Goal: Transaction & Acquisition: Book appointment/travel/reservation

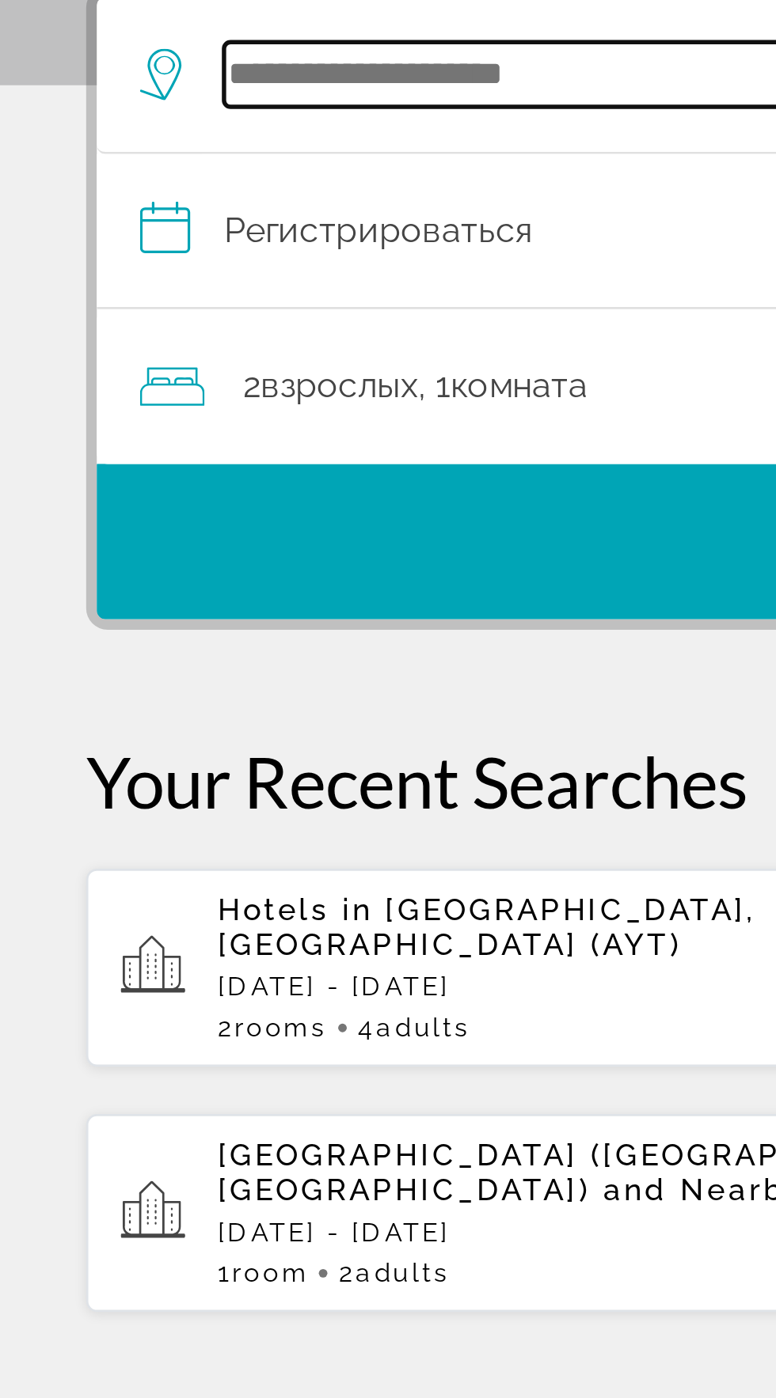
click at [154, 384] on input "Поиск отеля" at bounding box center [391, 376] width 618 height 24
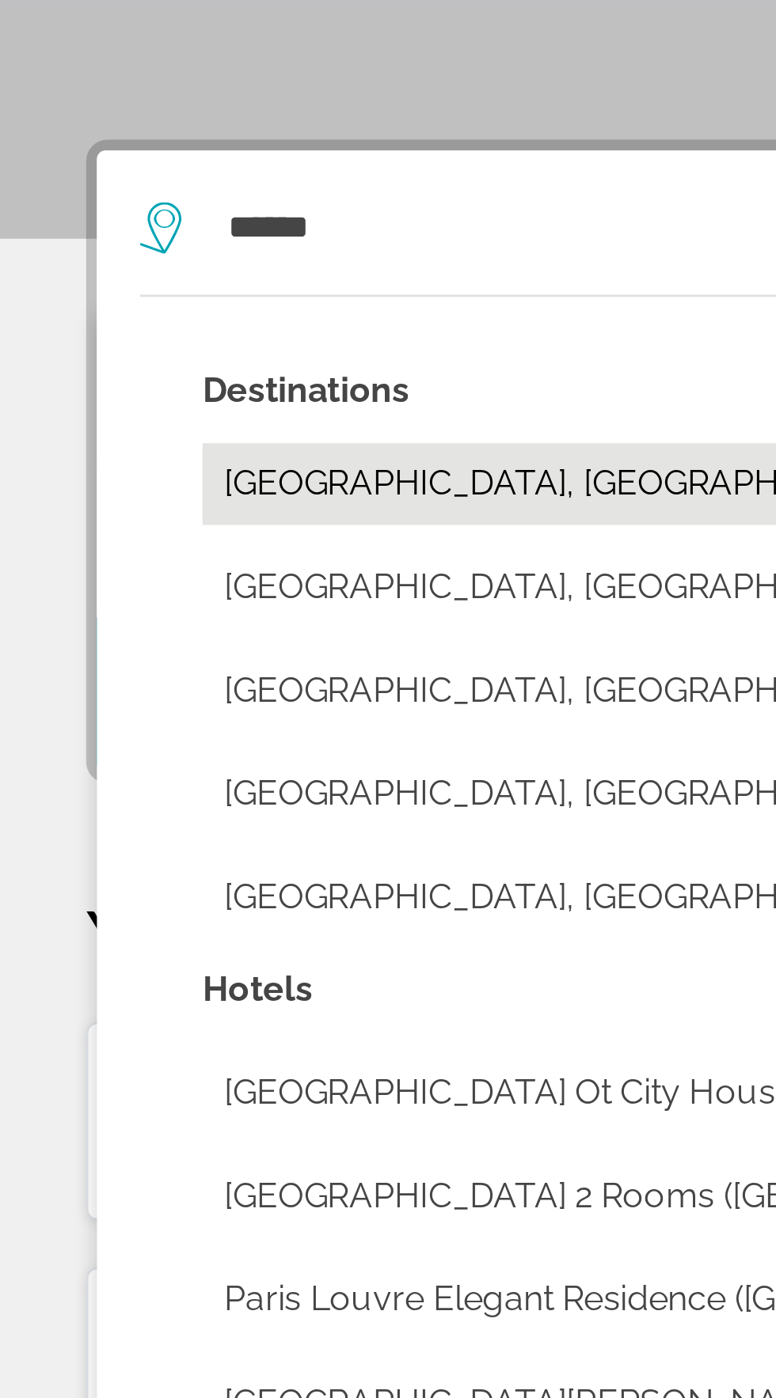
click at [209, 472] on button "[GEOGRAPHIC_DATA], [GEOGRAPHIC_DATA] (PAR)" at bounding box center [399, 470] width 650 height 30
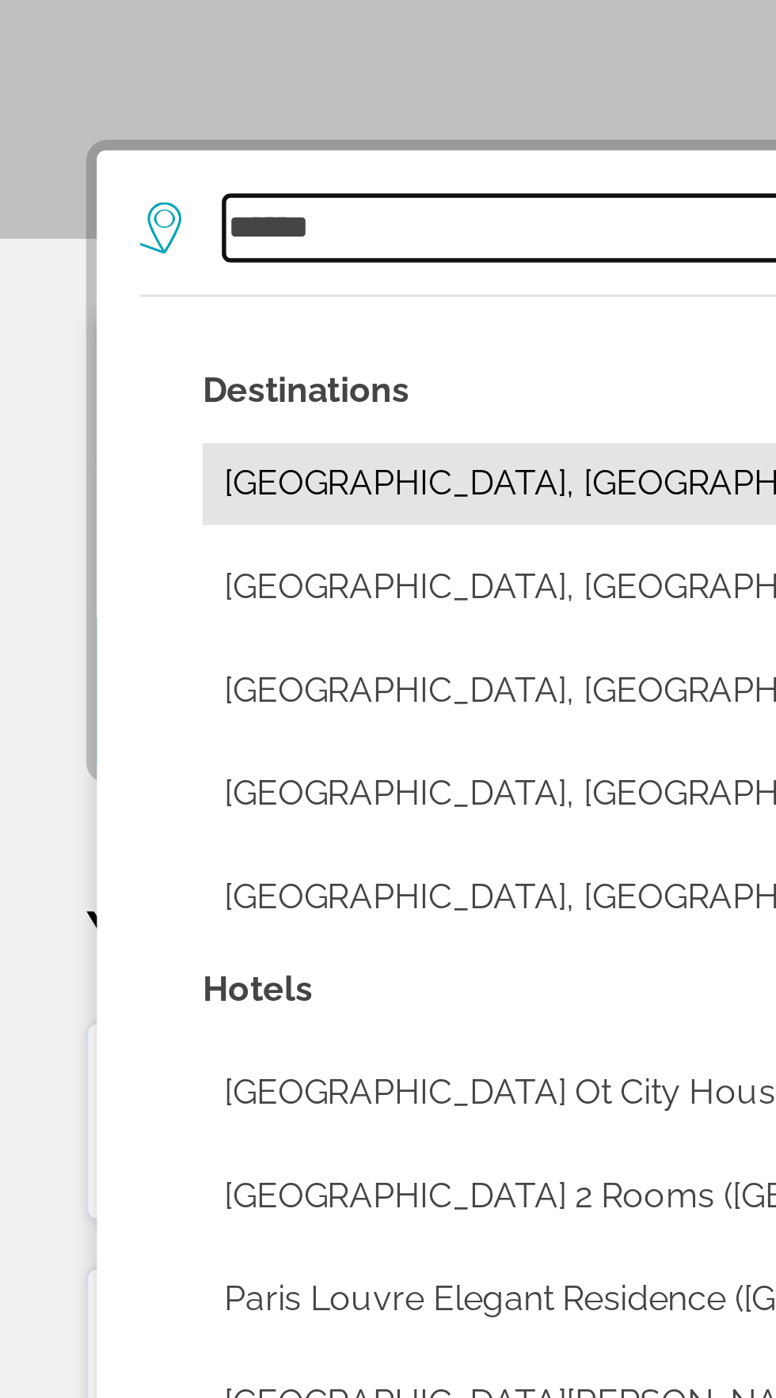
type input "**********"
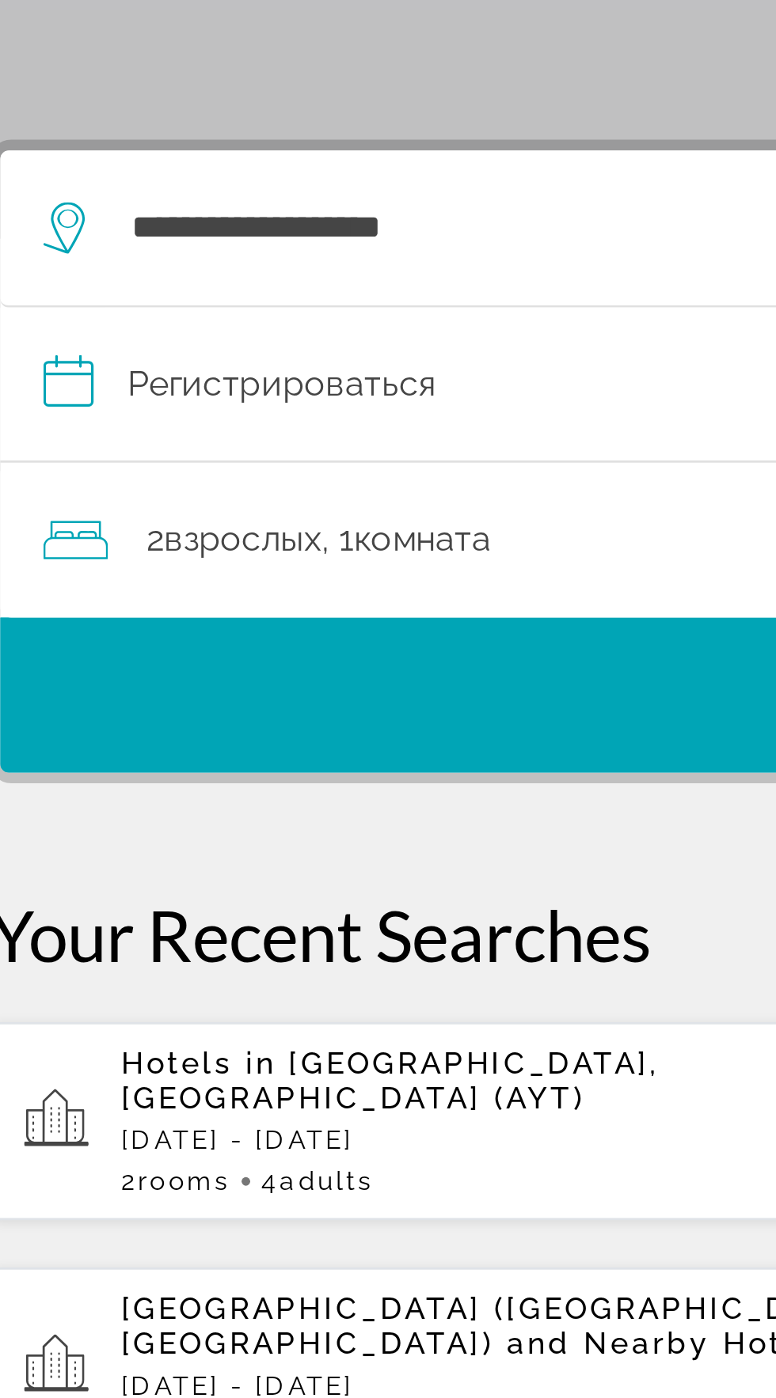
click at [57, 432] on input "**********" at bounding box center [391, 435] width 711 height 61
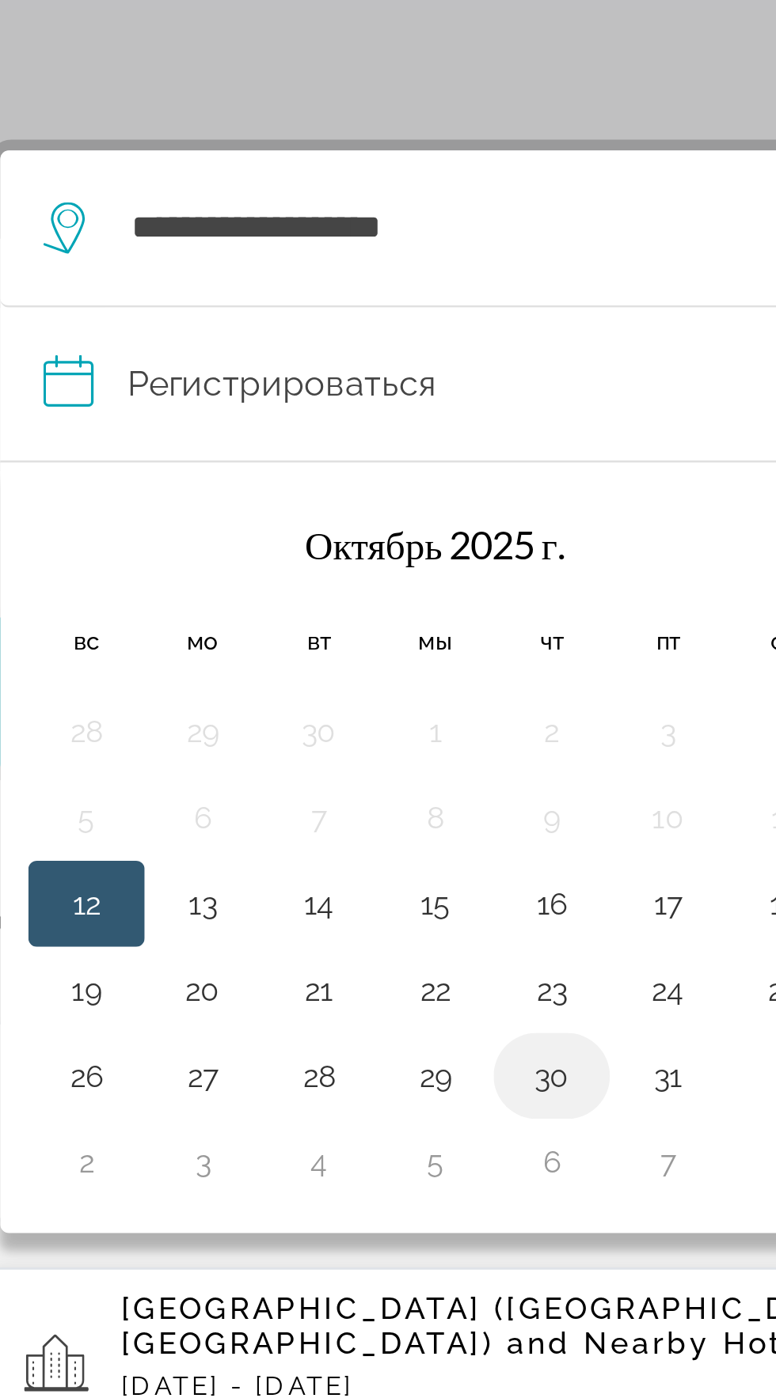
click at [233, 687] on button "30" at bounding box center [238, 688] width 25 height 22
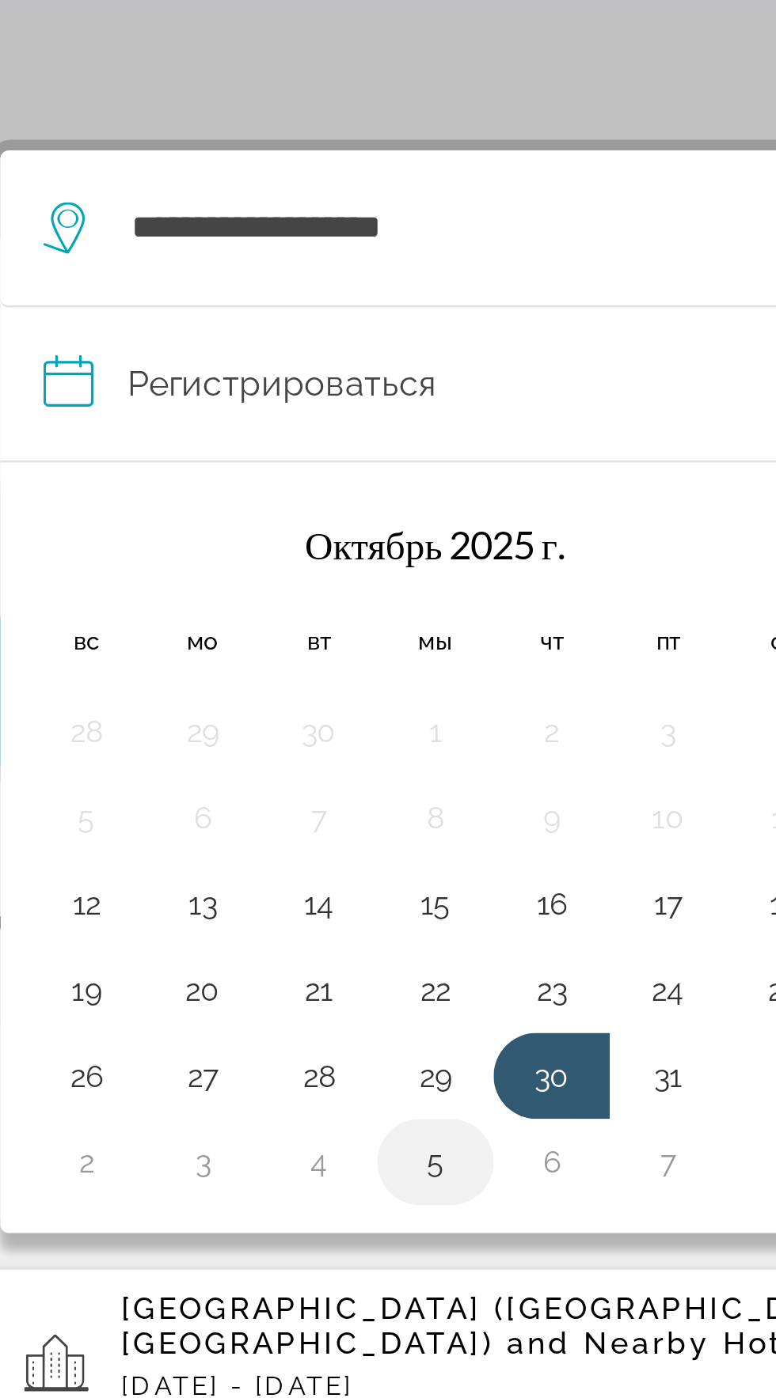
click at [189, 722] on button "5" at bounding box center [195, 719] width 25 height 22
type input "**********"
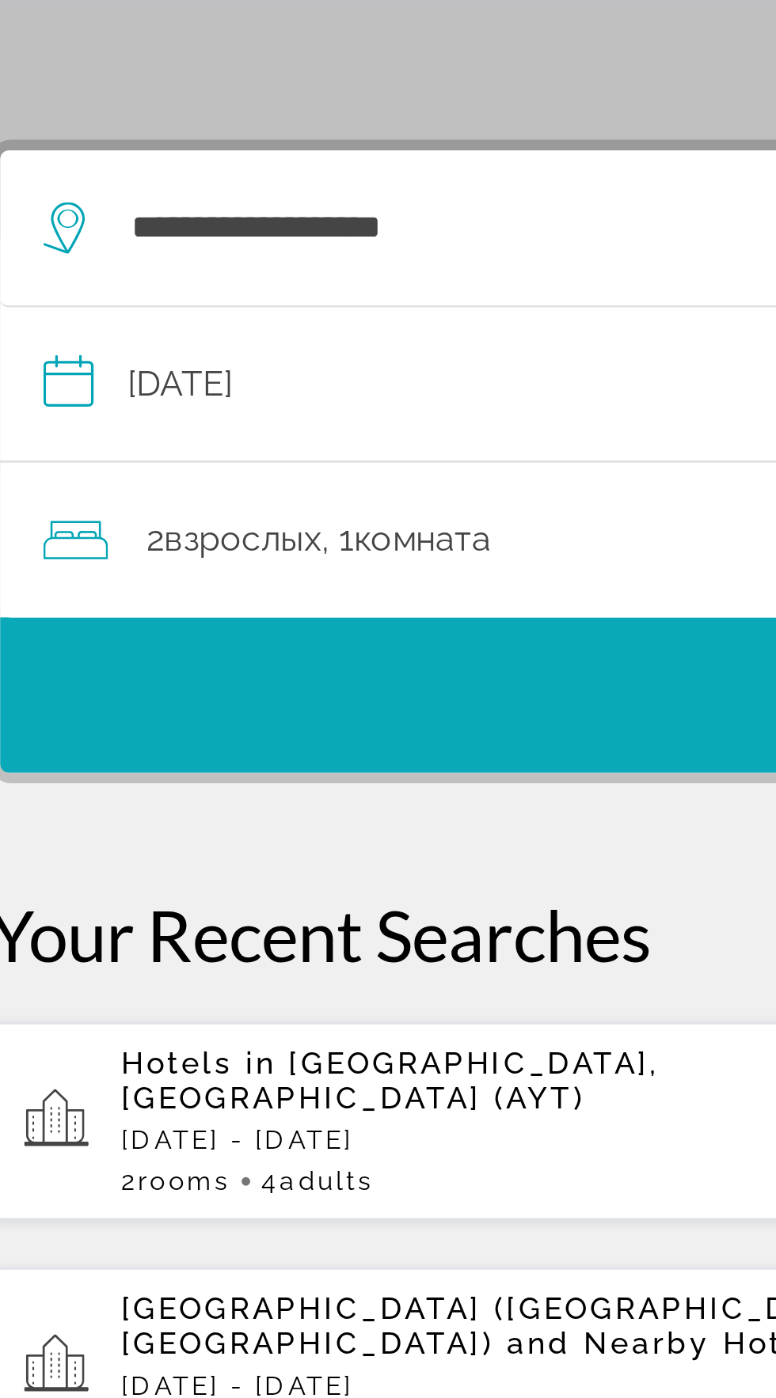
click at [284, 539] on span "Поиск" at bounding box center [388, 548] width 704 height 38
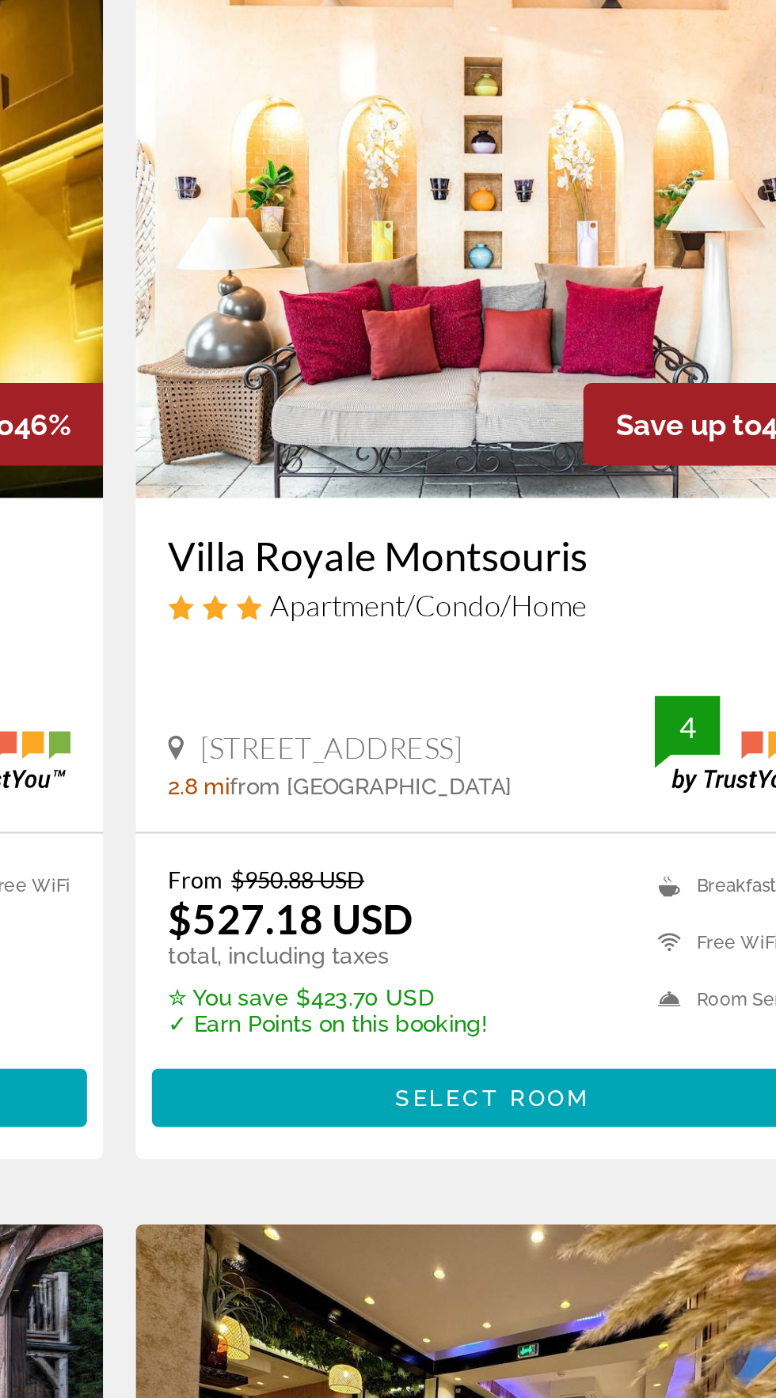
scroll to position [584, 0]
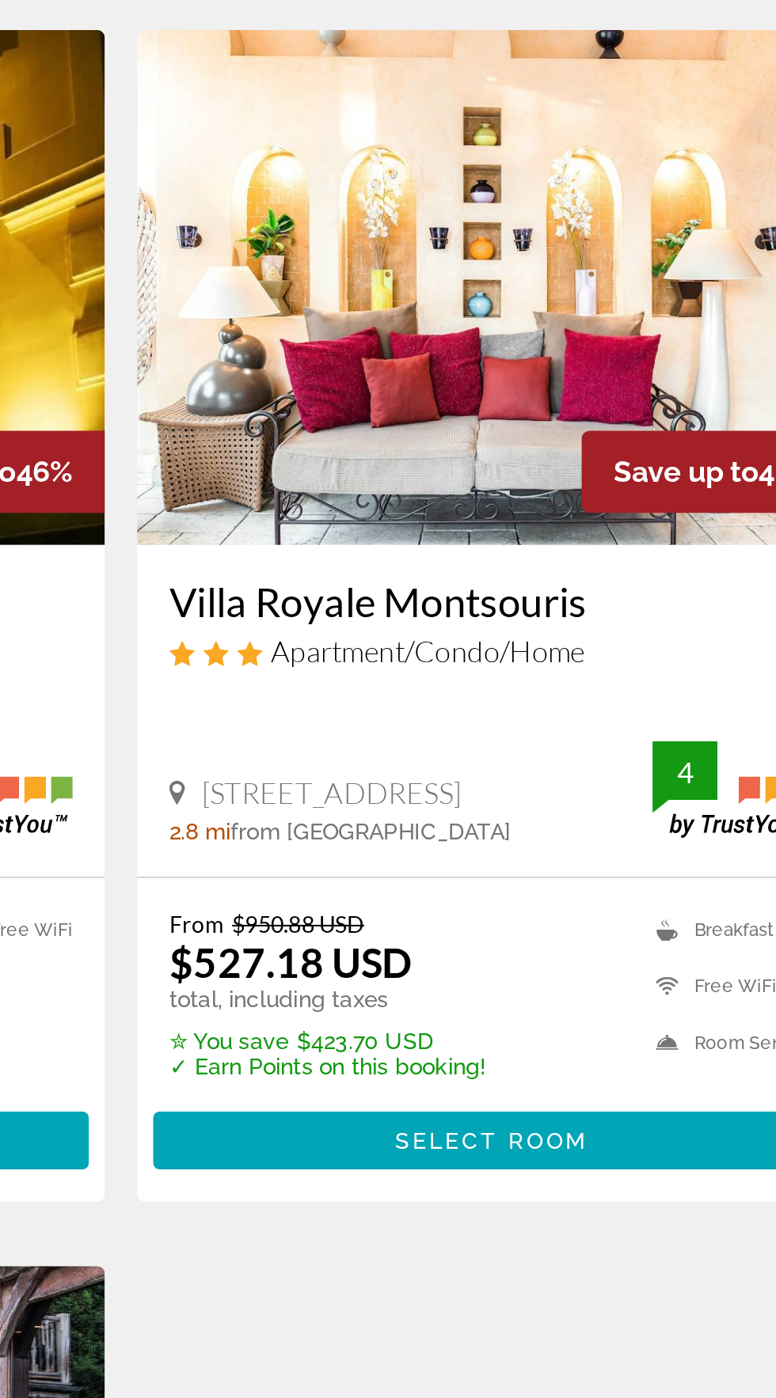
click at [680, 551] on img "Основное содержание" at bounding box center [688, 570] width 79 height 47
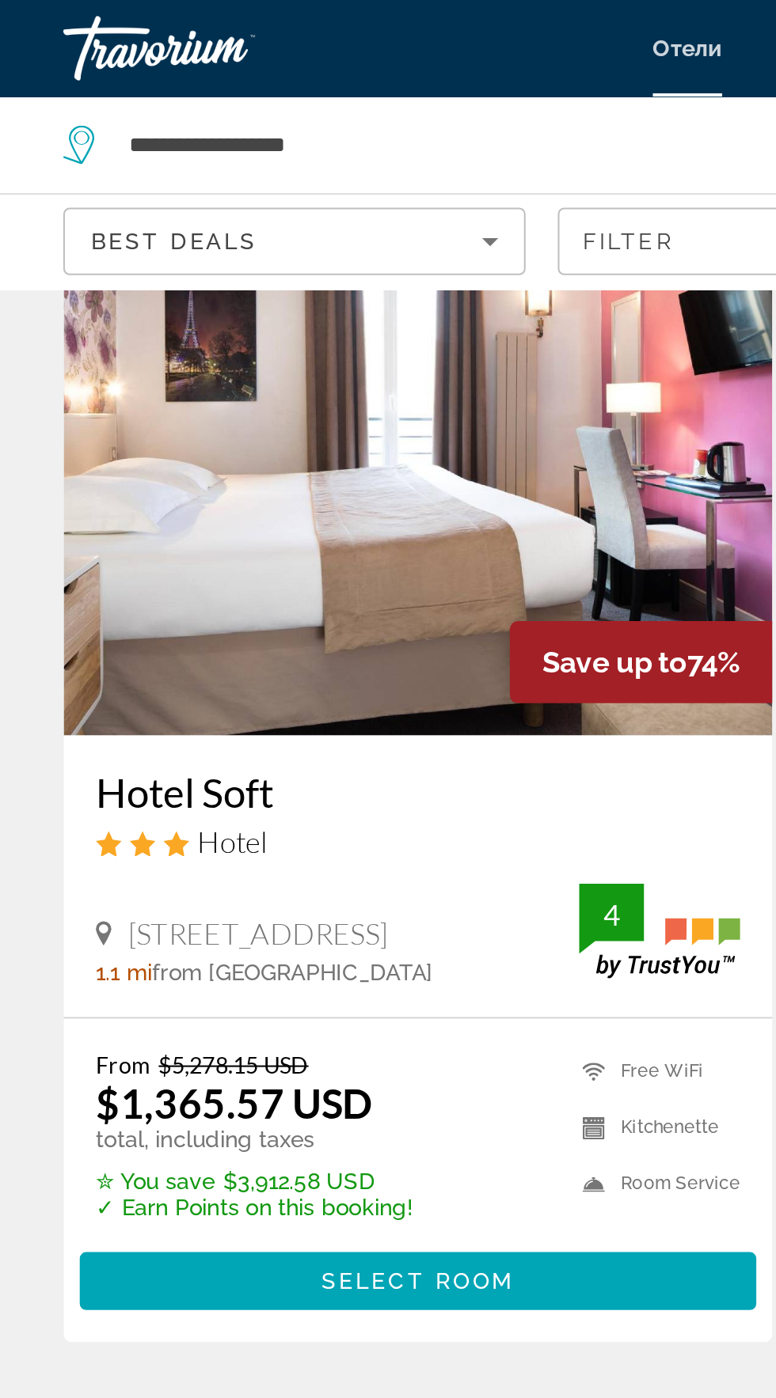
scroll to position [0, 0]
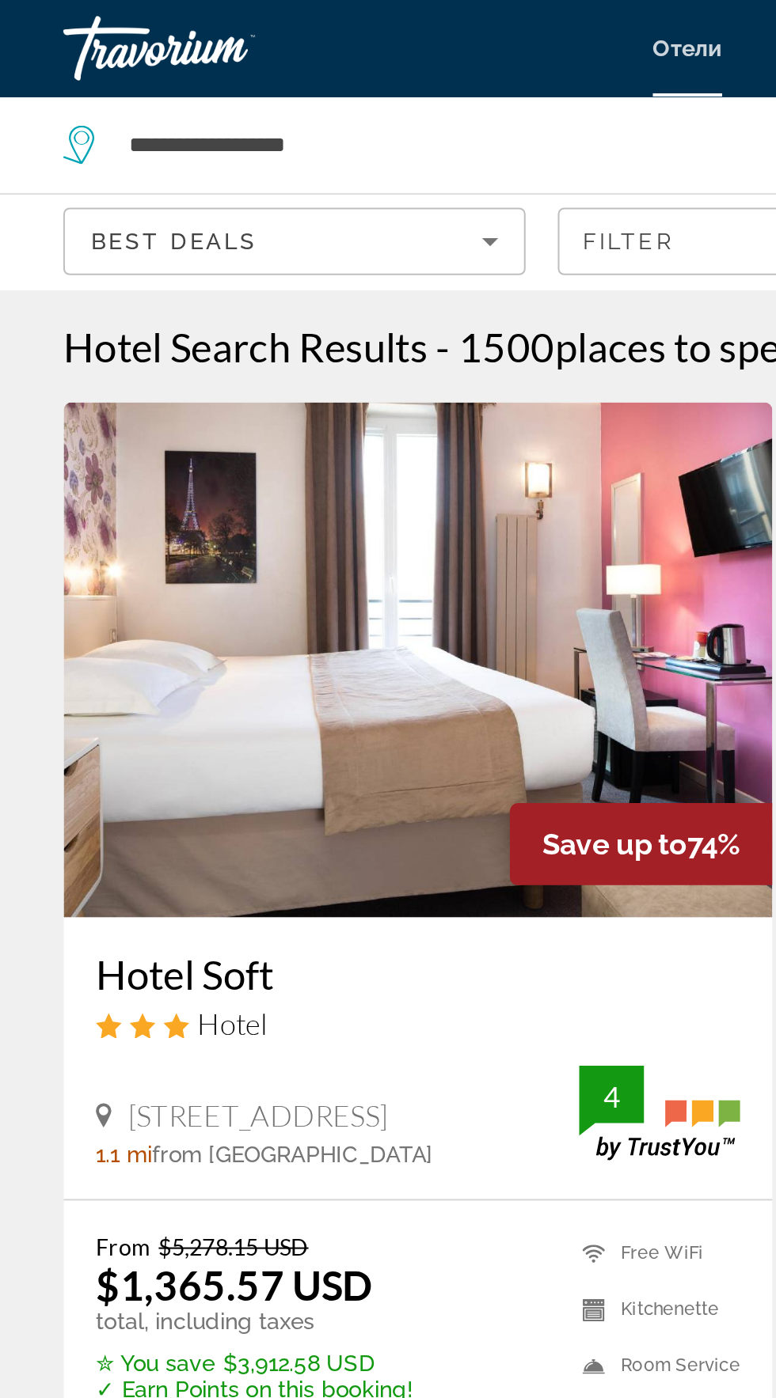
click at [99, 117] on span "Best Deals" at bounding box center [86, 118] width 82 height 13
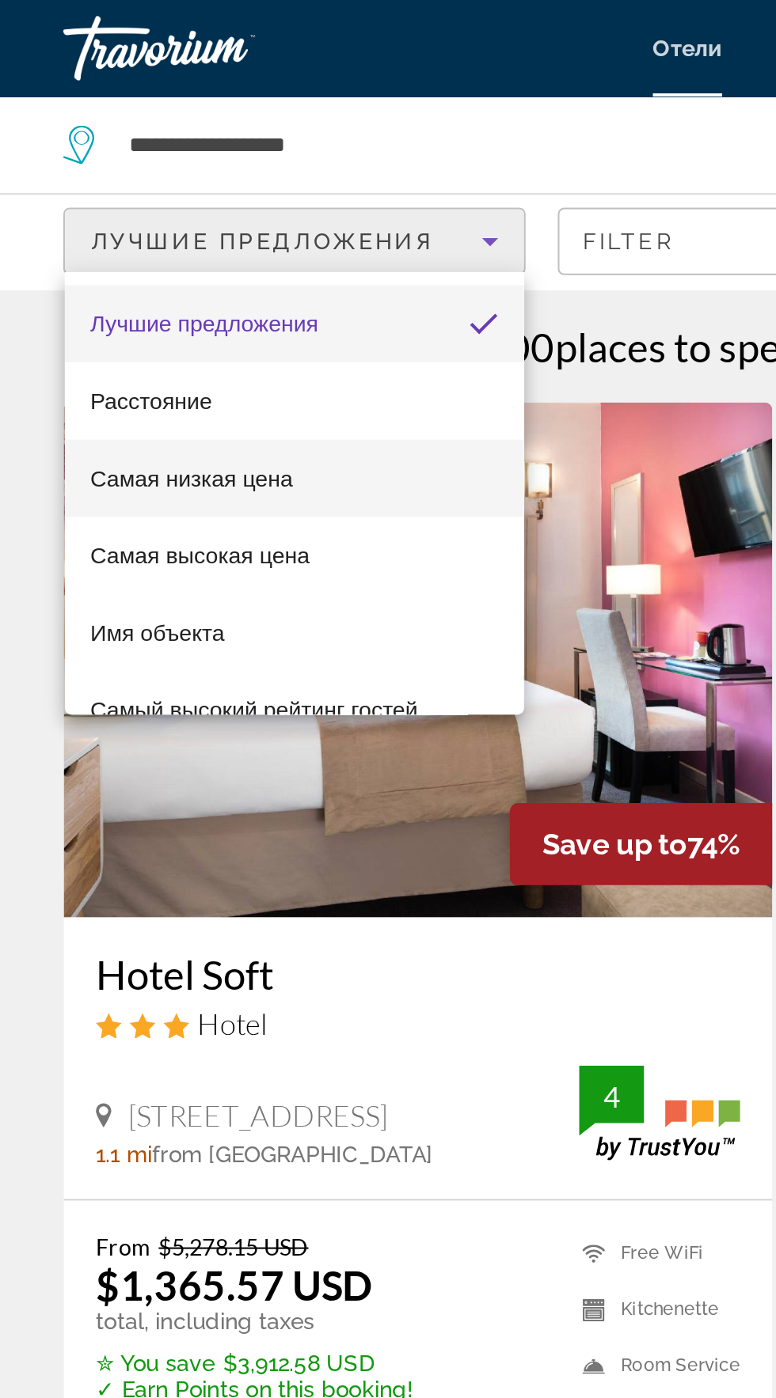
click at [94, 230] on font "Самая низкая цена" at bounding box center [95, 235] width 100 height 13
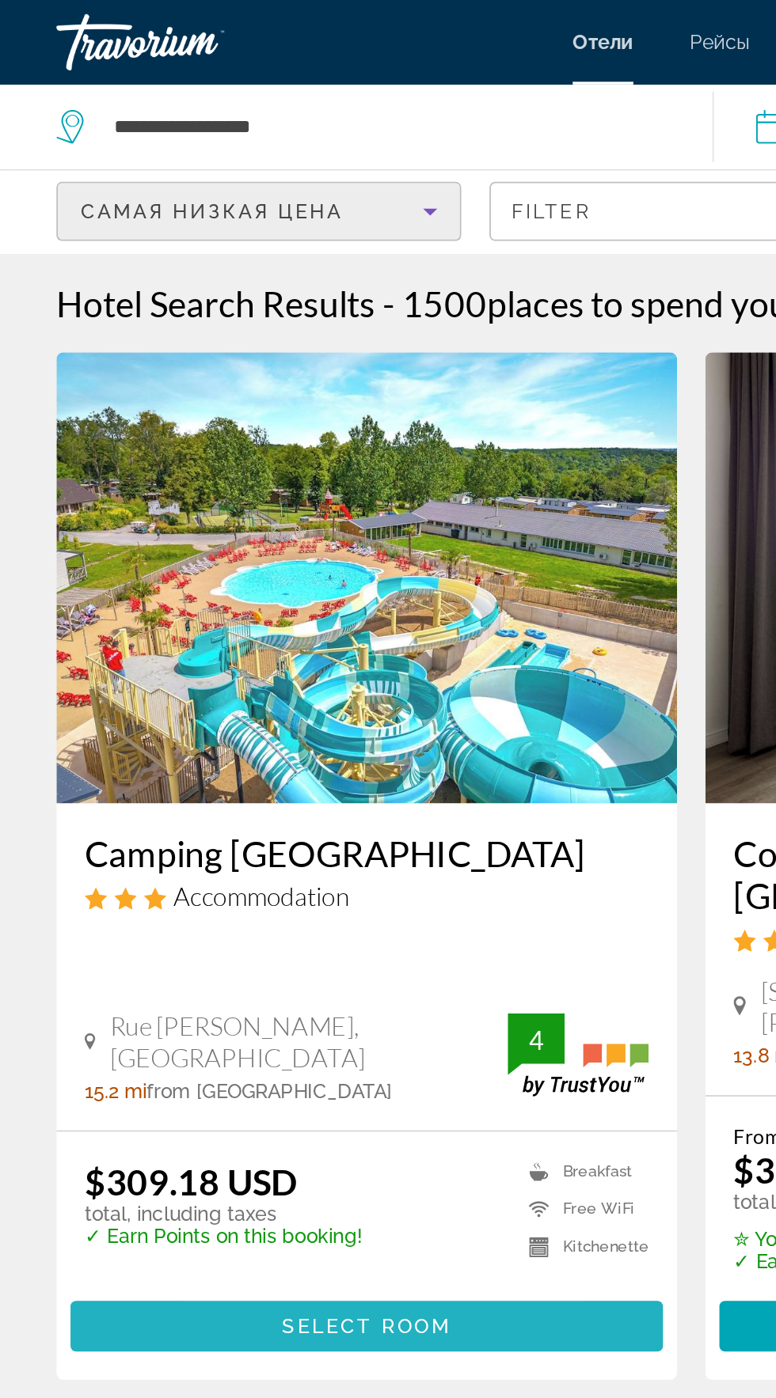
click at [180, 731] on span "Основное содержание" at bounding box center [206, 745] width 332 height 38
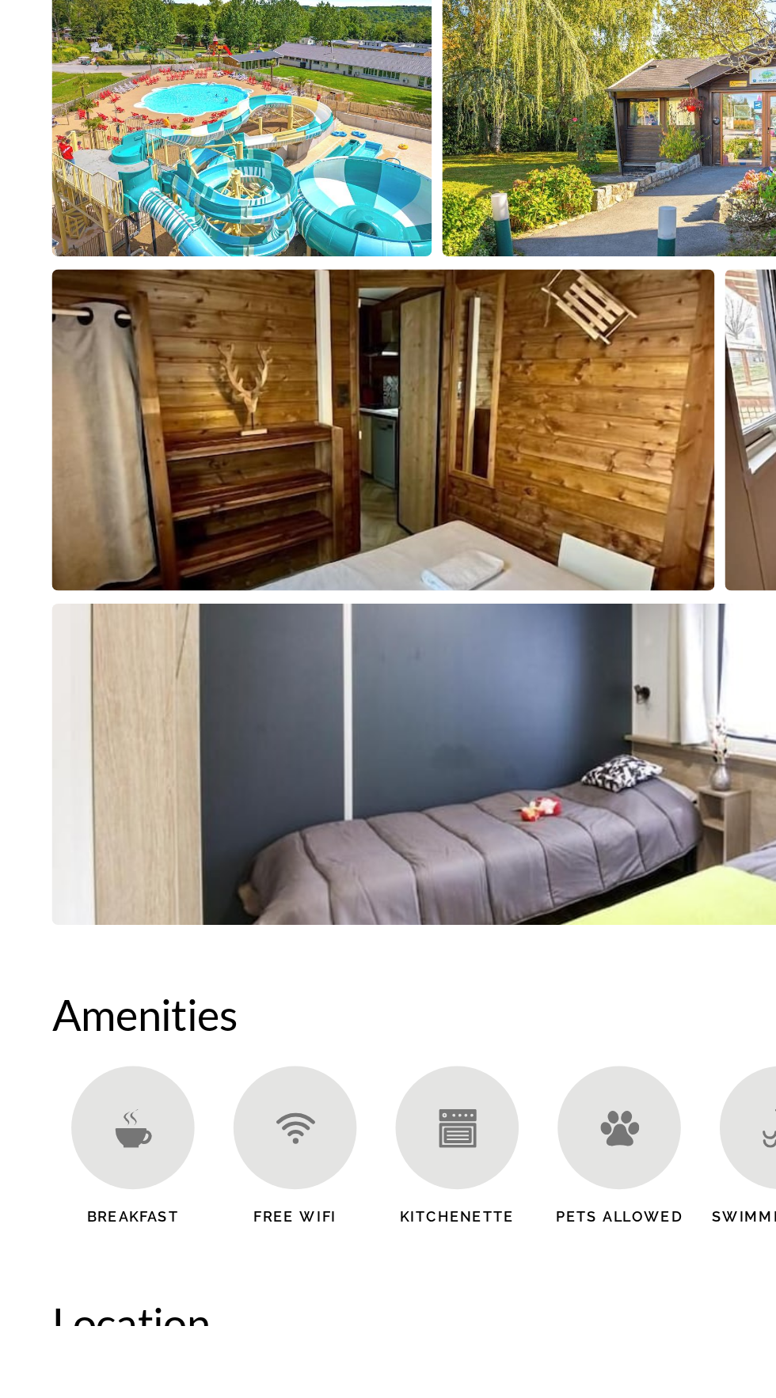
scroll to position [622, 0]
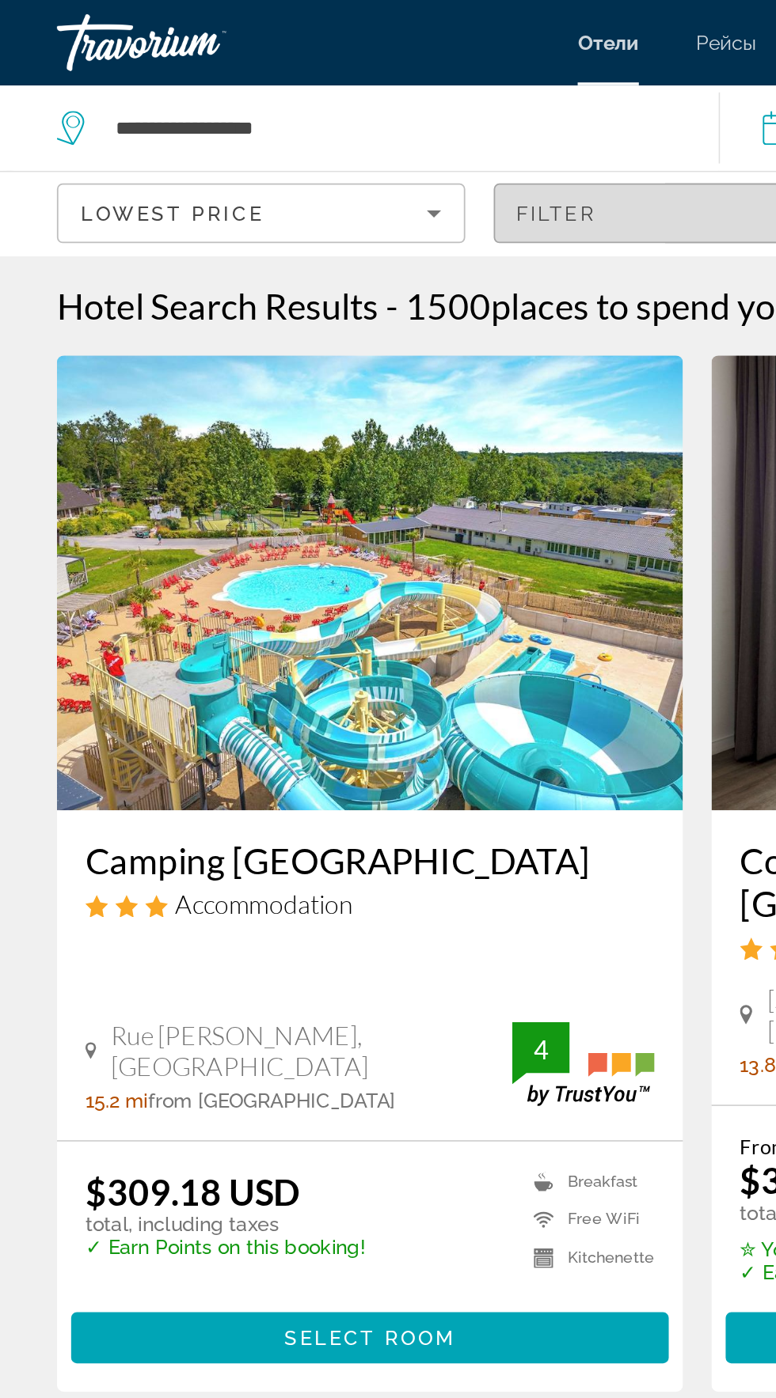
click at [324, 104] on span "Filters" at bounding box center [388, 119] width 226 height 38
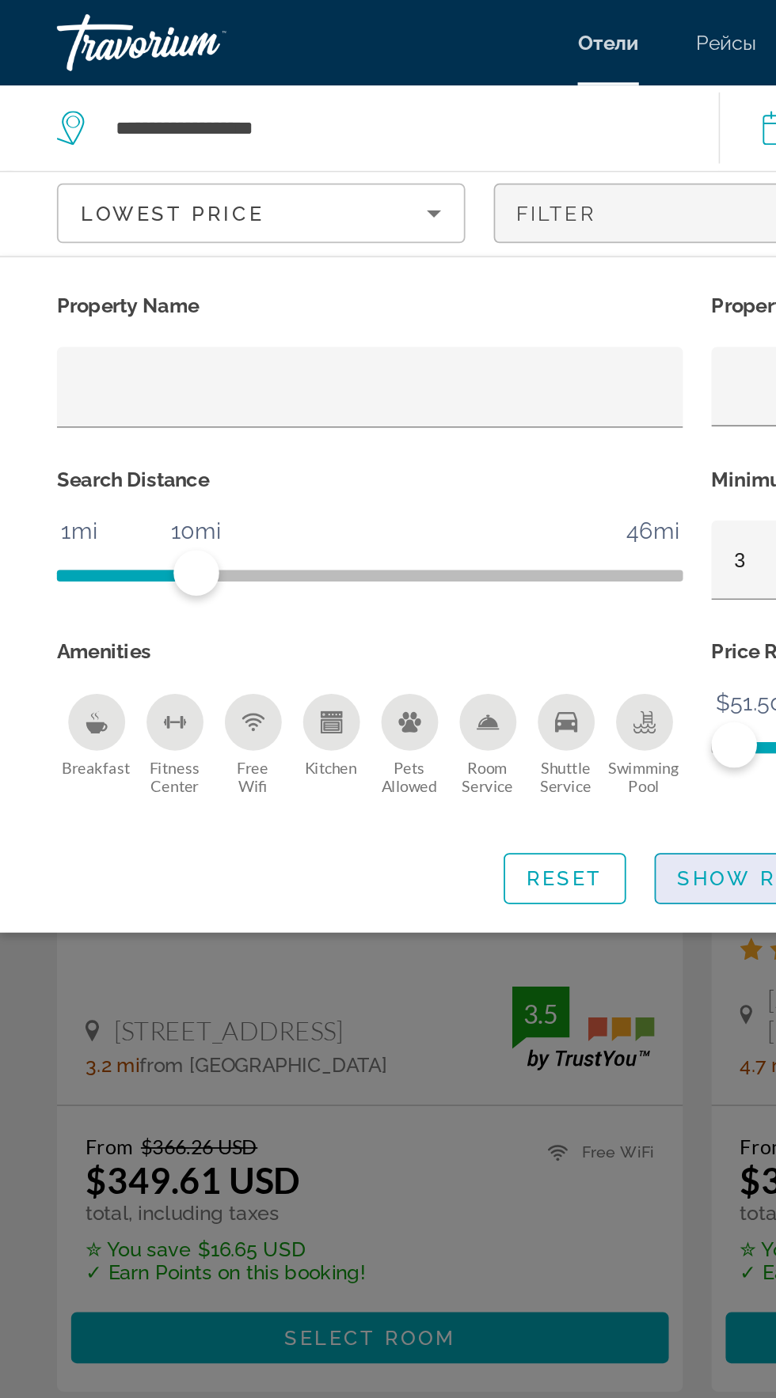
click at [407, 491] on span "Show Results" at bounding box center [430, 489] width 106 height 13
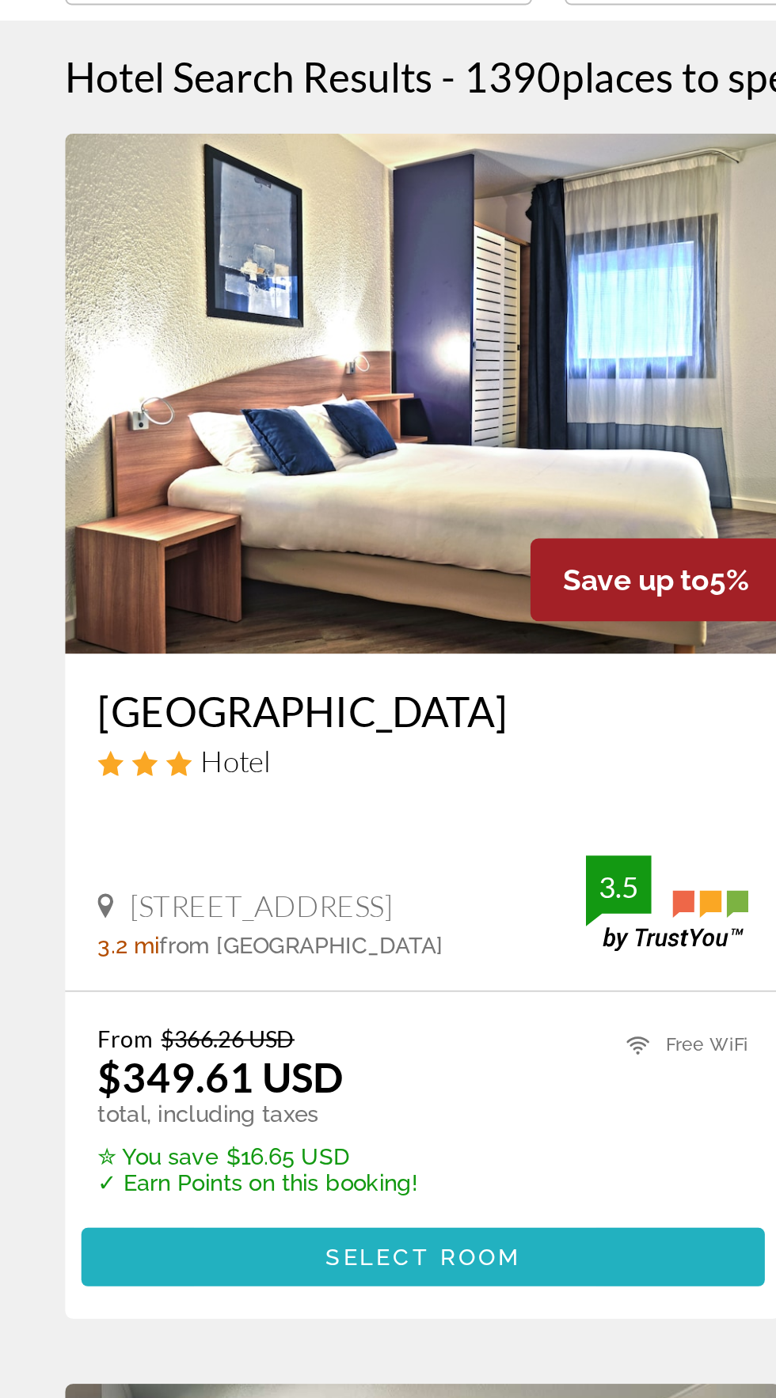
click at [184, 735] on span "Основное содержание" at bounding box center [206, 745] width 332 height 38
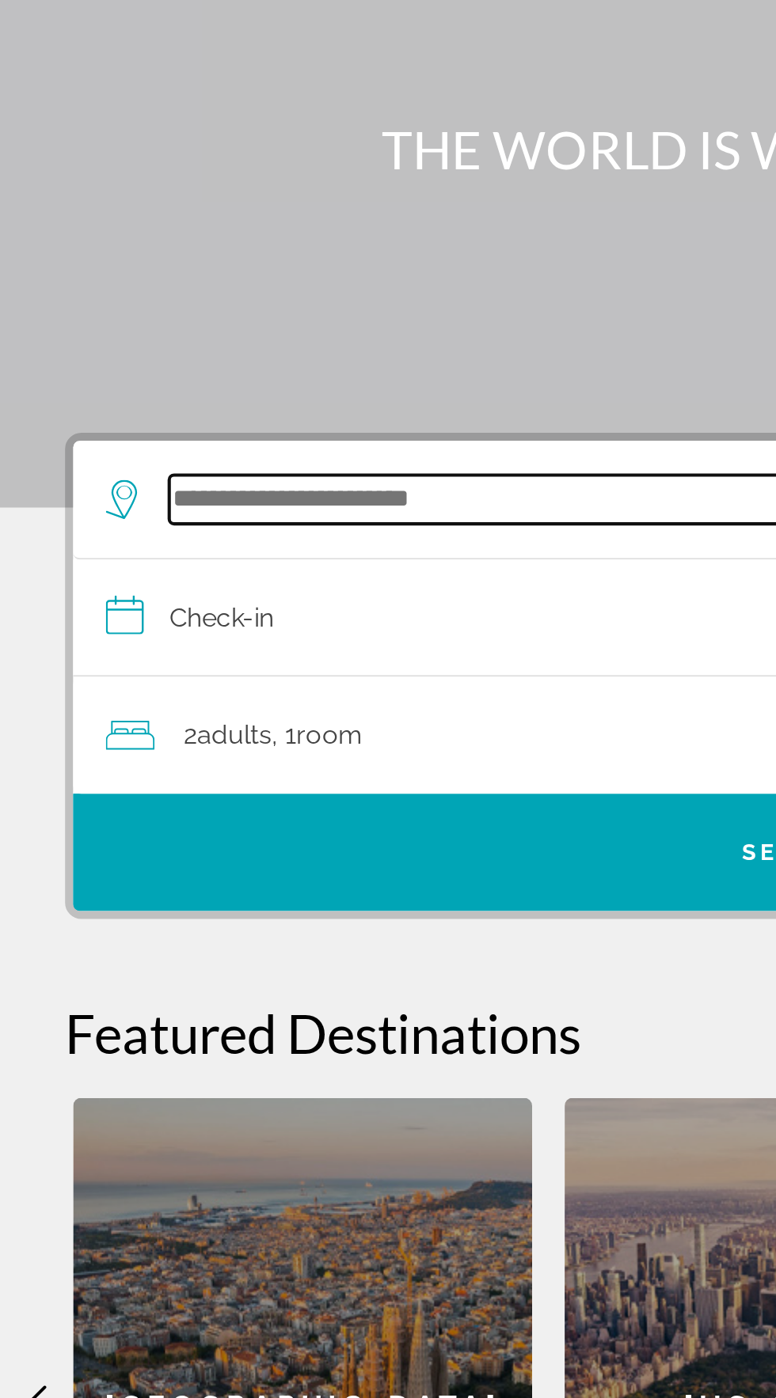
click at [101, 377] on input "Search hotel destination" at bounding box center [391, 376] width 618 height 24
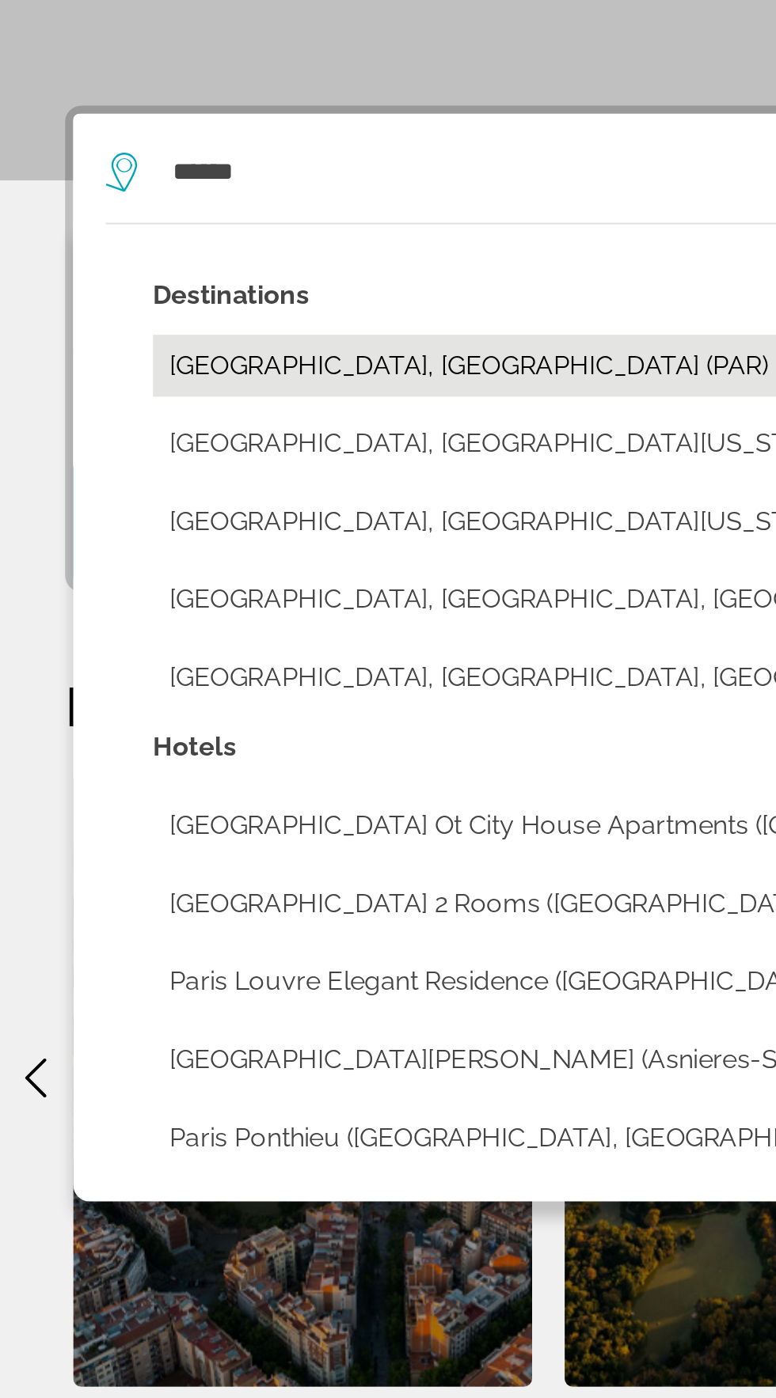
click at [138, 475] on button "[GEOGRAPHIC_DATA], [GEOGRAPHIC_DATA] (PAR)" at bounding box center [399, 470] width 650 height 30
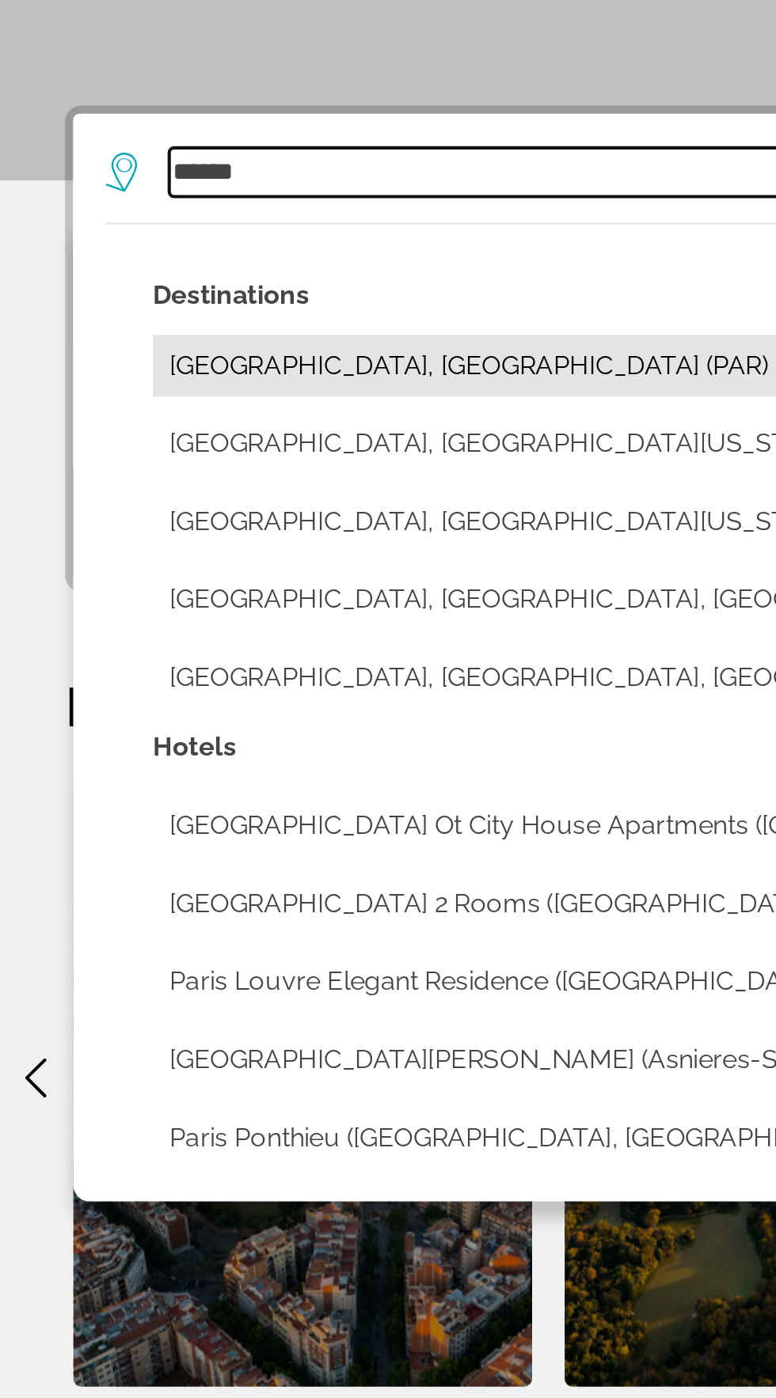
type input "**********"
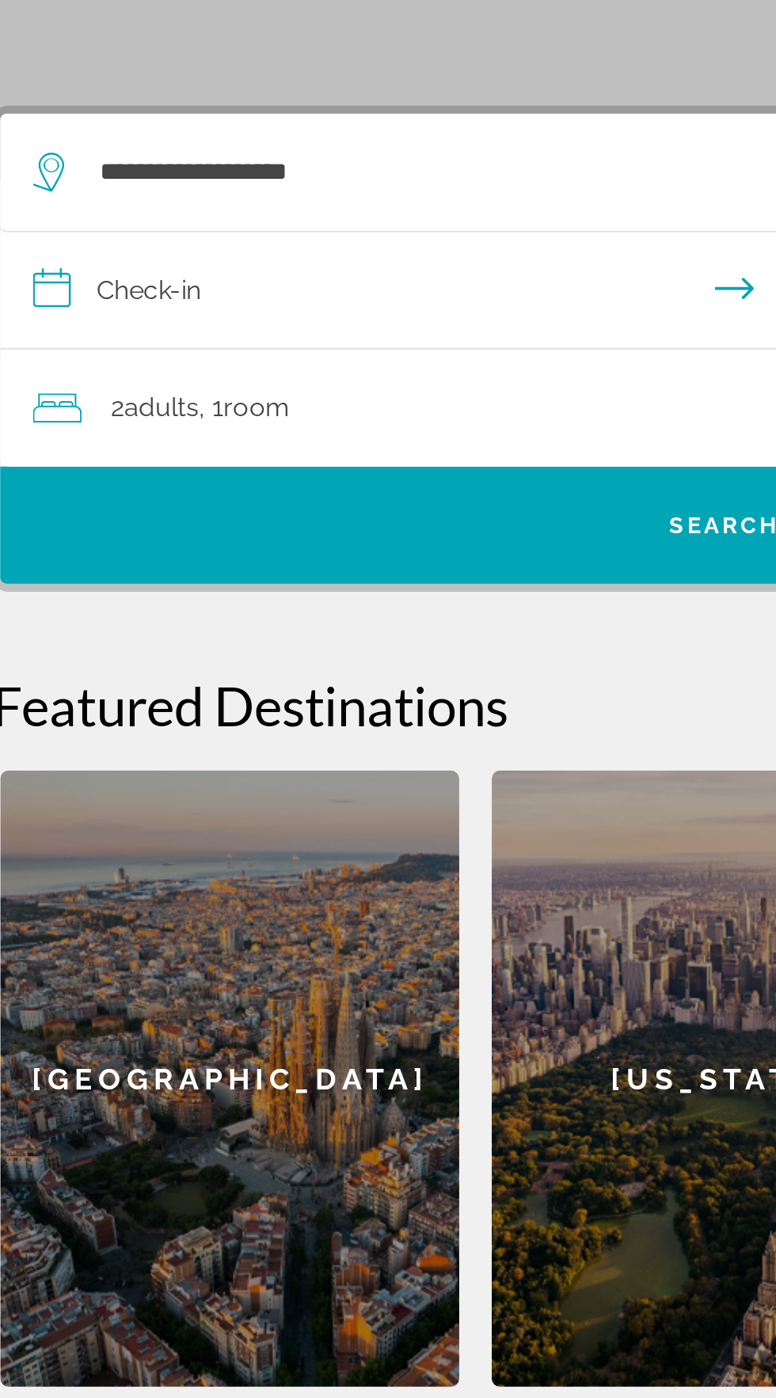
click at [97, 438] on input "**********" at bounding box center [391, 435] width 711 height 61
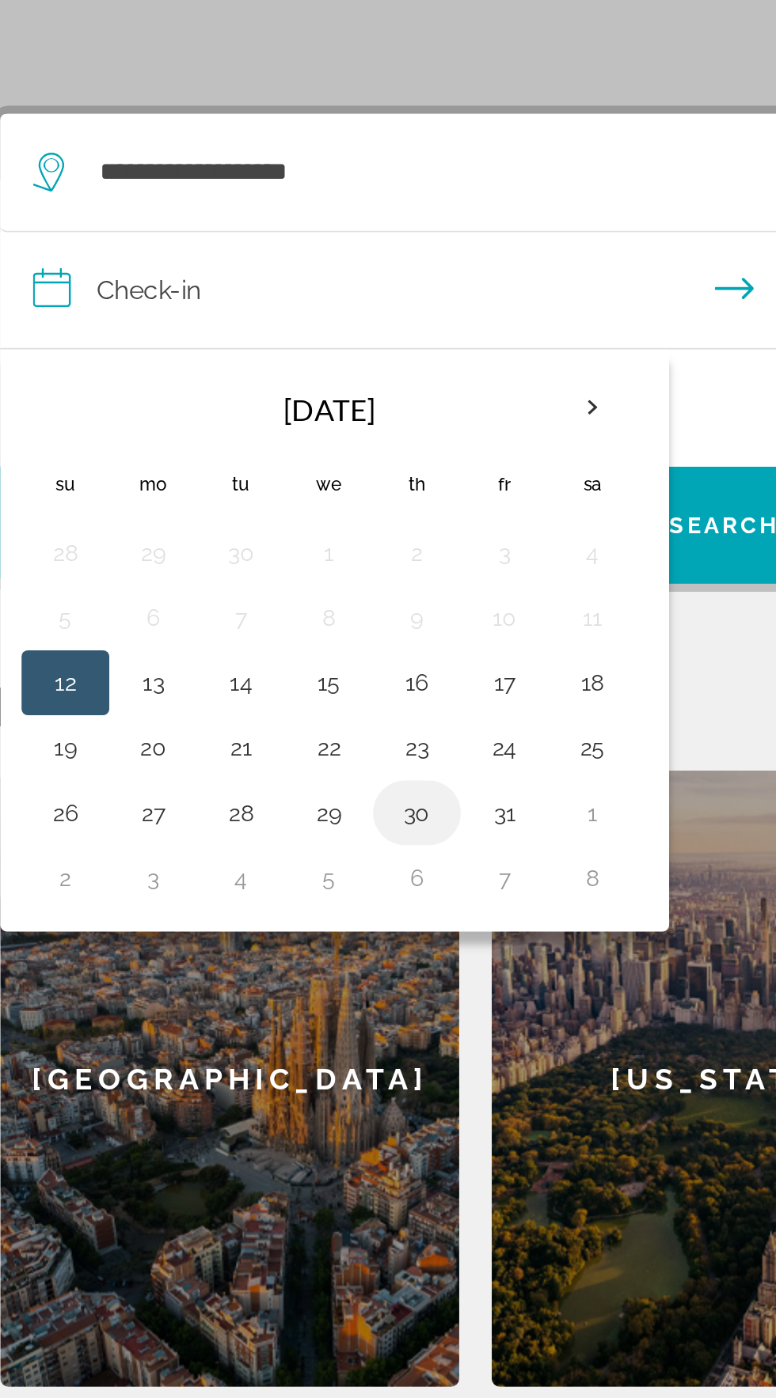
click at [229, 690] on button "30" at bounding box center [238, 688] width 25 height 22
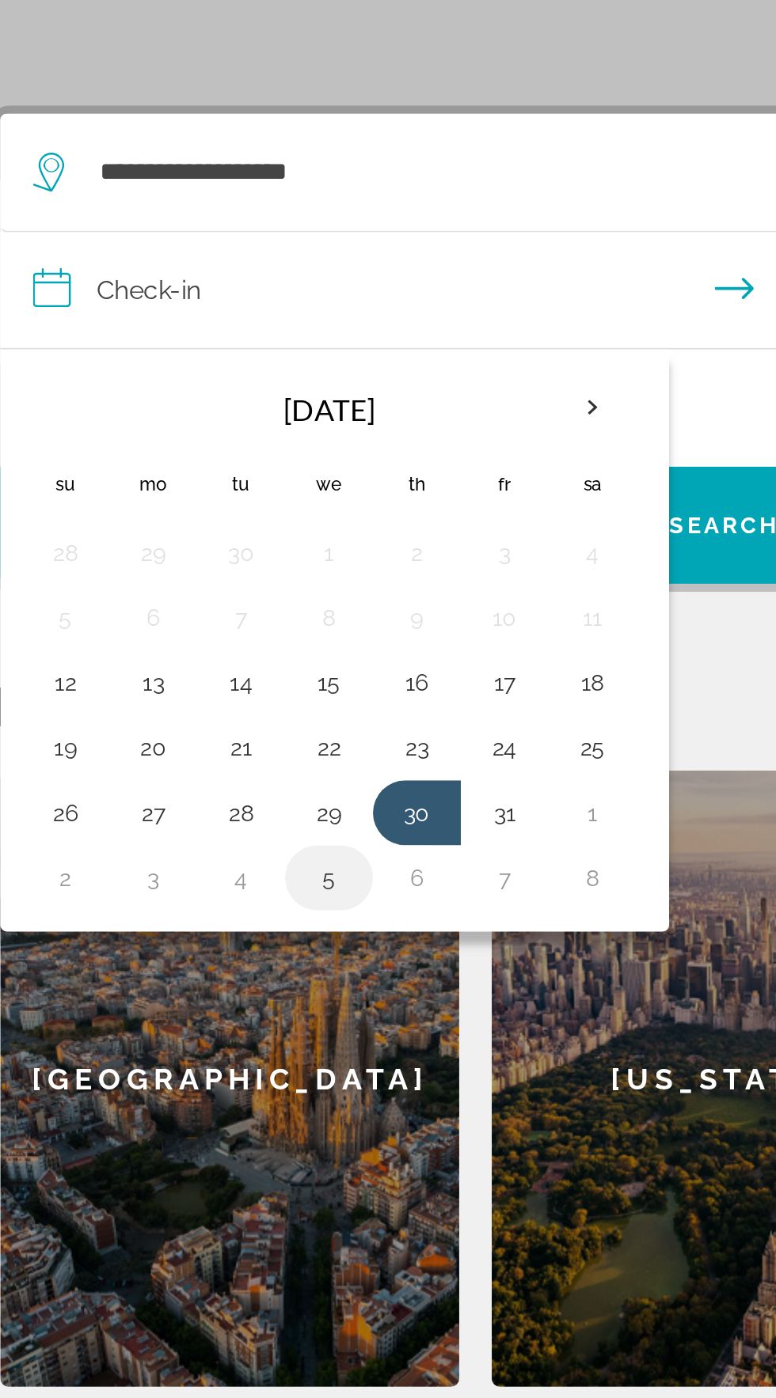
click at [197, 724] on button "5" at bounding box center [195, 719] width 25 height 22
type input "**********"
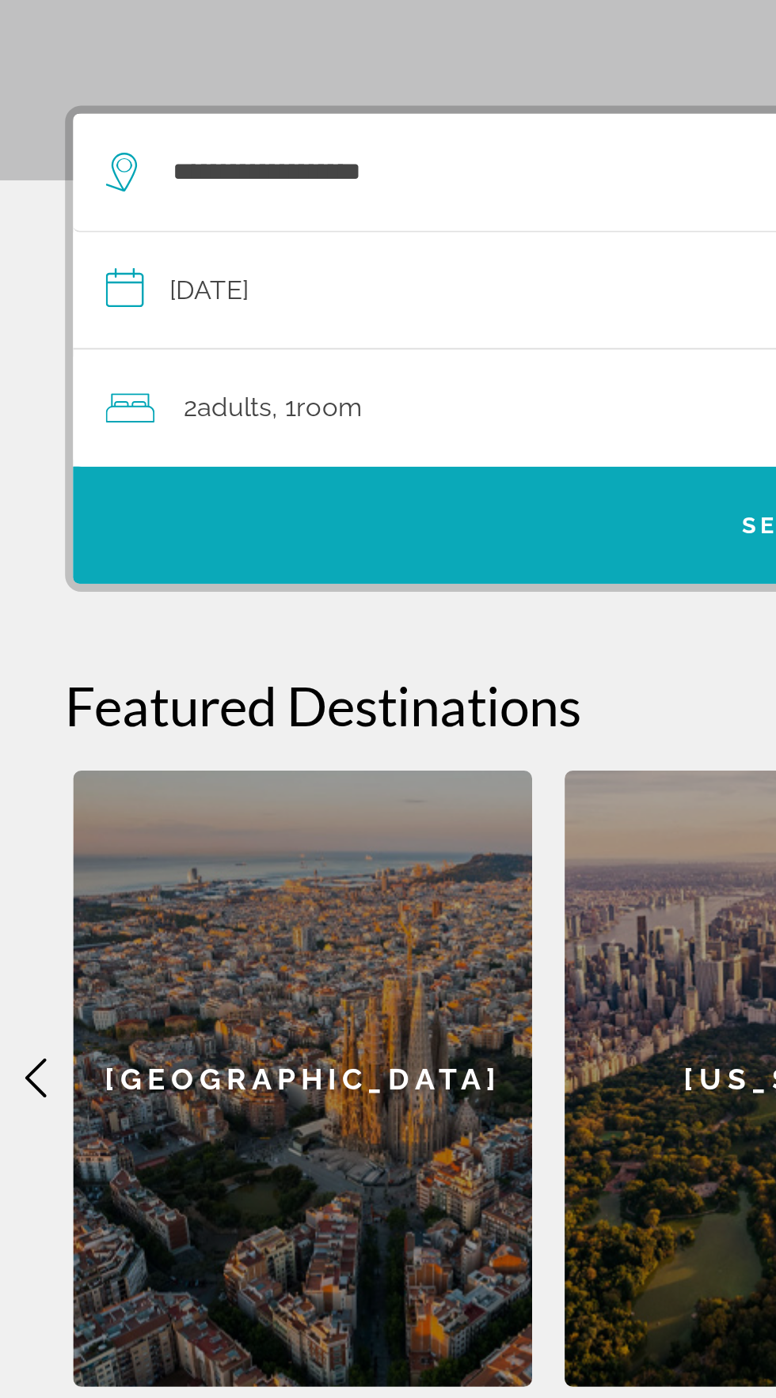
click at [205, 536] on span "Search" at bounding box center [388, 548] width 704 height 38
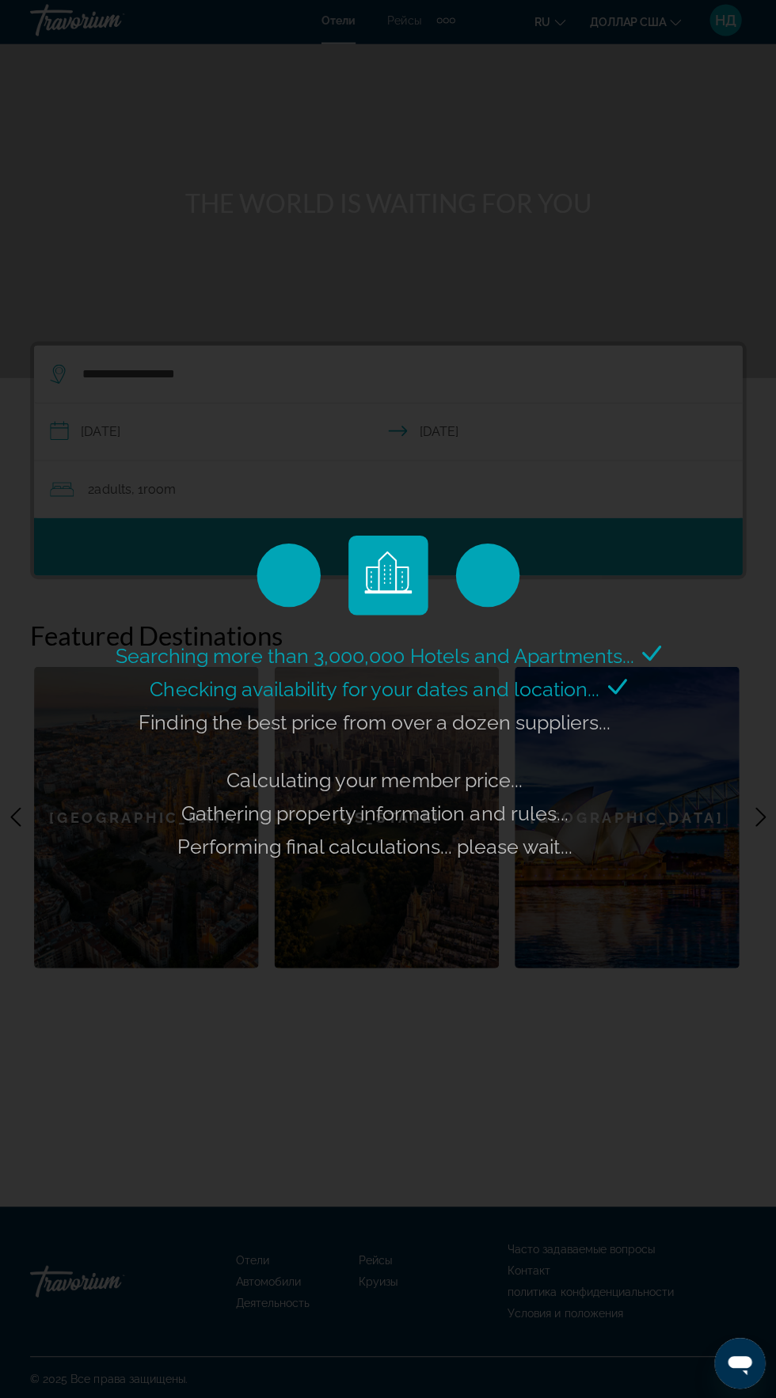
scroll to position [7, 0]
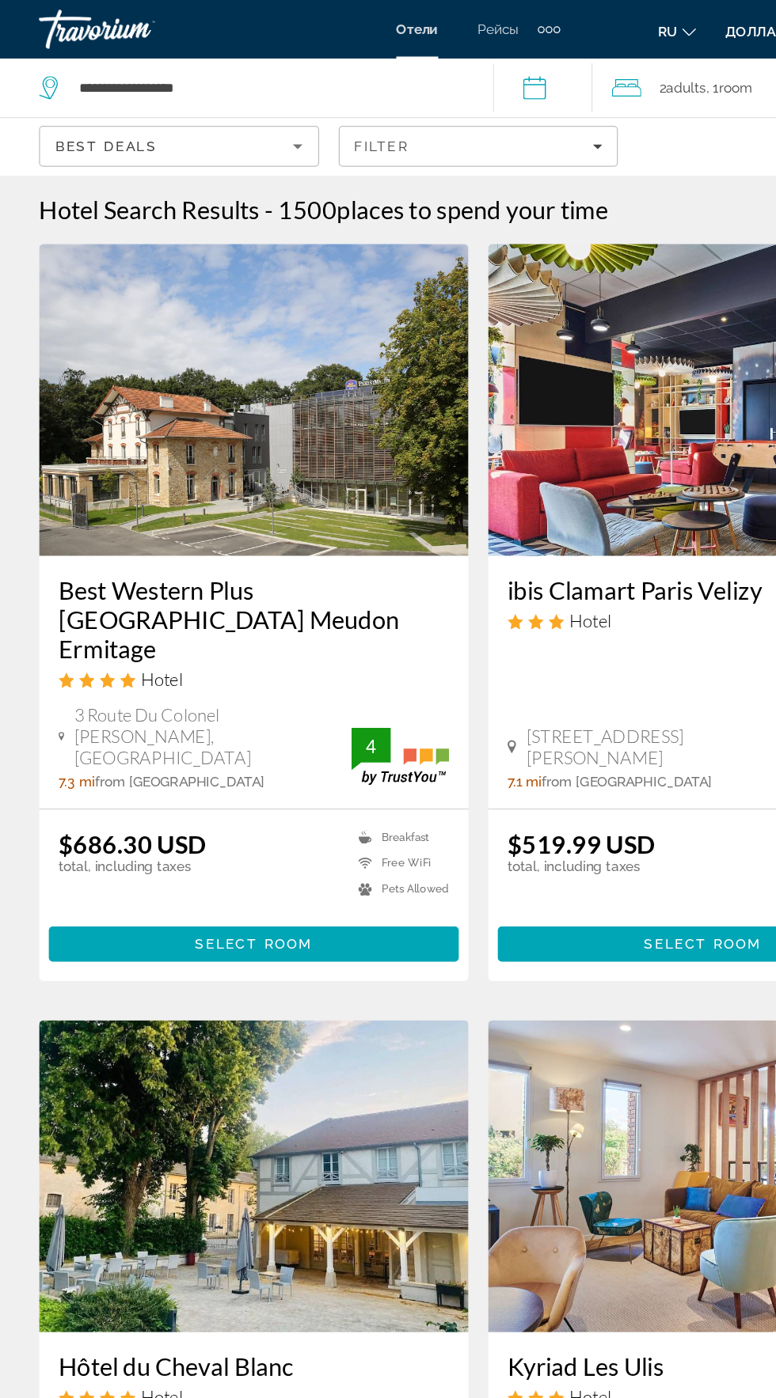
click at [193, 127] on div "Best Deals" at bounding box center [141, 118] width 192 height 19
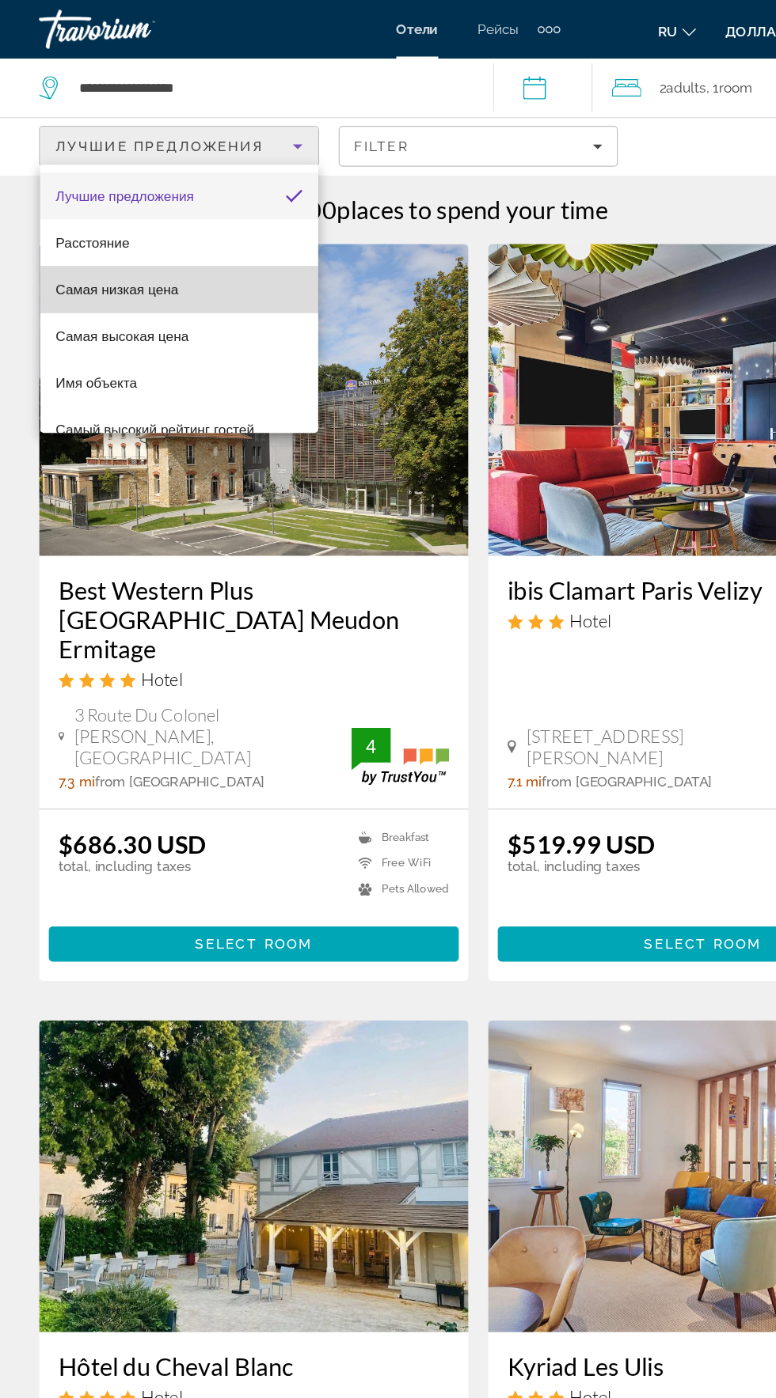
click at [101, 235] on font "Самая низкая цена" at bounding box center [95, 235] width 100 height 13
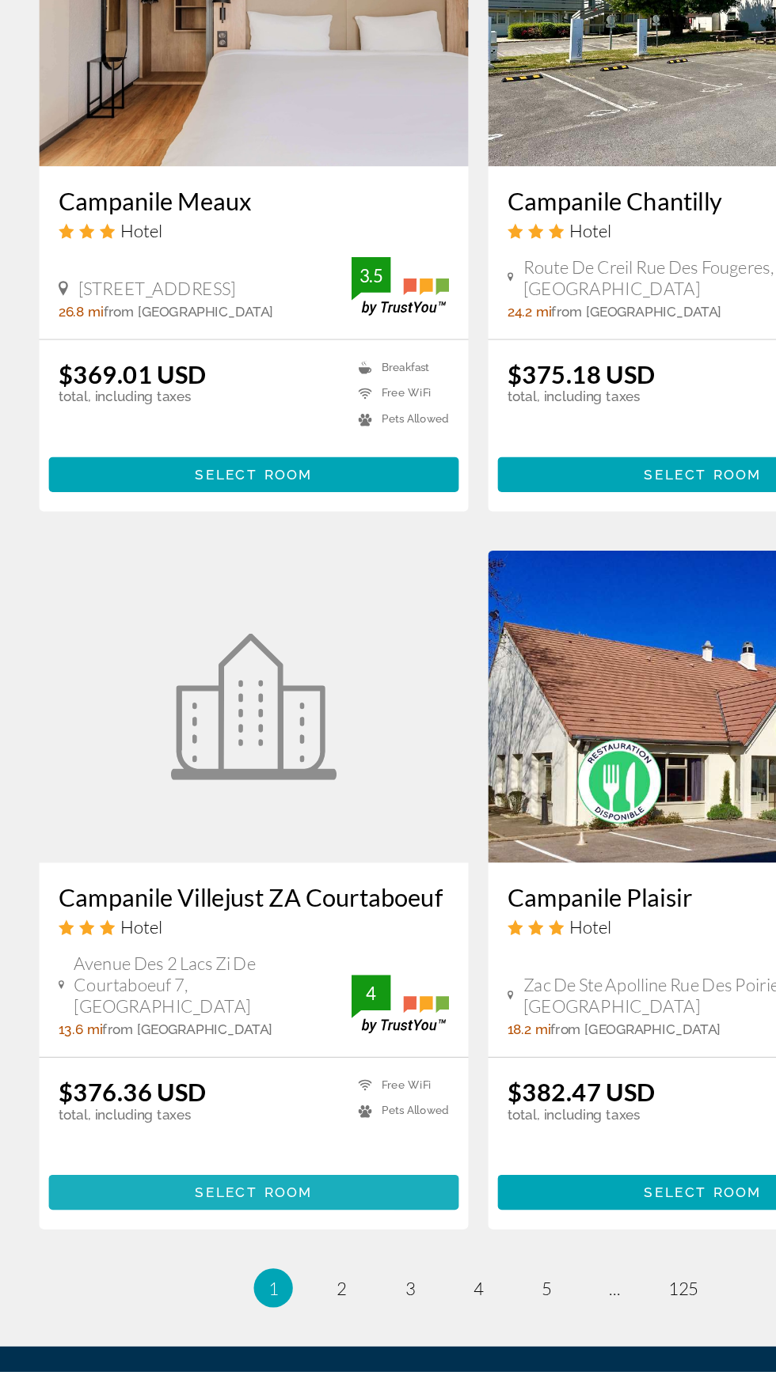
scroll to position [2407, 0]
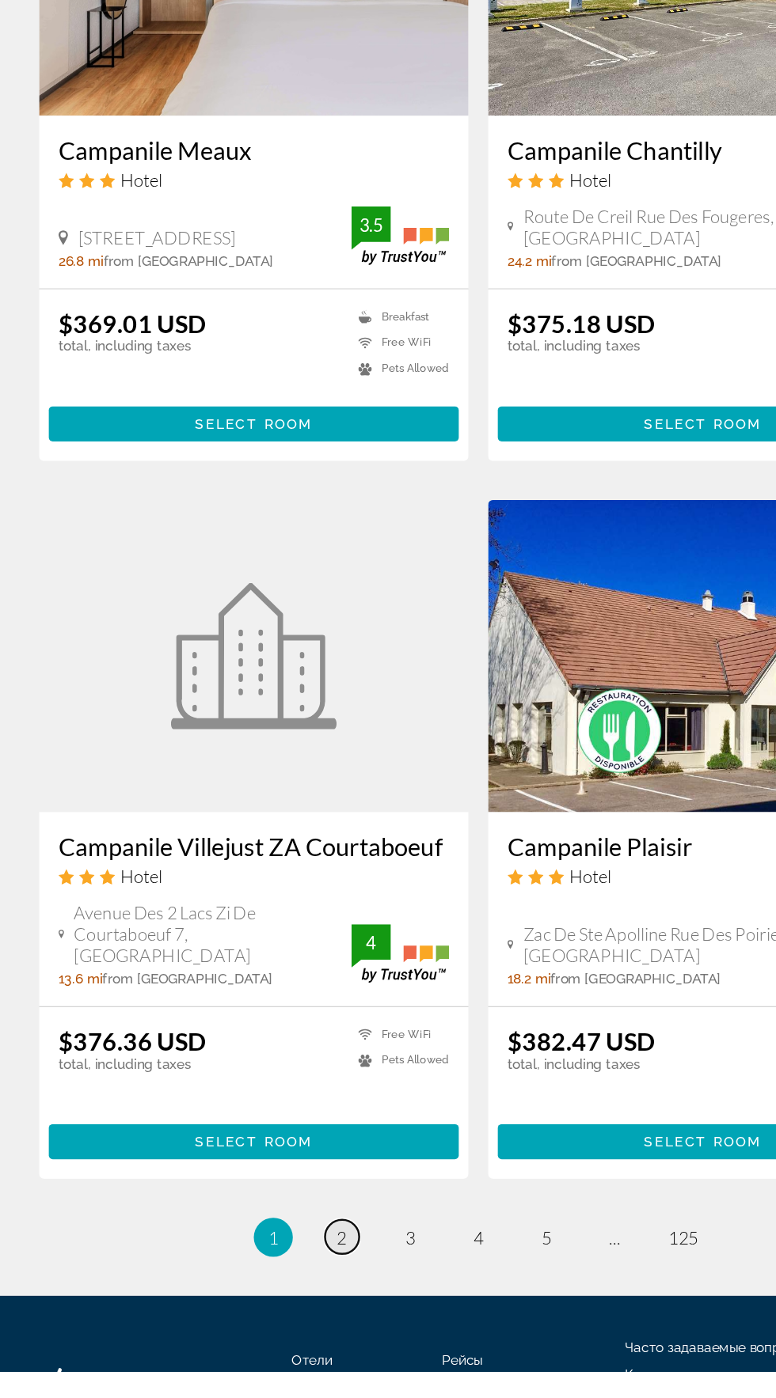
click at [277, 1280] on span "2" at bounding box center [277, 1288] width 8 height 17
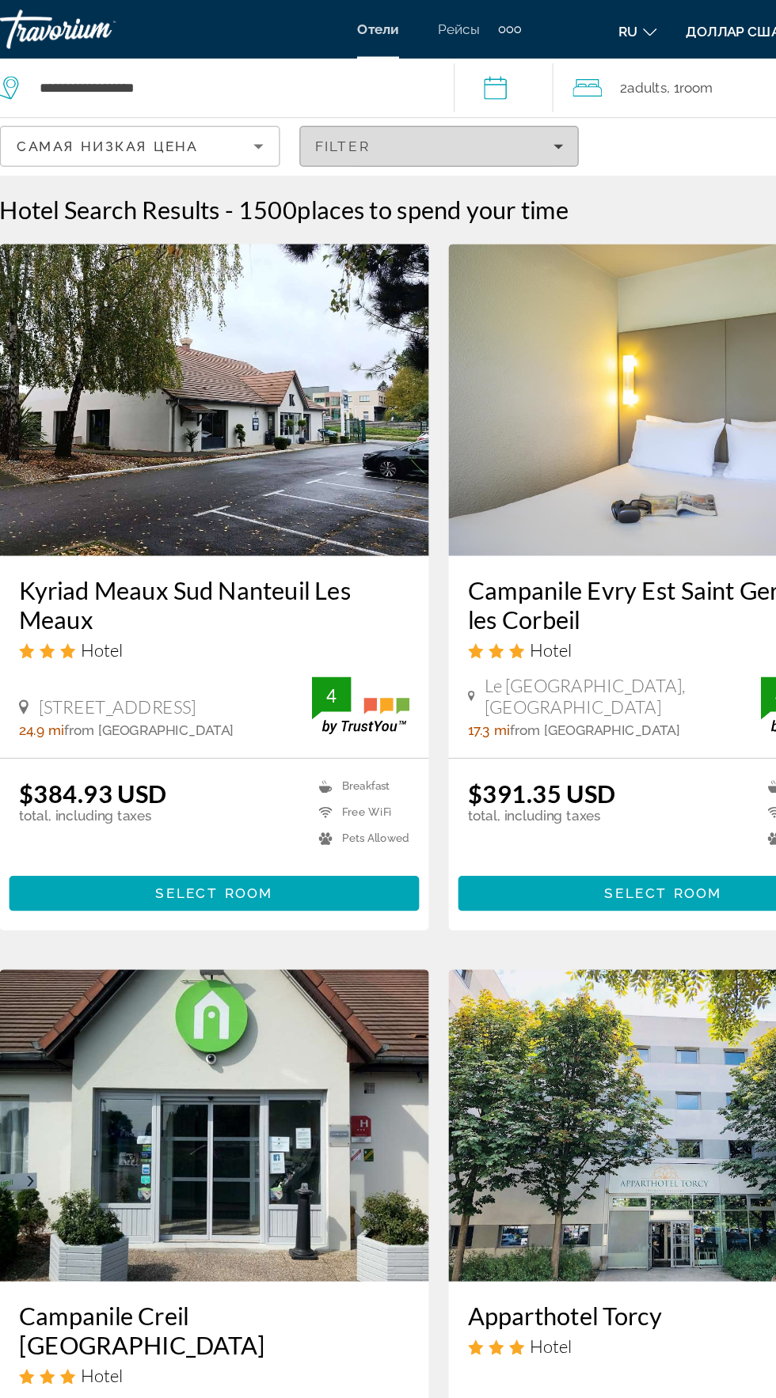
click at [327, 117] on span "Filter" at bounding box center [309, 118] width 45 height 13
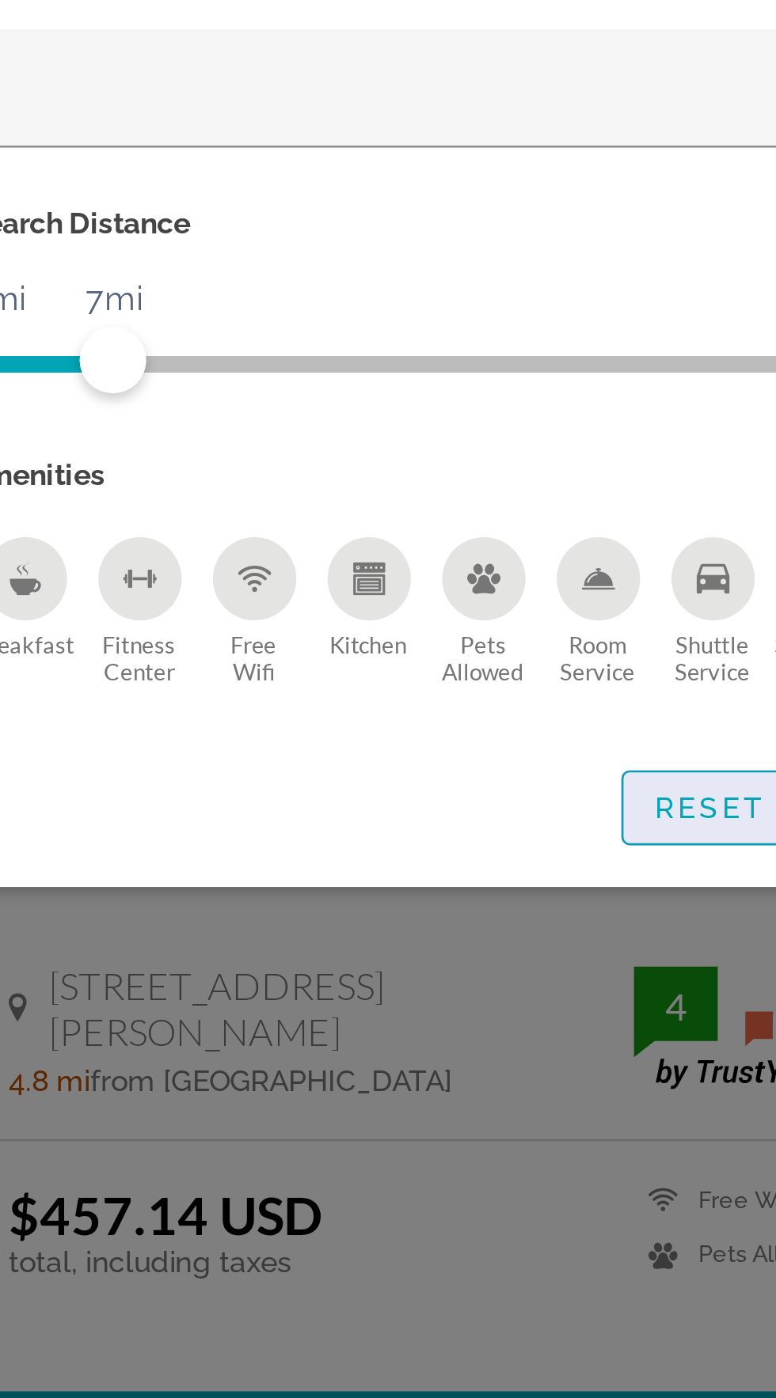
click at [305, 484] on span "Reset" at bounding box center [314, 489] width 43 height 13
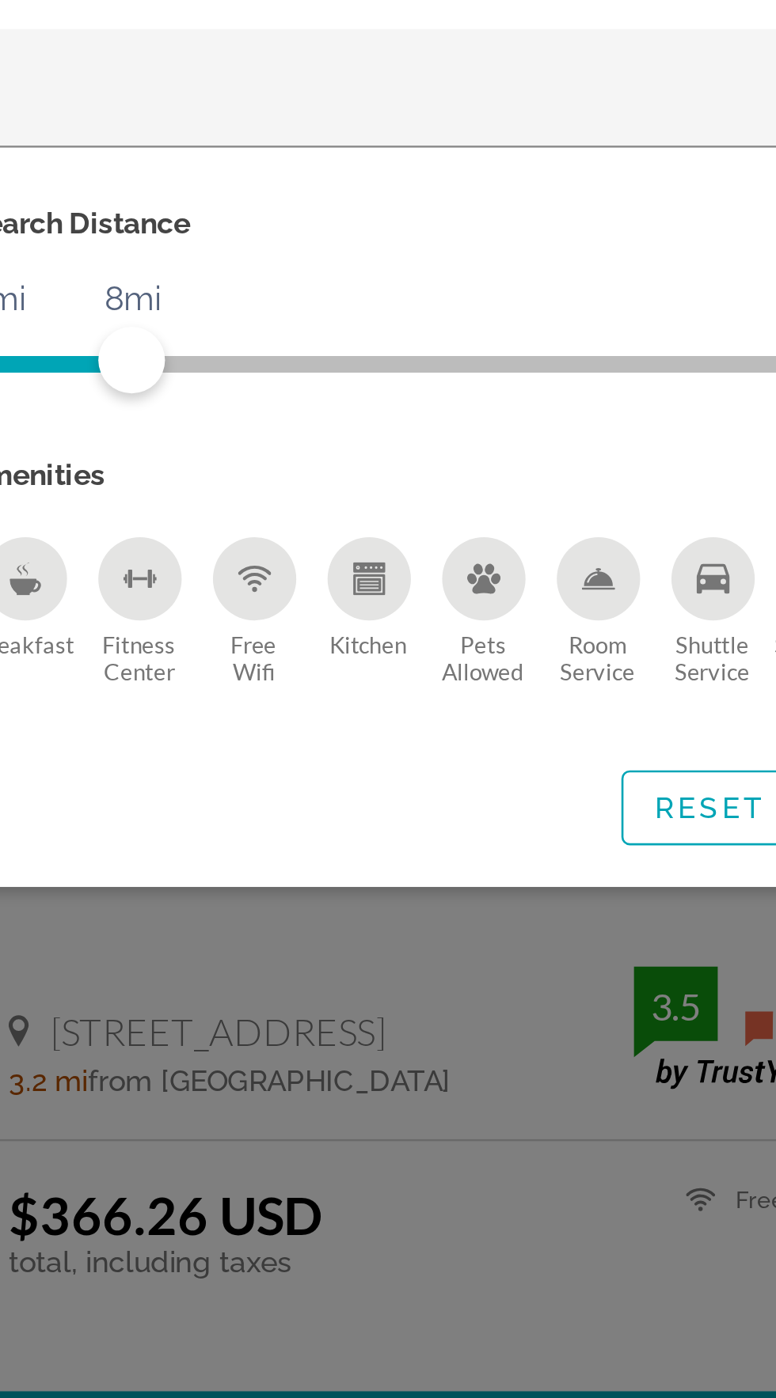
click at [180, 491] on div "Reset Show Results" at bounding box center [388, 489] width 712 height 28
click at [210, 580] on div "Search widget" at bounding box center [388, 817] width 776 height 1161
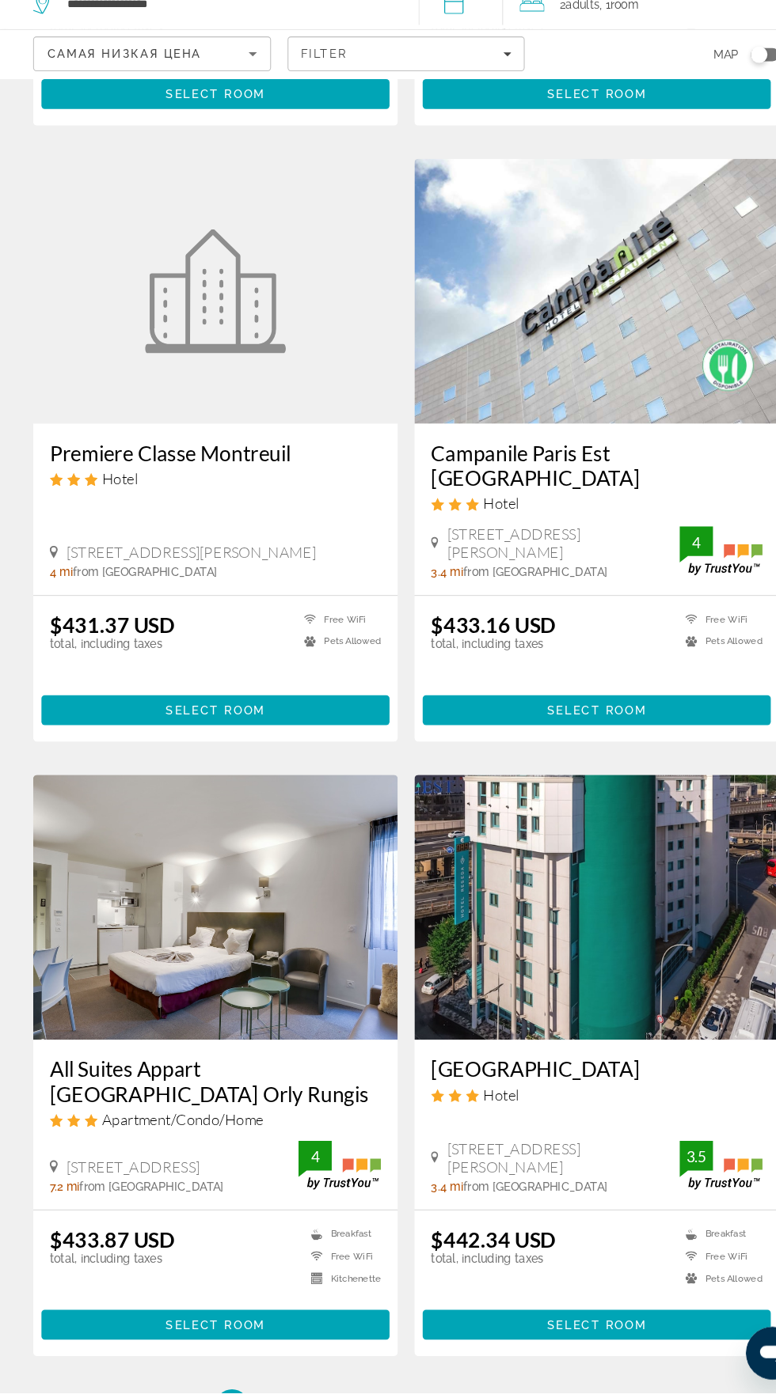
scroll to position [2352, 0]
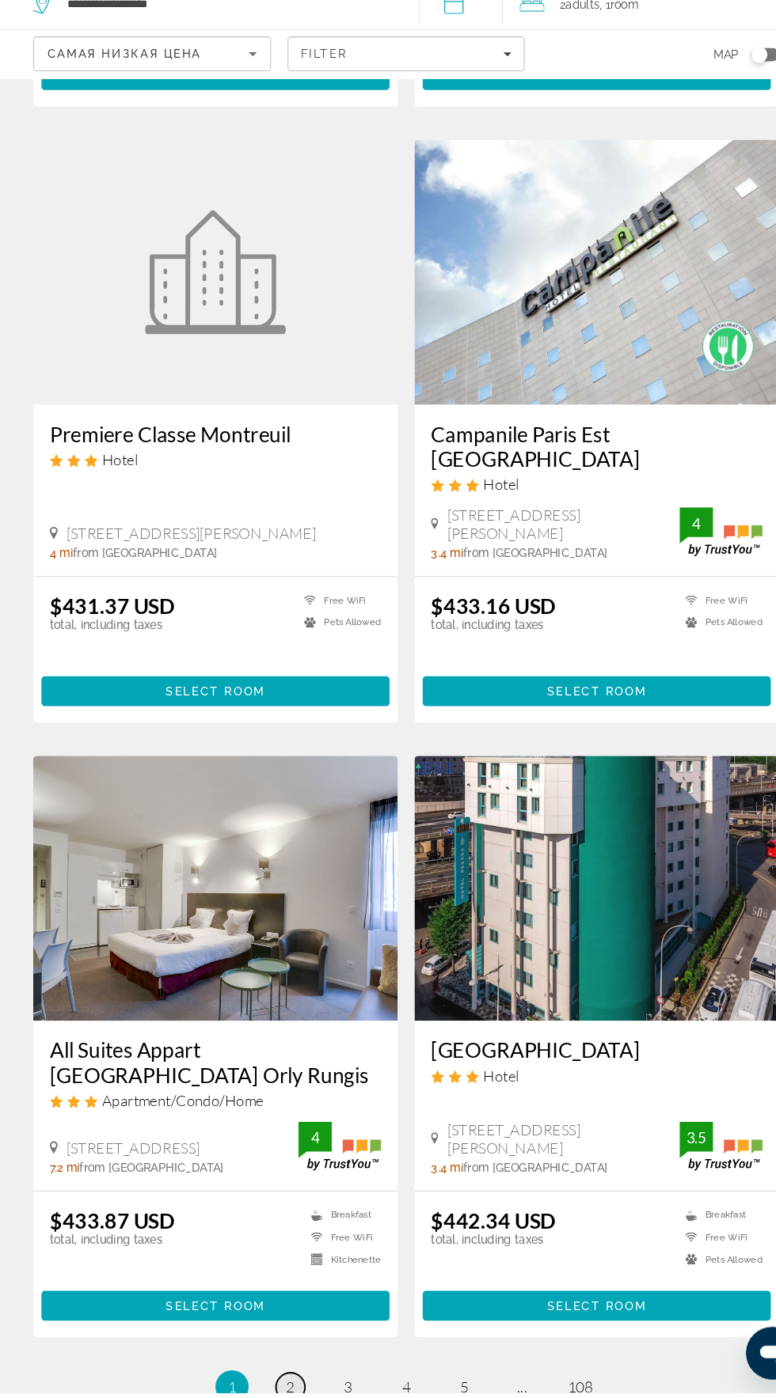
click at [266, 1379] on link "page 2" at bounding box center [278, 1393] width 28 height 28
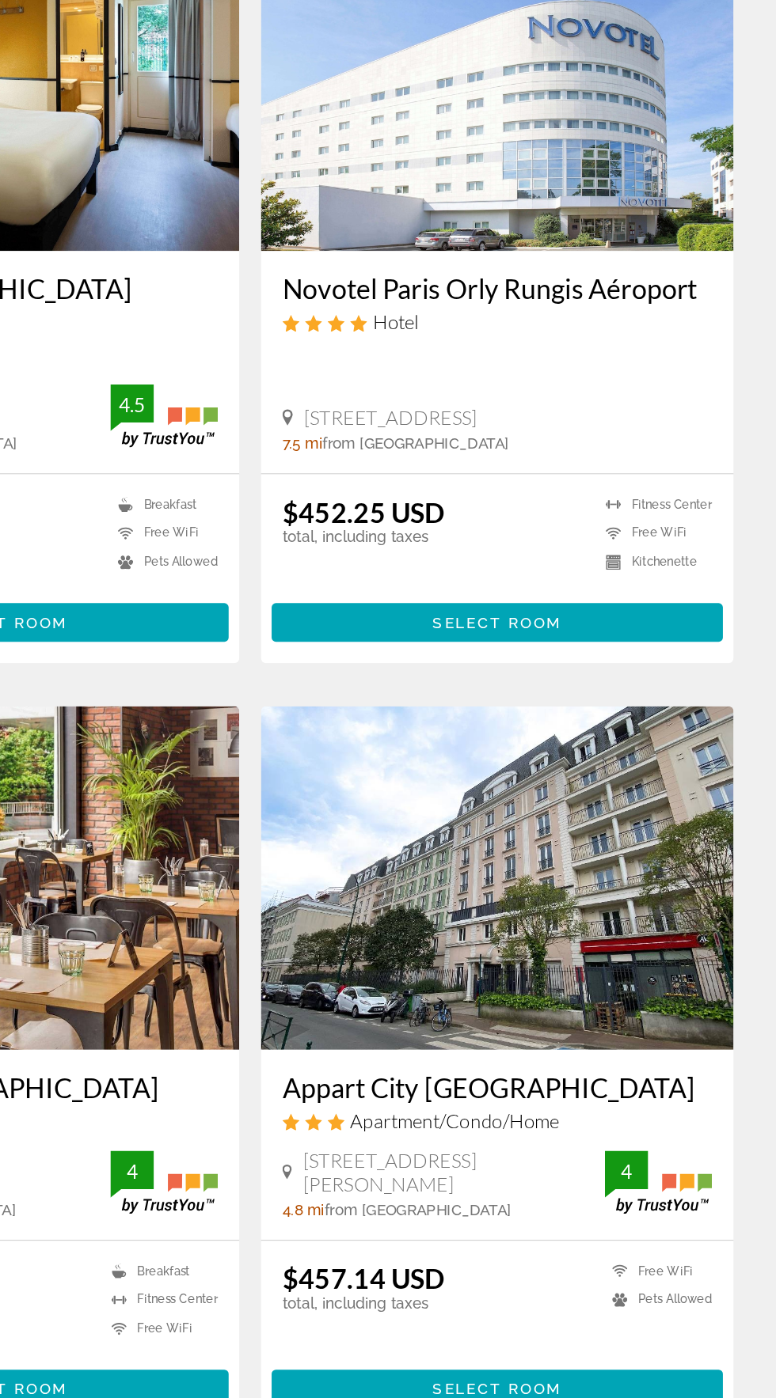
scroll to position [533, 0]
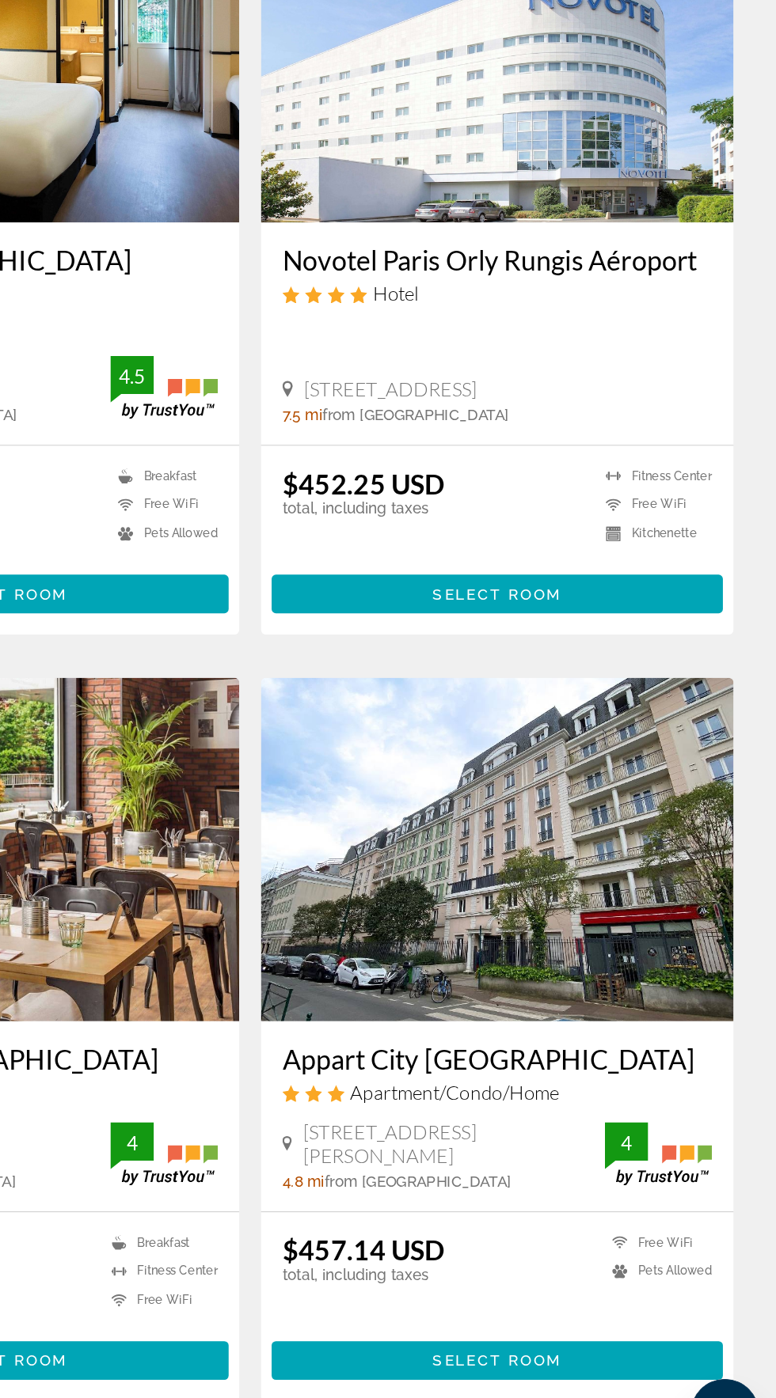
click at [614, 1103] on h3 "Appart City Saint Maurice" at bounding box center [570, 1099] width 317 height 24
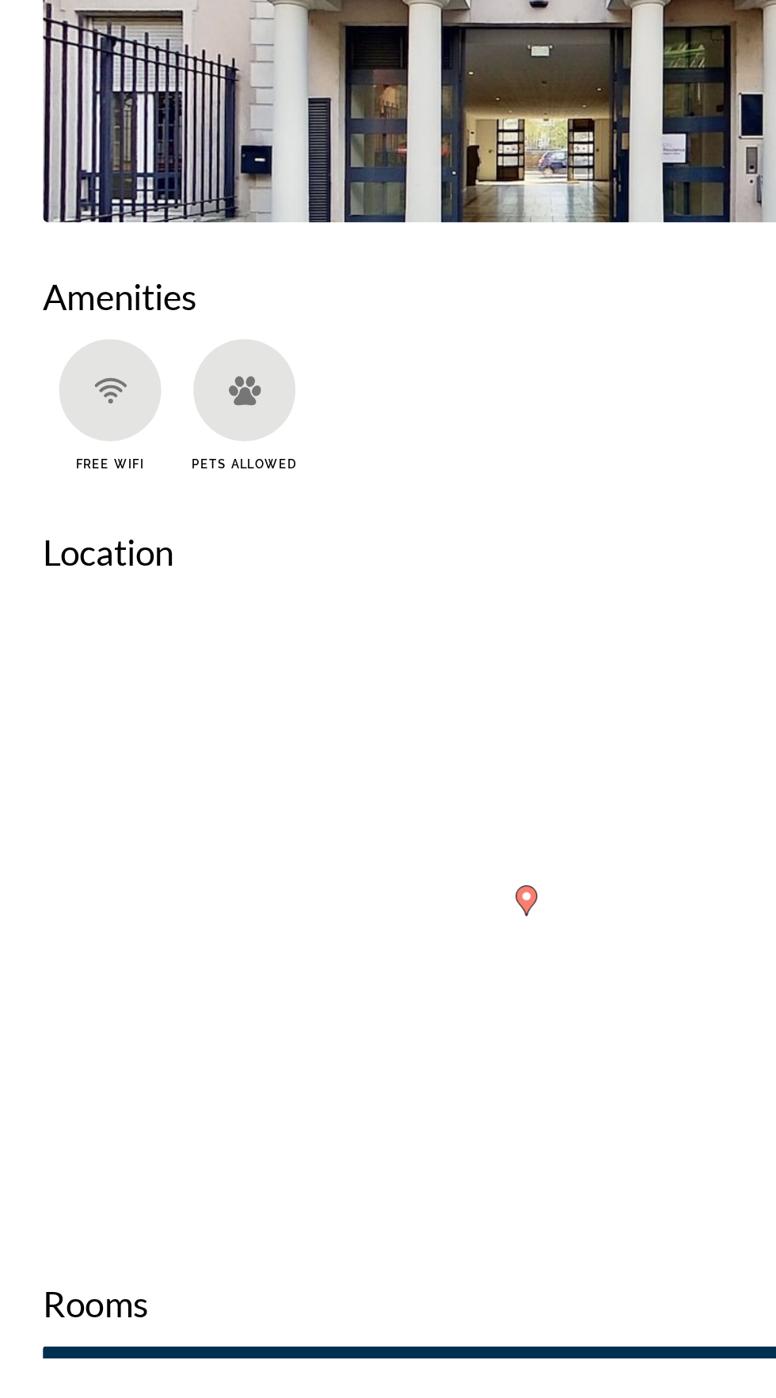
scroll to position [1245, 0]
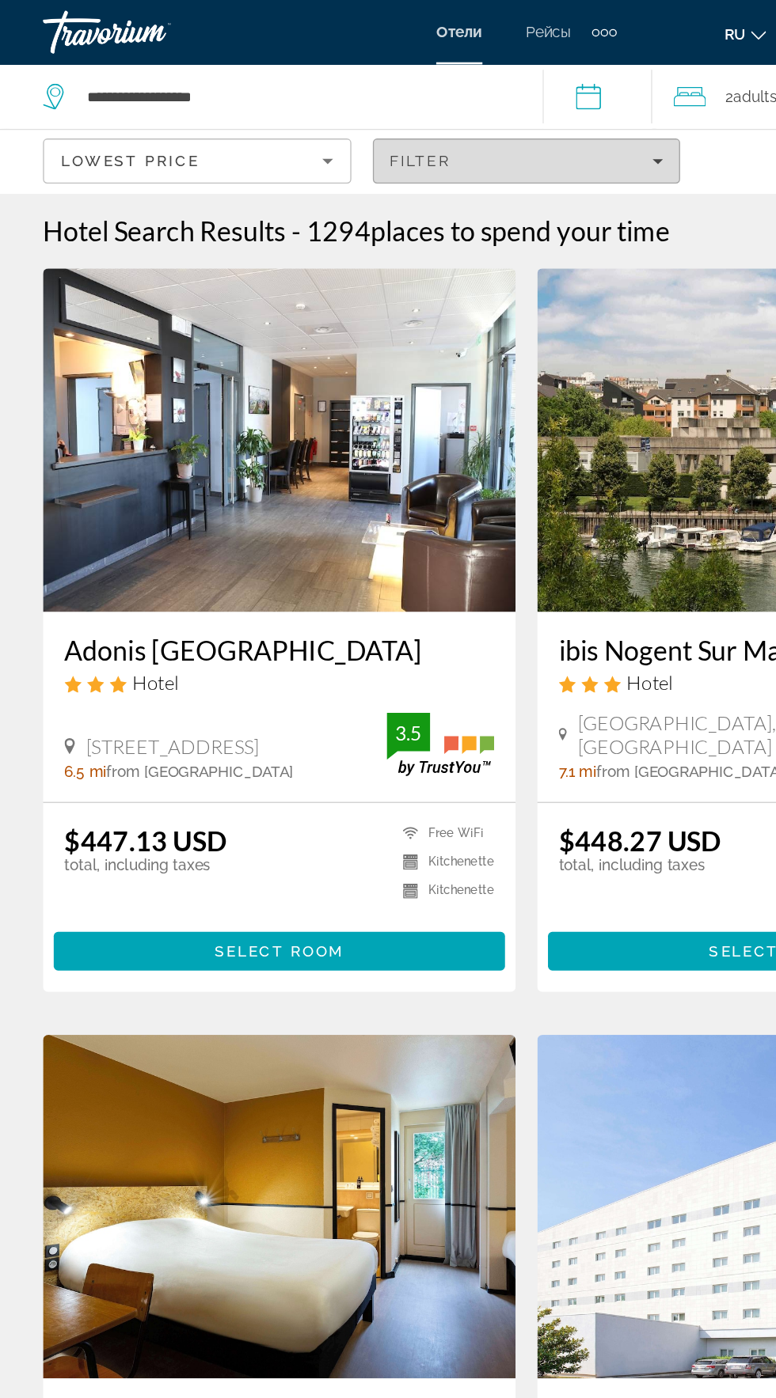
click at [424, 124] on div "Filter" at bounding box center [388, 118] width 202 height 13
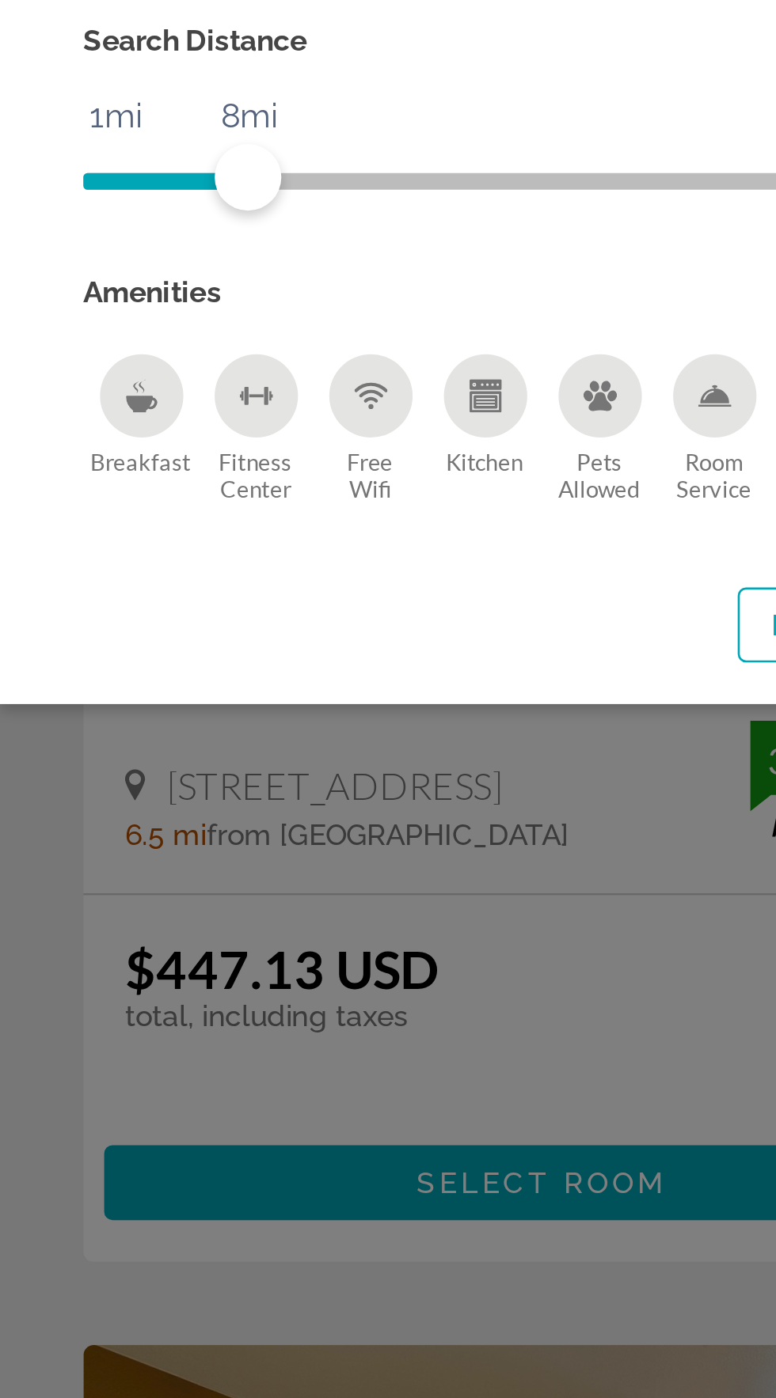
click at [59, 400] on icon "Breakfast" at bounding box center [53, 402] width 13 height 13
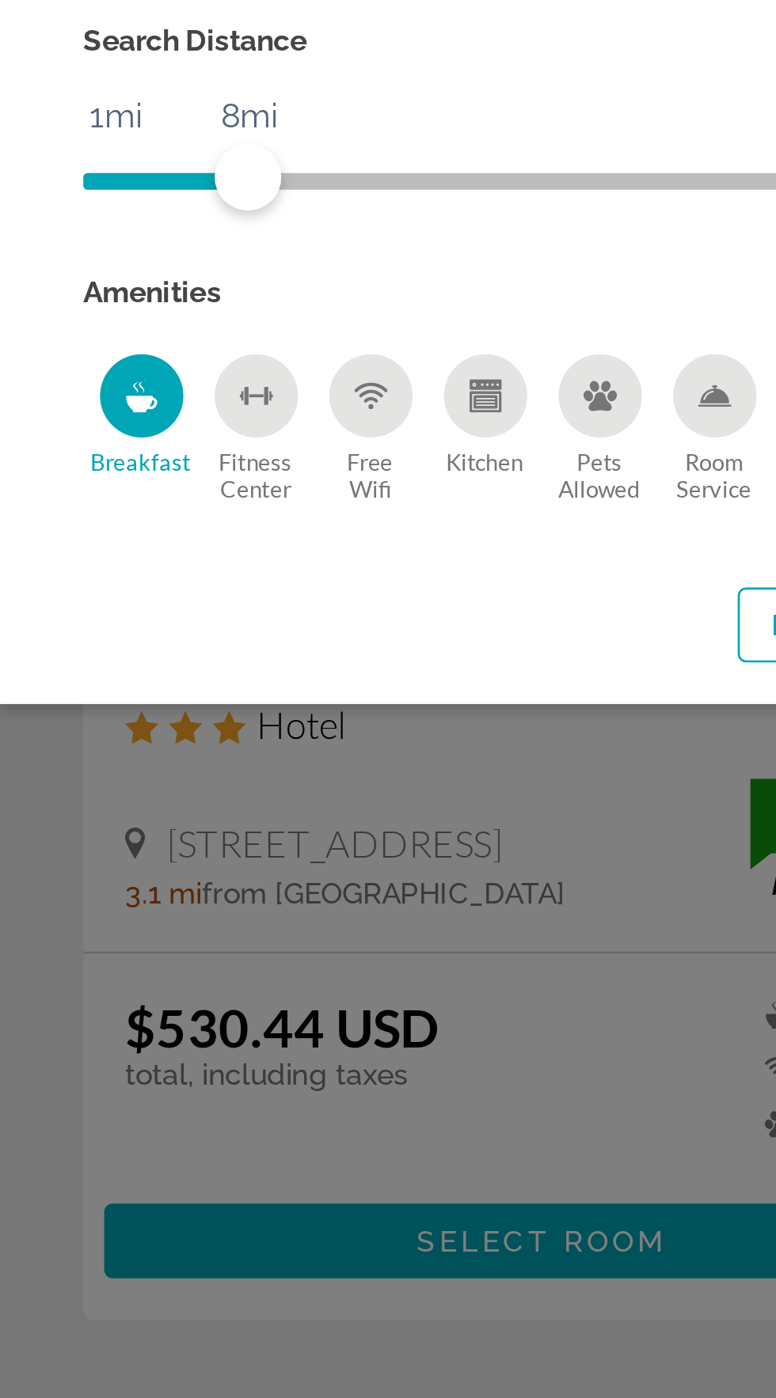
click at [137, 399] on icon "Free Wifi" at bounding box center [141, 402] width 13 height 13
click at [222, 591] on div "Search widget" at bounding box center [388, 817] width 776 height 1161
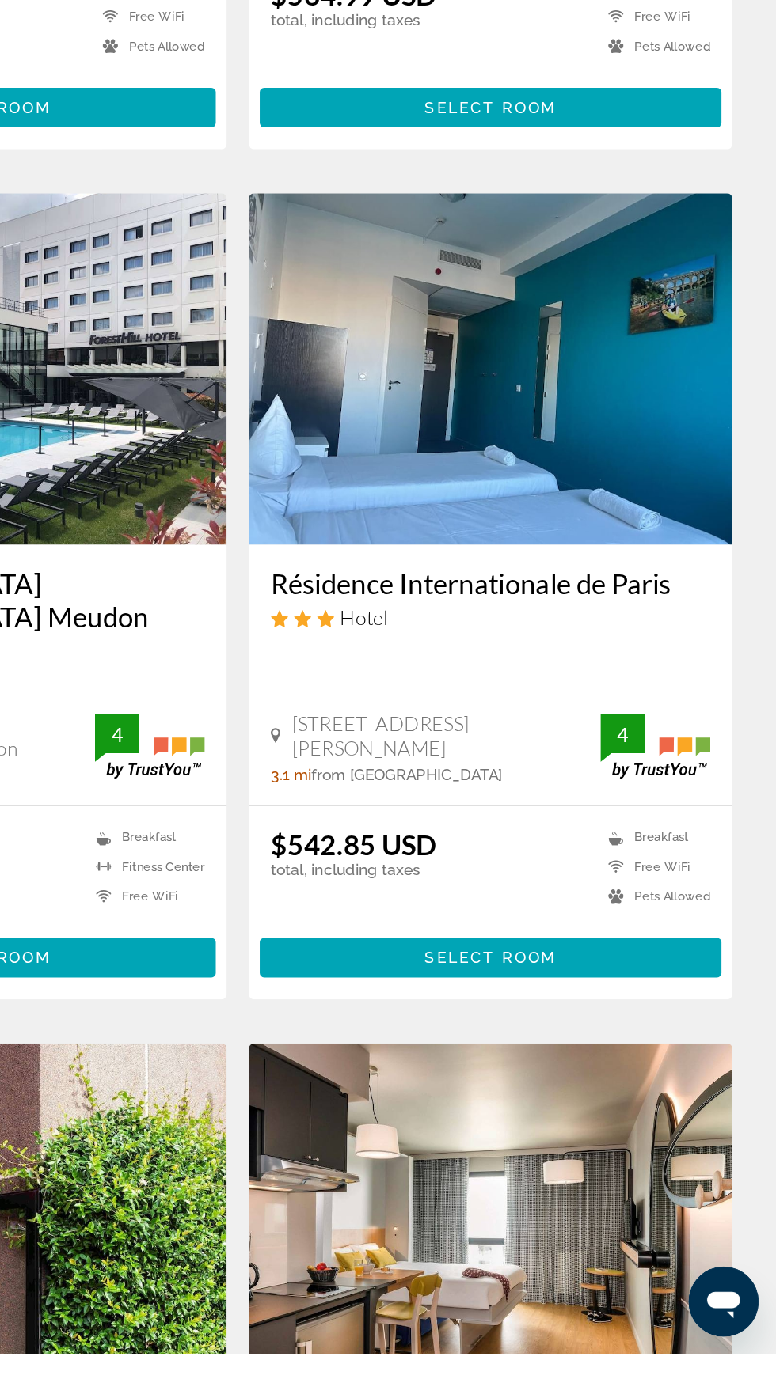
scroll to position [225, 0]
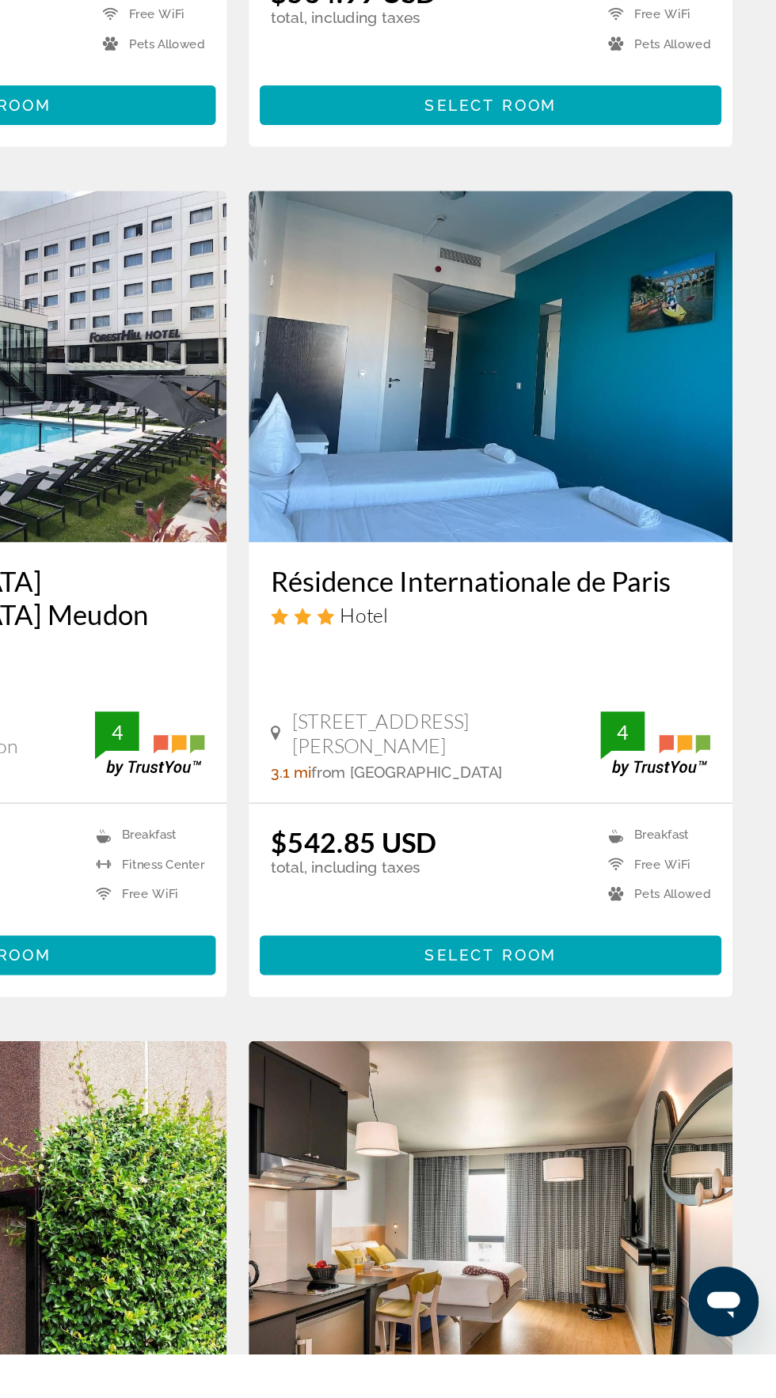
click at [218, 1200] on img "Основное содержание" at bounding box center [206, 1299] width 348 height 253
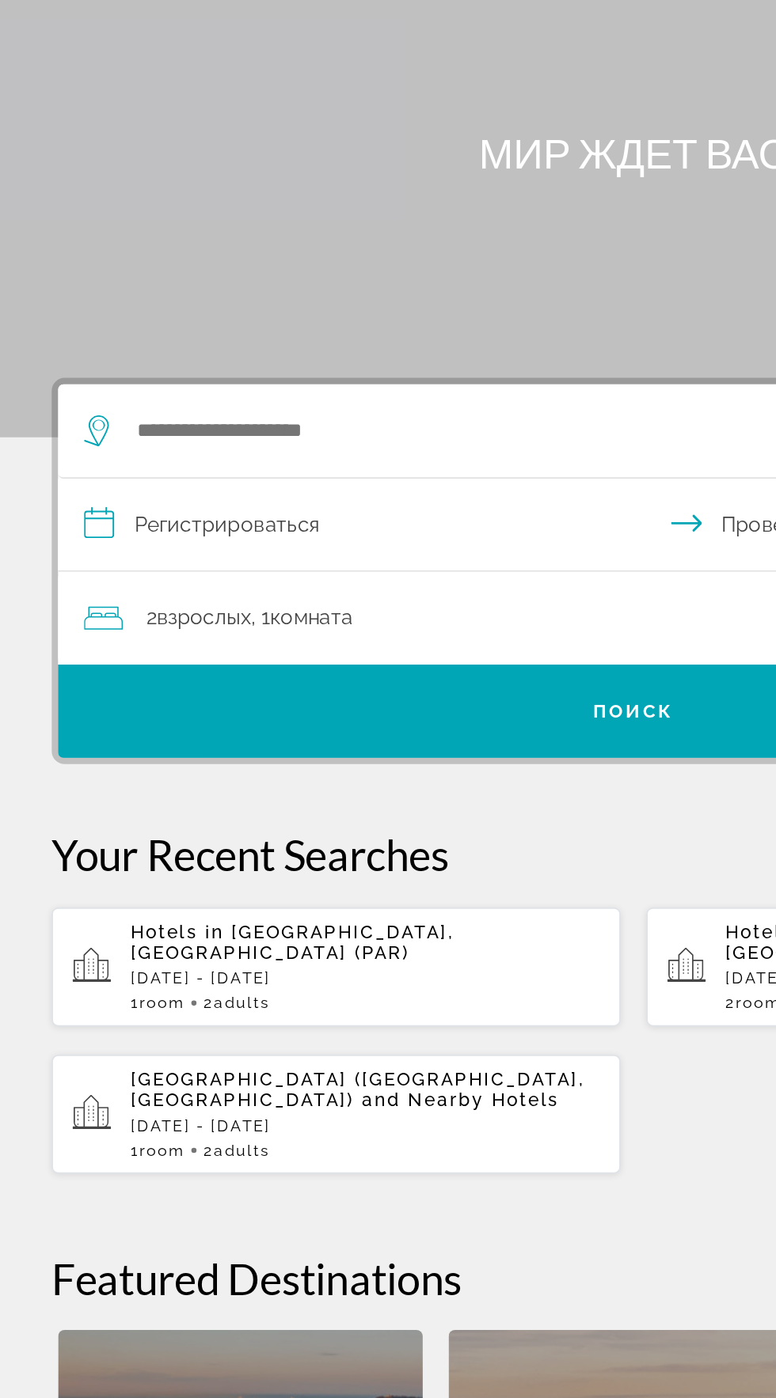
click at [152, 721] on span "Adults" at bounding box center [148, 726] width 35 height 11
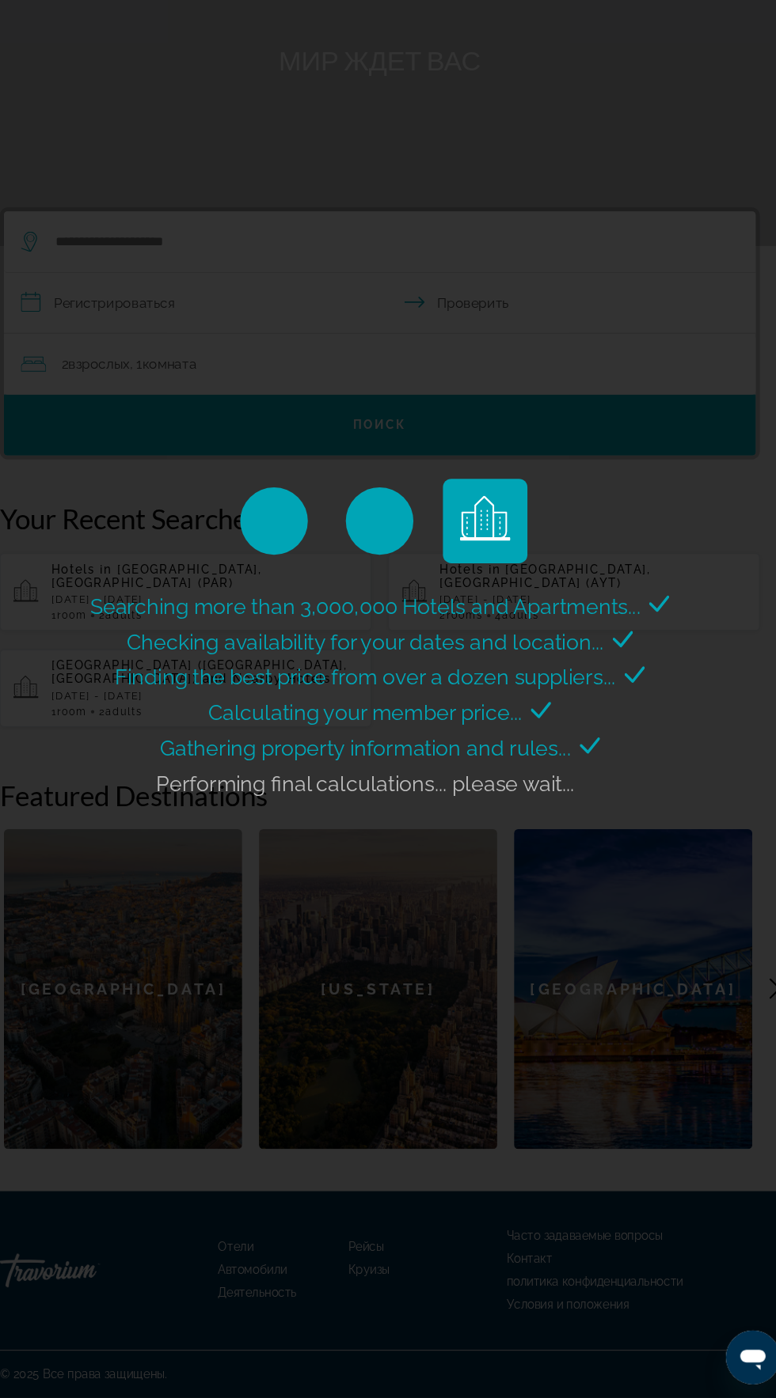
scroll to position [102, 0]
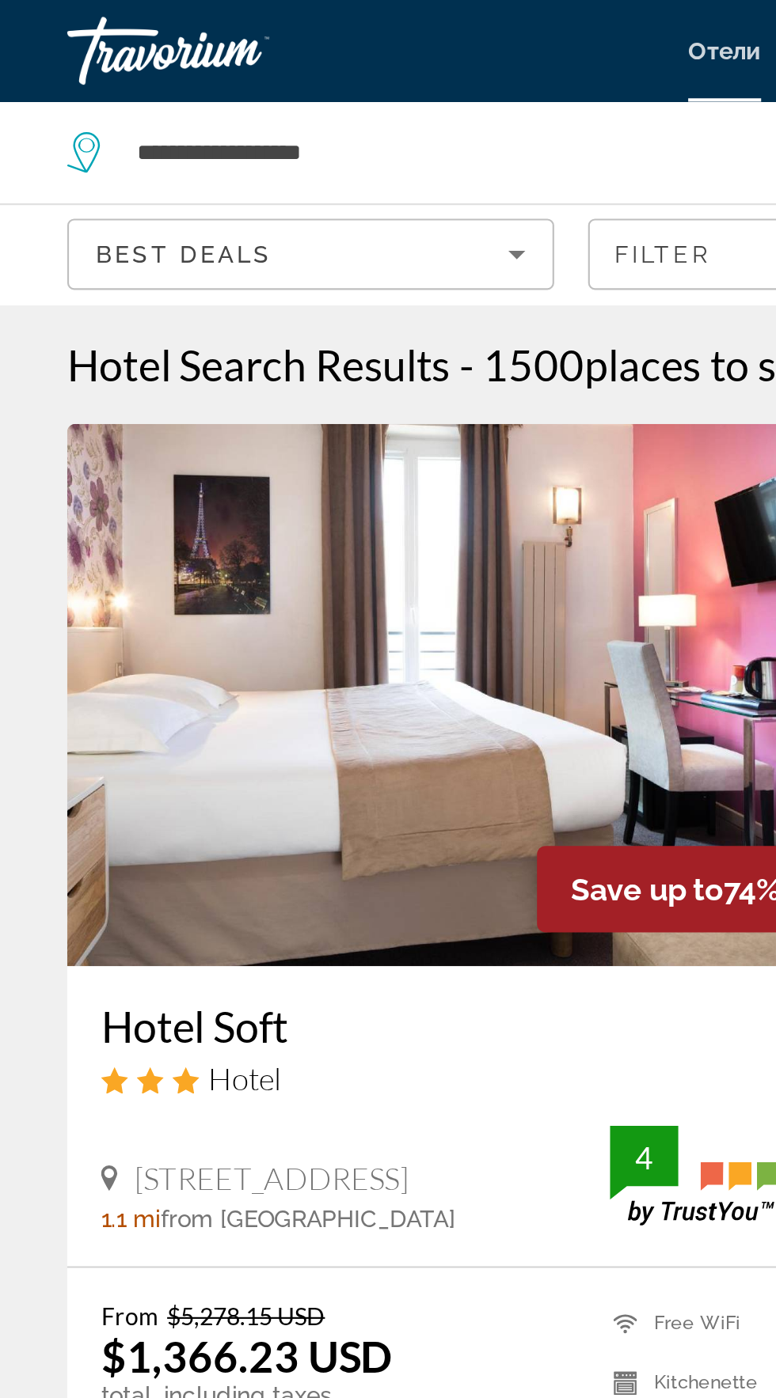
click at [67, 123] on span "Best Deals" at bounding box center [86, 118] width 82 height 13
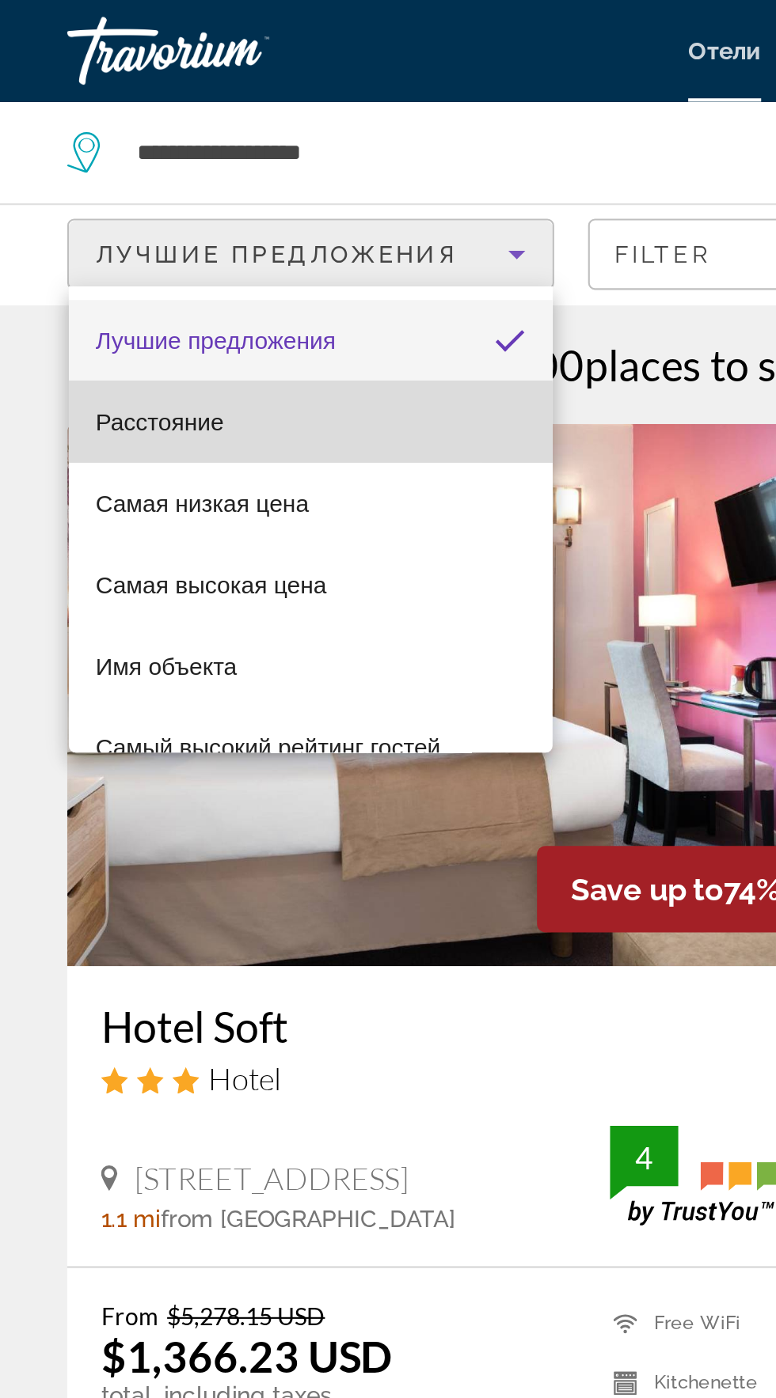
click at [54, 202] on font "Расстояние" at bounding box center [75, 197] width 60 height 13
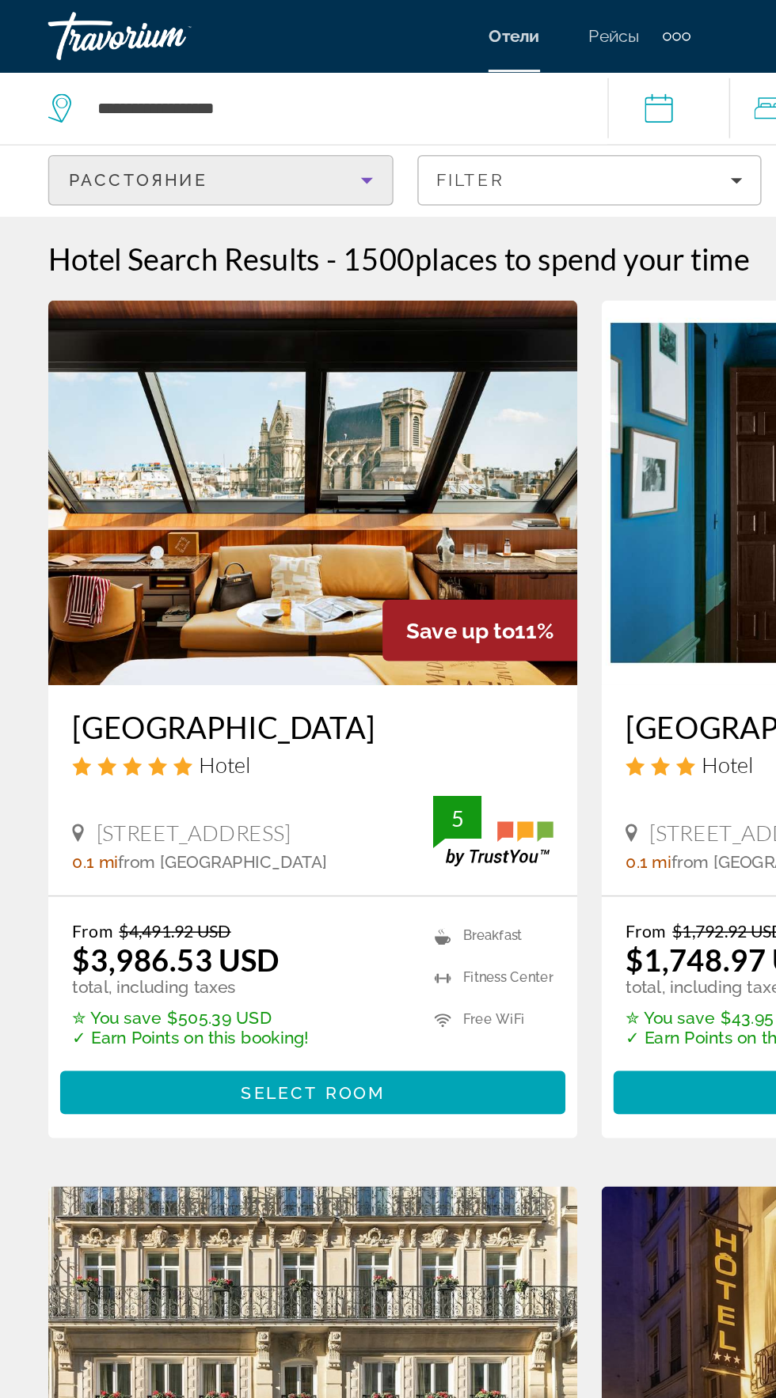
click at [81, 119] on span "Расстояние" at bounding box center [90, 118] width 91 height 13
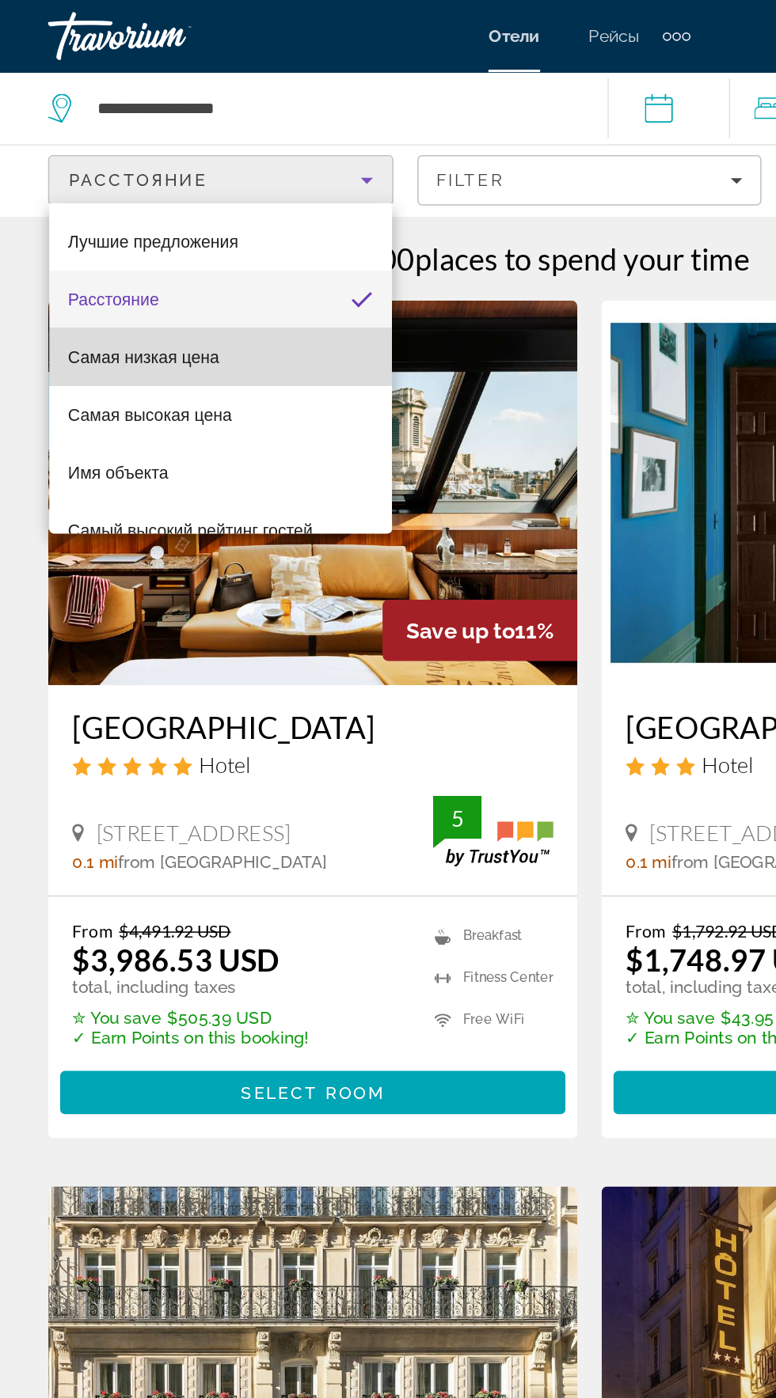
click at [64, 235] on font "Самая низкая цена" at bounding box center [95, 235] width 100 height 13
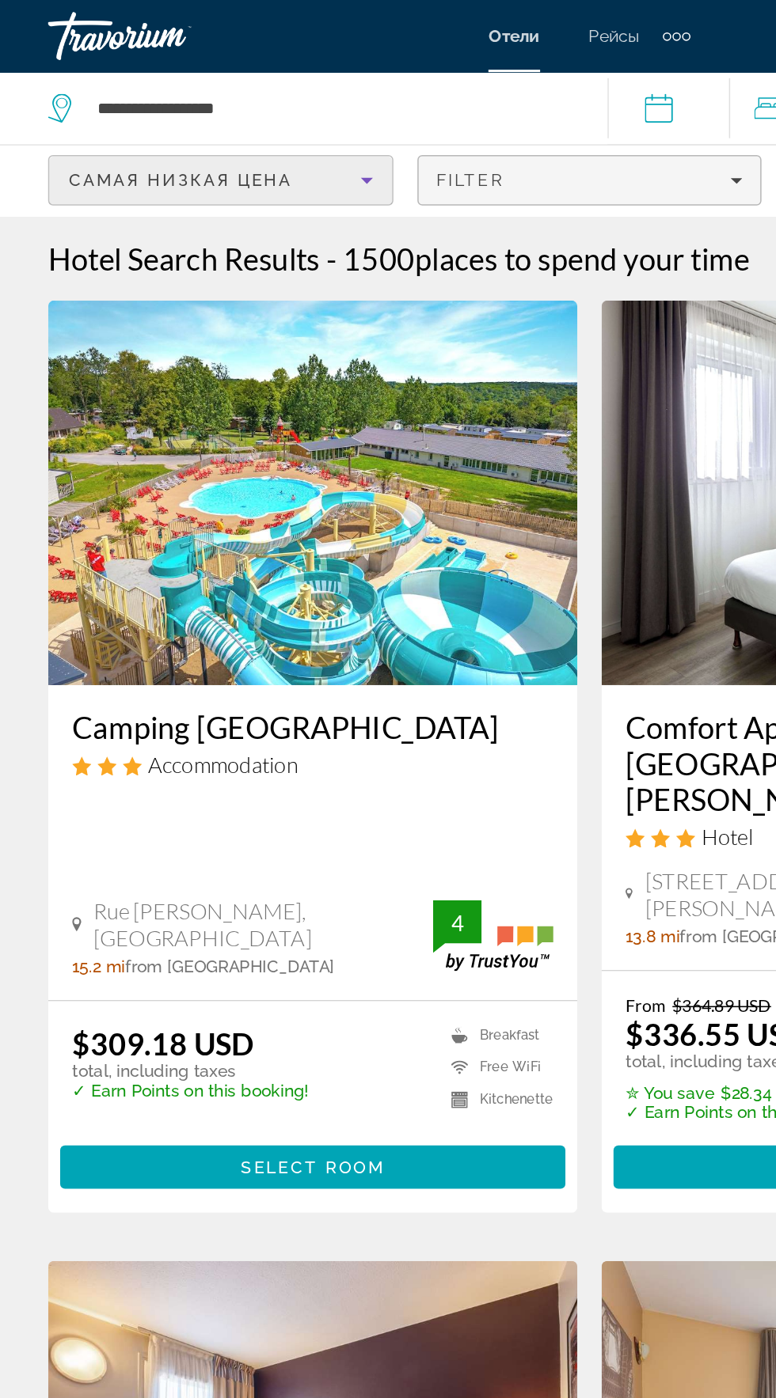
click at [334, 132] on span "Filters" at bounding box center [388, 119] width 226 height 38
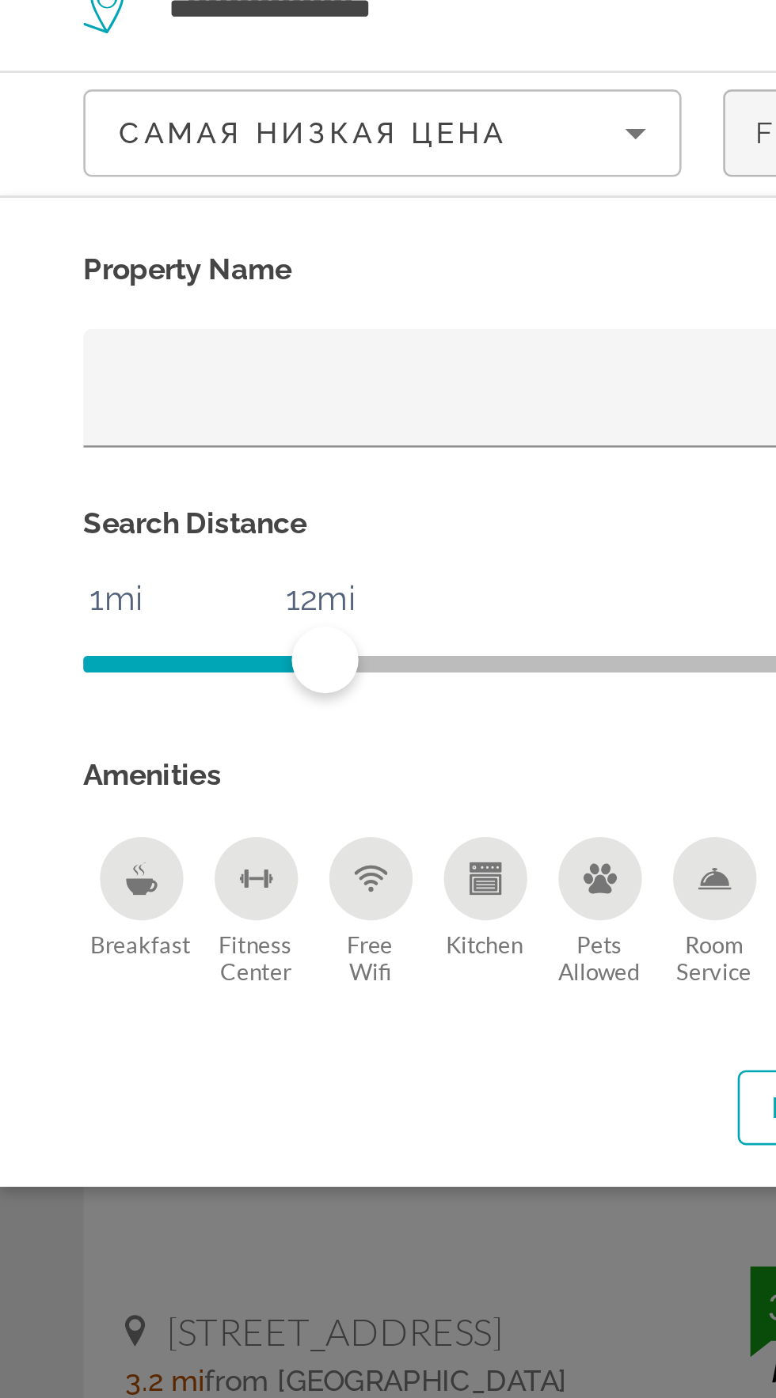
click at [47, 396] on div "Breakfast" at bounding box center [54, 402] width 32 height 32
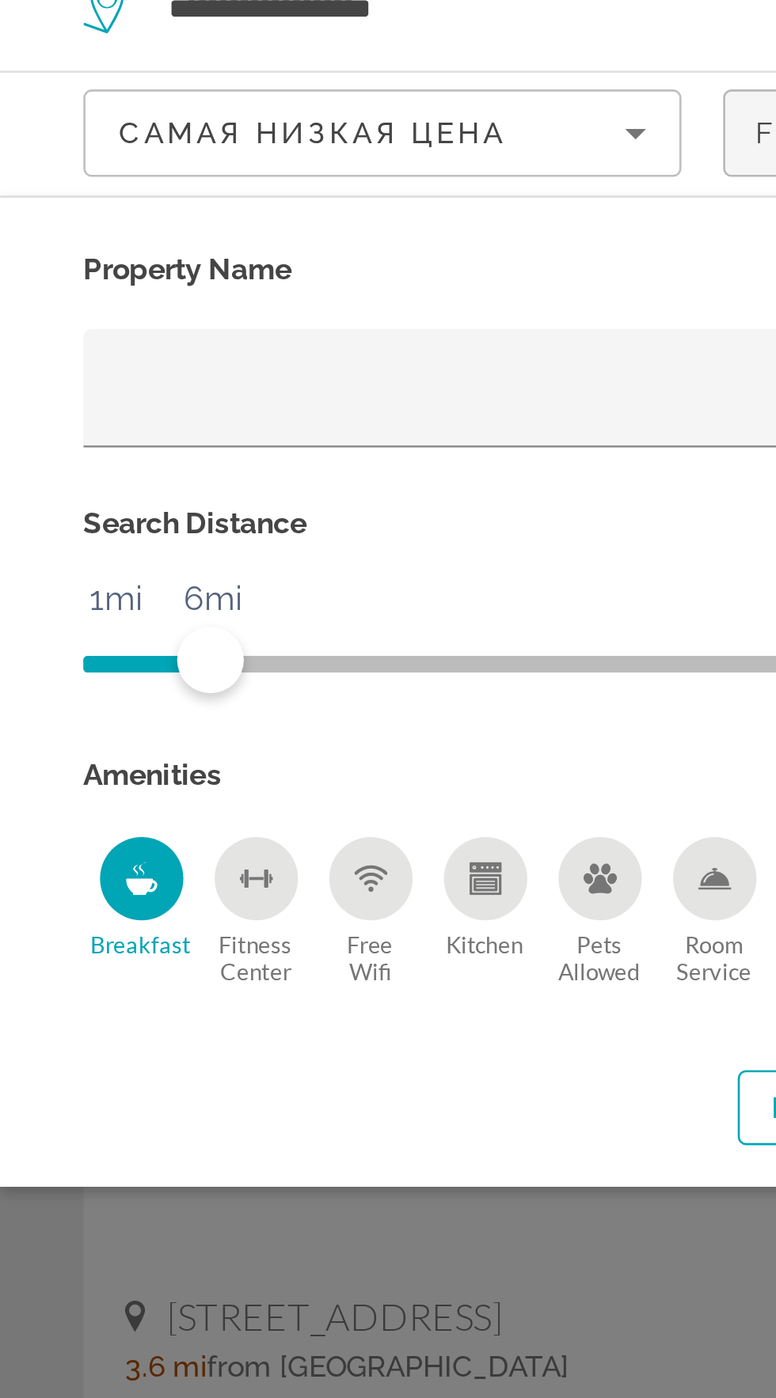
click at [210, 541] on div "Search widget" at bounding box center [388, 817] width 776 height 1161
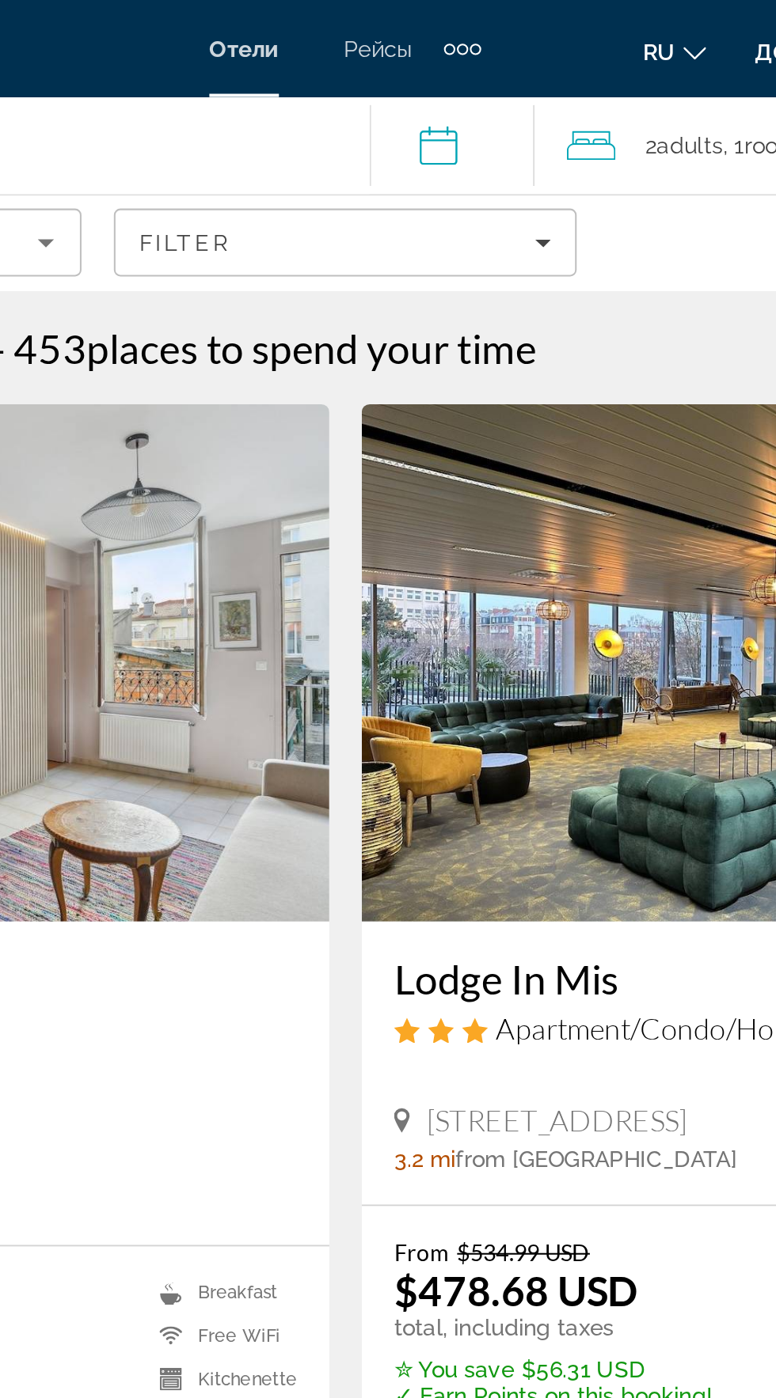
click at [434, 89] on input "**********" at bounding box center [444, 73] width 88 height 52
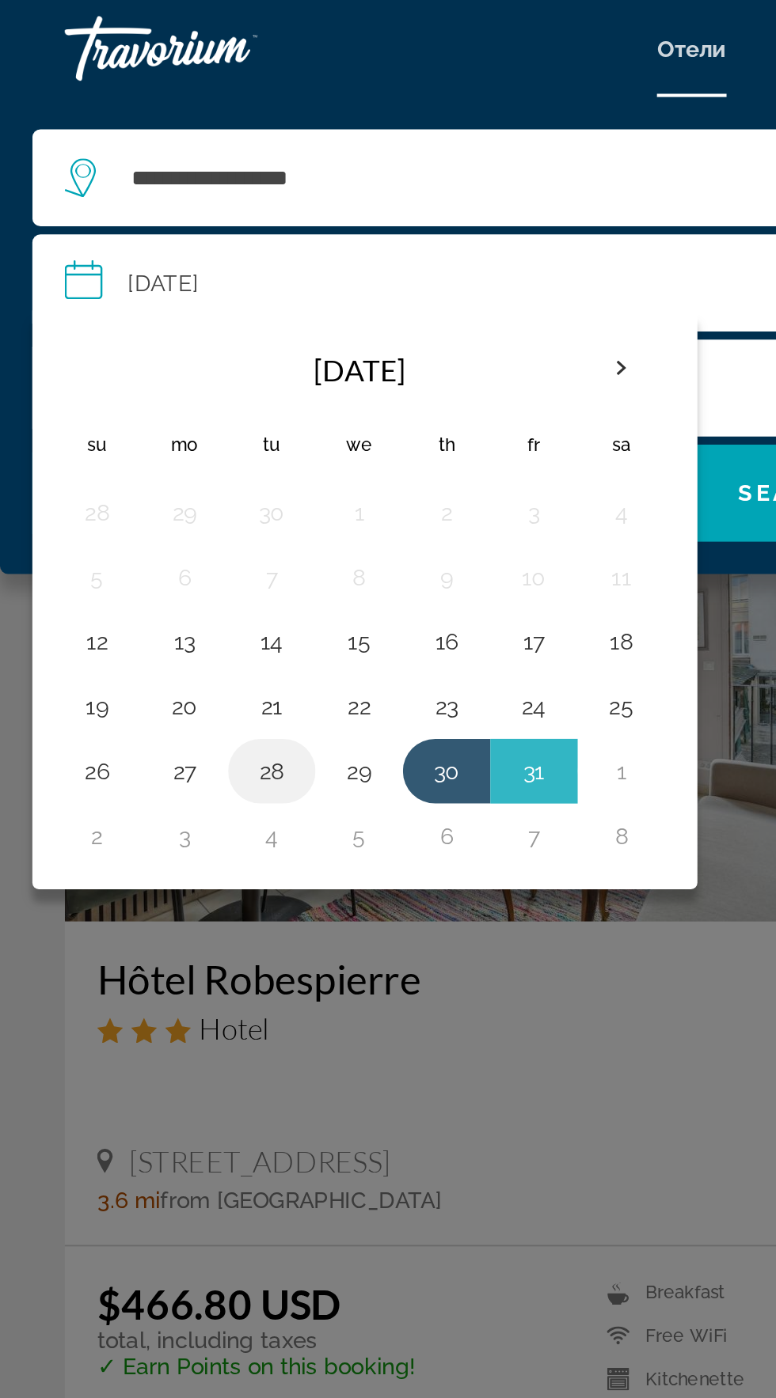
click at [131, 370] on button "28" at bounding box center [132, 377] width 25 height 22
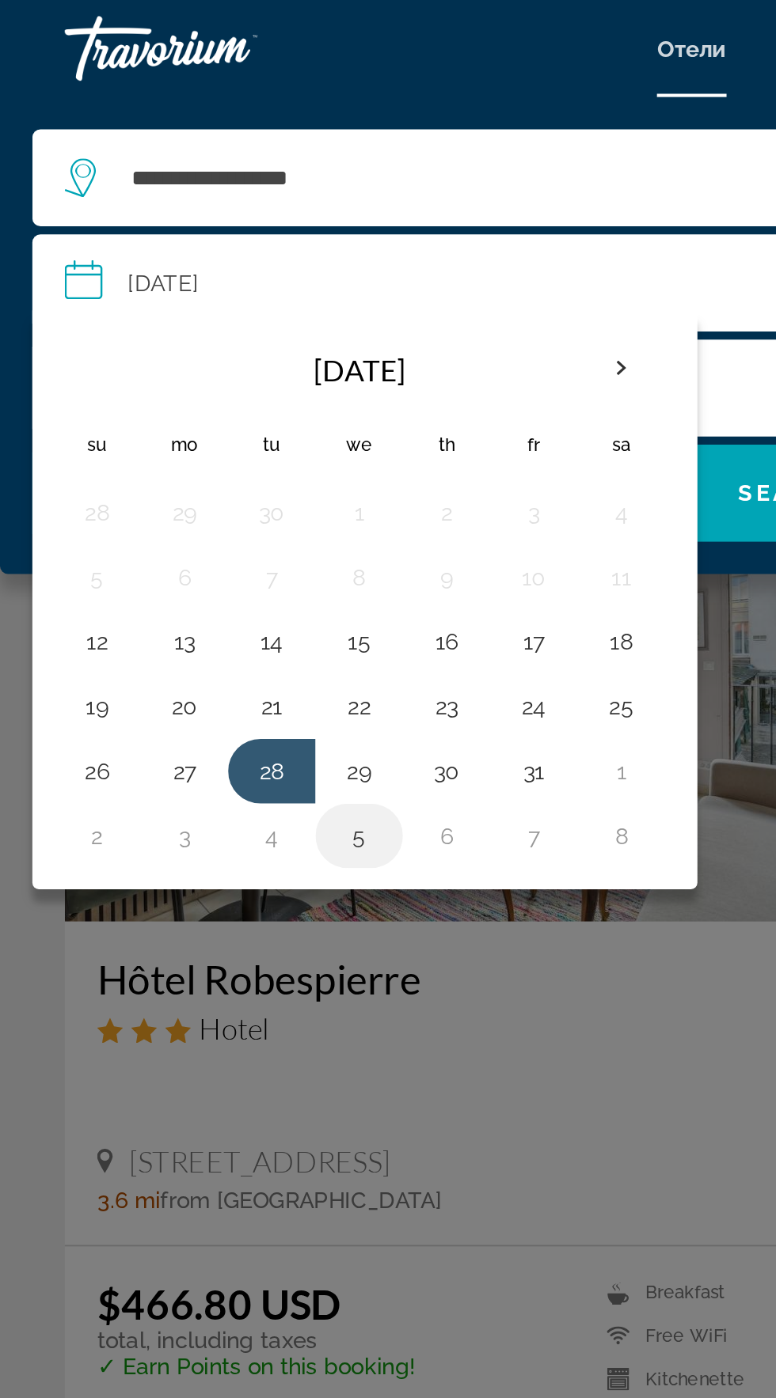
click at [163, 412] on button "5" at bounding box center [175, 409] width 25 height 22
type input "**********"
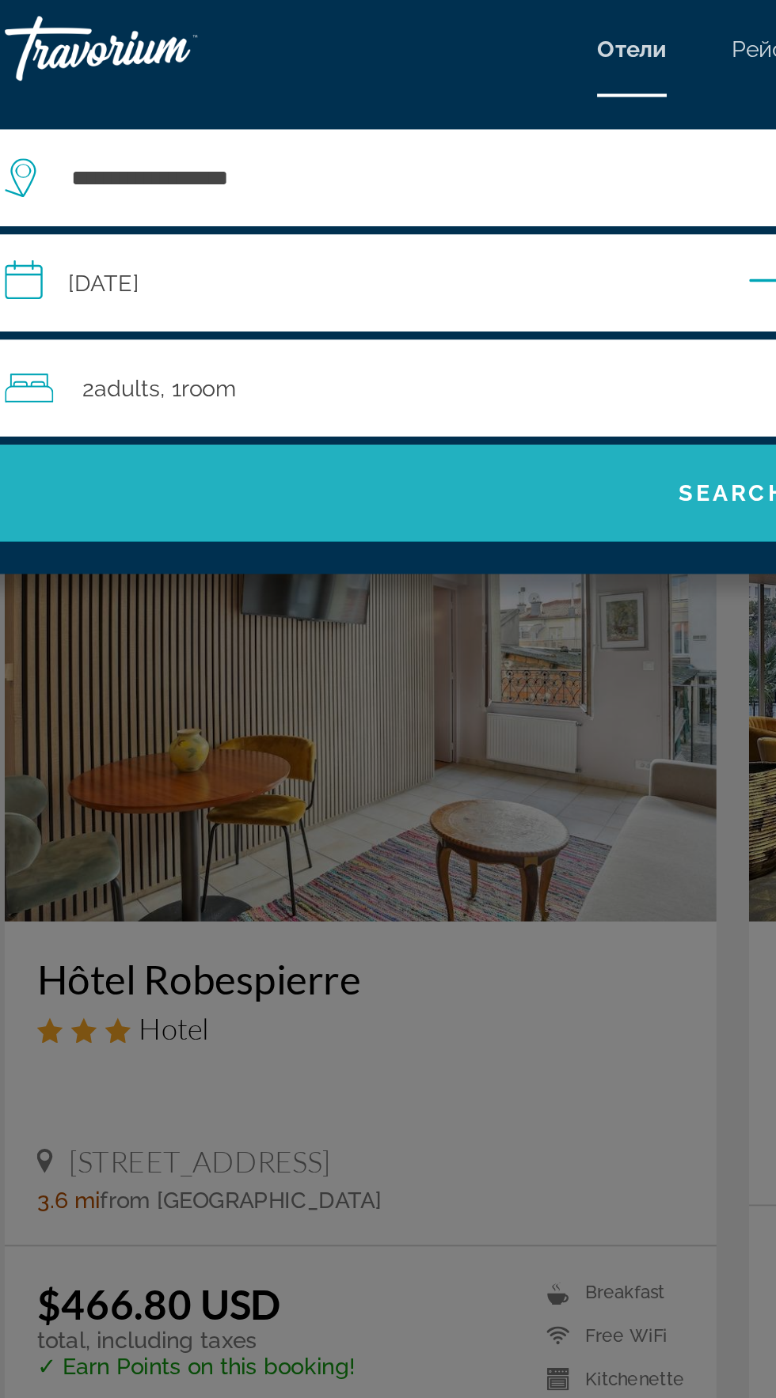
click at [155, 252] on span "Search" at bounding box center [388, 241] width 744 height 38
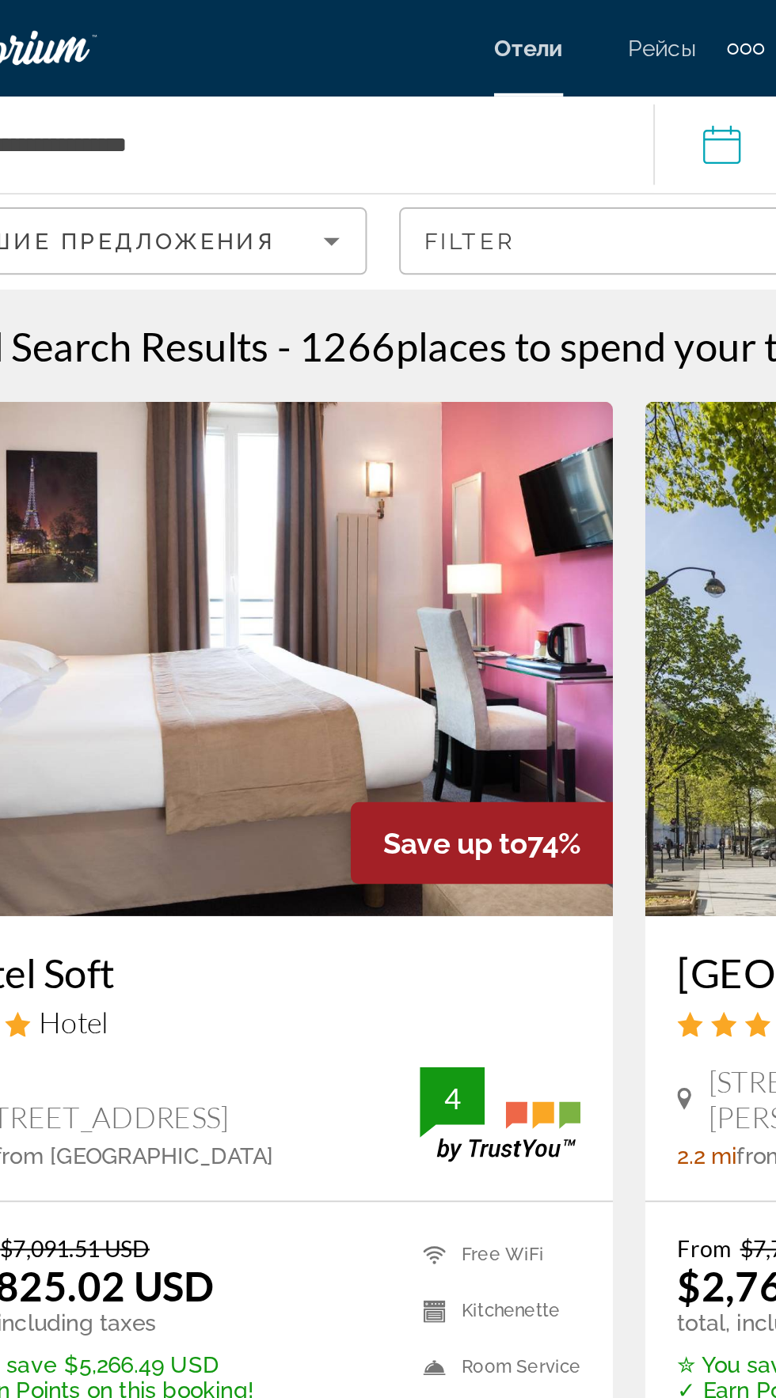
click at [233, 121] on icon "Sort by" at bounding box center [241, 118] width 19 height 19
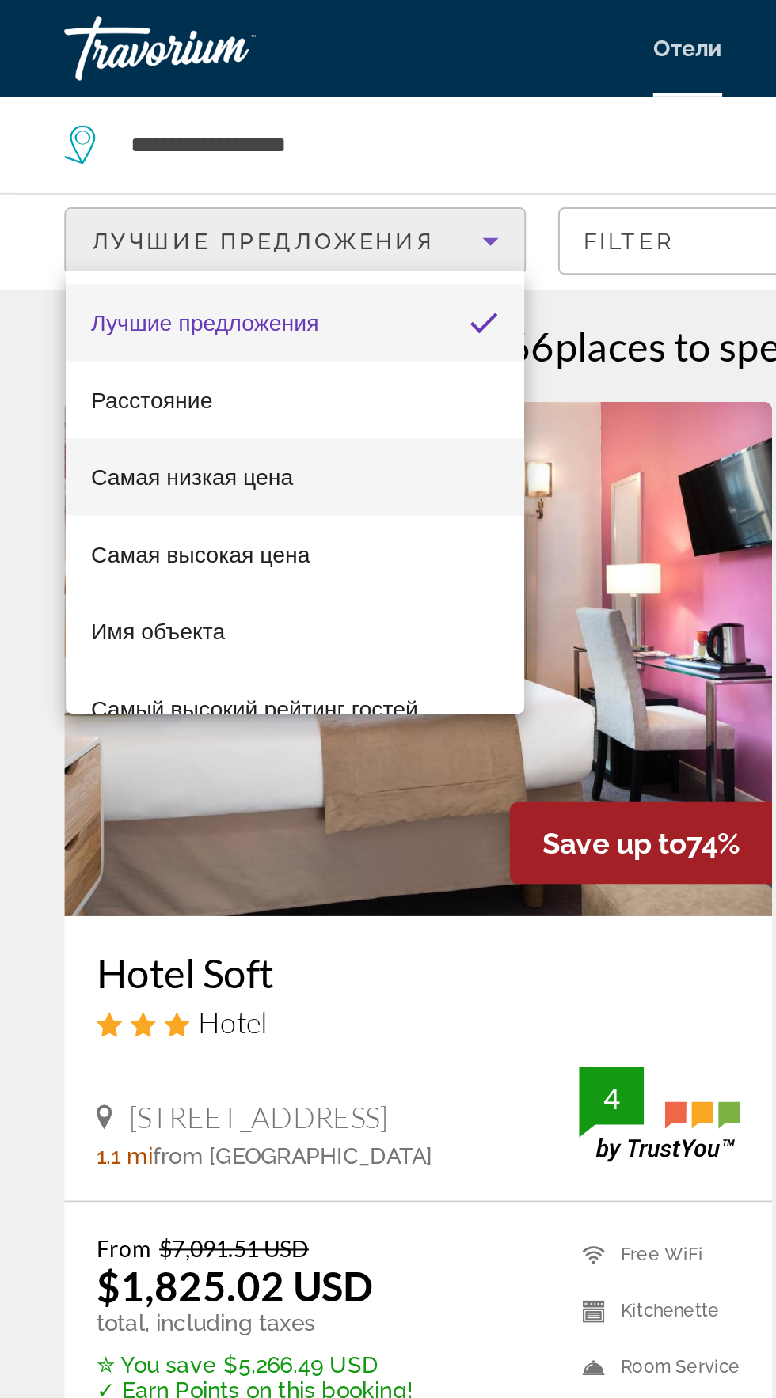
click at [51, 237] on font "Самая низкая цена" at bounding box center [95, 235] width 100 height 13
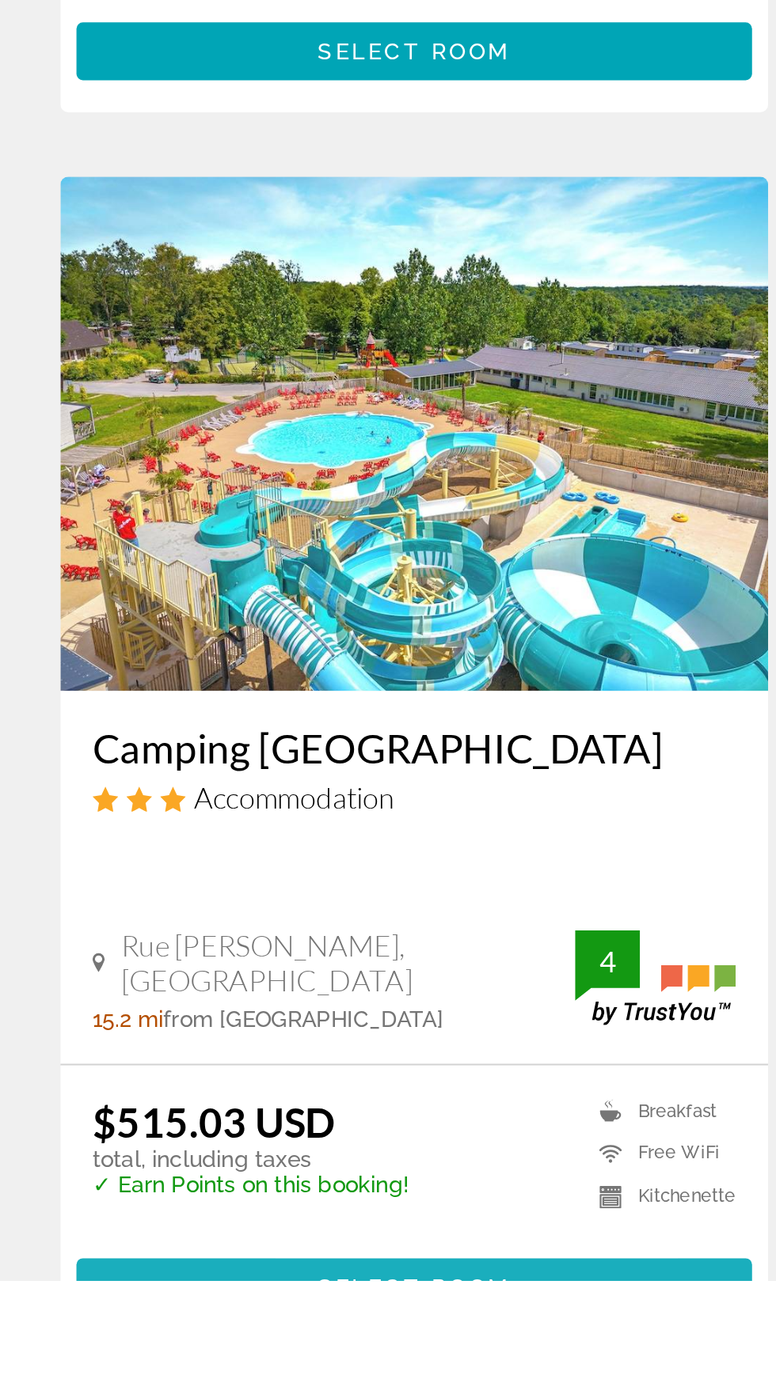
scroll to position [2381, 0]
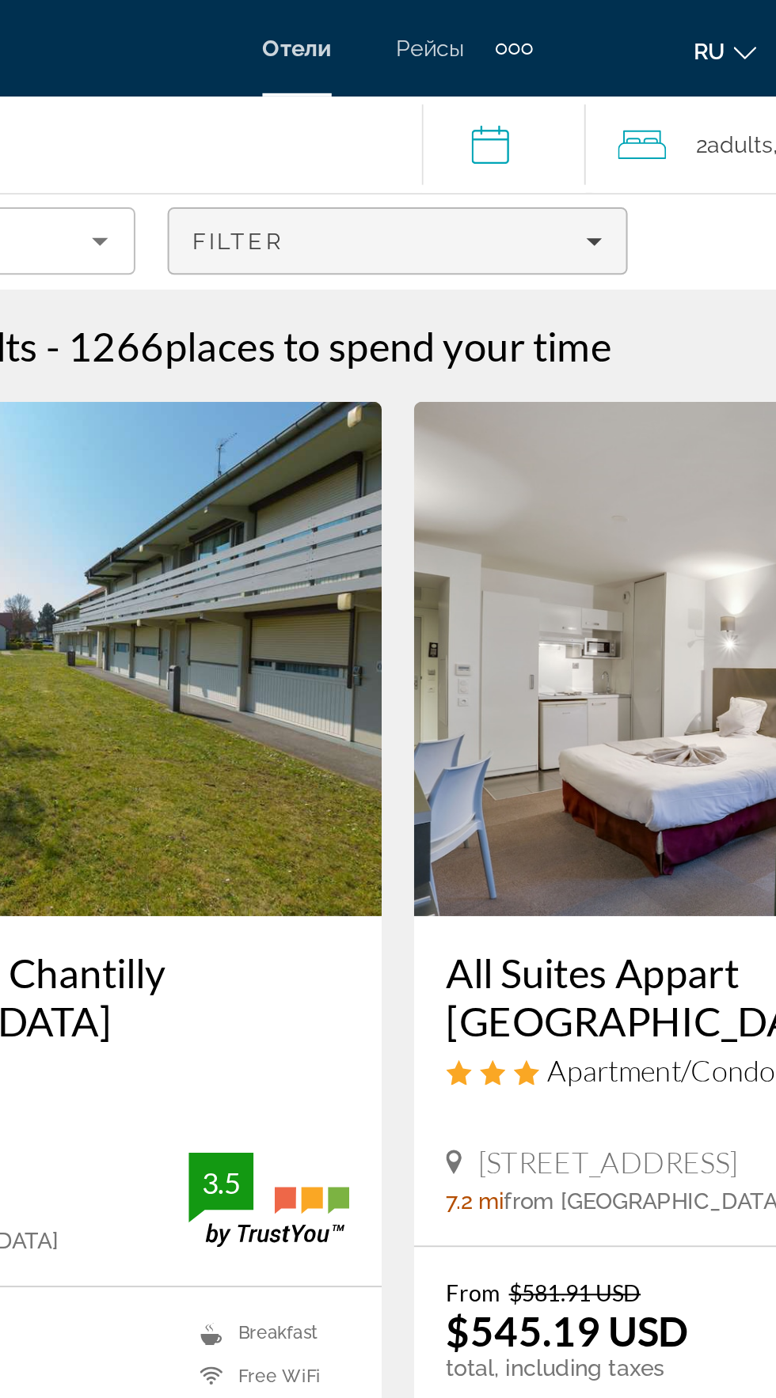
click at [381, 136] on span "Filters" at bounding box center [388, 119] width 226 height 38
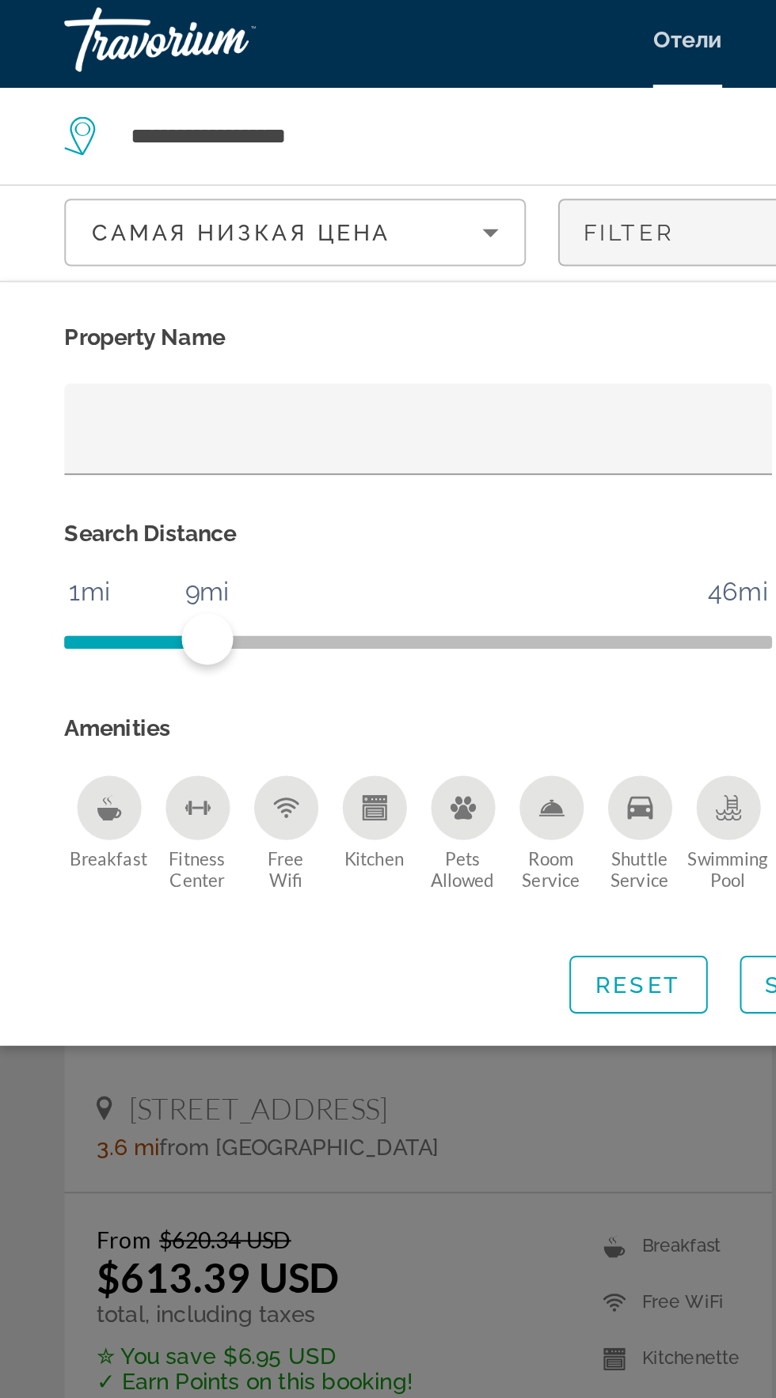
click at [264, 566] on div "Search widget" at bounding box center [388, 817] width 776 height 1161
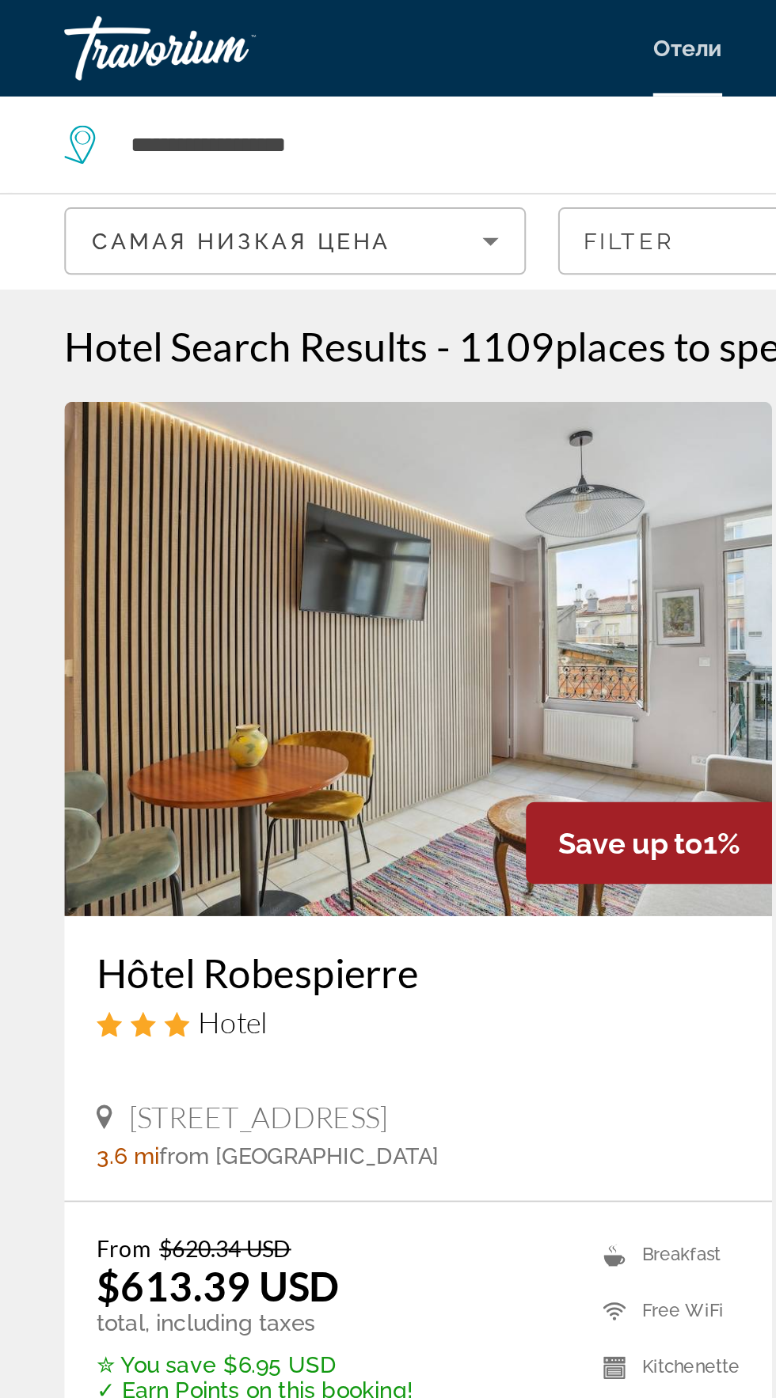
click at [194, 119] on div "Самая низкая цена" at bounding box center [141, 118] width 192 height 19
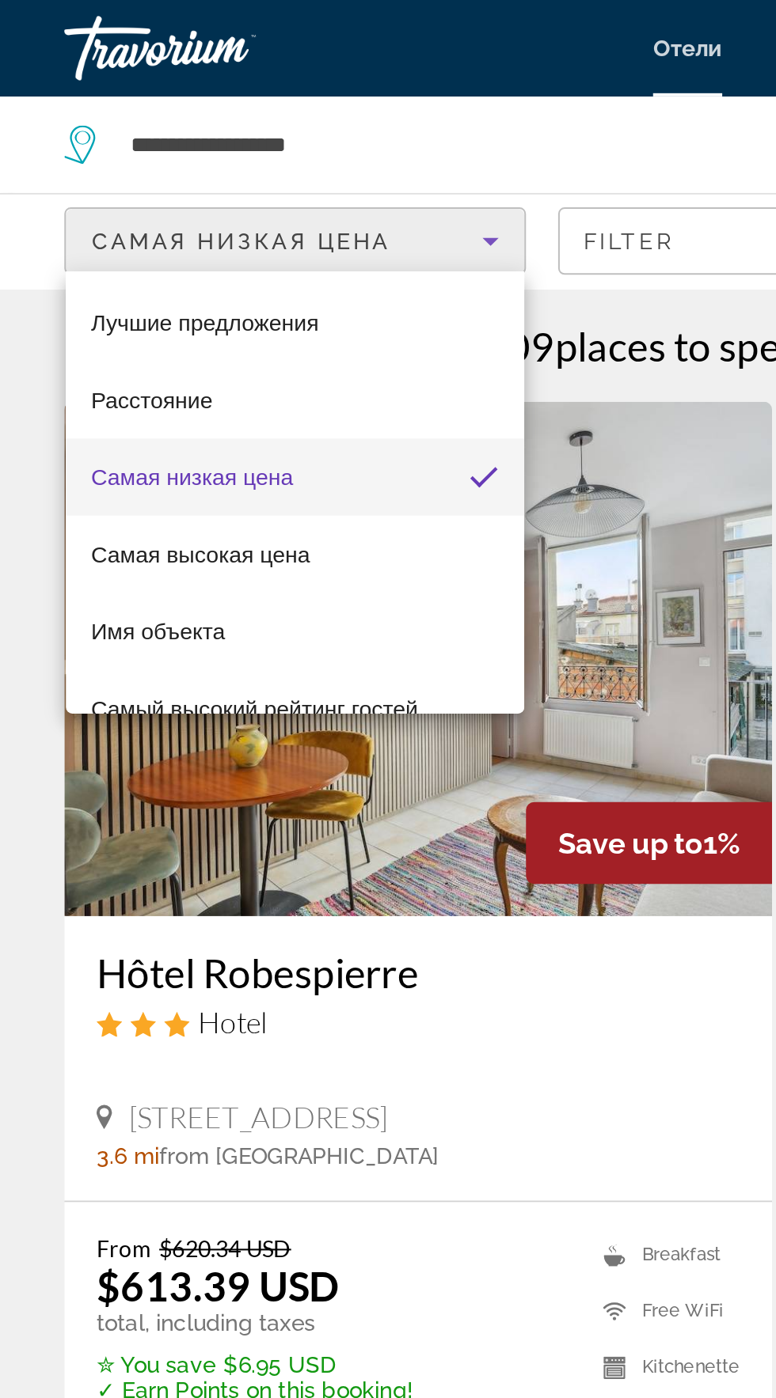
click at [214, 71] on div at bounding box center [388, 699] width 776 height 1398
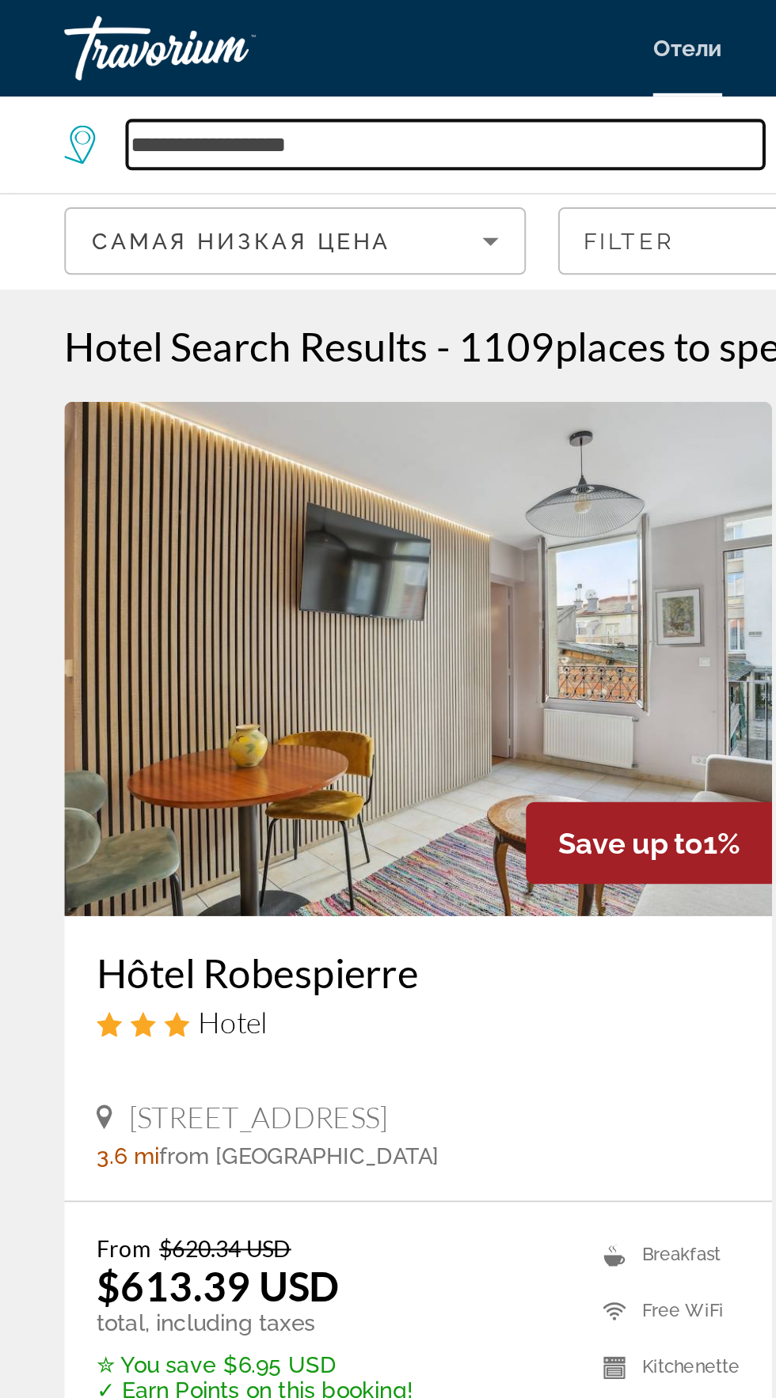
click at [152, 66] on input "**********" at bounding box center [219, 71] width 313 height 24
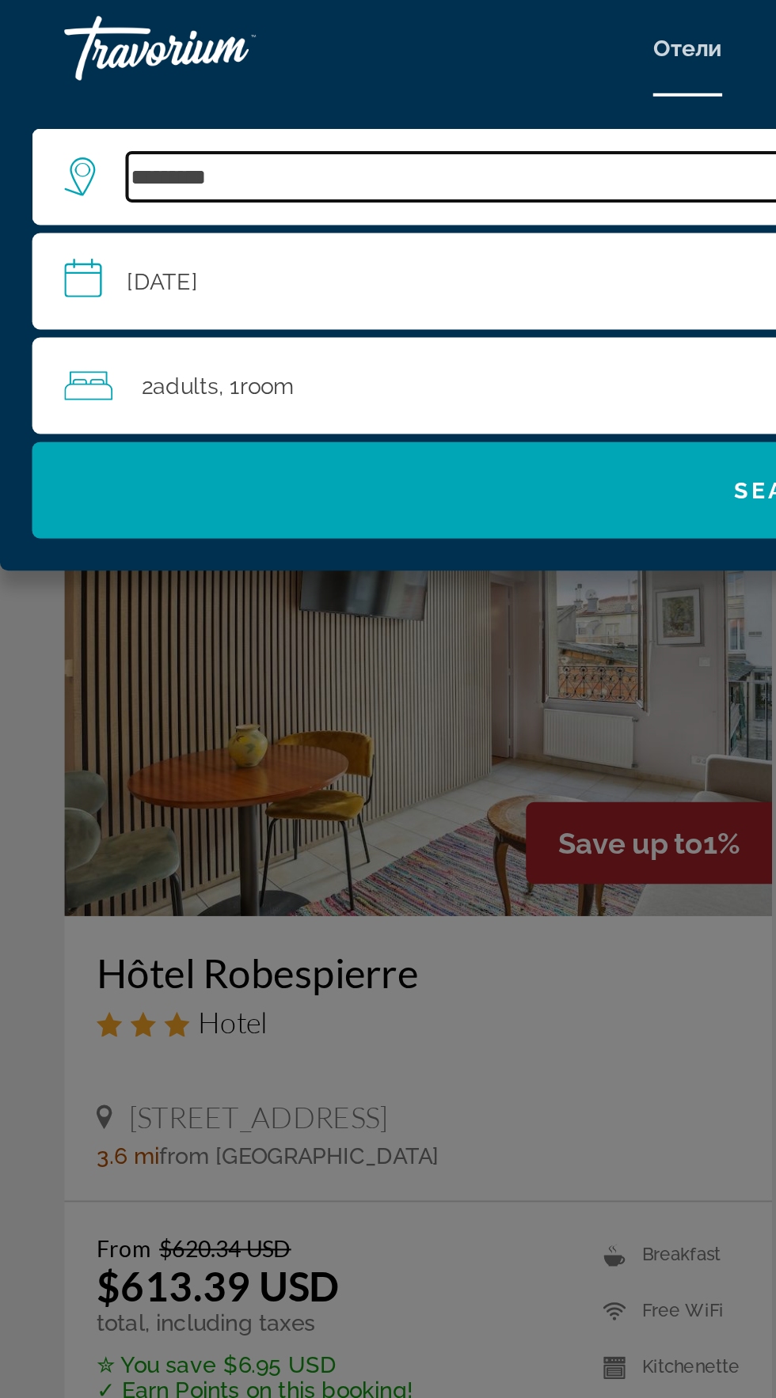
type input "******"
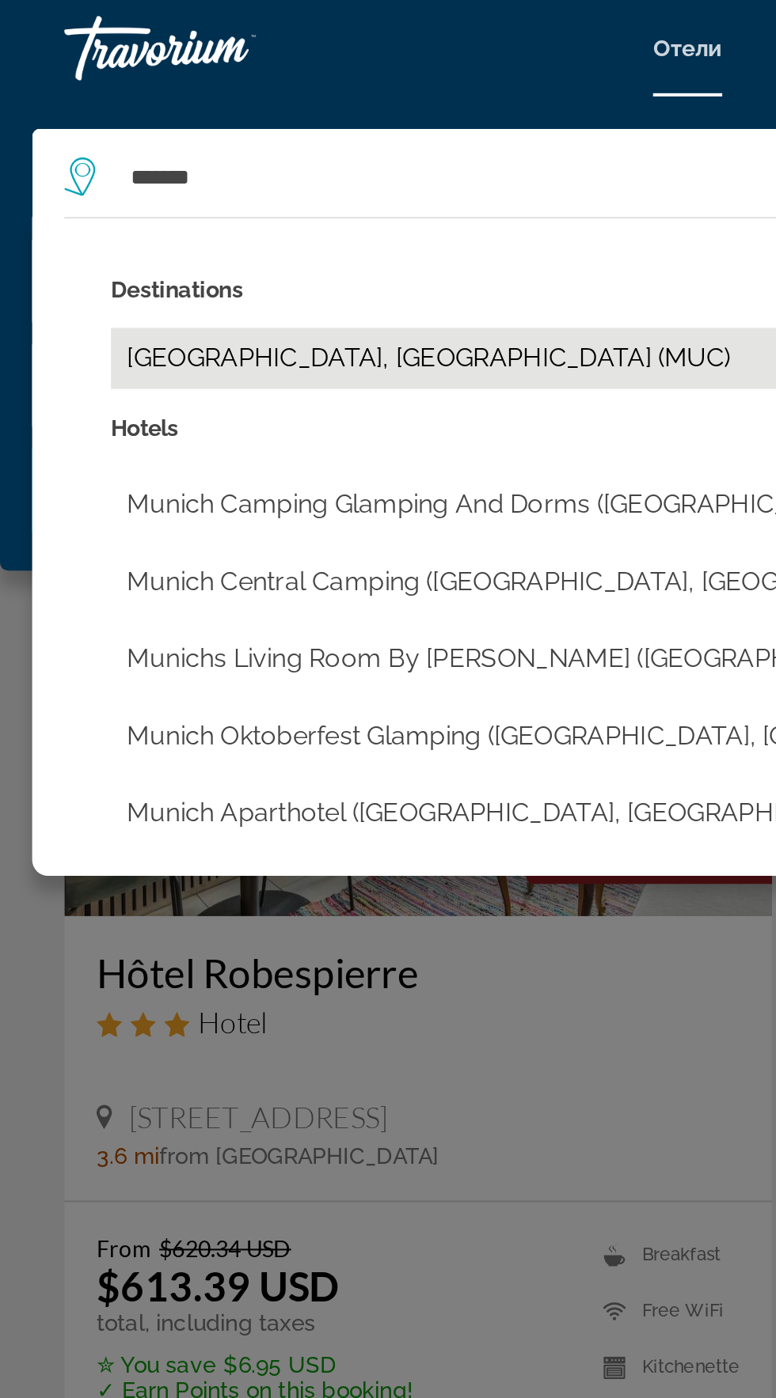
click at [190, 188] on button "[GEOGRAPHIC_DATA], [GEOGRAPHIC_DATA] (MUC)" at bounding box center [399, 176] width 689 height 30
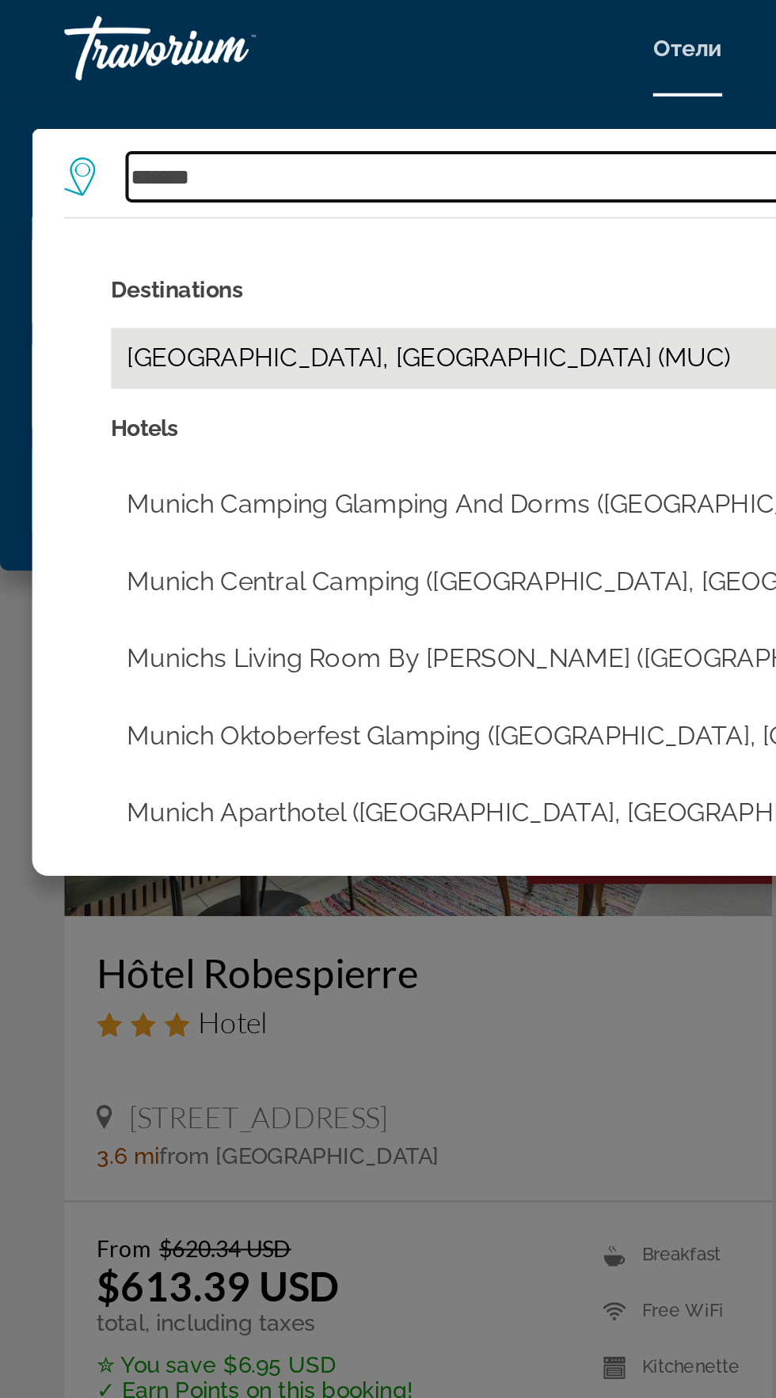
type input "**********"
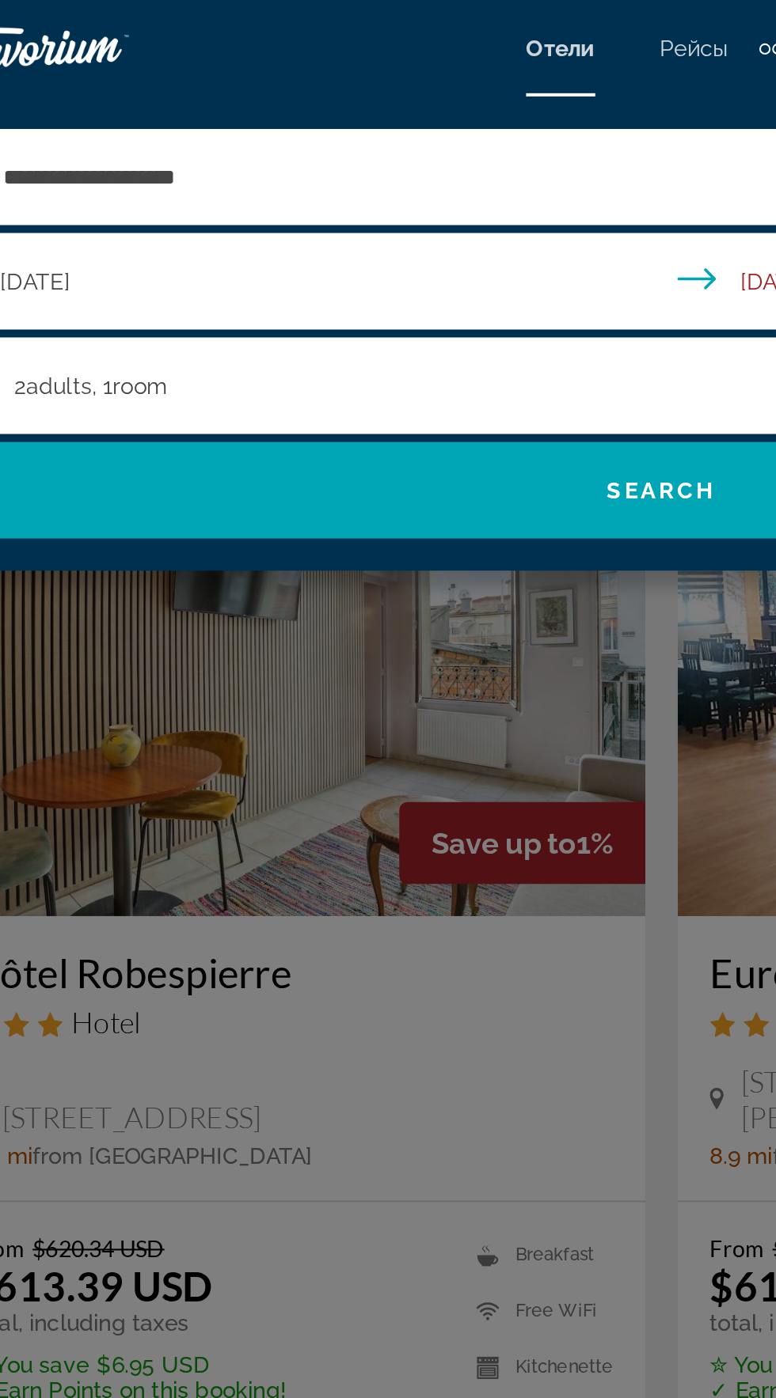
click at [252, 144] on input "**********" at bounding box center [391, 141] width 750 height 52
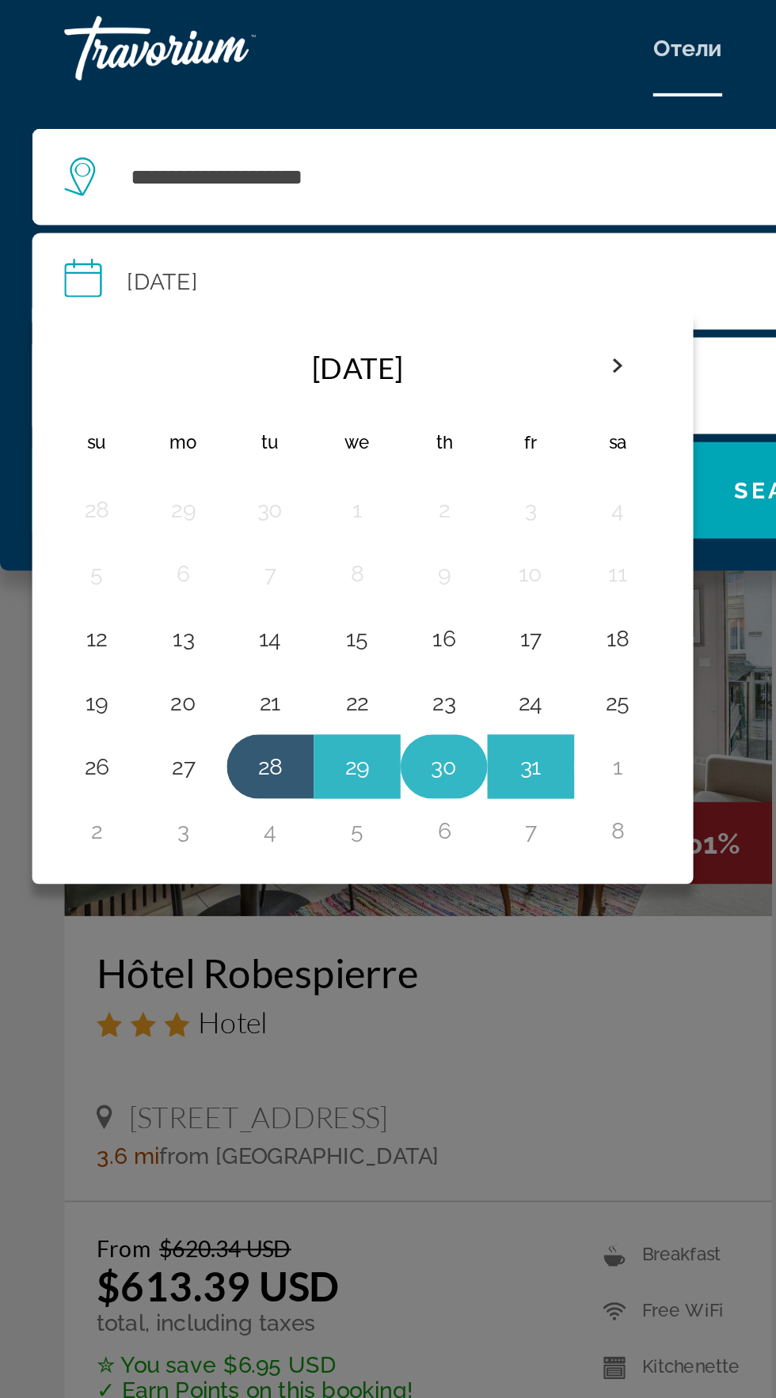
click at [213, 374] on button "30" at bounding box center [218, 377] width 25 height 22
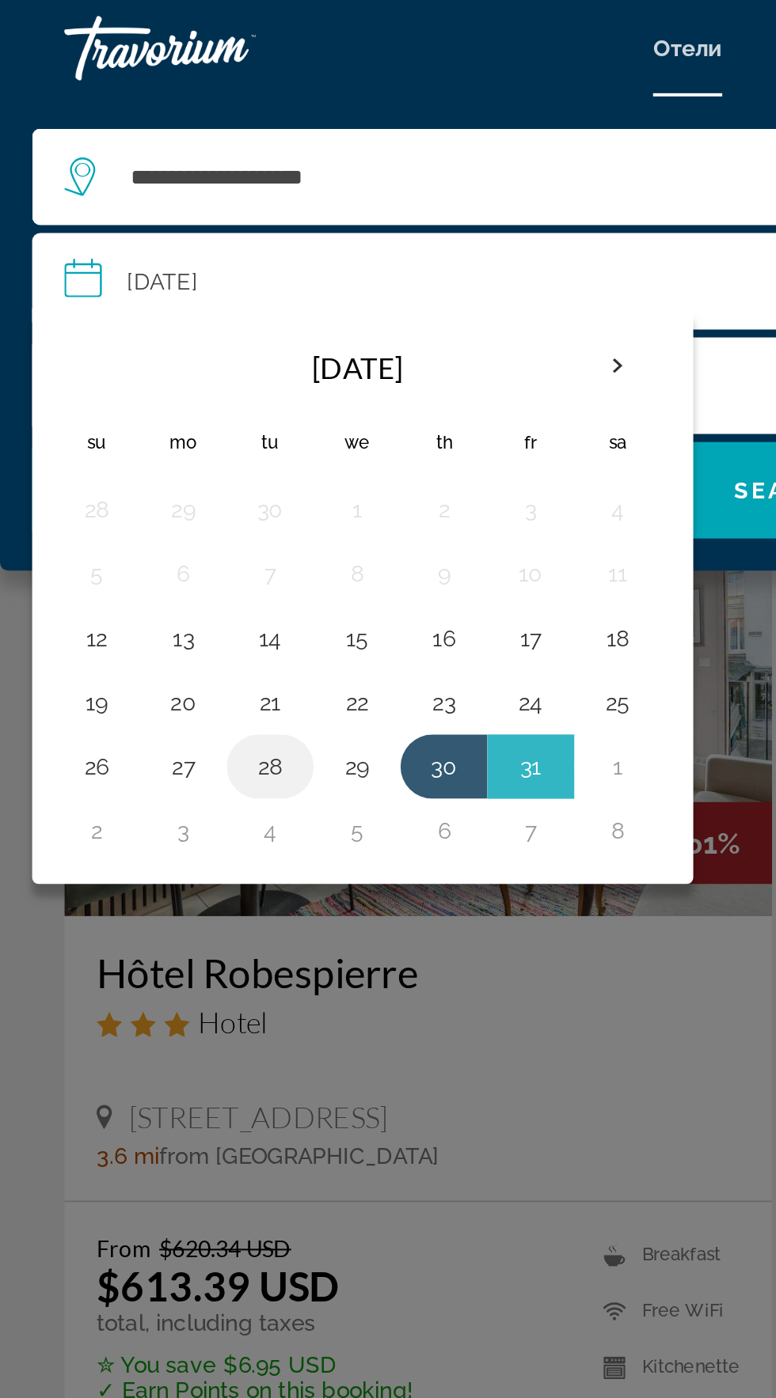
click at [131, 374] on button "28" at bounding box center [132, 377] width 25 height 22
type input "**********"
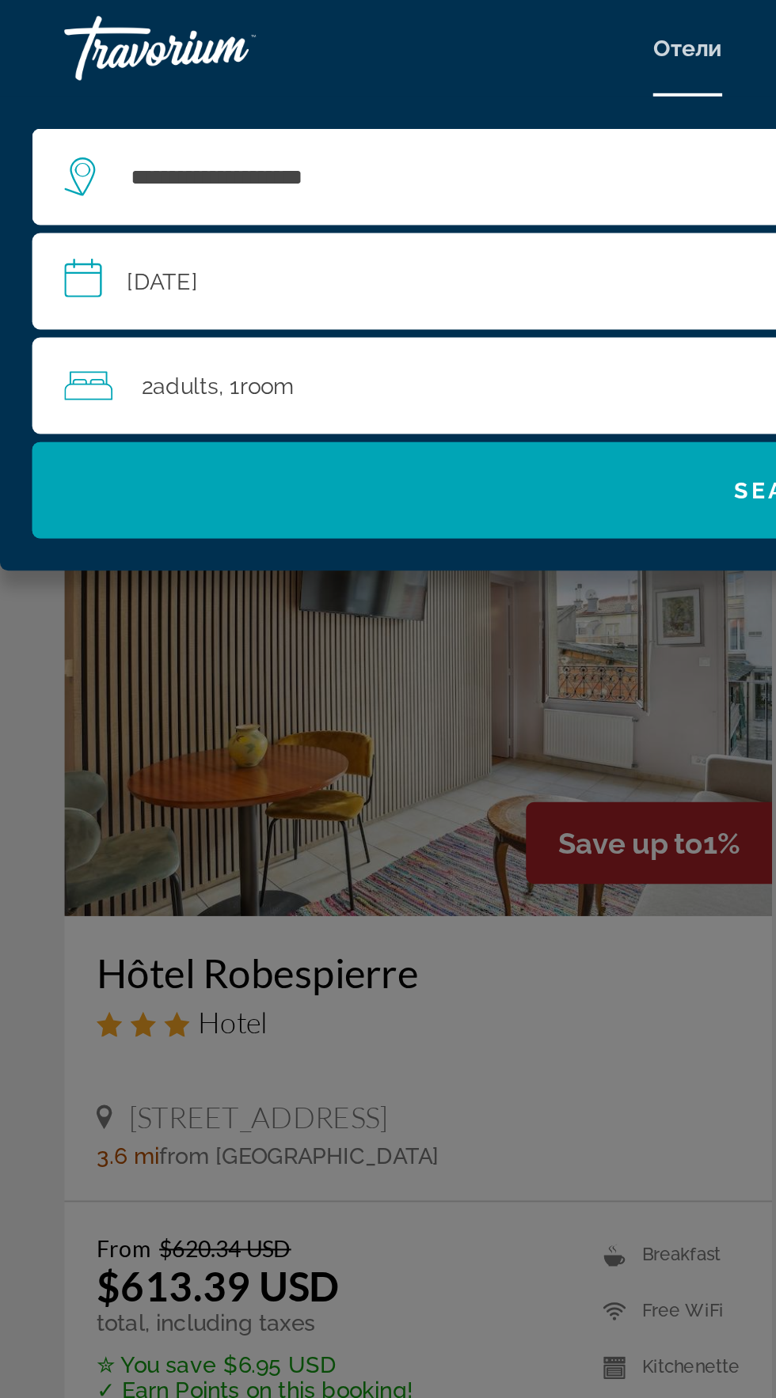
click at [276, 148] on input "**********" at bounding box center [391, 141] width 750 height 52
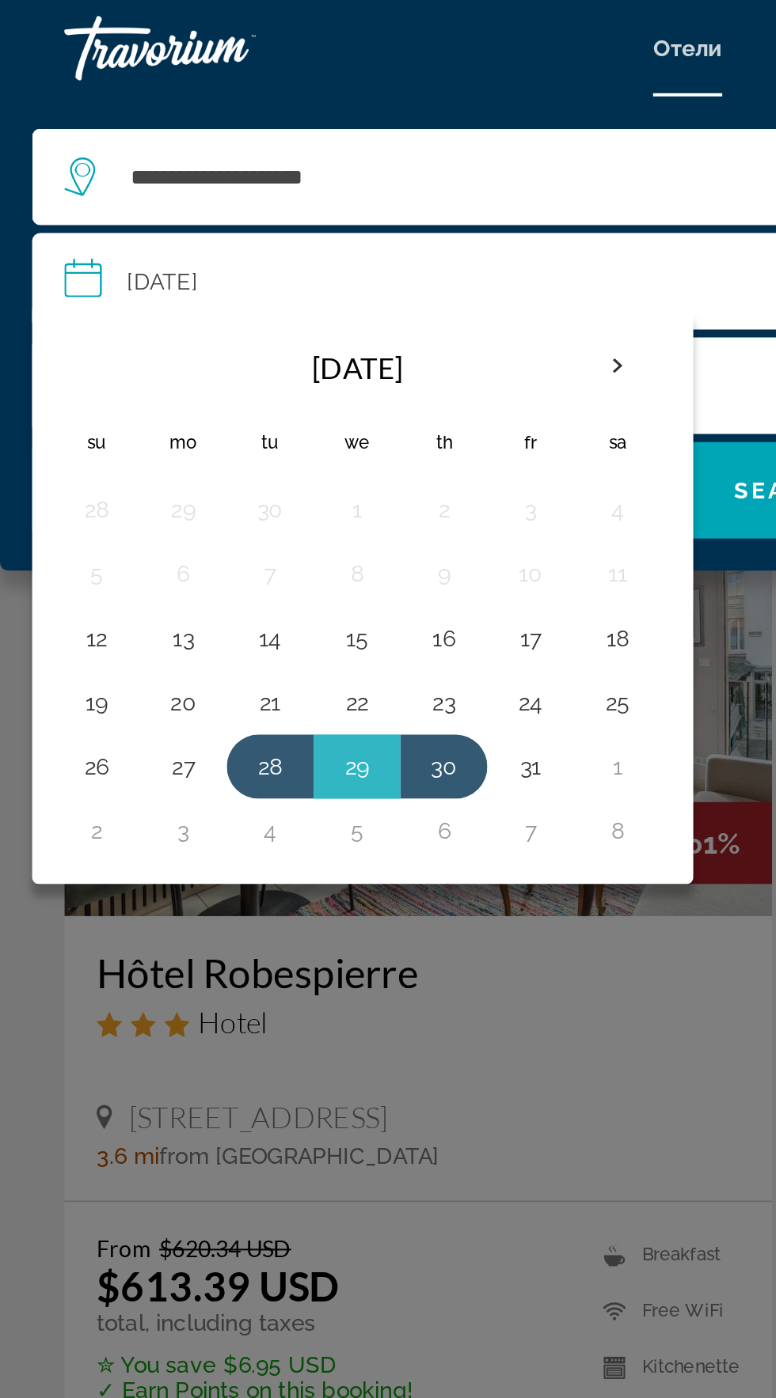
click at [237, 484] on div "Основное содержание" at bounding box center [388, 699] width 776 height 1398
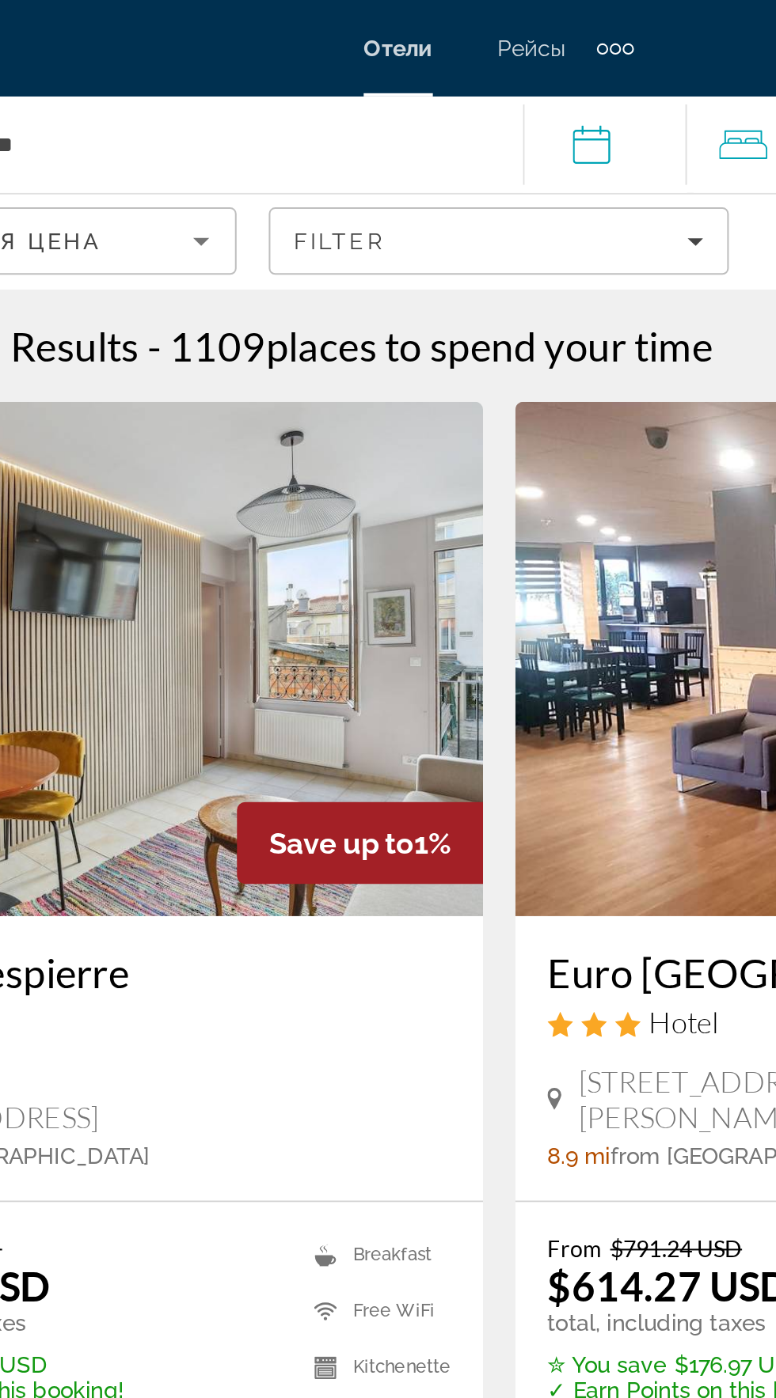
click at [445, 73] on input "**********" at bounding box center [444, 73] width 88 height 52
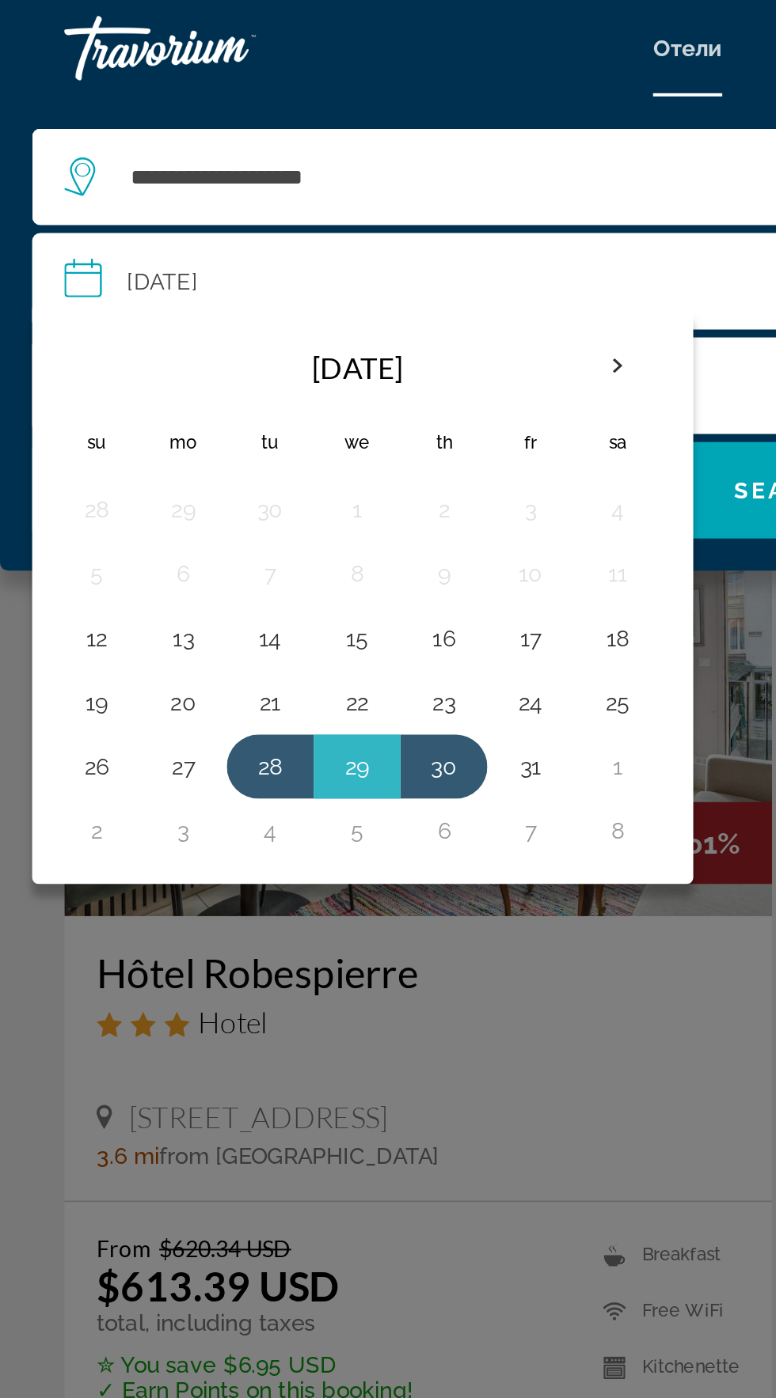
click at [364, 294] on div "Основное содержание" at bounding box center [388, 699] width 776 height 1398
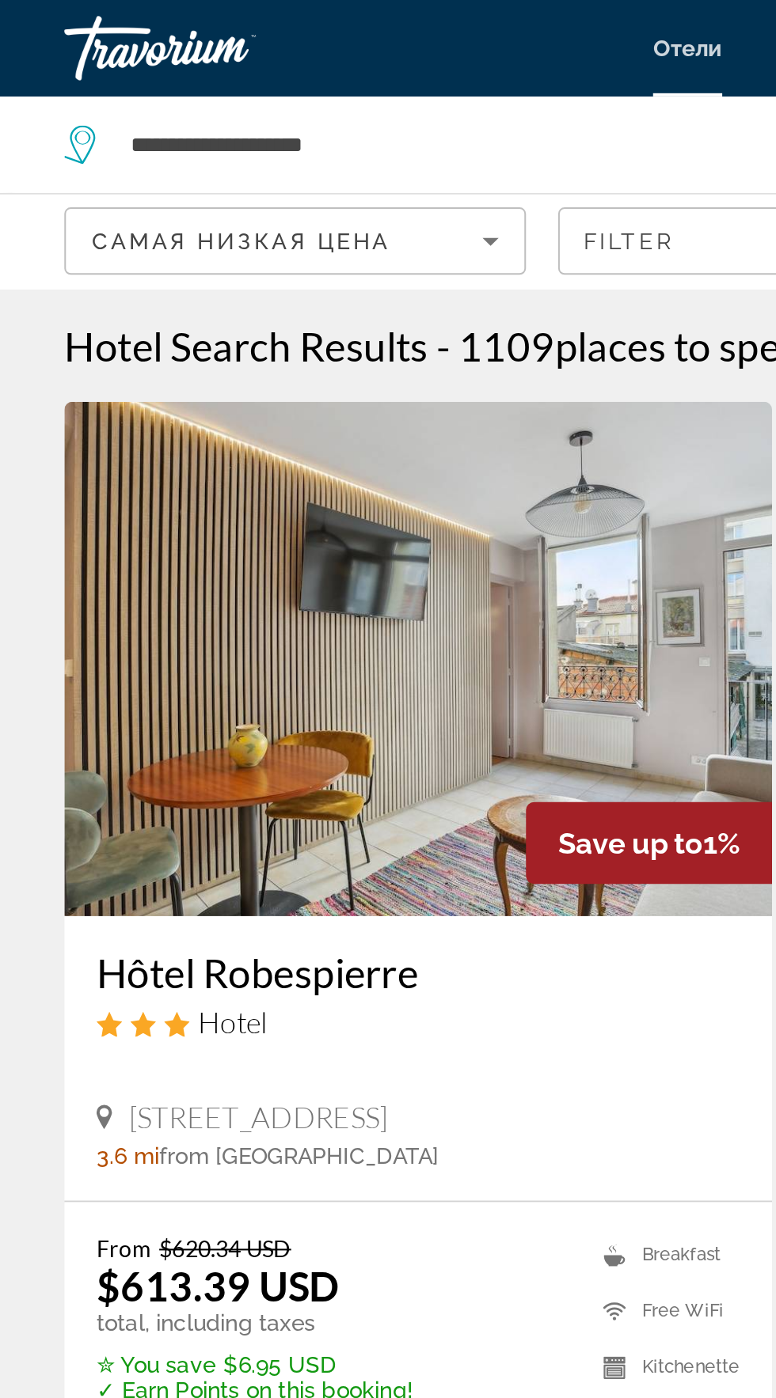
click at [228, 116] on div "Самая низкая цена" at bounding box center [141, 118] width 192 height 19
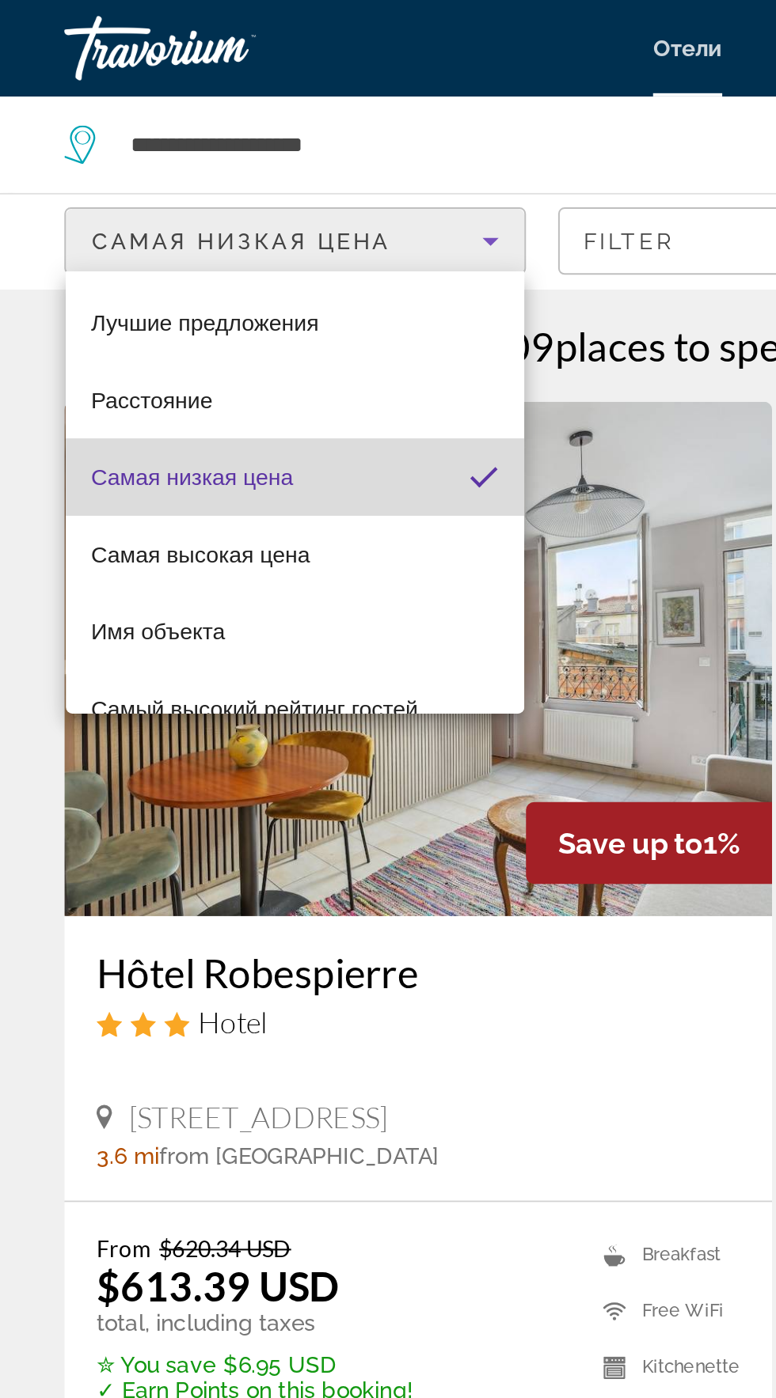
click at [180, 235] on mat-option "Самая низкая цена" at bounding box center [145, 235] width 226 height 38
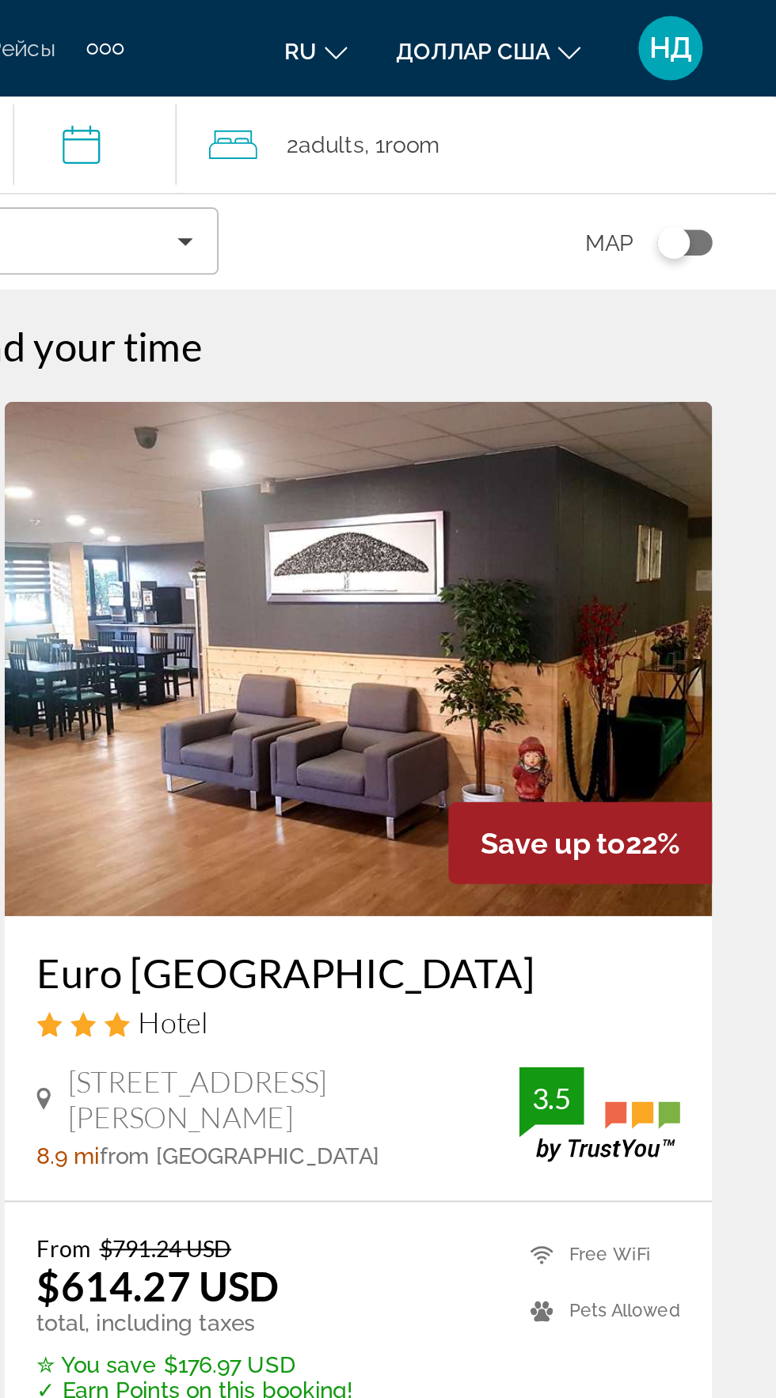
click at [439, 74] on input "**********" at bounding box center [444, 73] width 88 height 52
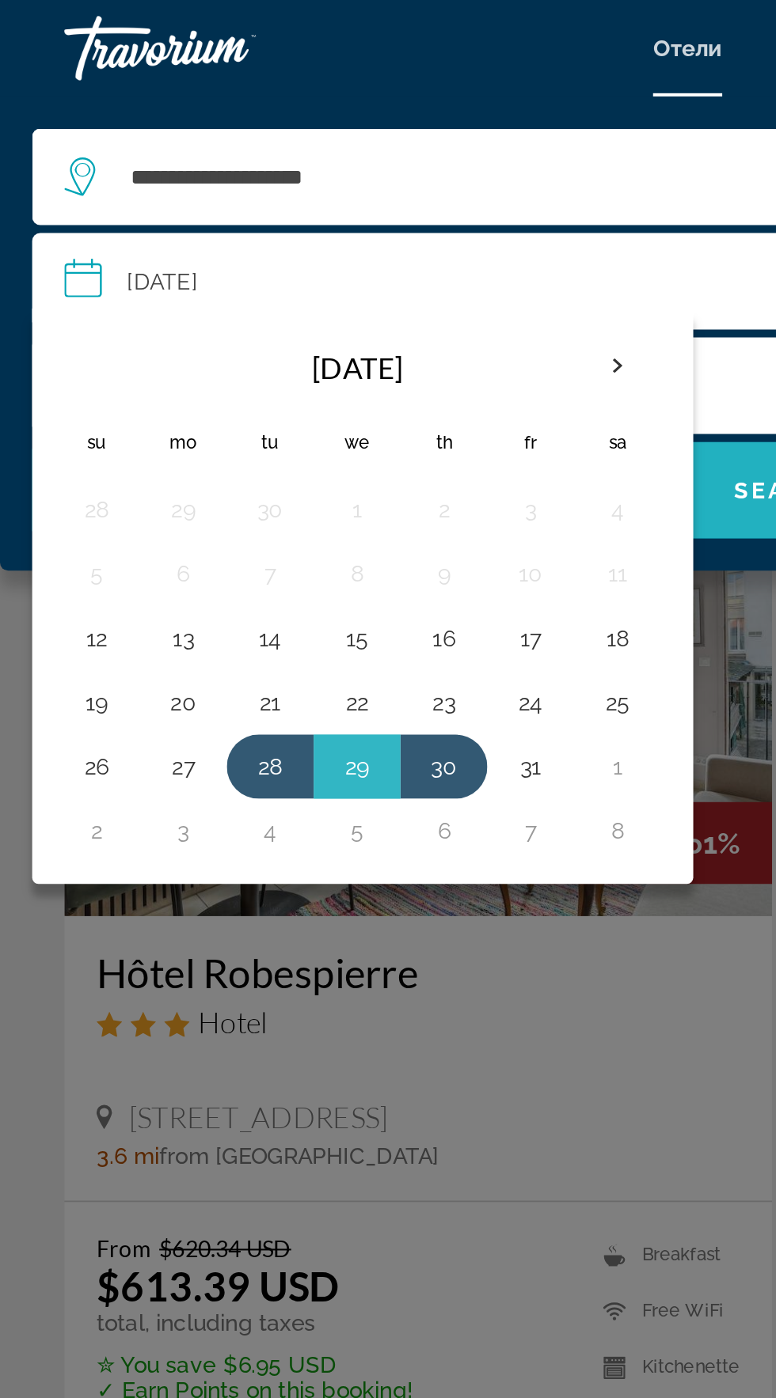
click at [370, 241] on span "Search" at bounding box center [388, 241] width 54 height 13
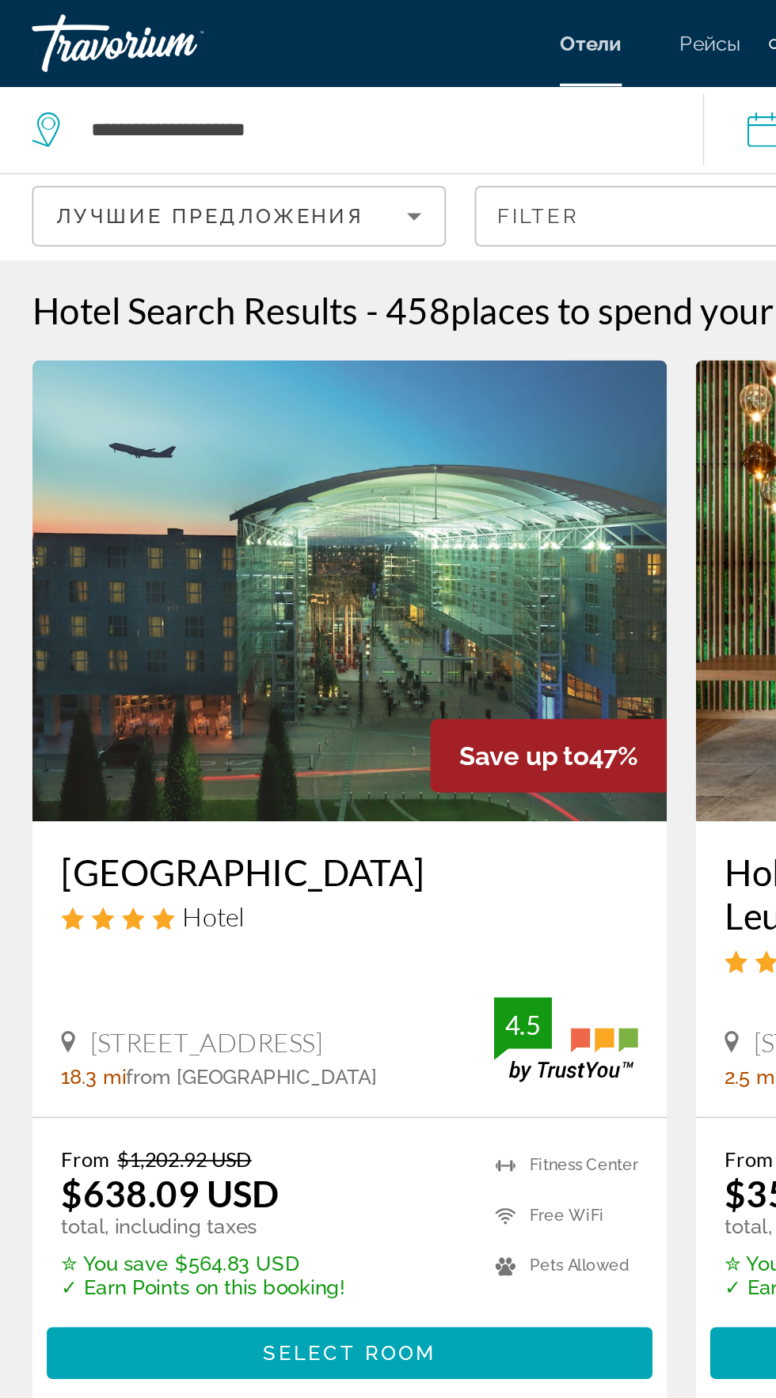
click at [203, 125] on div "Лучшие предложения" at bounding box center [141, 118] width 192 height 19
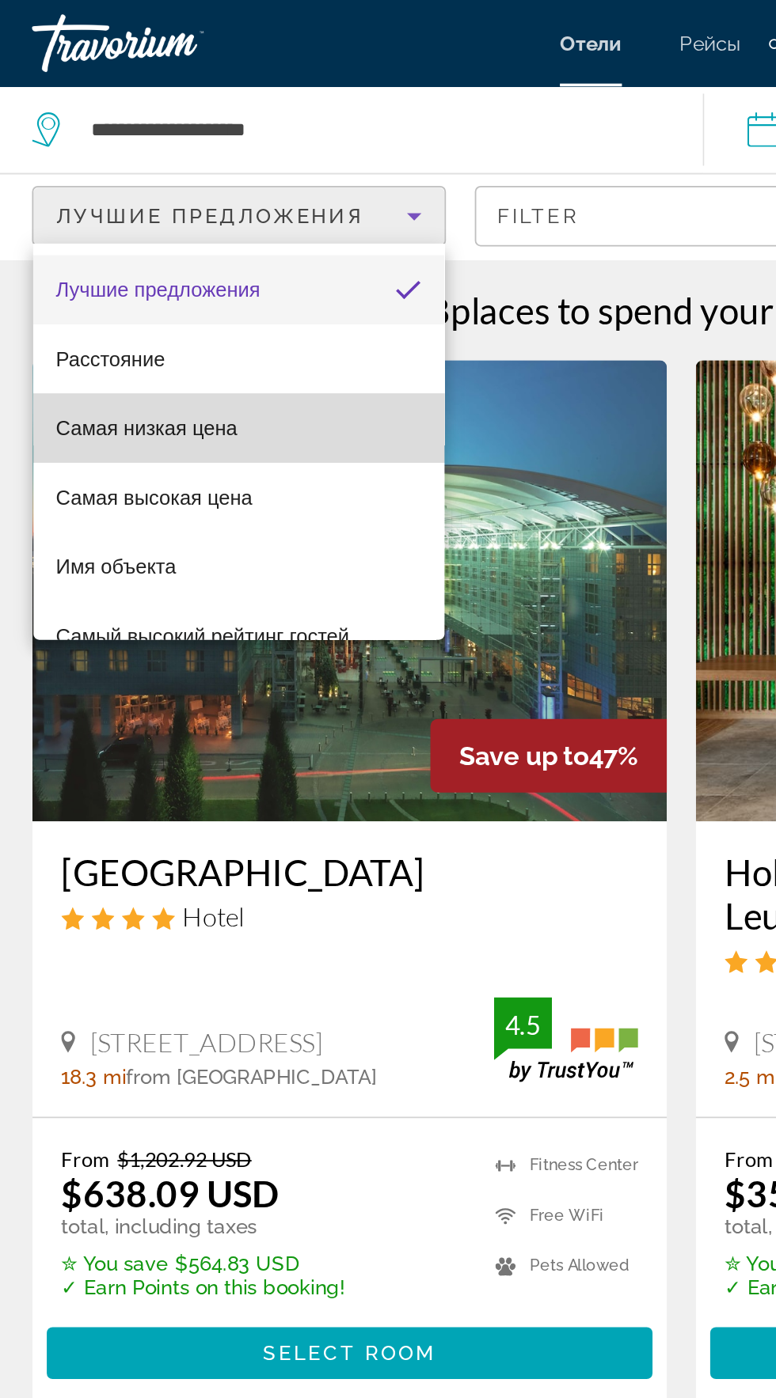
click at [53, 245] on mat-option "Самая низкая цена" at bounding box center [145, 235] width 226 height 38
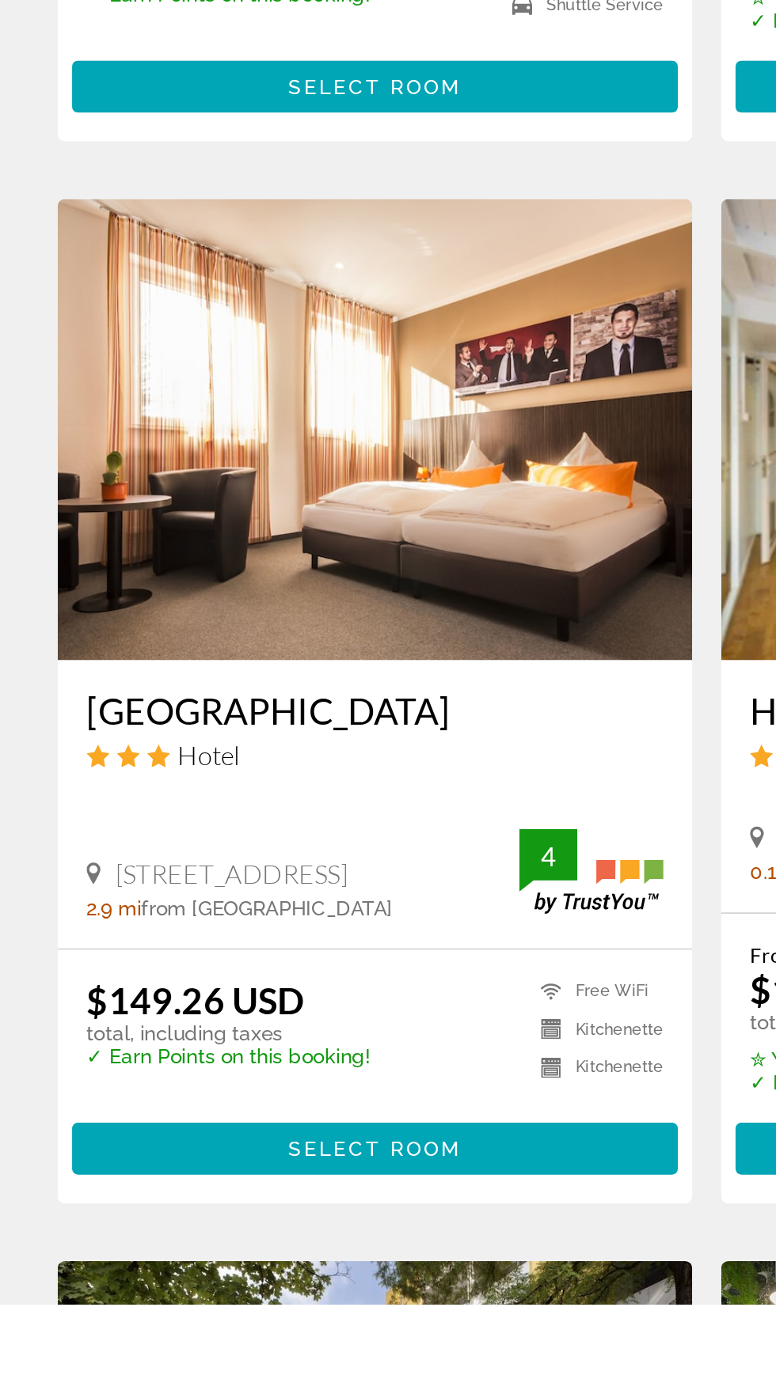
scroll to position [1189, 0]
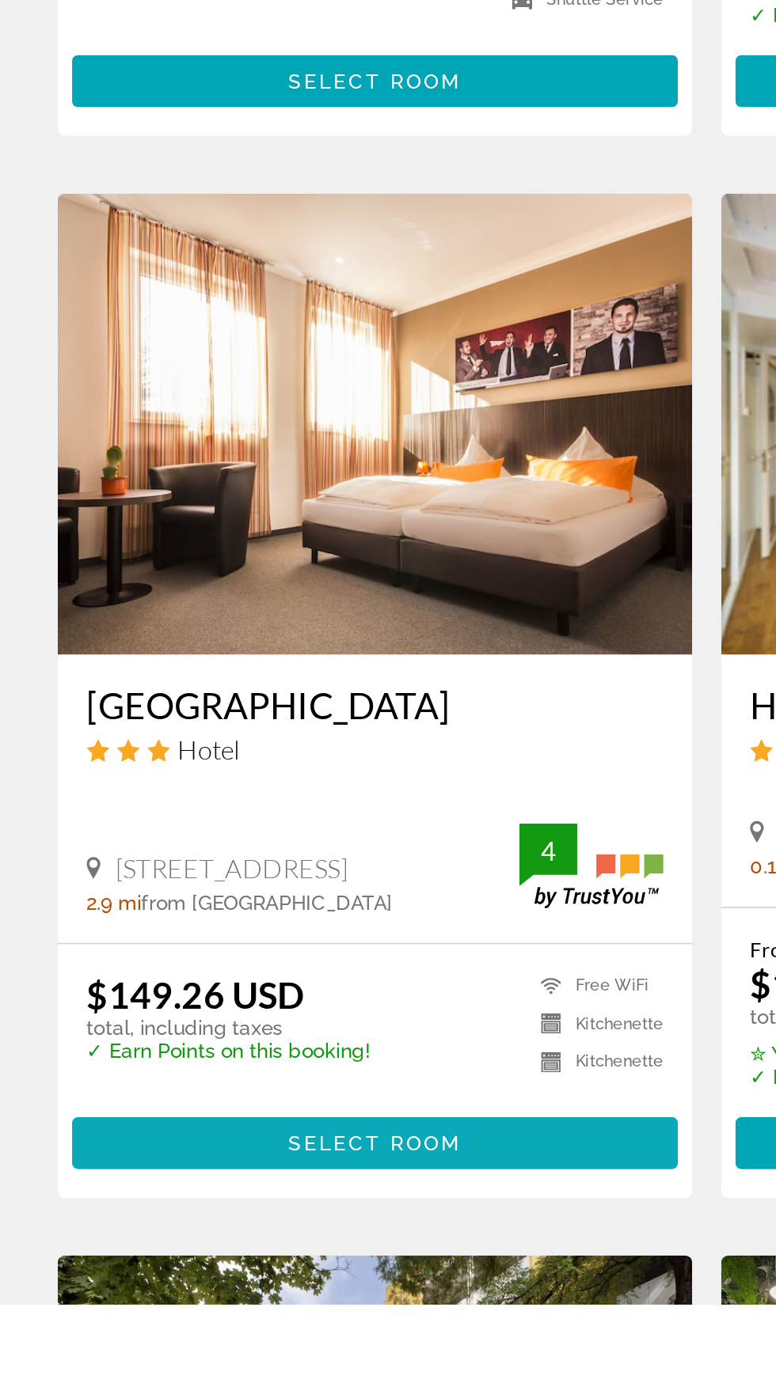
click at [153, 1303] on span "Основное содержание" at bounding box center [206, 1310] width 332 height 38
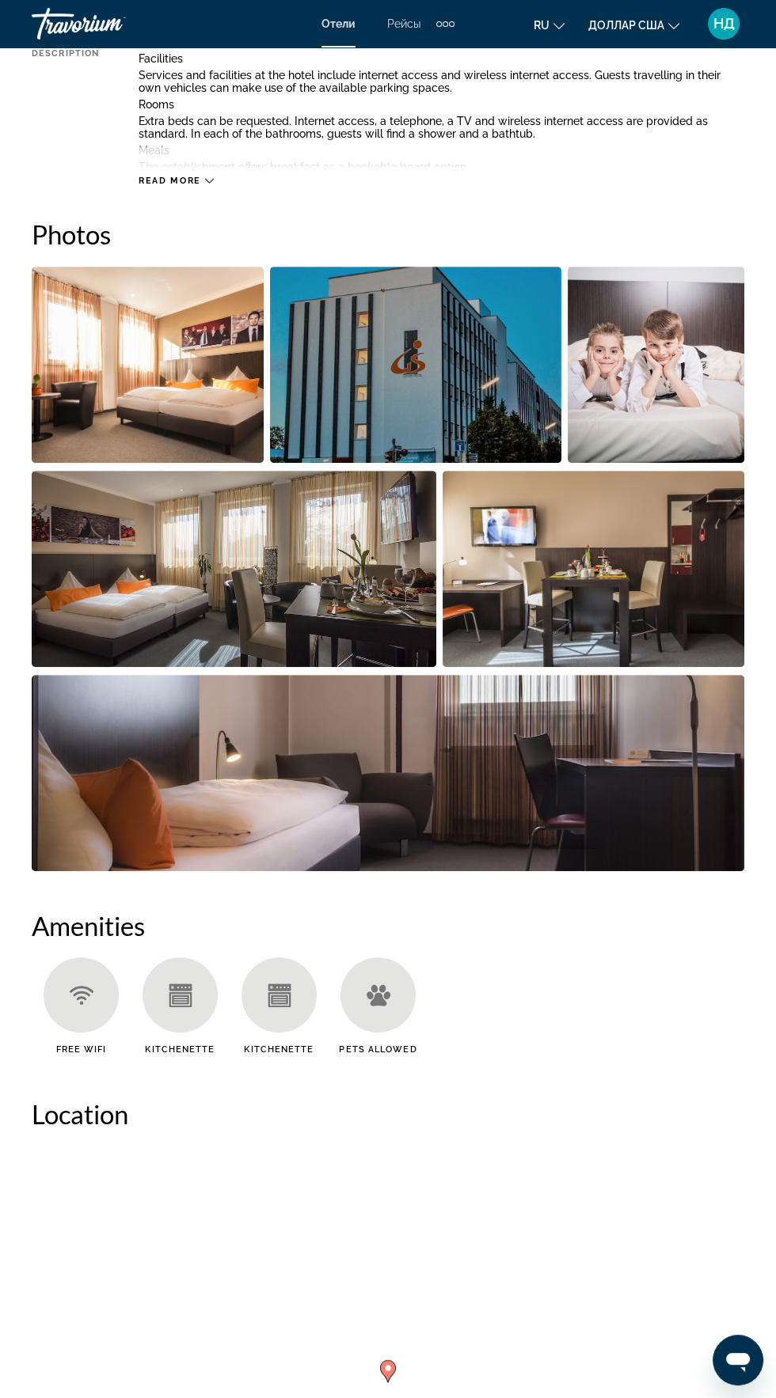
scroll to position [944, 0]
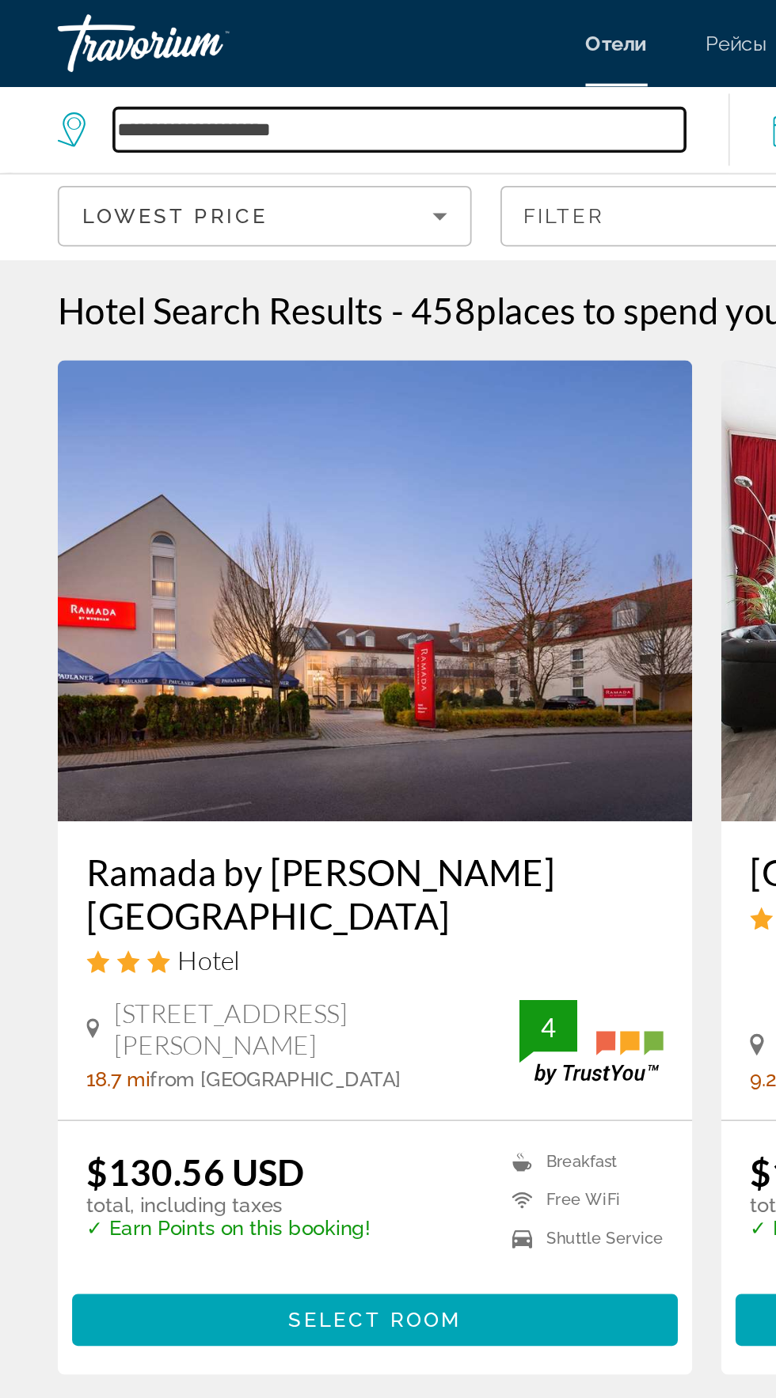
click at [222, 65] on input "**********" at bounding box center [219, 71] width 313 height 24
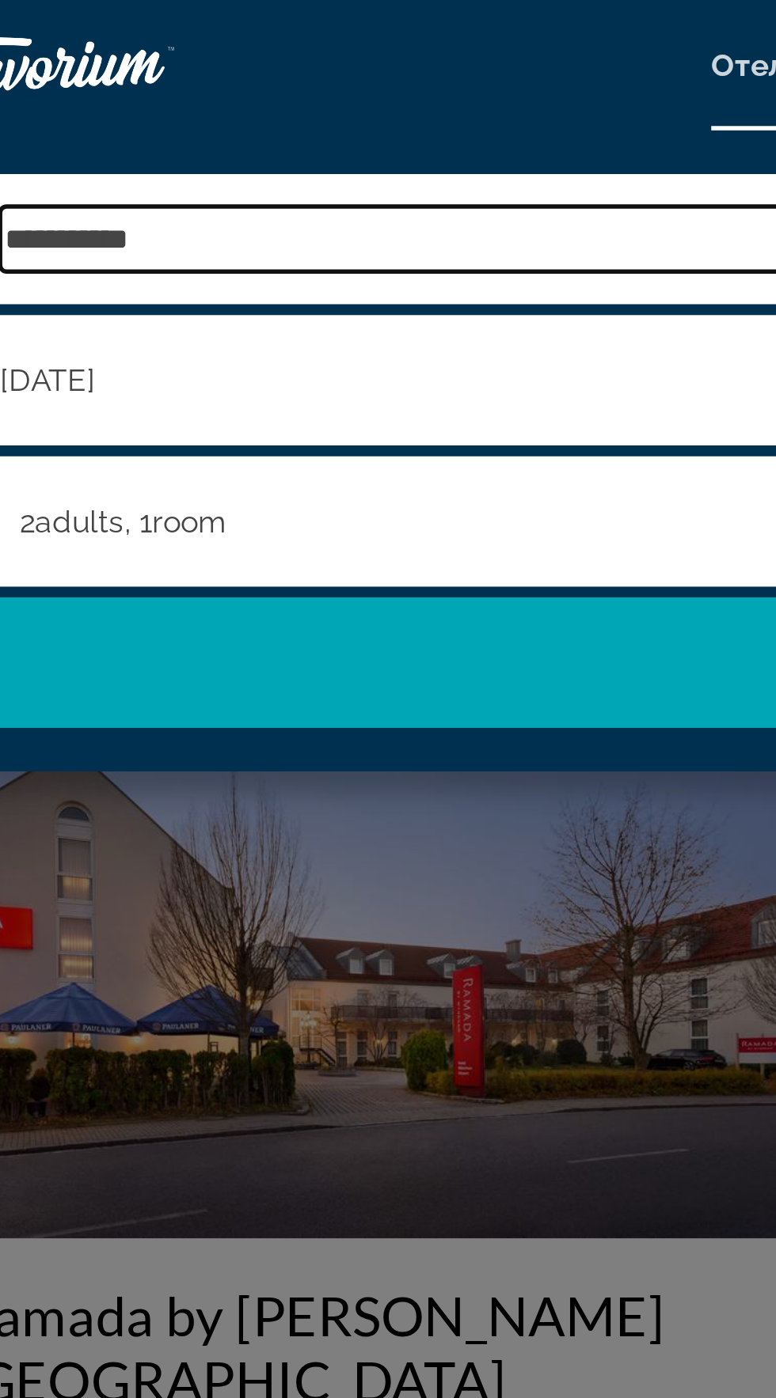
type input "*******"
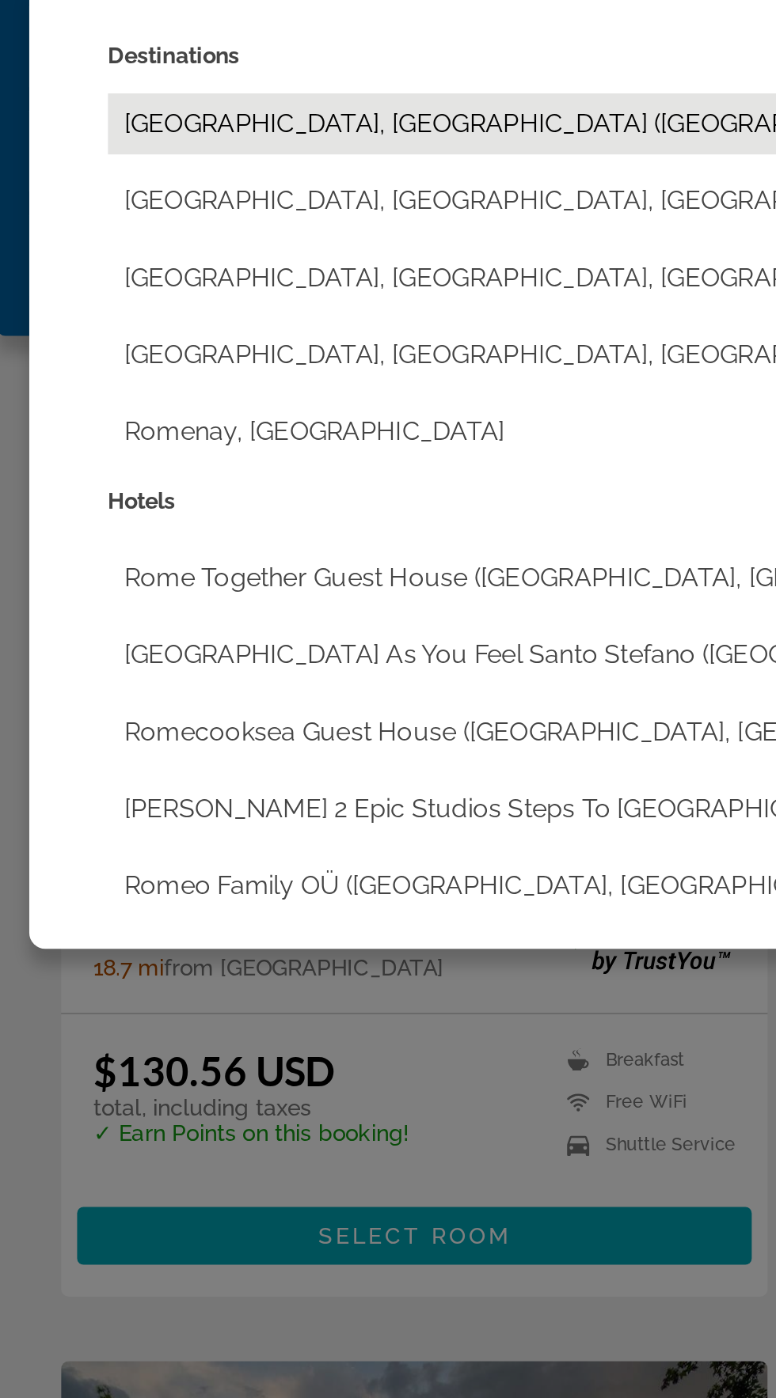
click at [146, 165] on button "[GEOGRAPHIC_DATA], [GEOGRAPHIC_DATA] ([GEOGRAPHIC_DATA])" at bounding box center [399, 176] width 689 height 30
type input "**********"
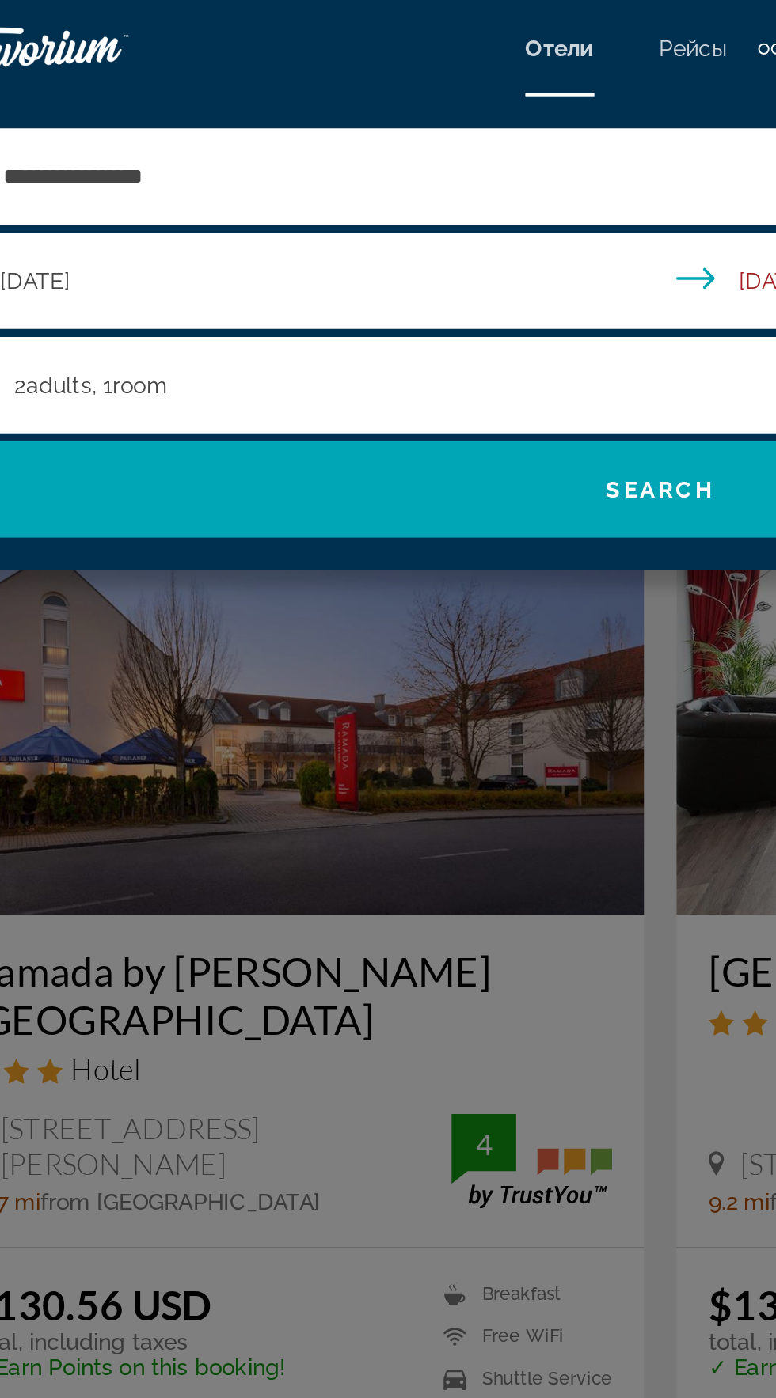
click at [203, 125] on input "**********" at bounding box center [391, 141] width 750 height 52
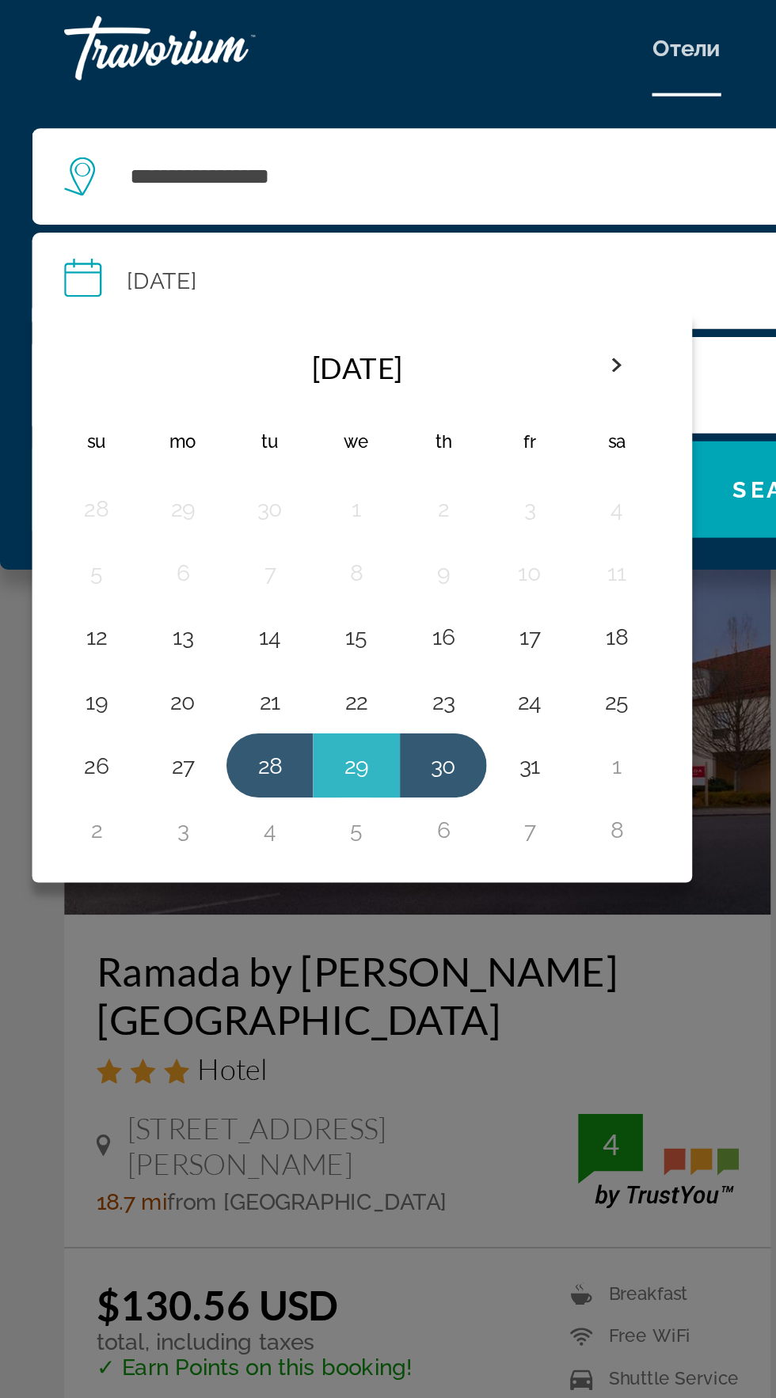
click at [2, 496] on div "Основное содержание" at bounding box center [388, 699] width 776 height 1398
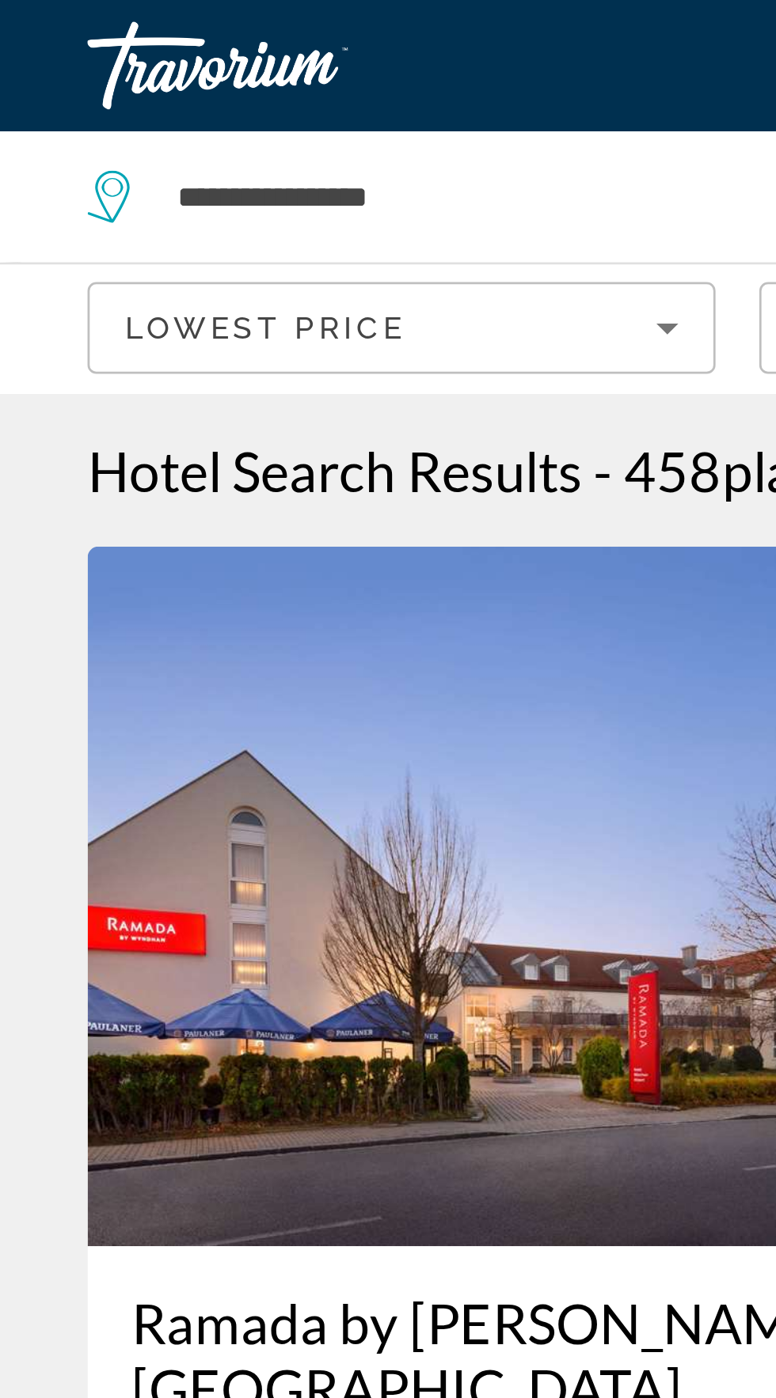
click at [203, 125] on div "Lowest Price" at bounding box center [141, 118] width 192 height 19
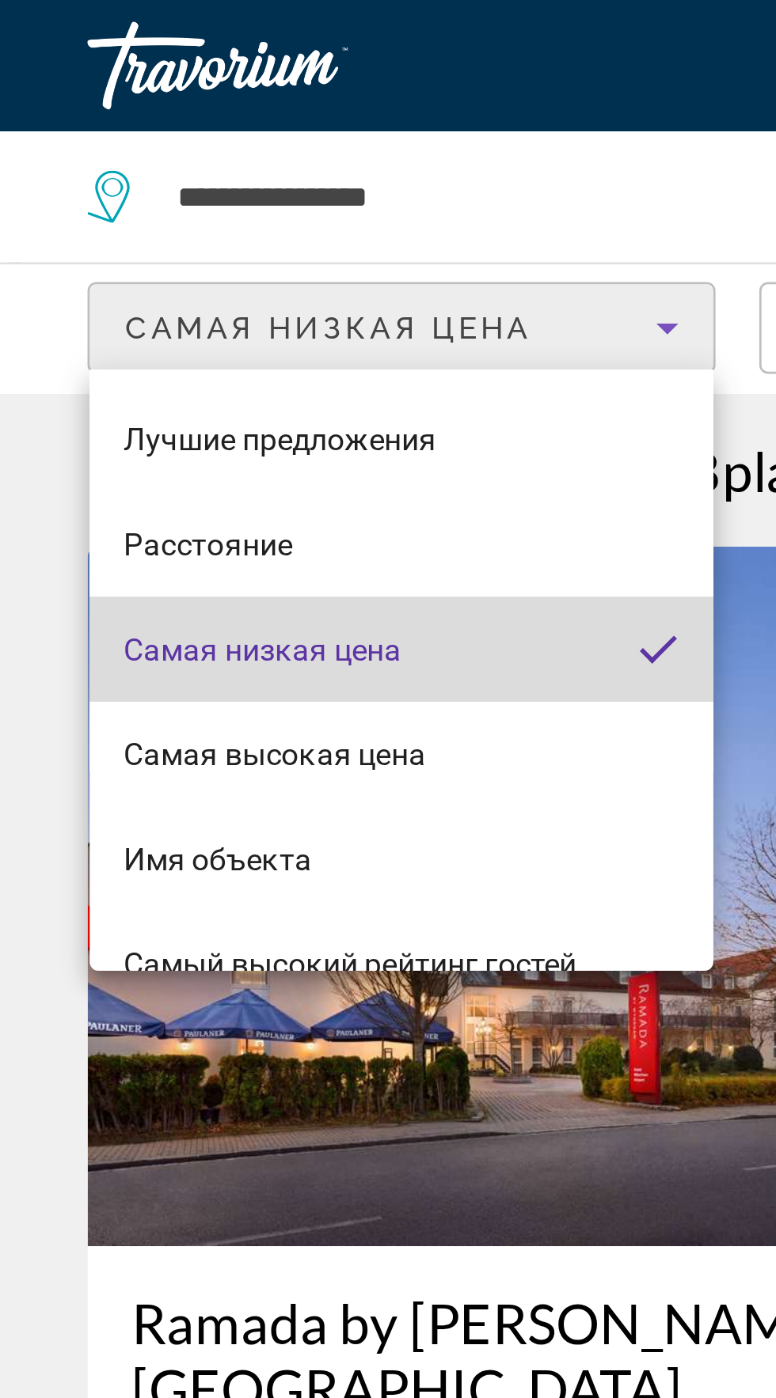
click at [167, 236] on mat-option "Самая низкая цена" at bounding box center [145, 235] width 226 height 38
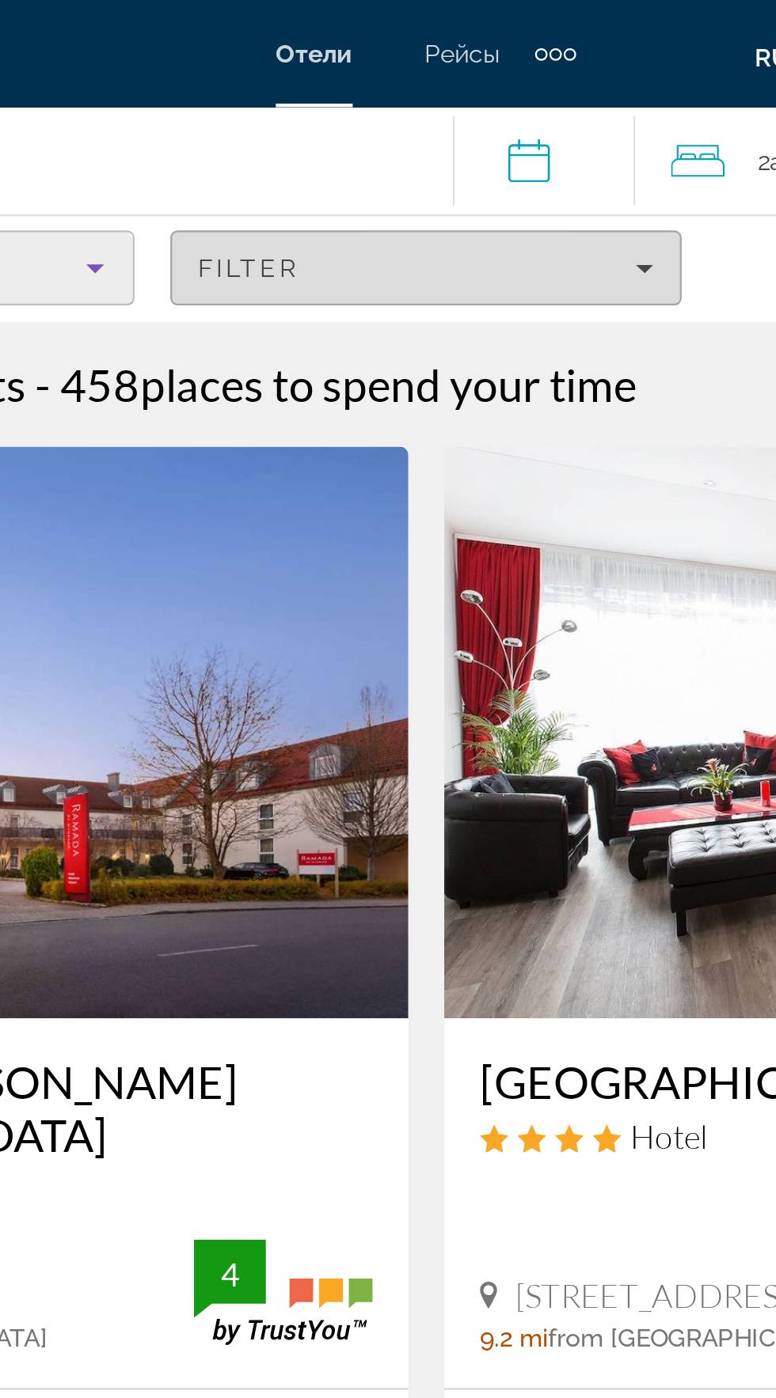
click at [478, 120] on div "Filter" at bounding box center [388, 118] width 202 height 13
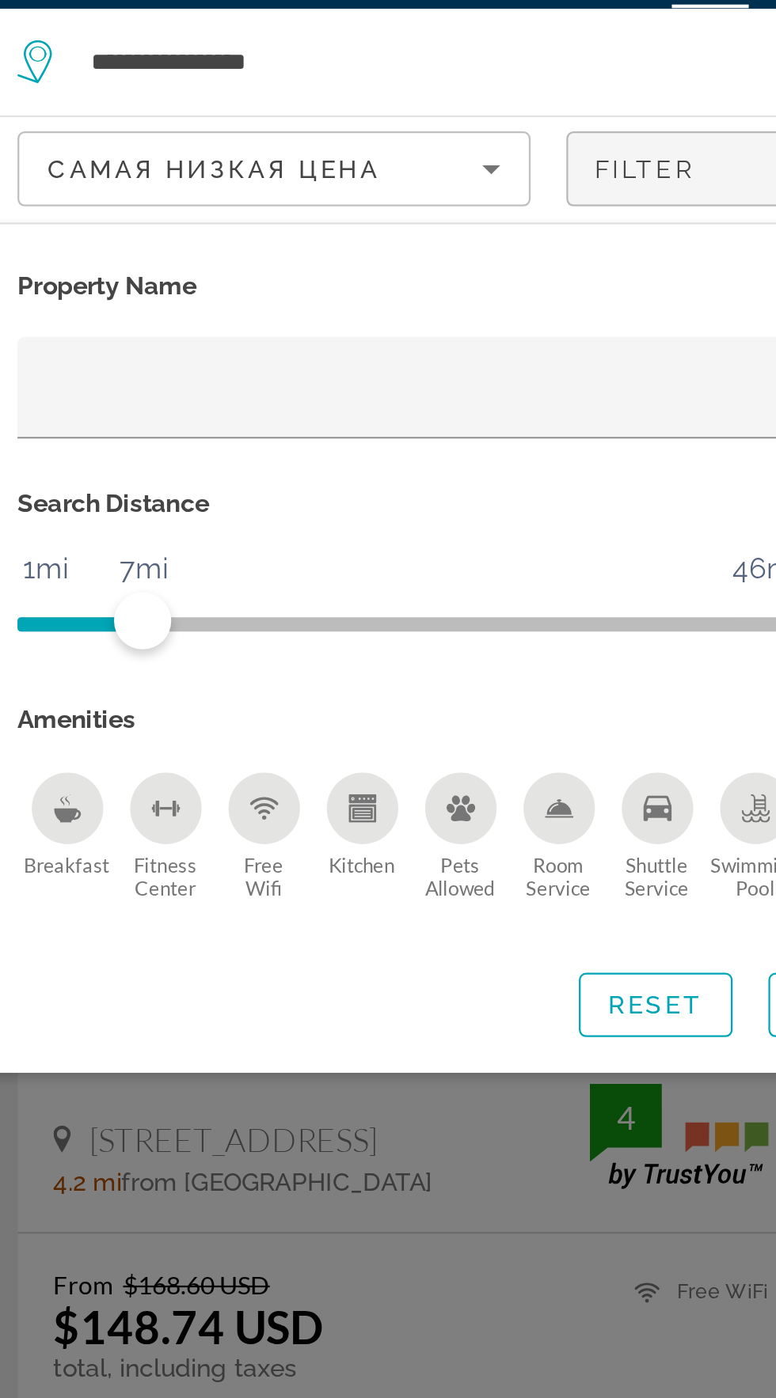
click at [250, 572] on div "Search widget" at bounding box center [388, 817] width 776 height 1161
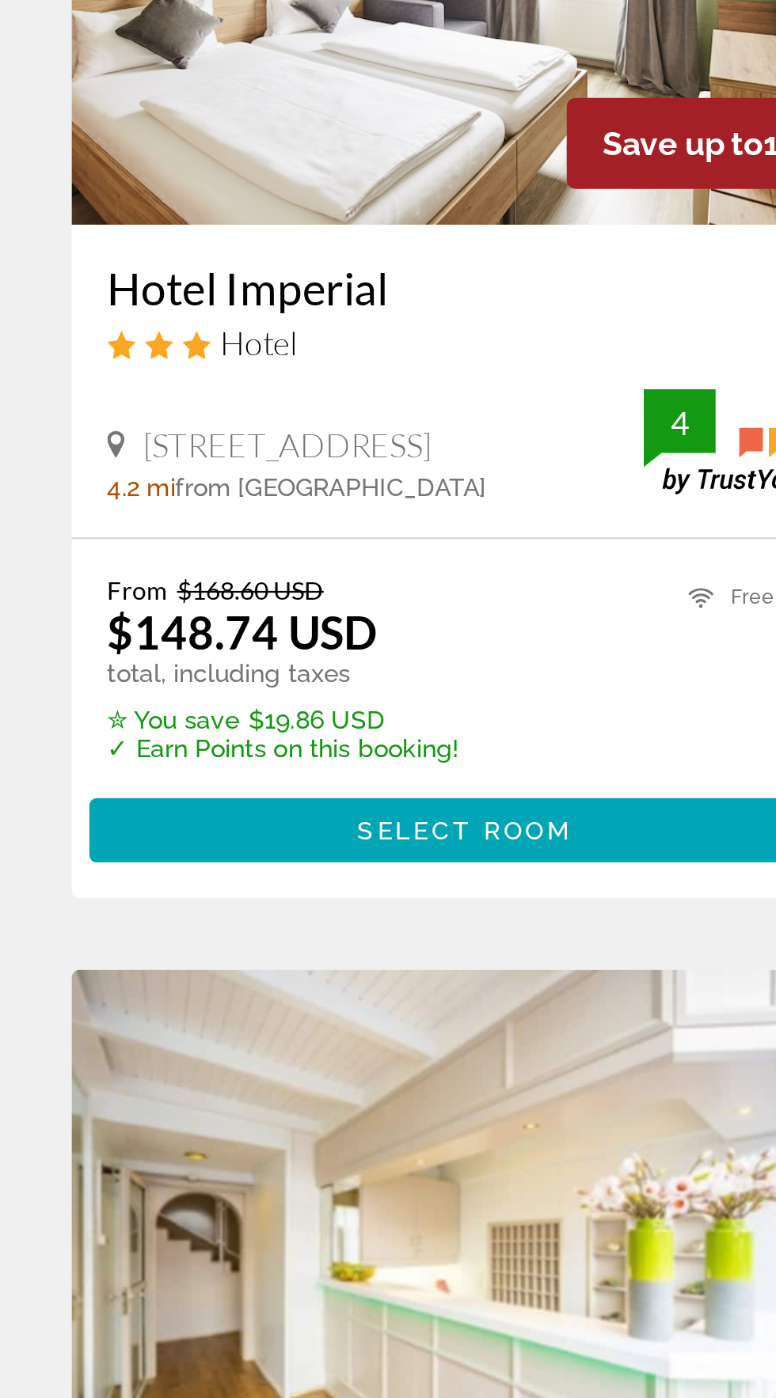
scroll to position [37, 0]
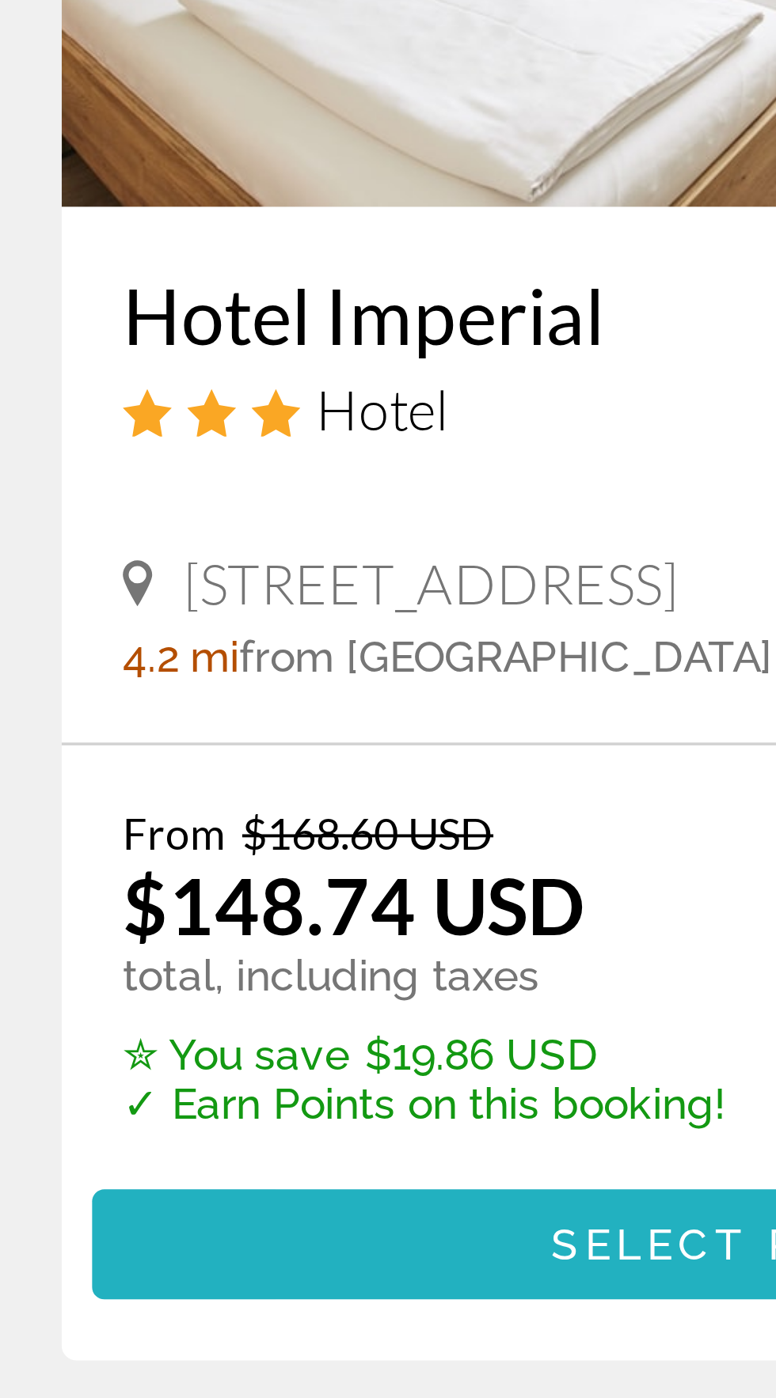
click at [126, 677] on span "Основное содержание" at bounding box center [206, 682] width 332 height 38
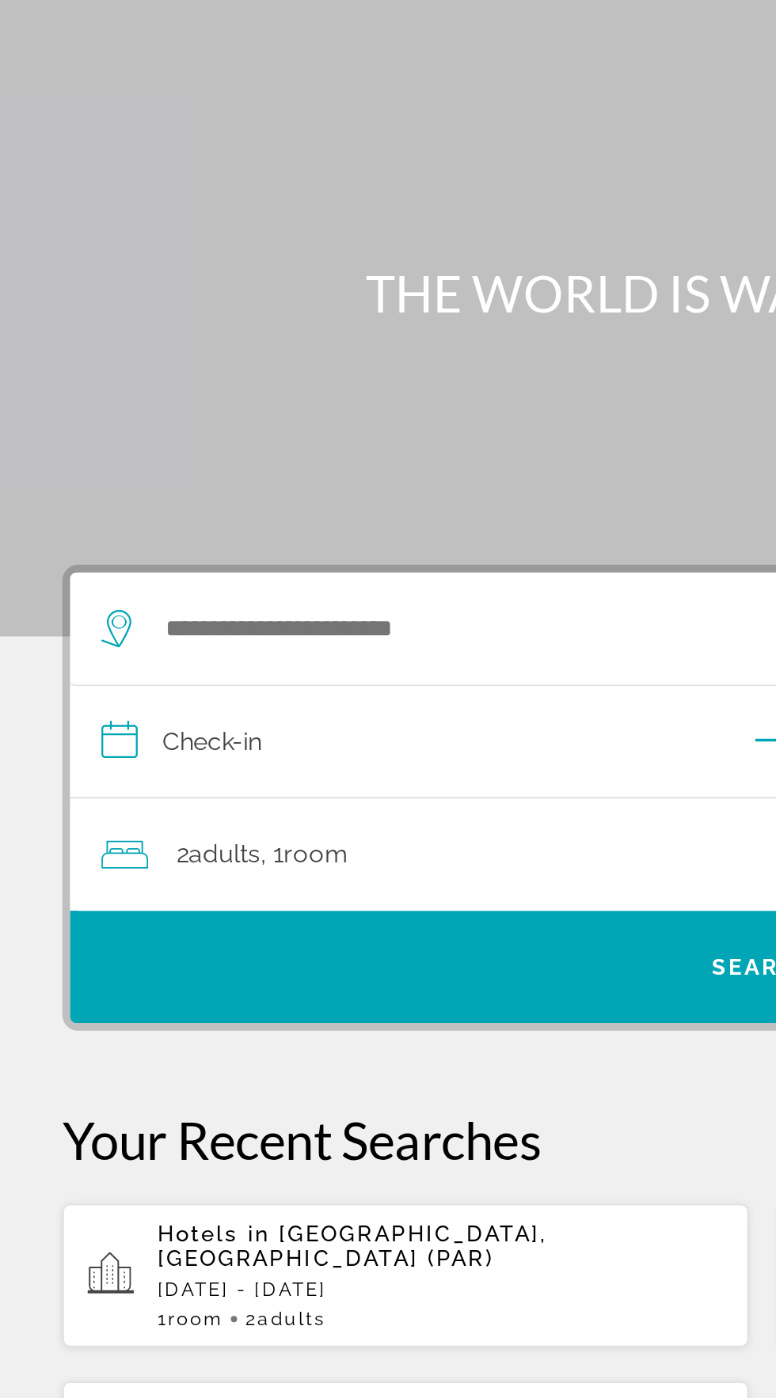
click at [2, 683] on div "**********" at bounding box center [388, 784] width 776 height 883
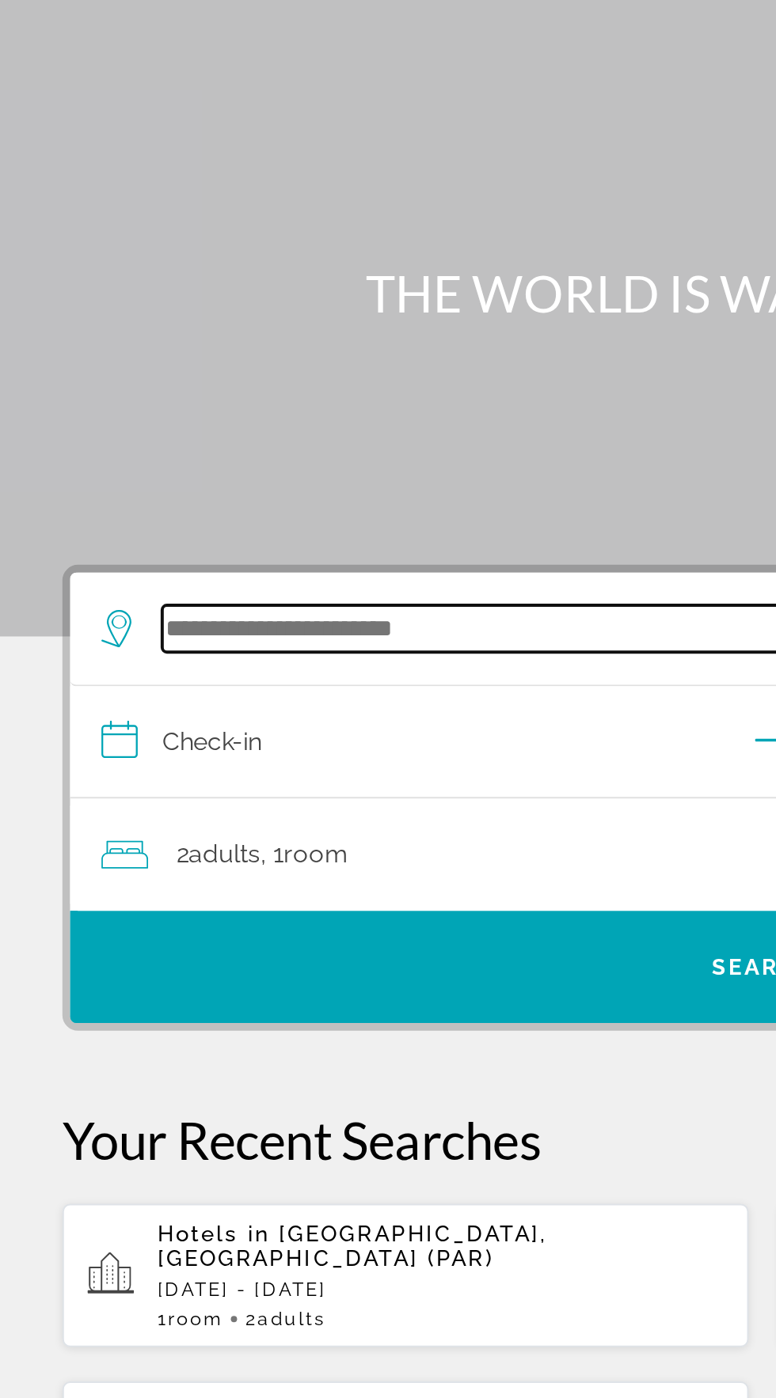
click at [280, 368] on input "Search hotel destination" at bounding box center [391, 376] width 618 height 24
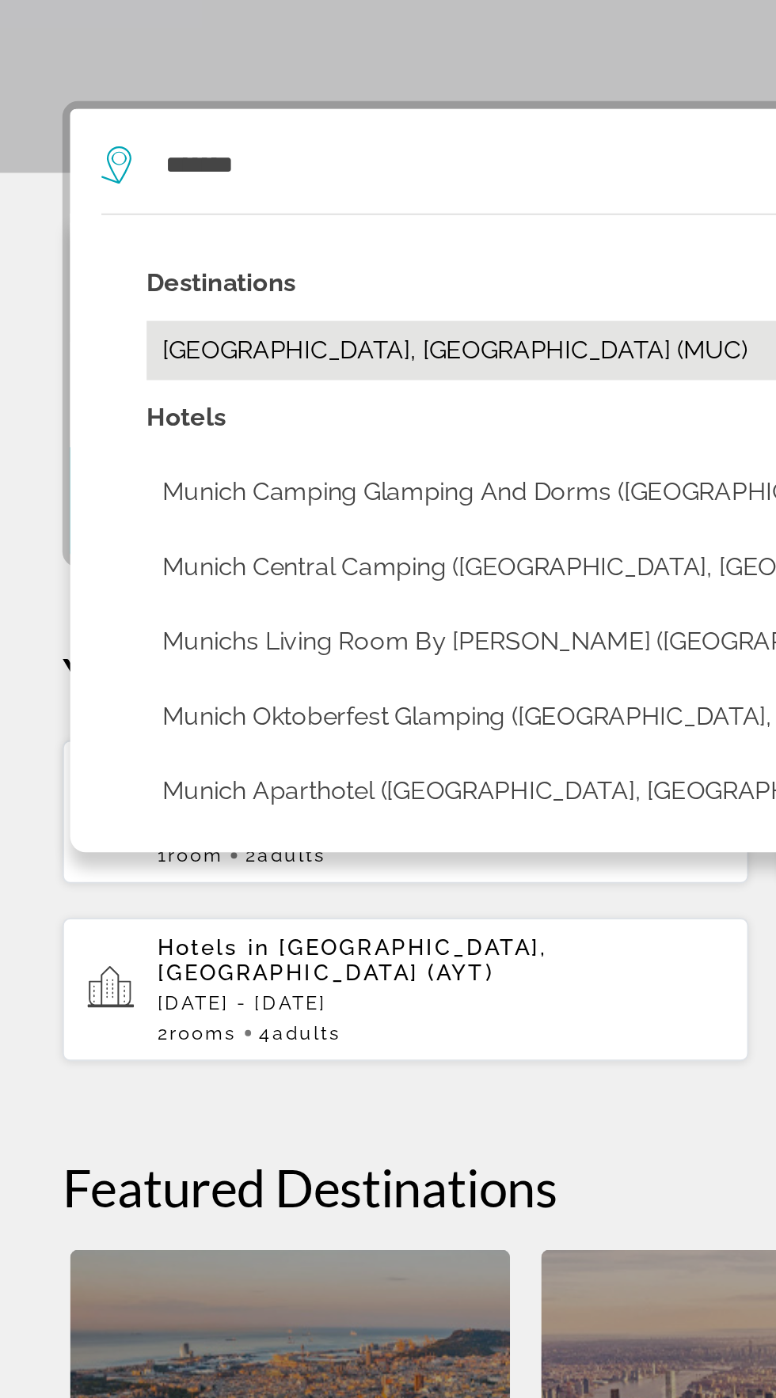
click at [272, 474] on button "[GEOGRAPHIC_DATA], [GEOGRAPHIC_DATA] (MUC)" at bounding box center [399, 470] width 650 height 30
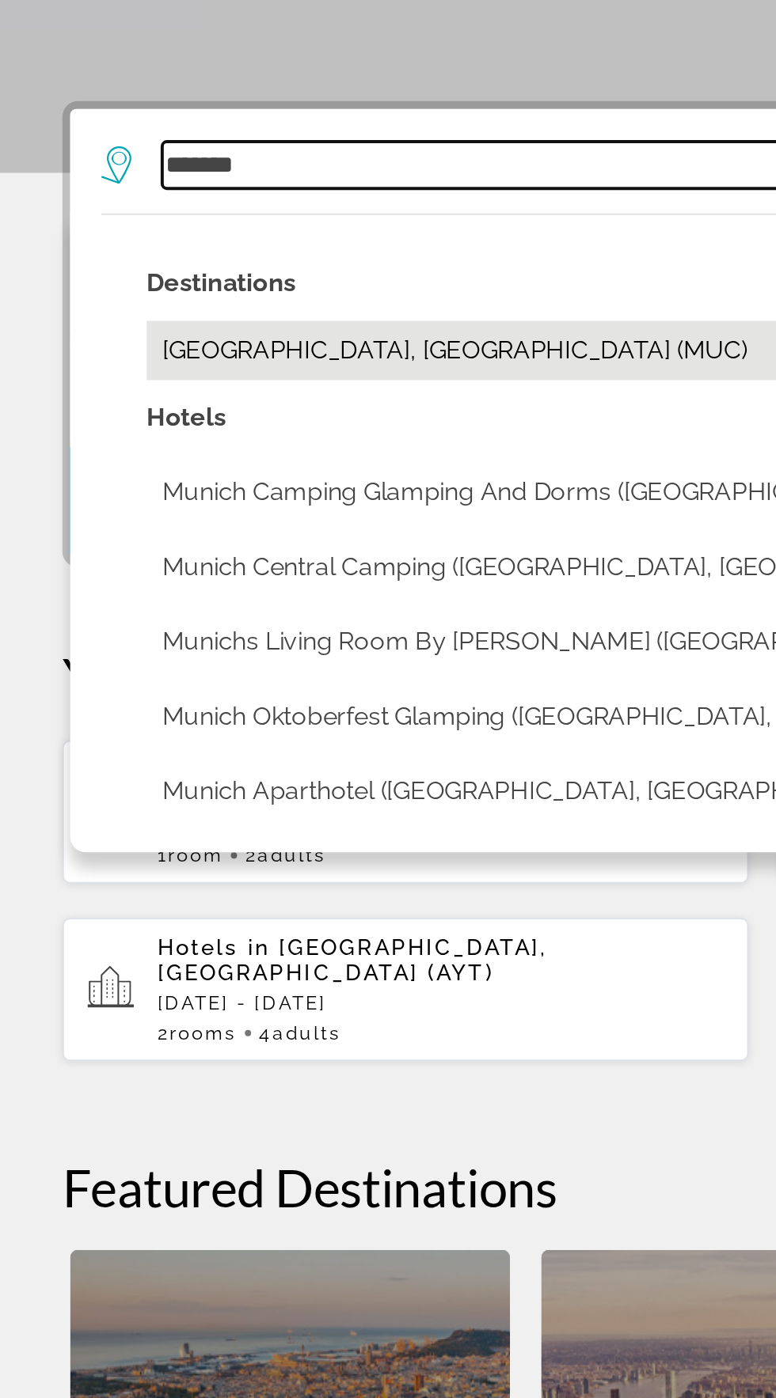
type input "**********"
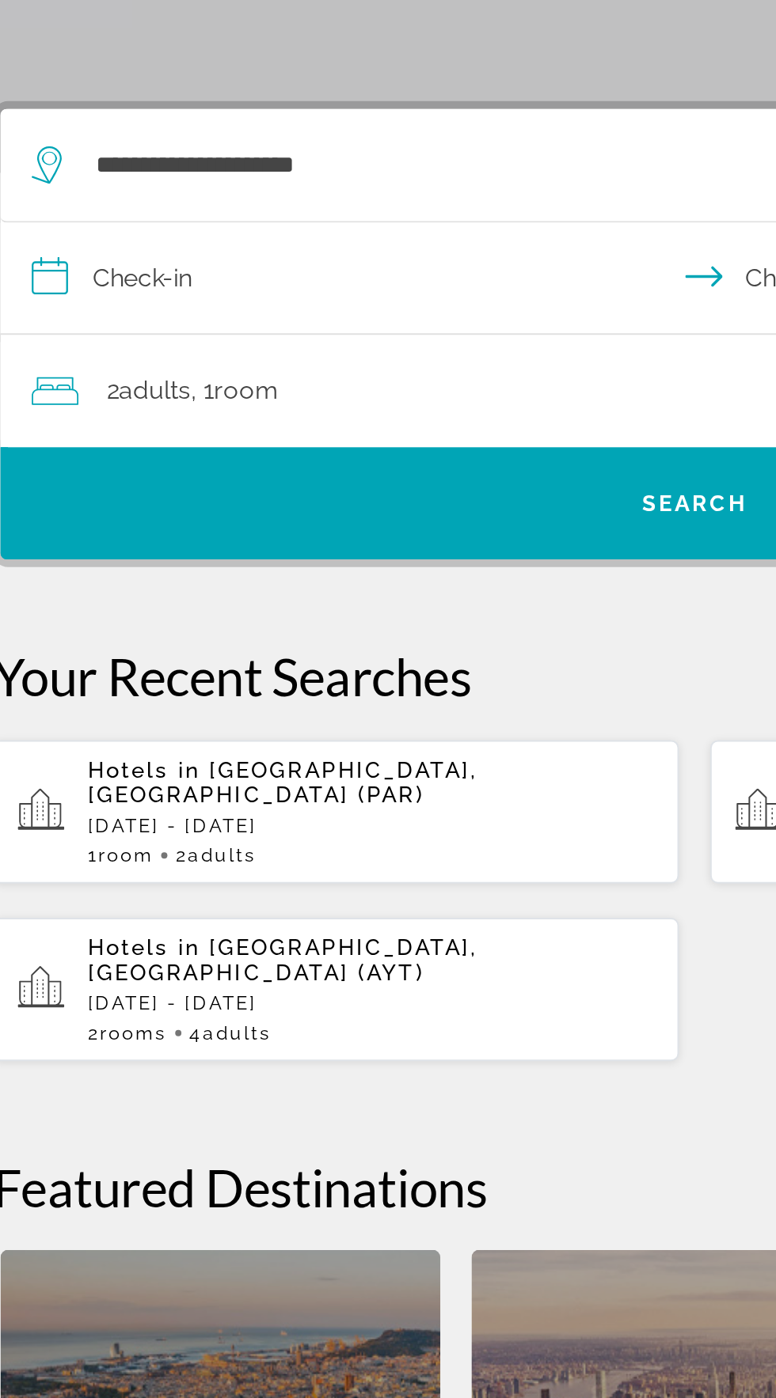
click at [281, 434] on input "**********" at bounding box center [391, 435] width 711 height 61
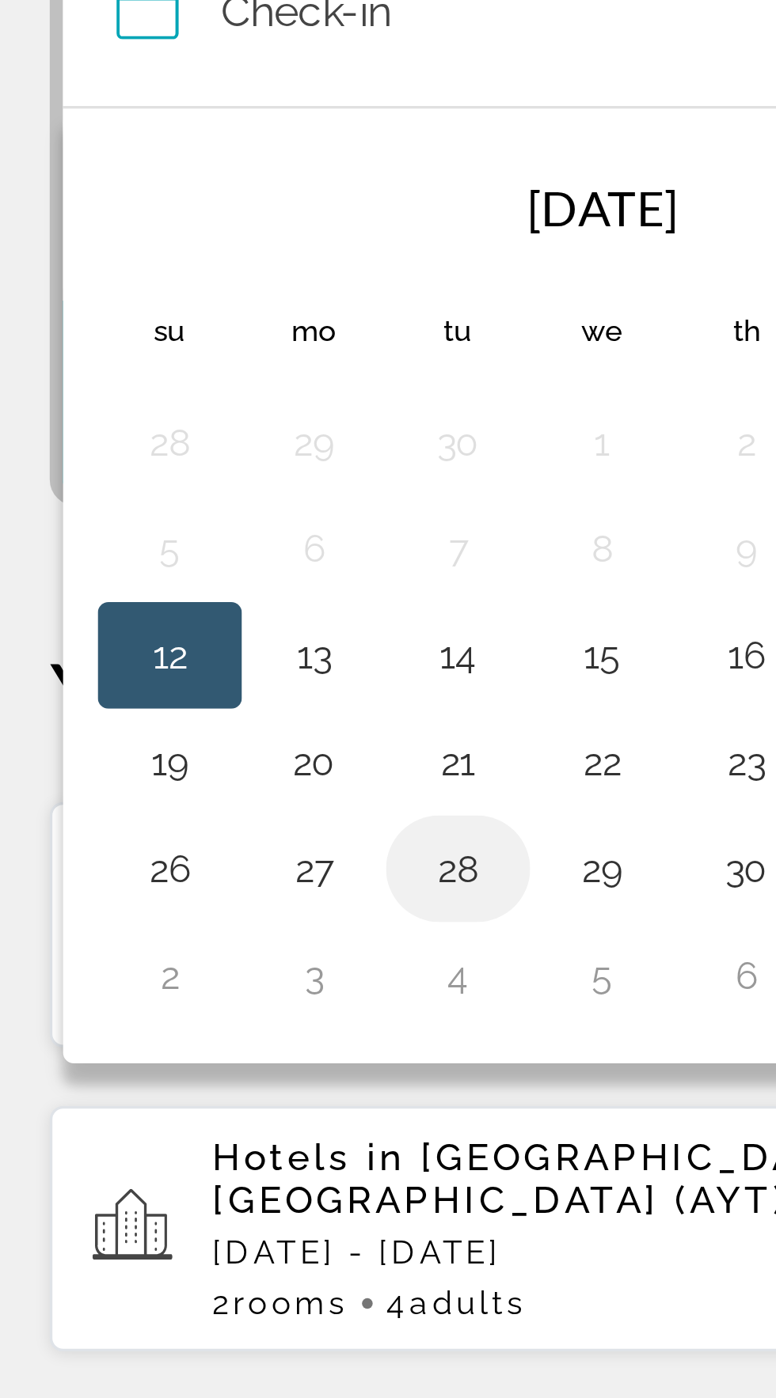
click at [153, 683] on button "28" at bounding box center [152, 688] width 25 height 22
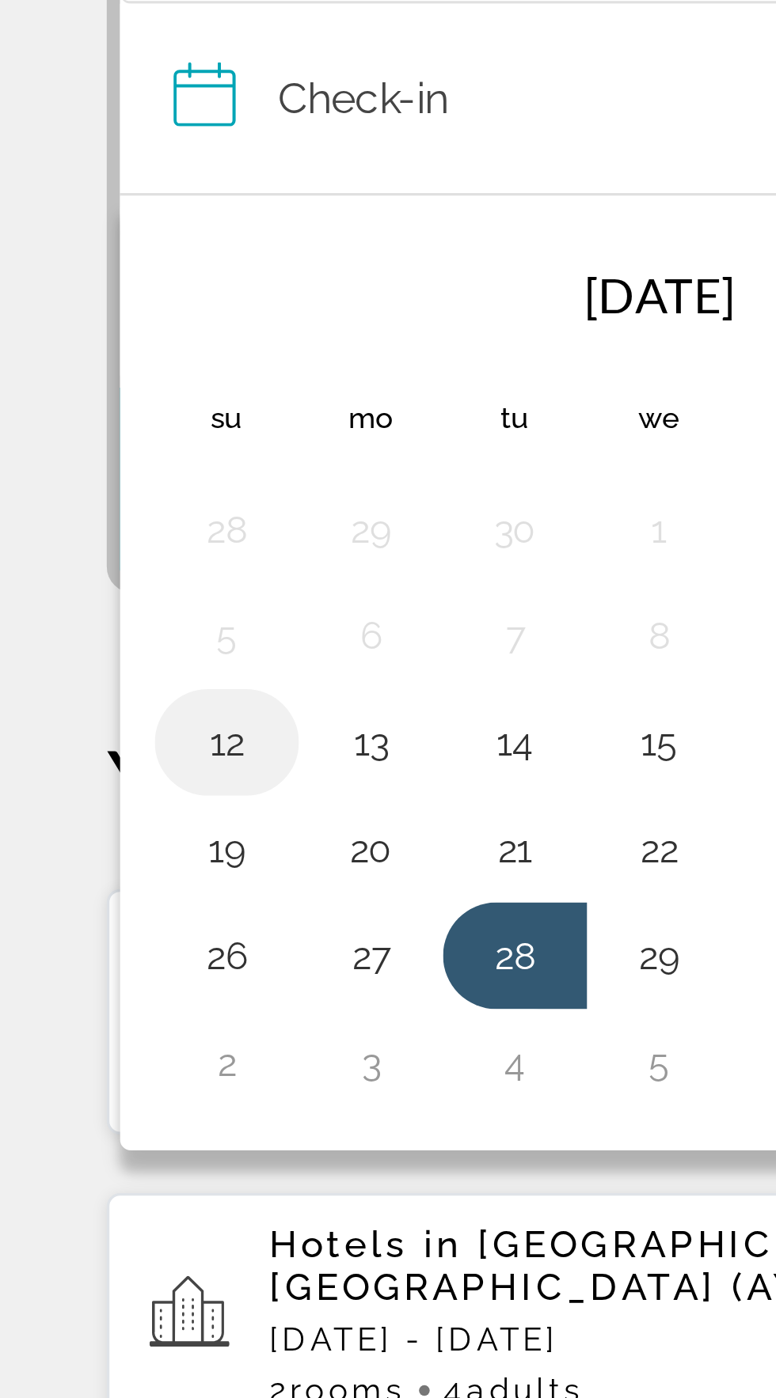
click at [63, 625] on button "12" at bounding box center [67, 624] width 25 height 22
type input "**********"
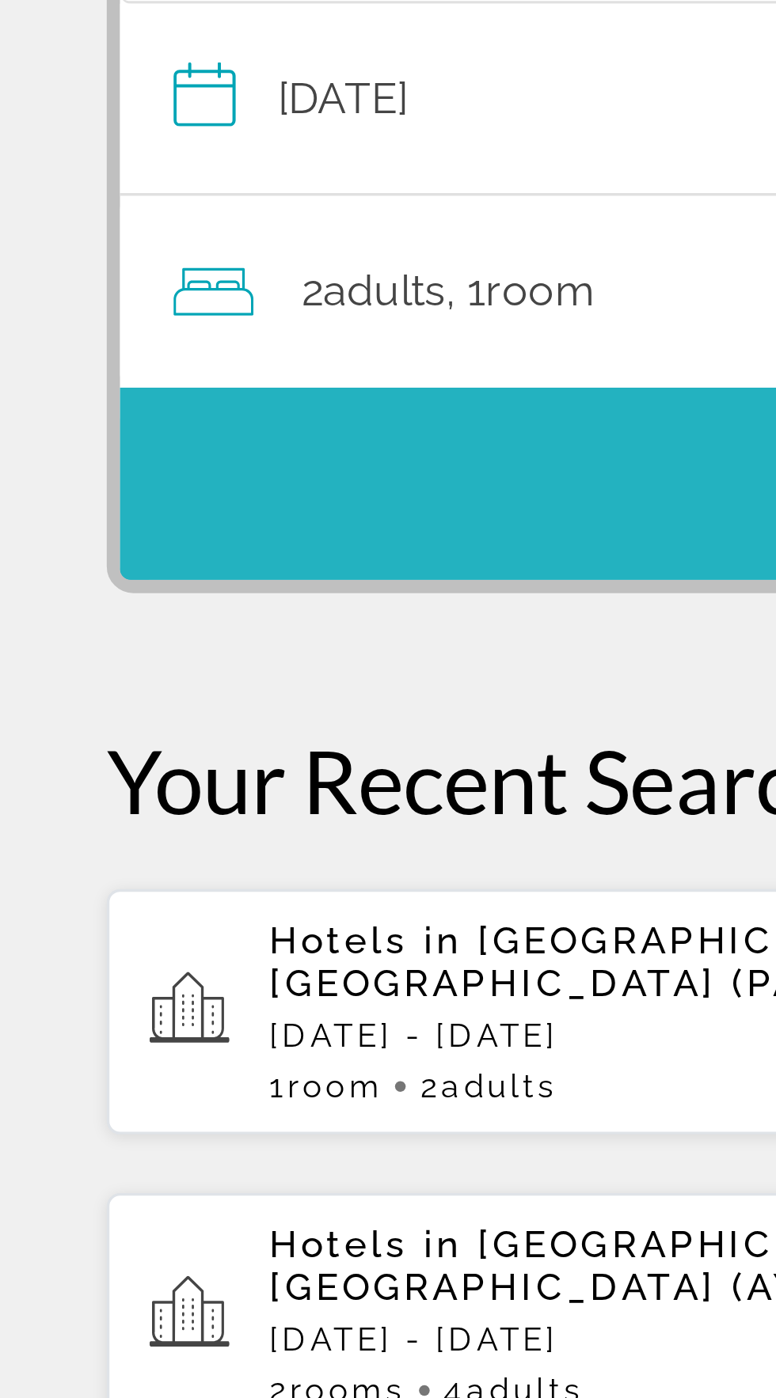
click at [183, 548] on span "Search" at bounding box center [388, 548] width 704 height 38
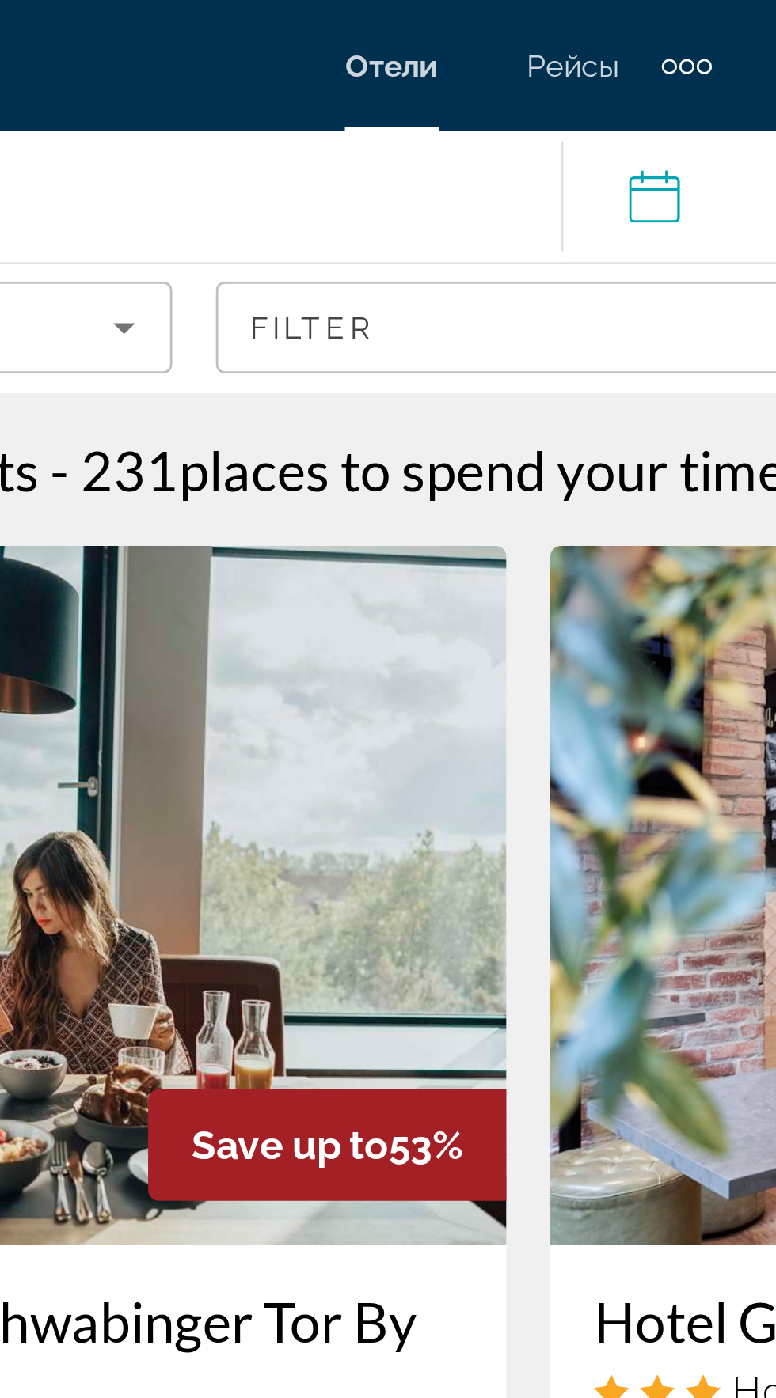
click at [447, 69] on input "**********" at bounding box center [444, 73] width 88 height 52
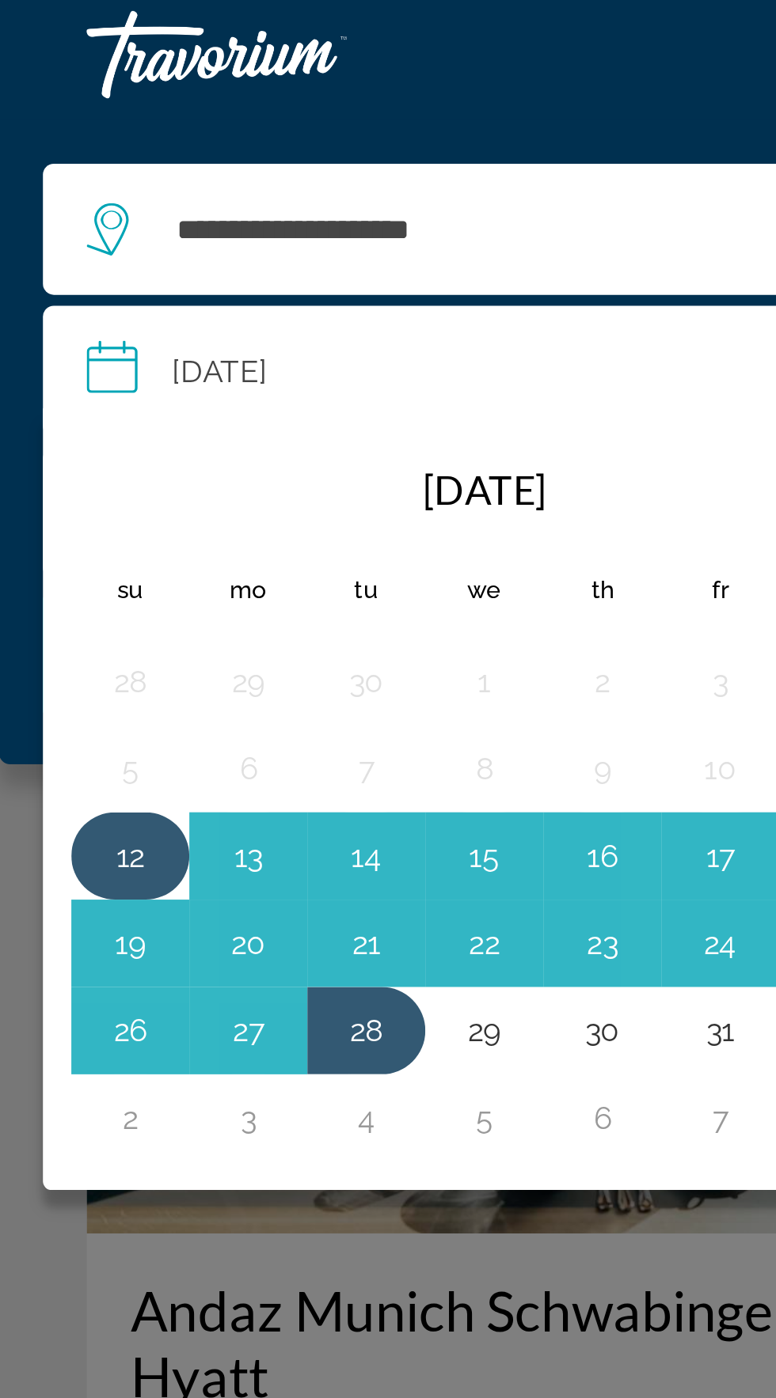
click at [46, 317] on button "12" at bounding box center [47, 314] width 25 height 22
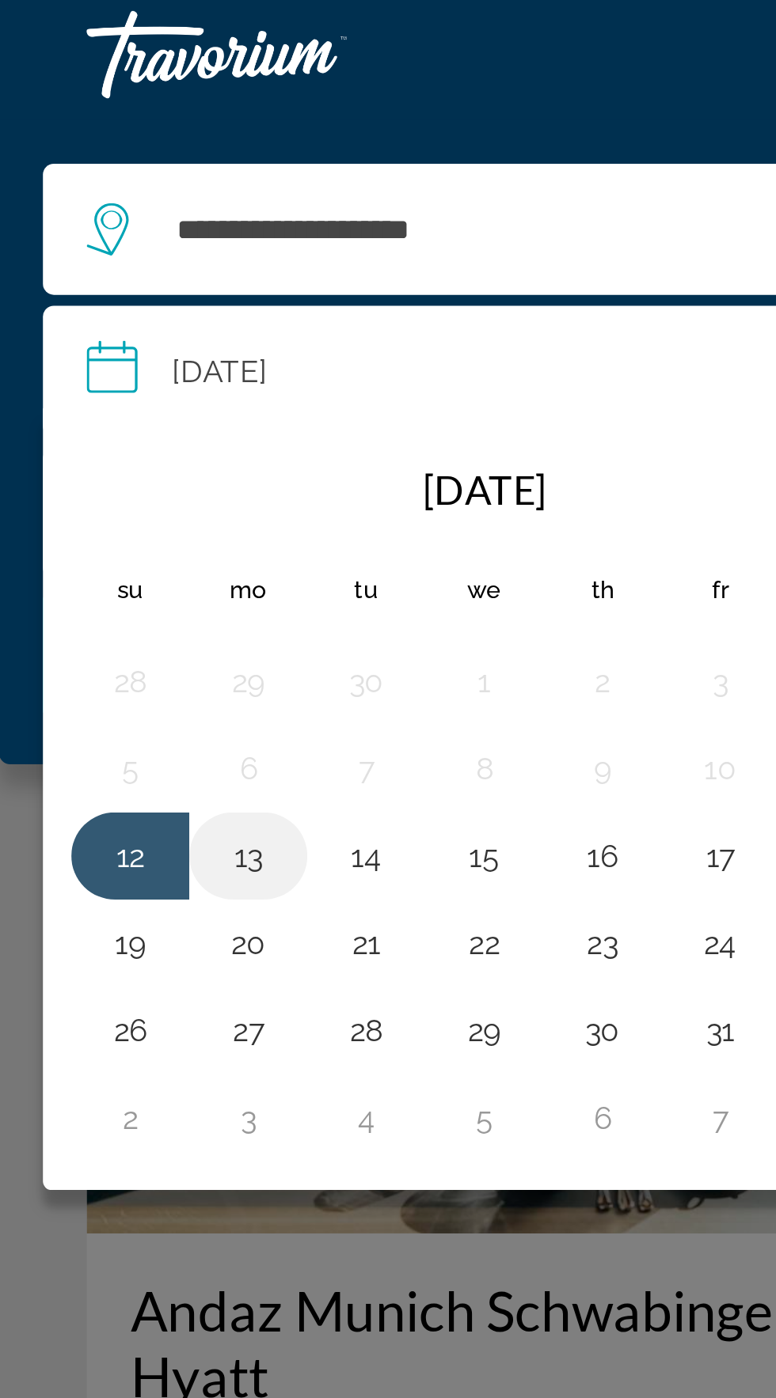
click at [82, 309] on button "13" at bounding box center [90, 314] width 25 height 22
type input "**********"
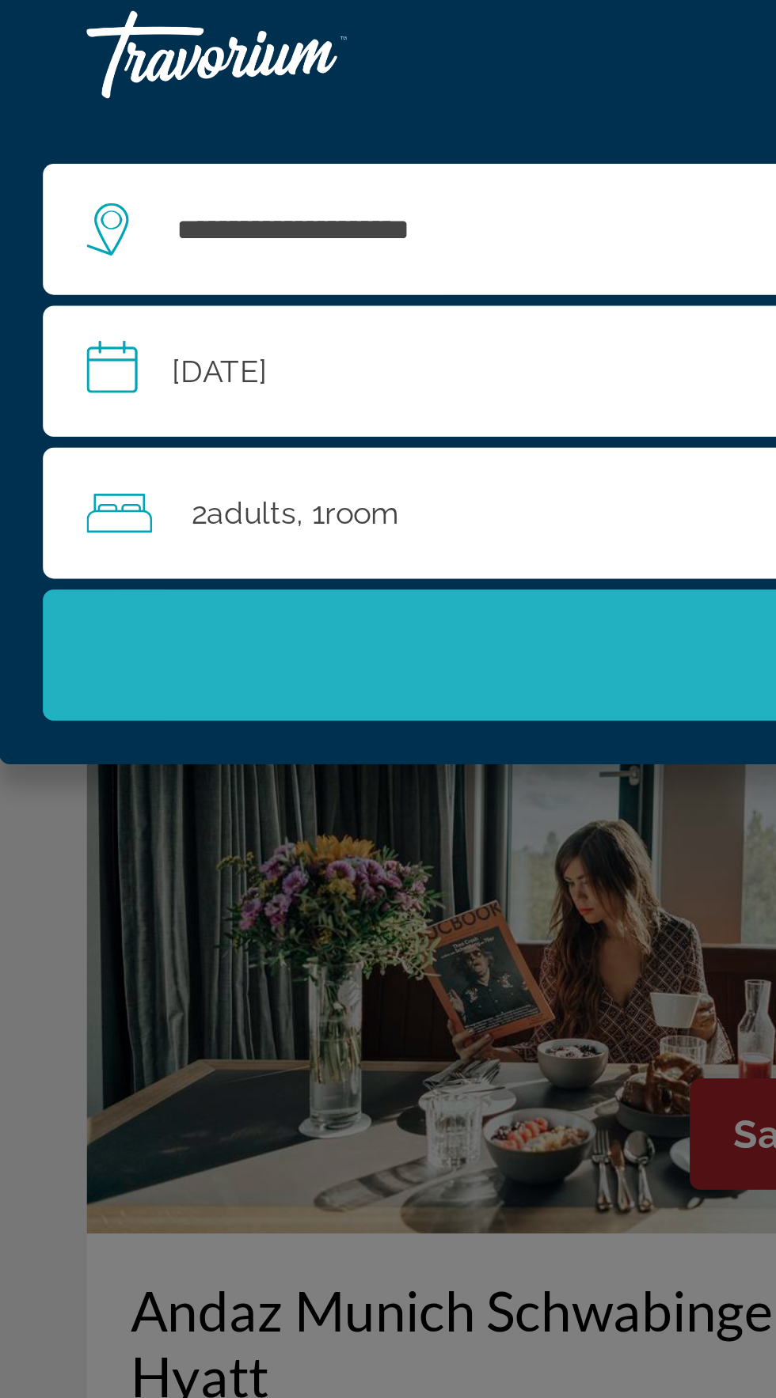
click at [218, 242] on span "Search" at bounding box center [388, 241] width 744 height 38
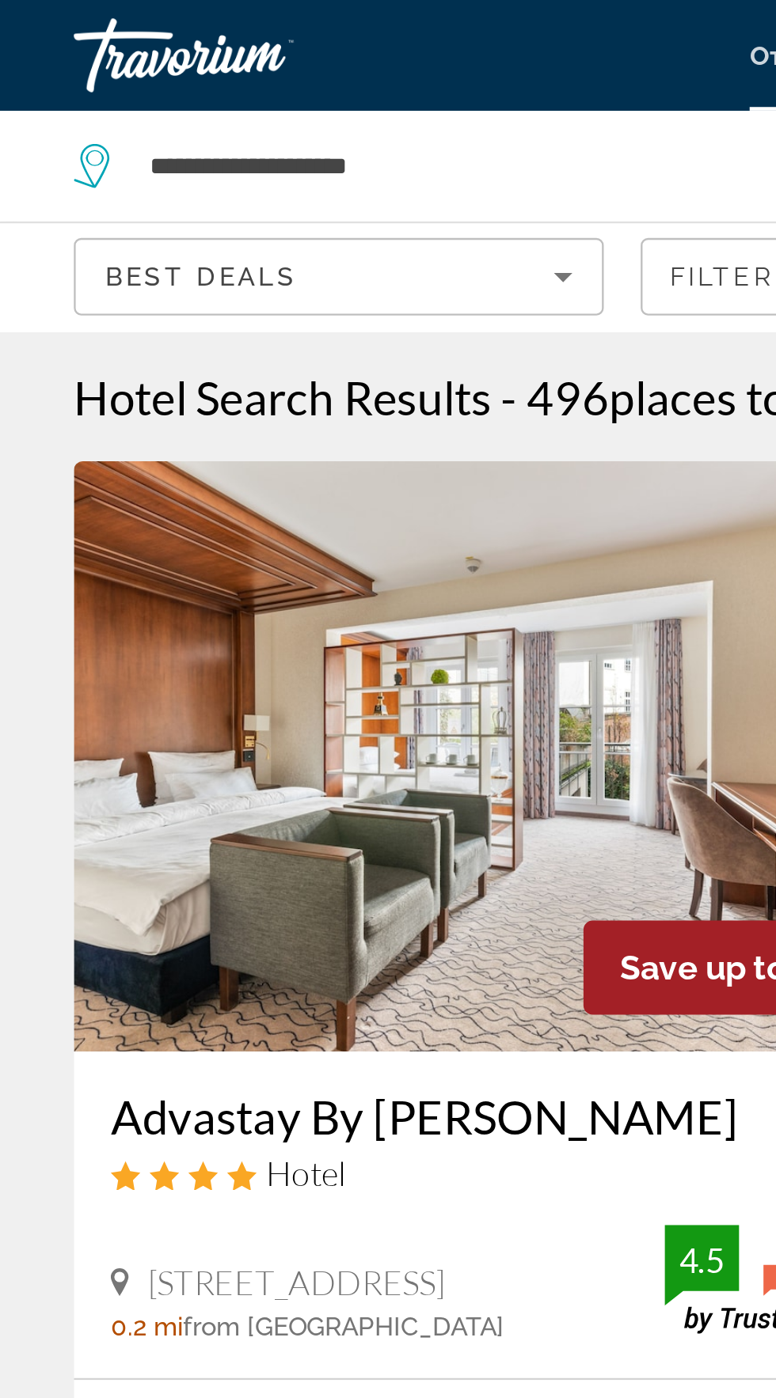
click at [241, 117] on icon "Sort by" at bounding box center [241, 119] width 8 height 4
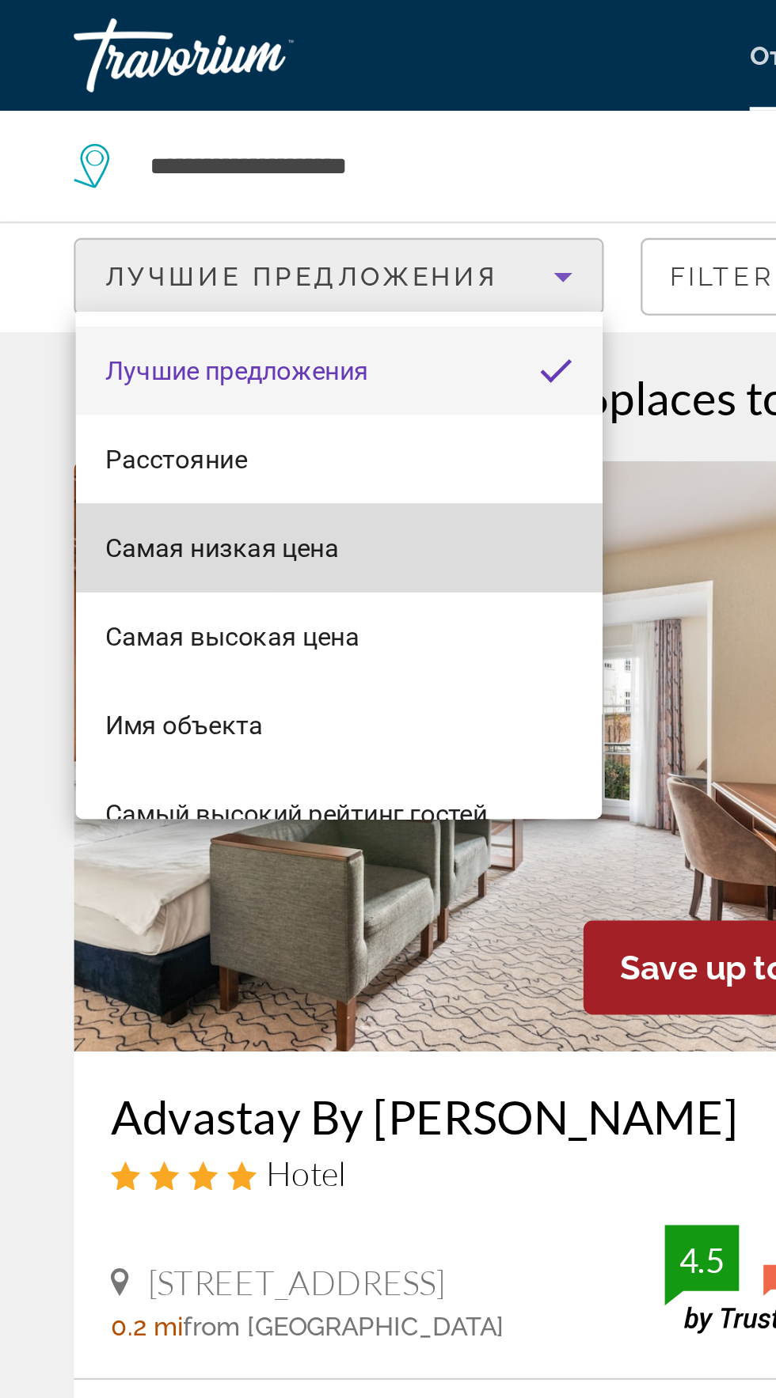
click at [186, 232] on mat-option "Самая низкая цена" at bounding box center [145, 235] width 226 height 38
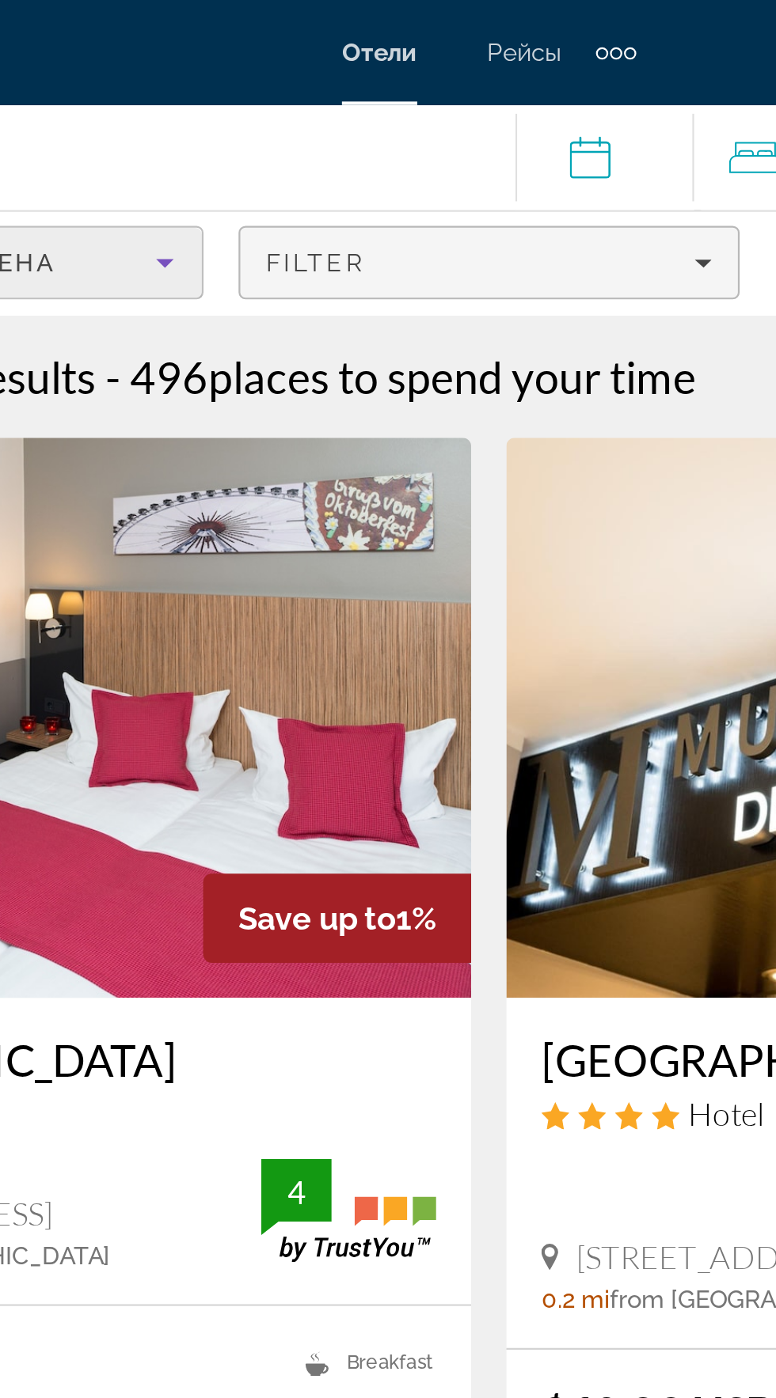
click at [441, 122] on div "Filter" at bounding box center [388, 118] width 202 height 13
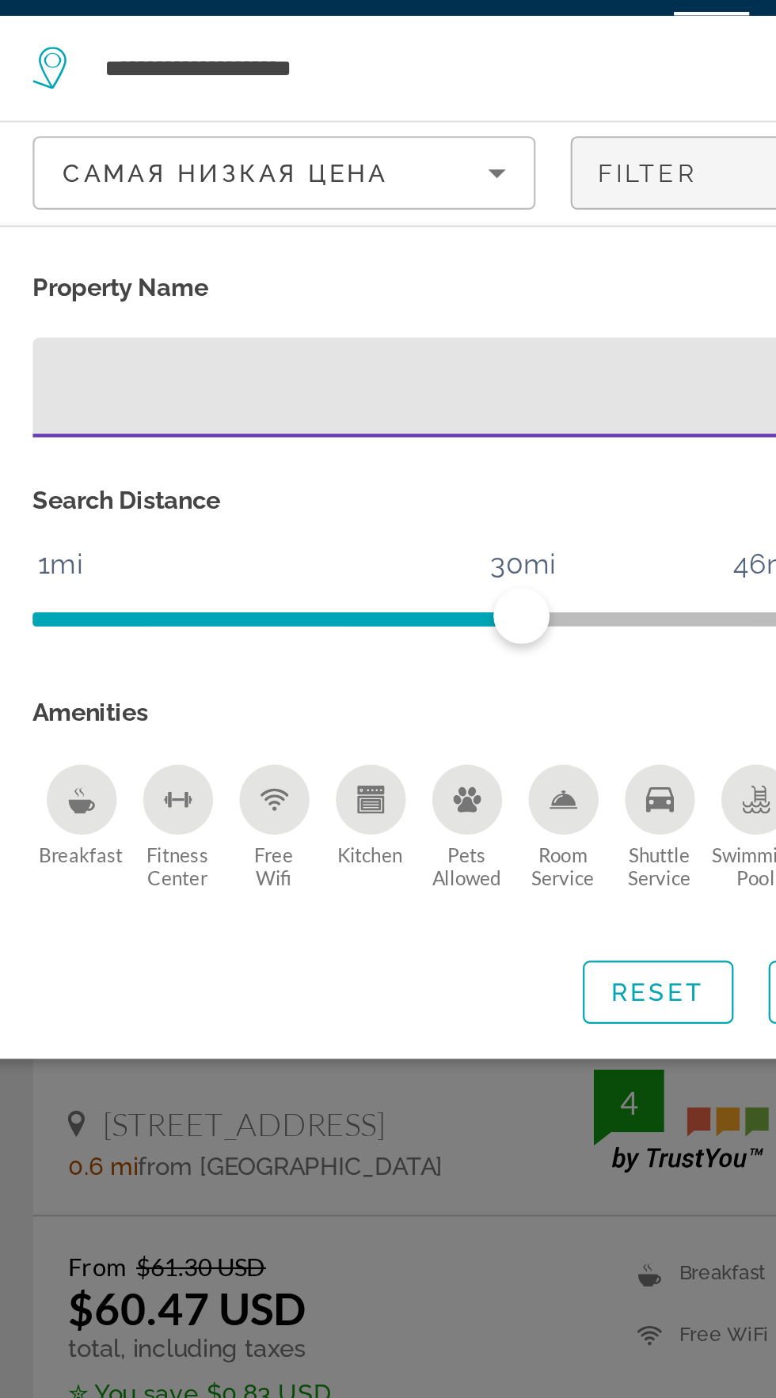
click at [44, 405] on div "Breakfast" at bounding box center [54, 402] width 32 height 32
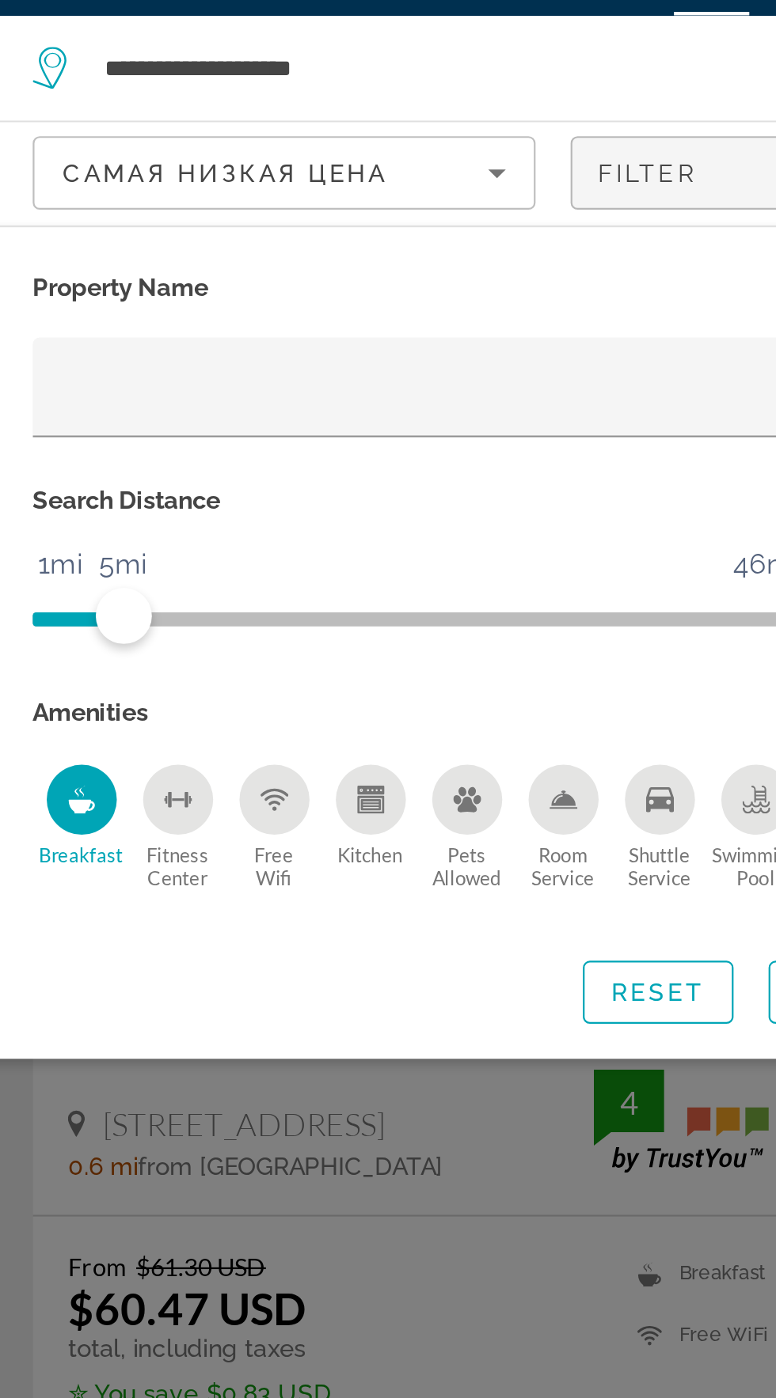
click at [233, 575] on div "Search widget" at bounding box center [388, 817] width 776 height 1161
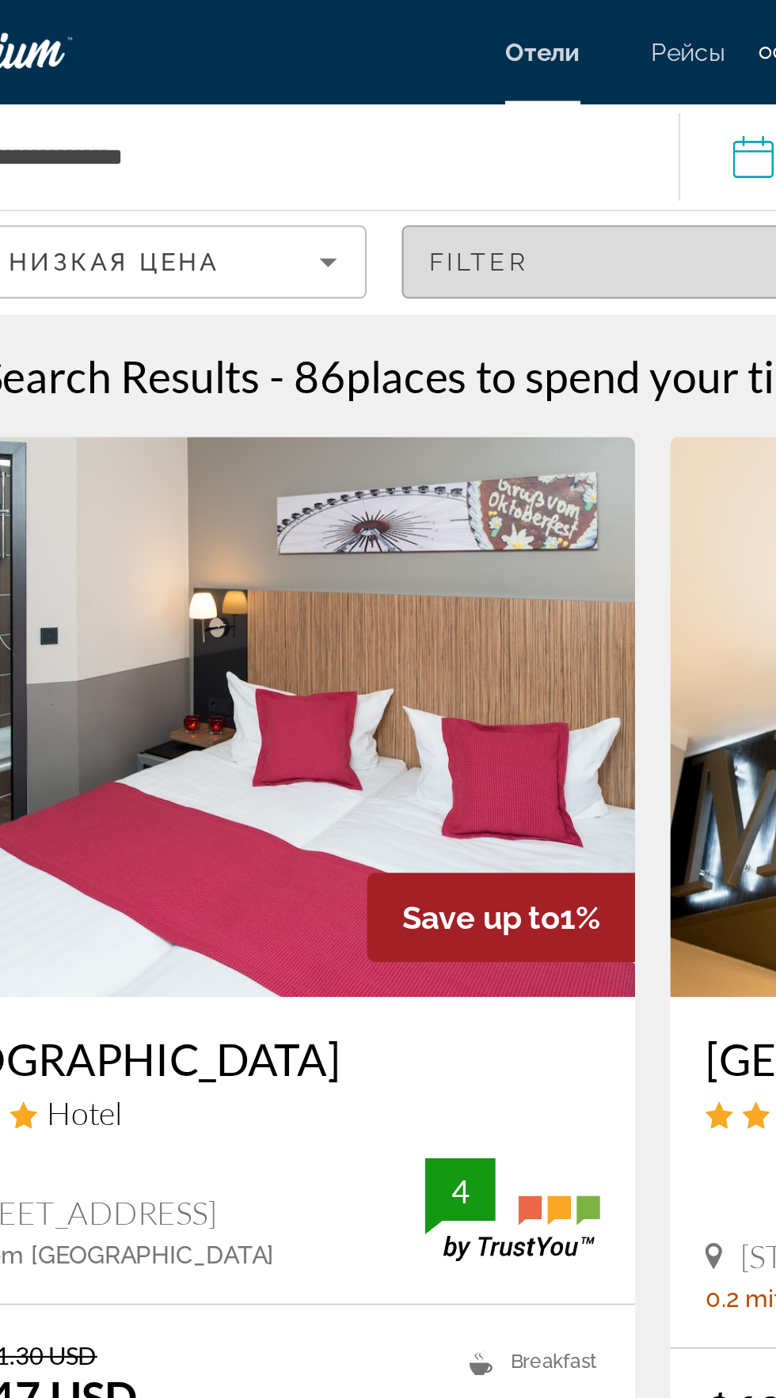
click at [415, 117] on div "Filter" at bounding box center [388, 118] width 202 height 13
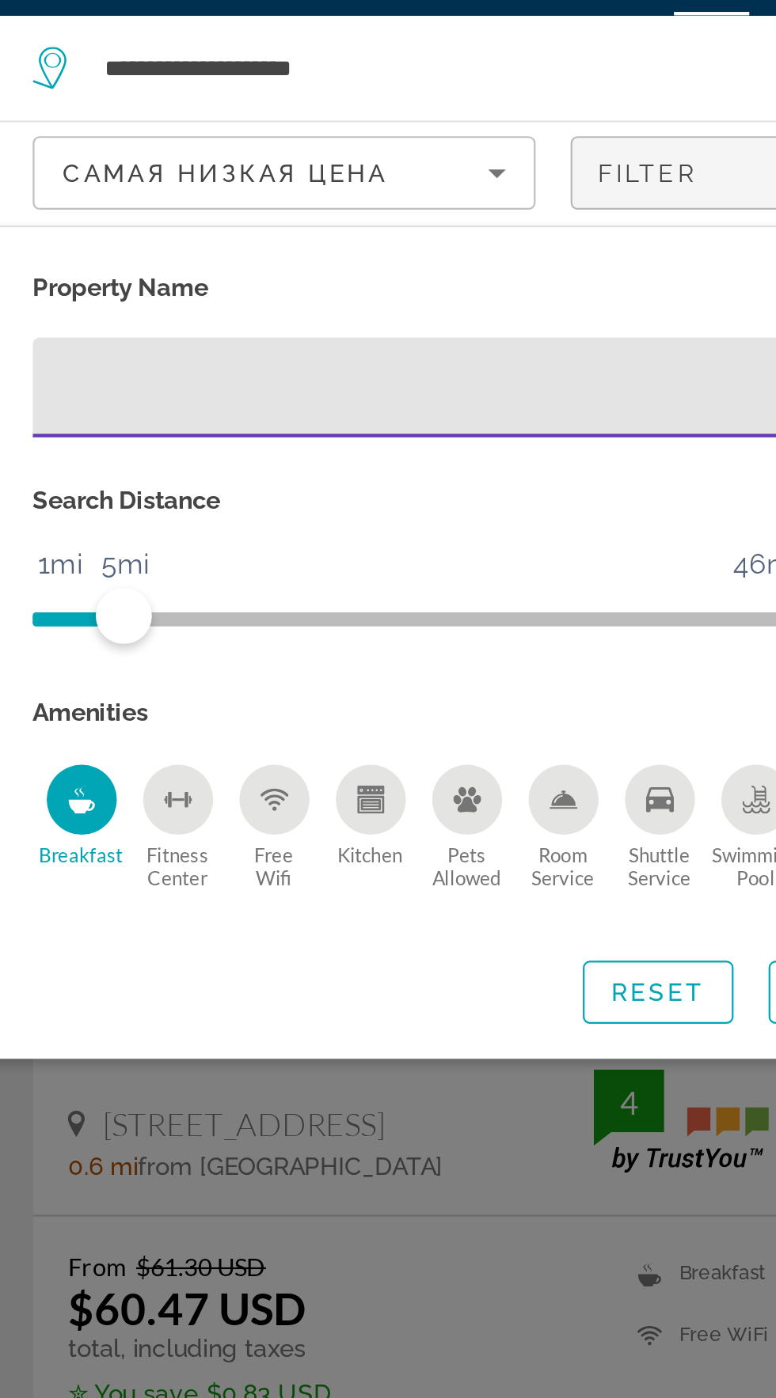
click at [139, 403] on icon "Free Wifi" at bounding box center [141, 404] width 6 height 2
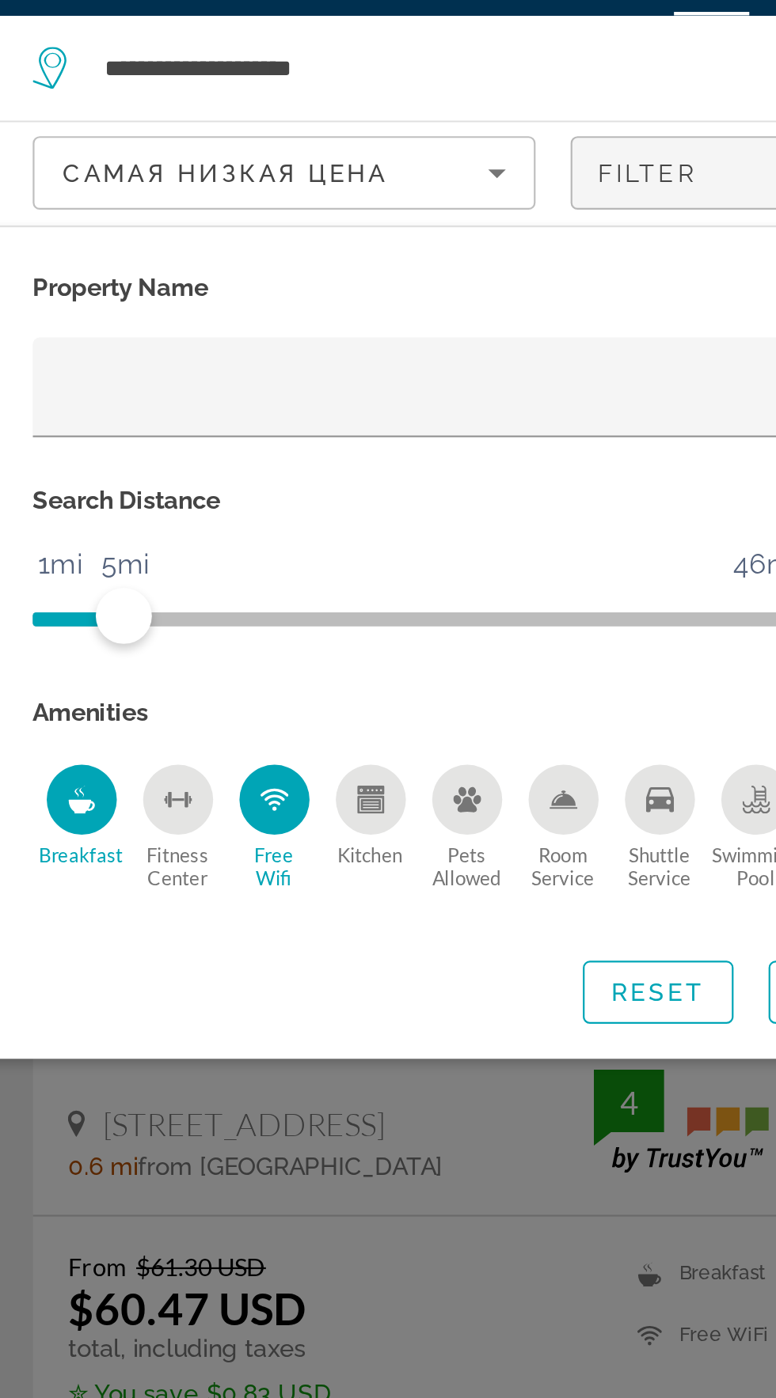
click at [200, 552] on div "Search widget" at bounding box center [388, 817] width 776 height 1161
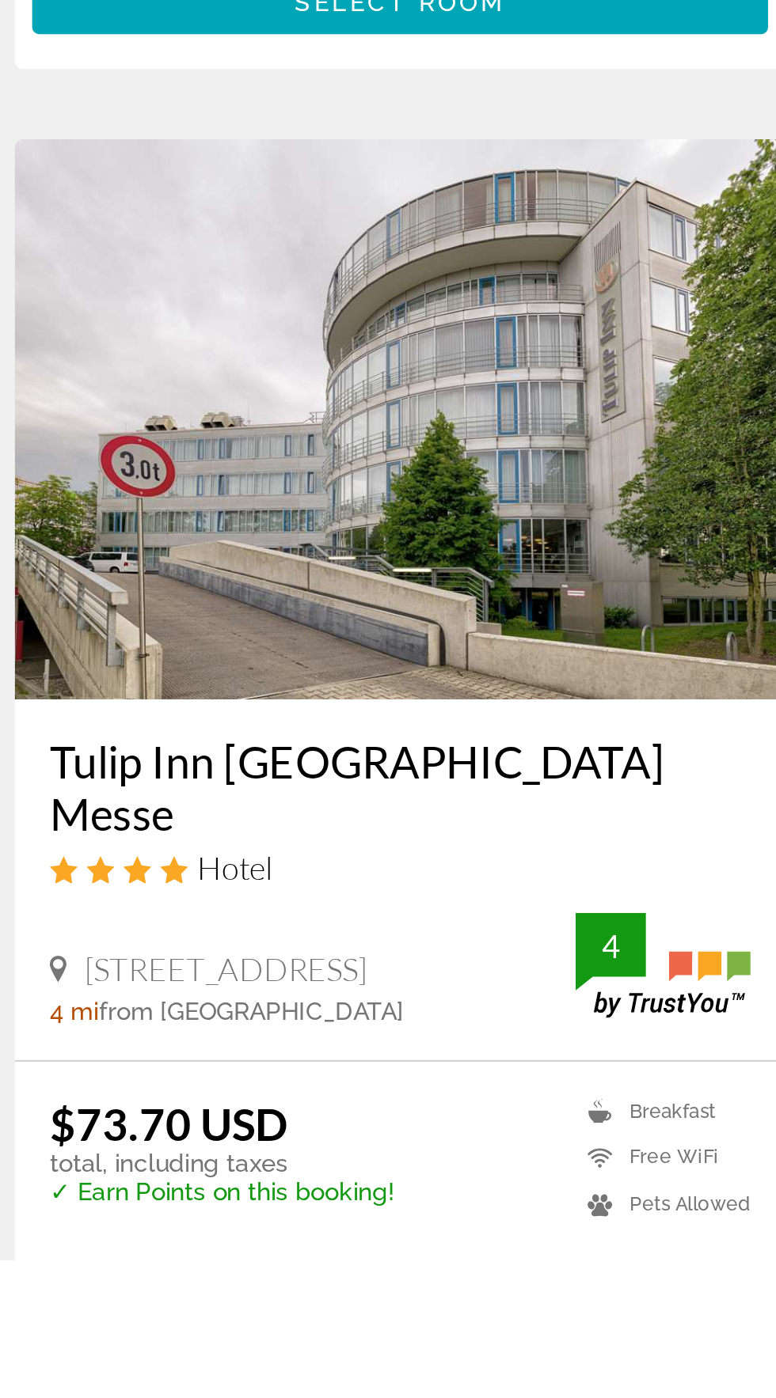
scroll to position [536, 0]
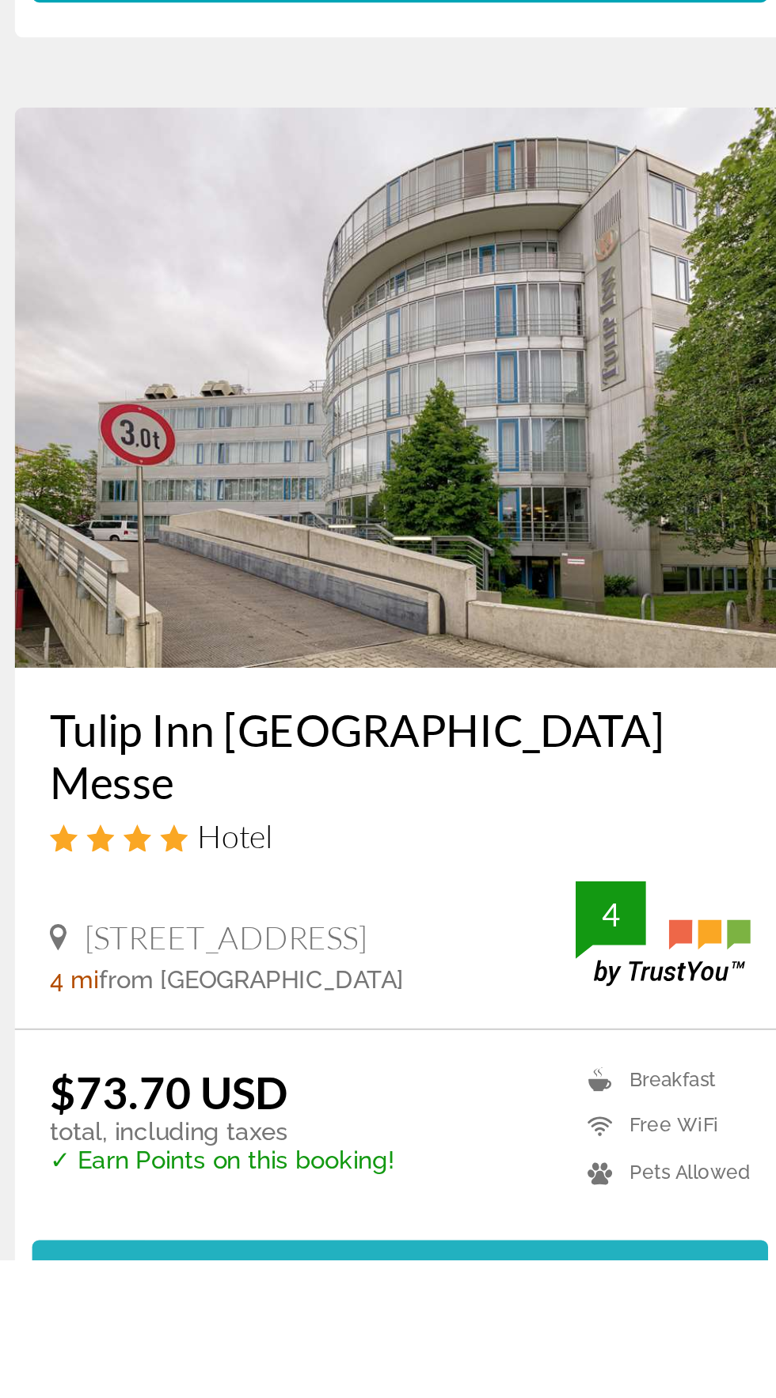
click at [186, 1398] on span "Select Room" at bounding box center [205, 1404] width 95 height 13
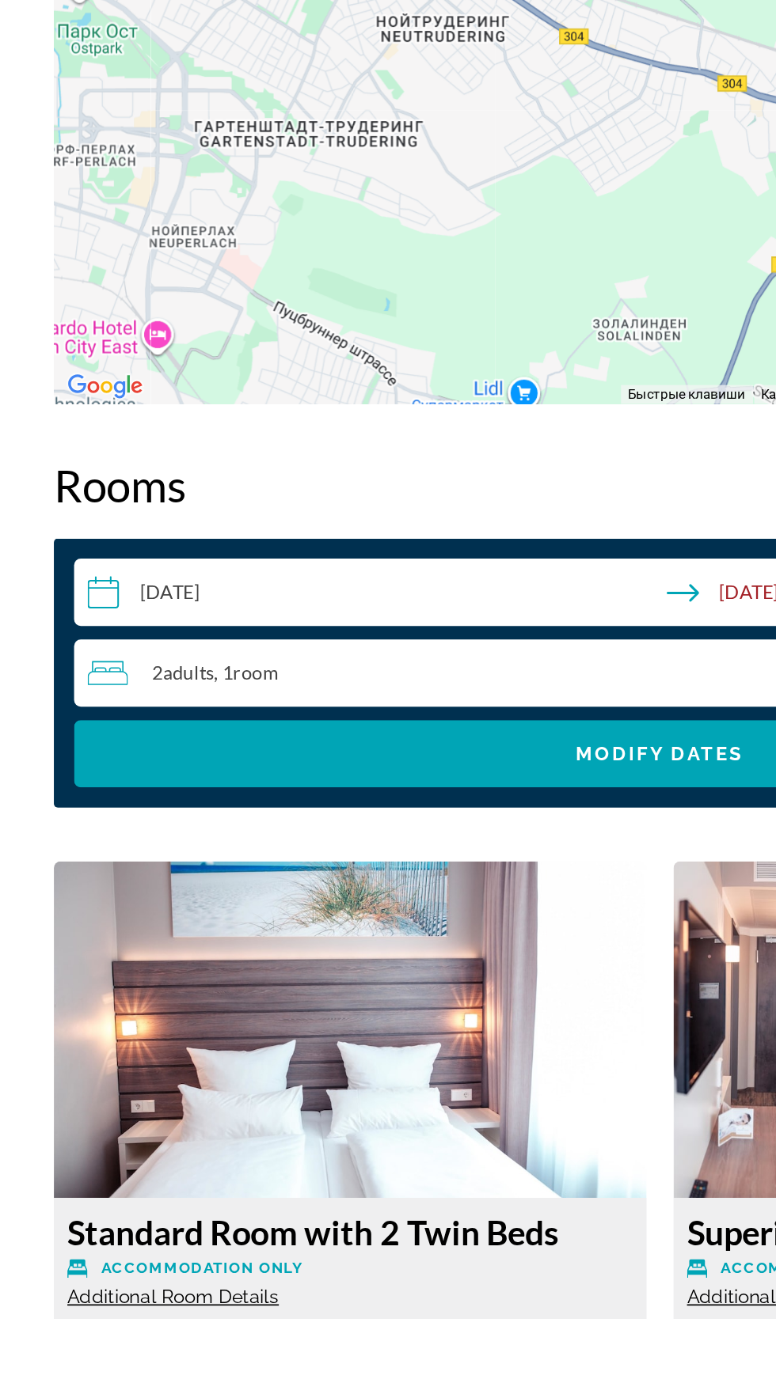
scroll to position [1675, 0]
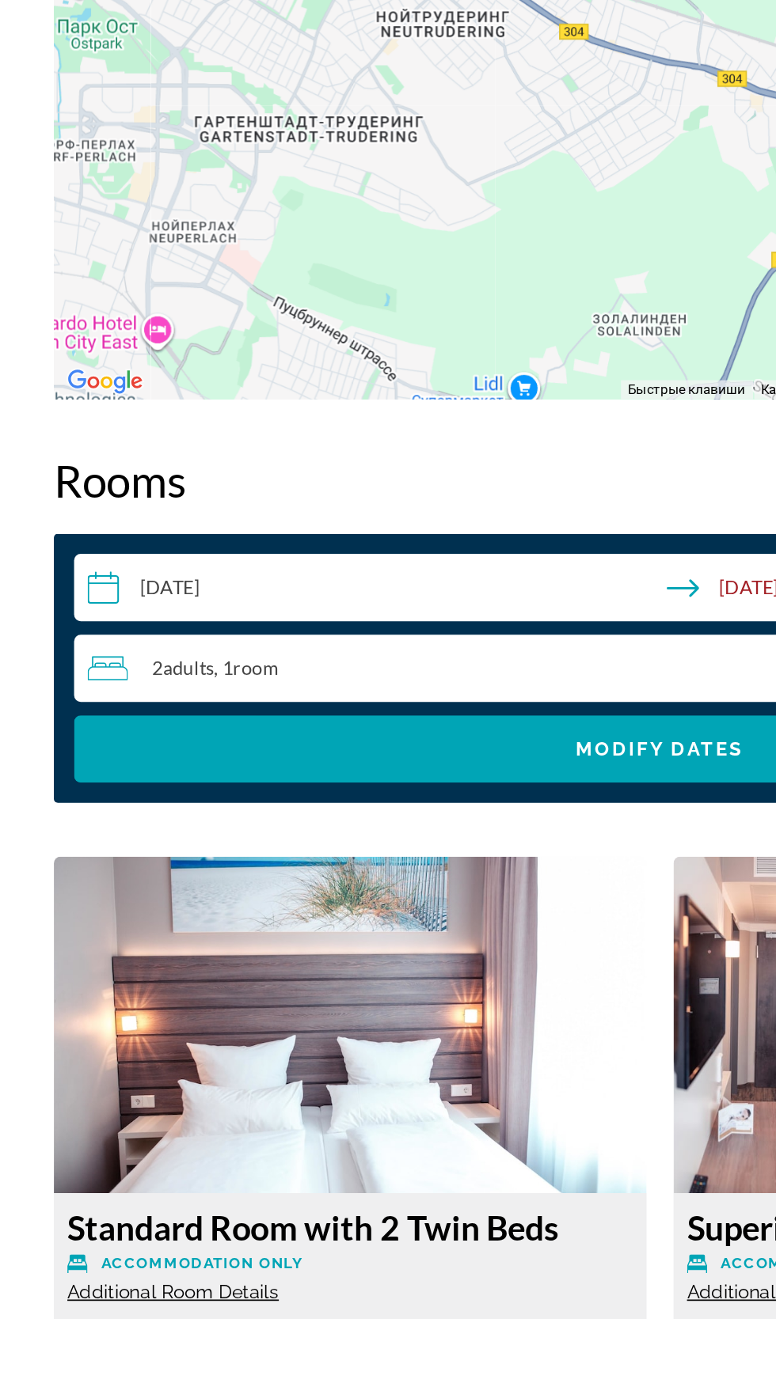
click at [207, 1007] on div "2 Adult Adults , 1 Room rooms" at bounding box center [390, 1016] width 679 height 19
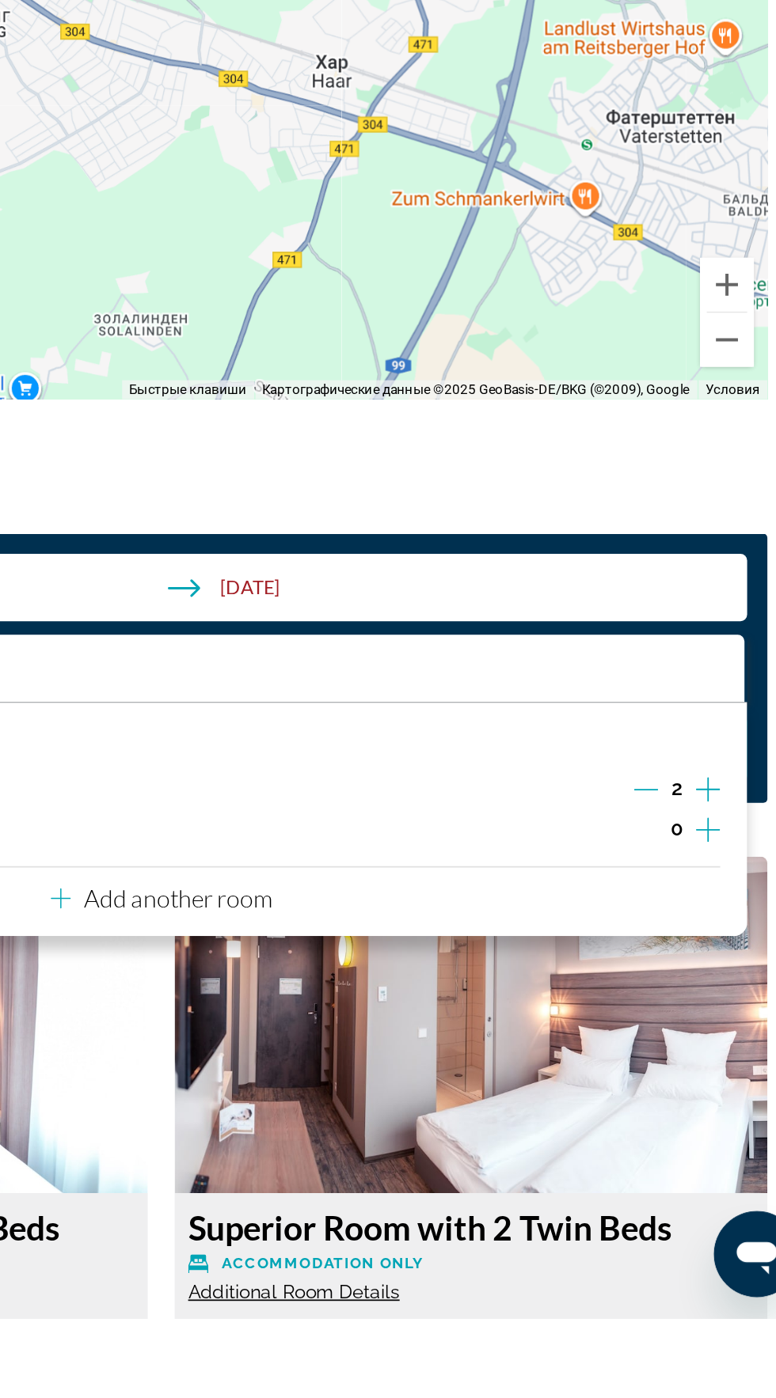
click at [670, 1080] on icon "Decrement adults" at bounding box center [673, 1087] width 14 height 14
click at [684, 875] on div "Overview Type Hotel Address [STREET_ADDRESS] Description Situated in [GEOGRAPHI…" at bounding box center [388, 1368] width 728 height 4330
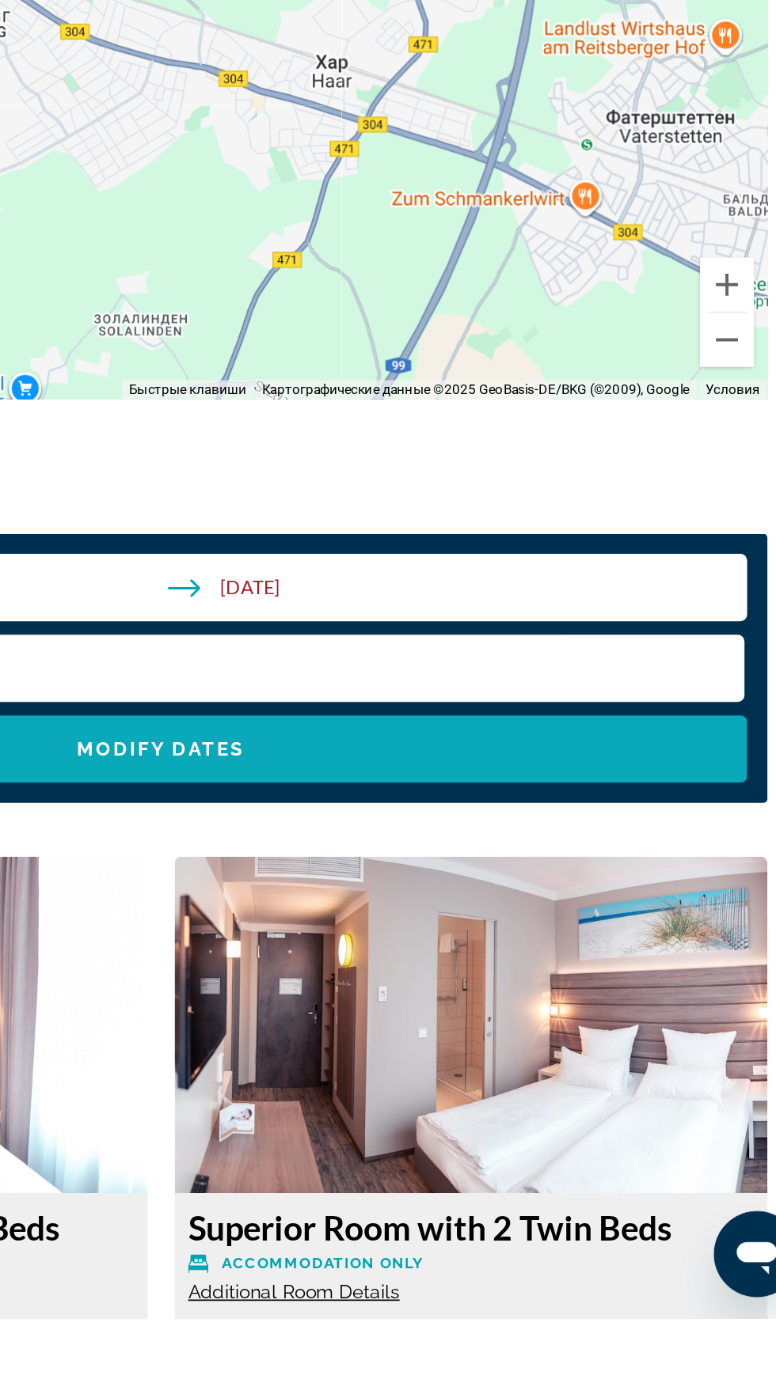
click at [577, 1051] on span "Search widget" at bounding box center [388, 1064] width 689 height 38
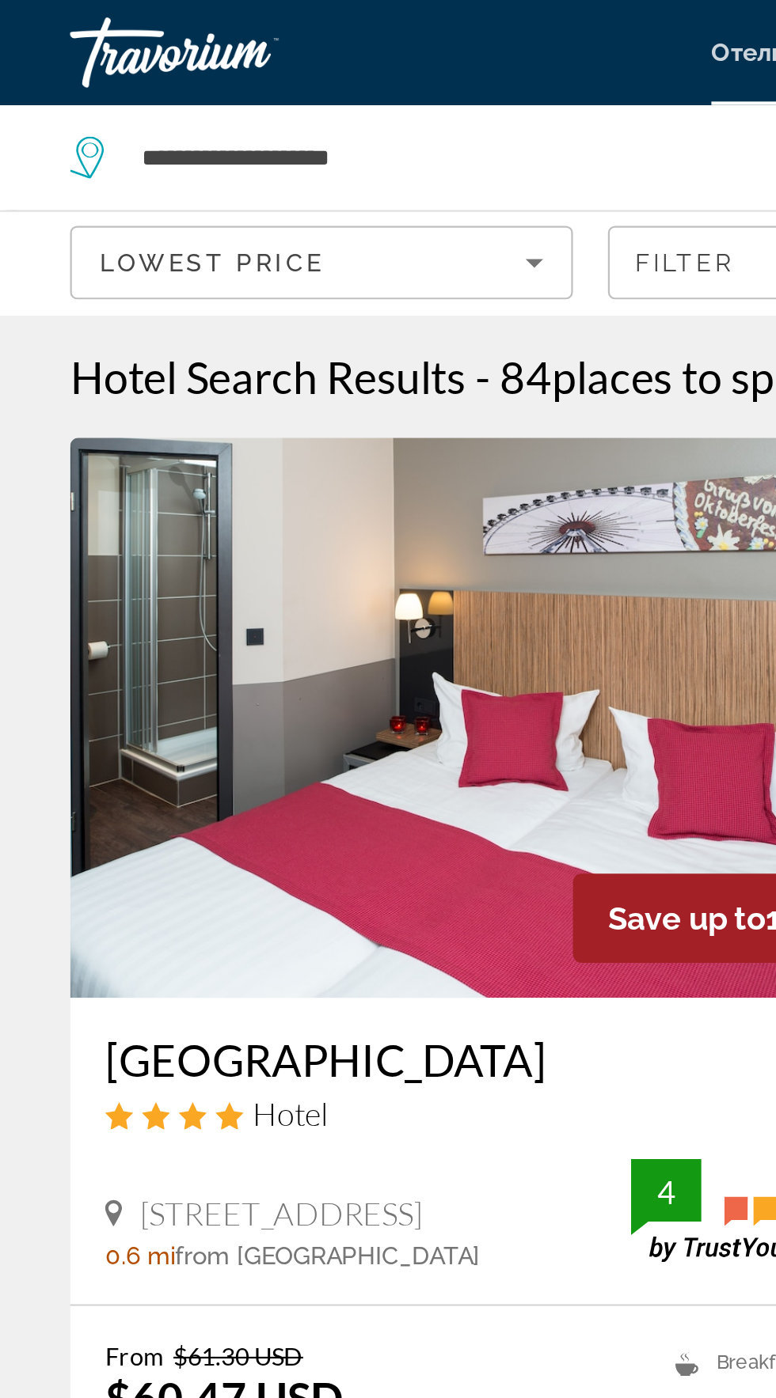
click at [222, 119] on div "Lowest Price" at bounding box center [141, 118] width 192 height 19
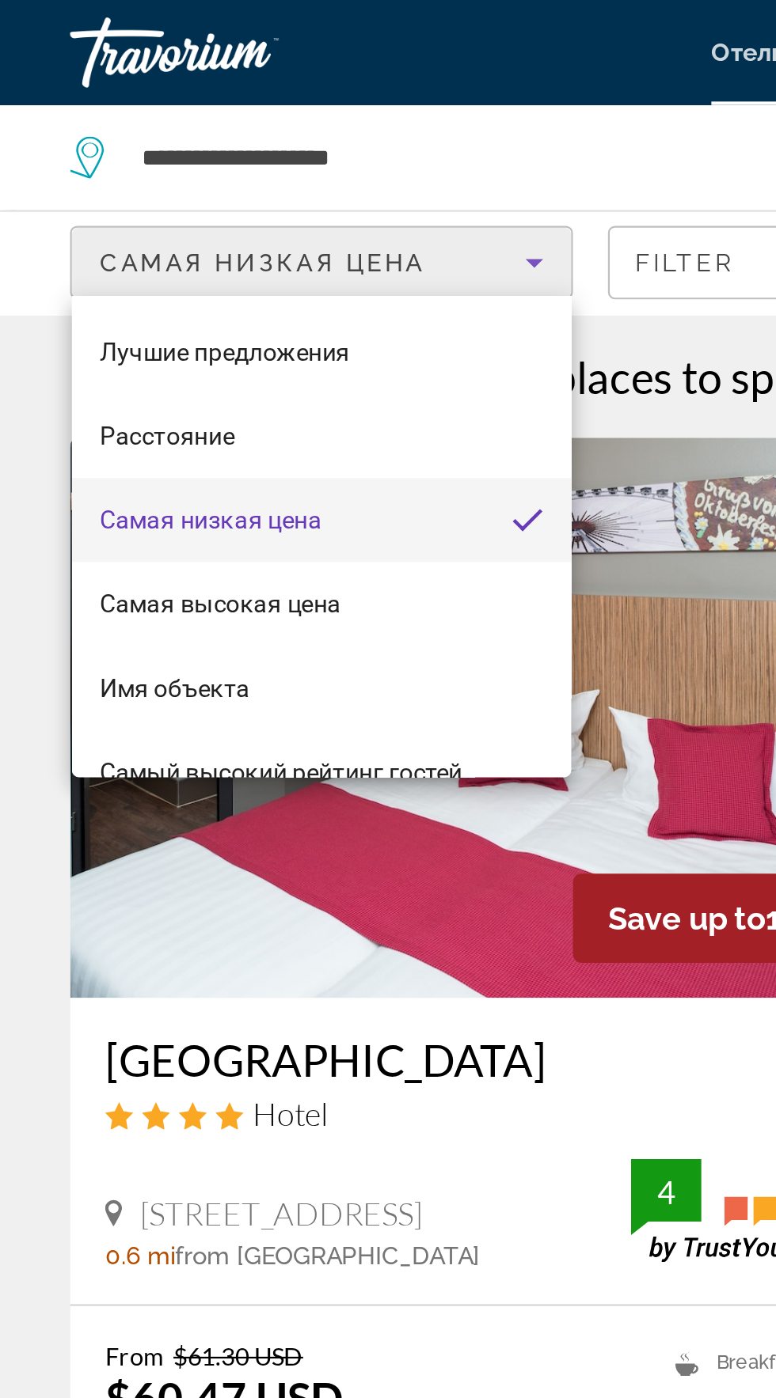
click at [283, 66] on div at bounding box center [388, 699] width 776 height 1398
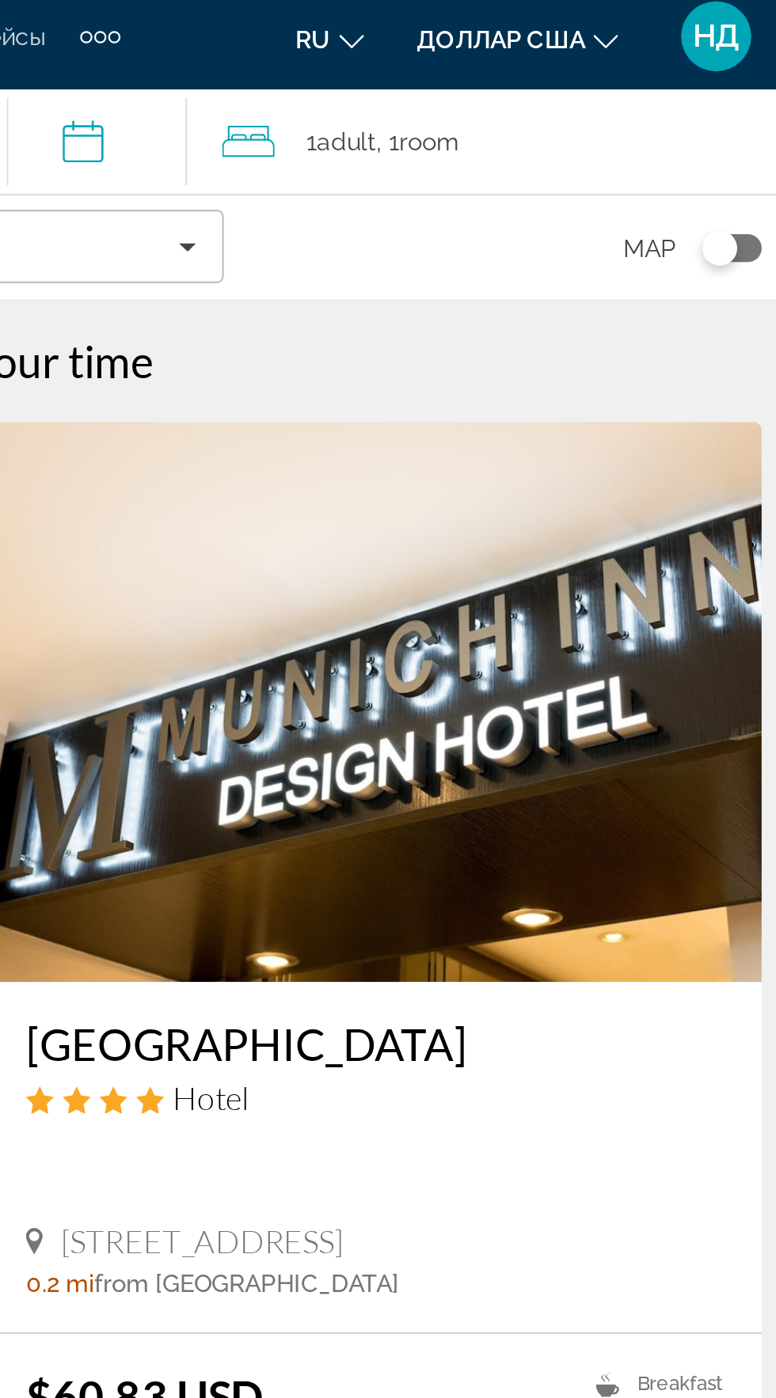
click at [667, 63] on div "1 Adult Adults , 1 Room rooms" at bounding box center [637, 71] width 275 height 22
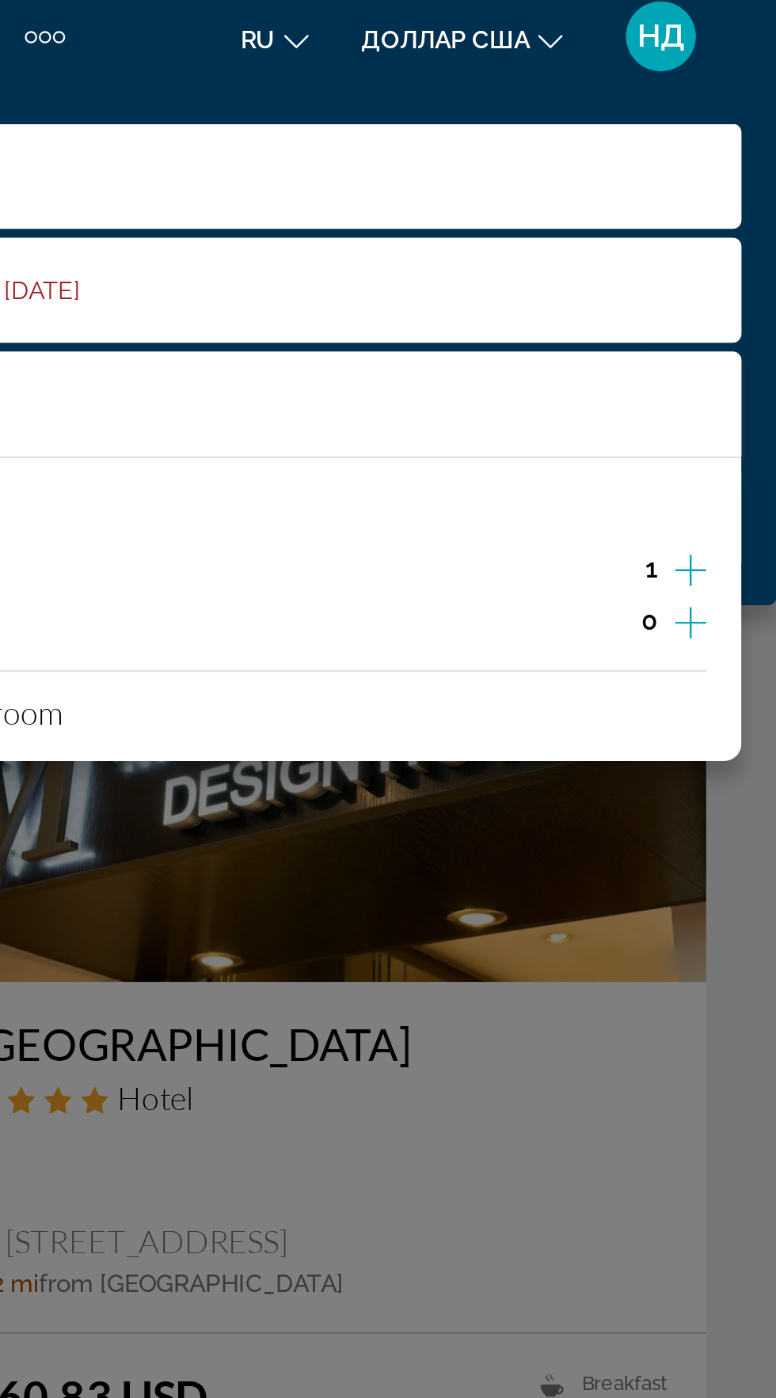
click at [739, 264] on icon "Increment adults" at bounding box center [737, 265] width 14 height 14
click at [742, 267] on icon "Increment adults" at bounding box center [737, 265] width 14 height 19
click at [740, 264] on icon "Increment adults" at bounding box center [737, 265] width 14 height 19
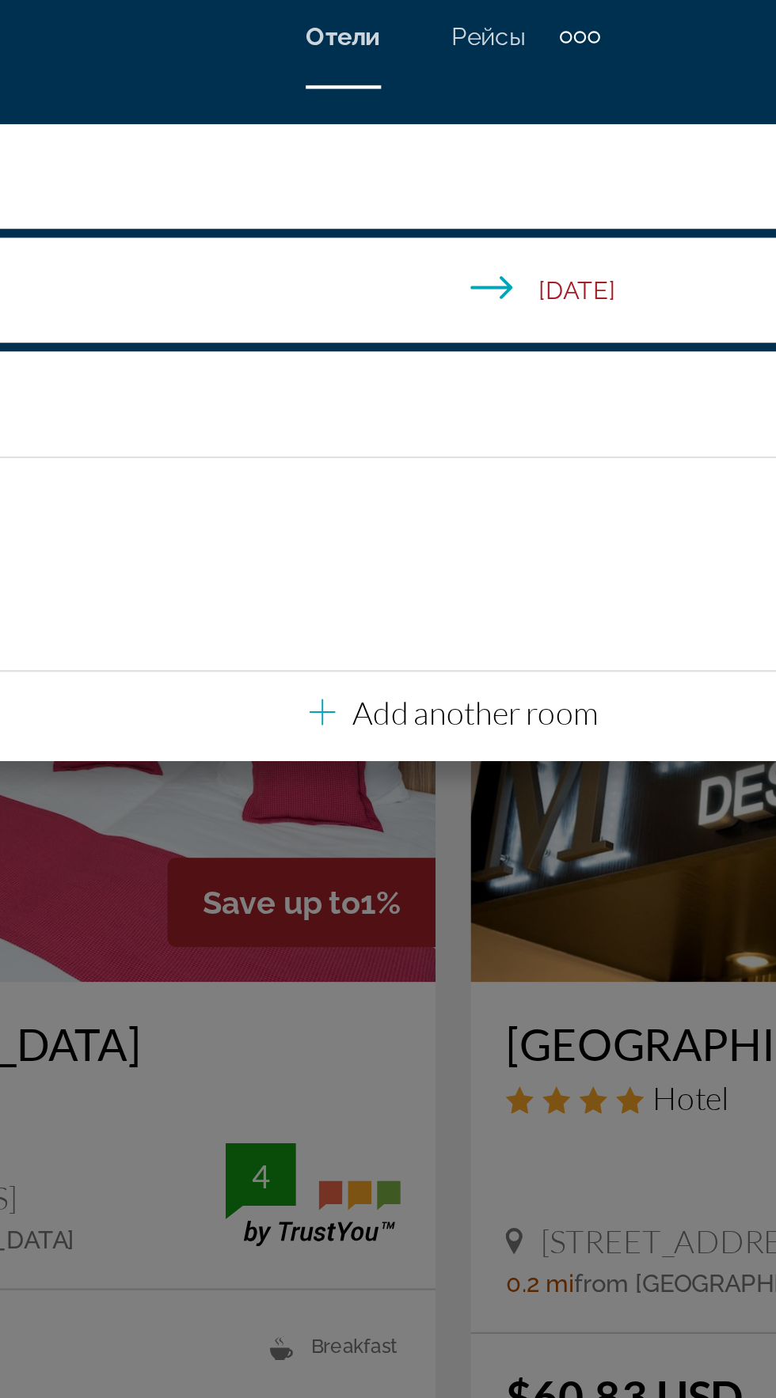
click at [385, 394] on div "Основное содержание" at bounding box center [388, 699] width 776 height 1398
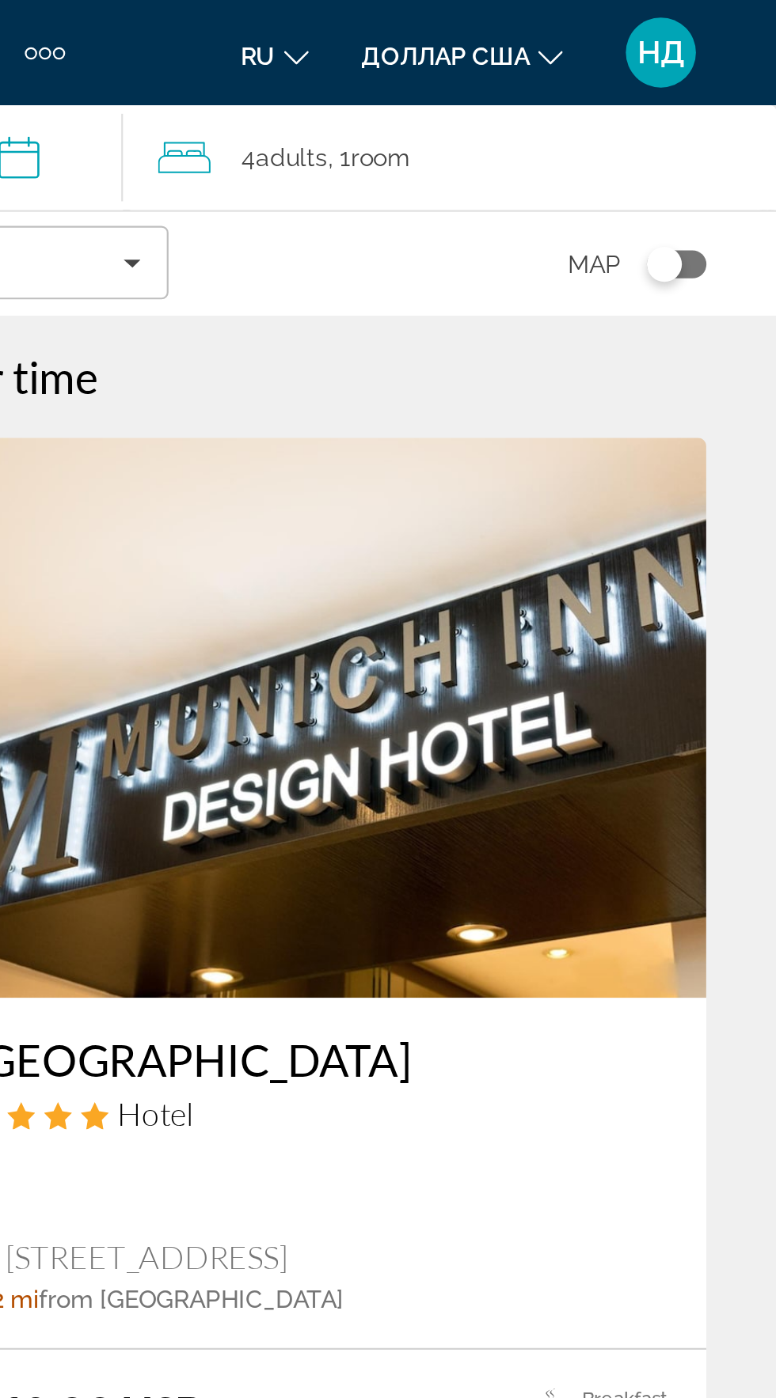
click at [637, 112] on div "Map" at bounding box center [630, 119] width 227 height 47
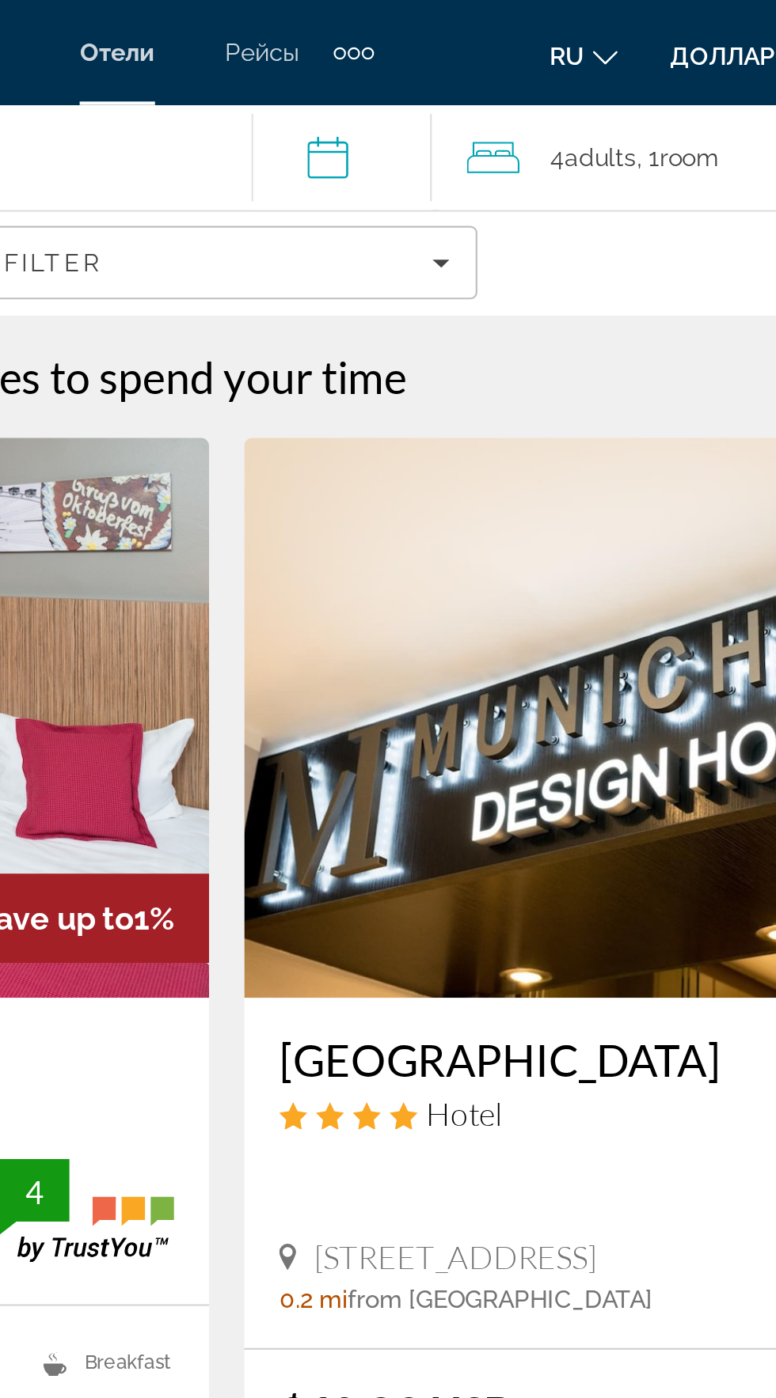
click at [571, 114] on div "Map" at bounding box center [630, 119] width 227 height 47
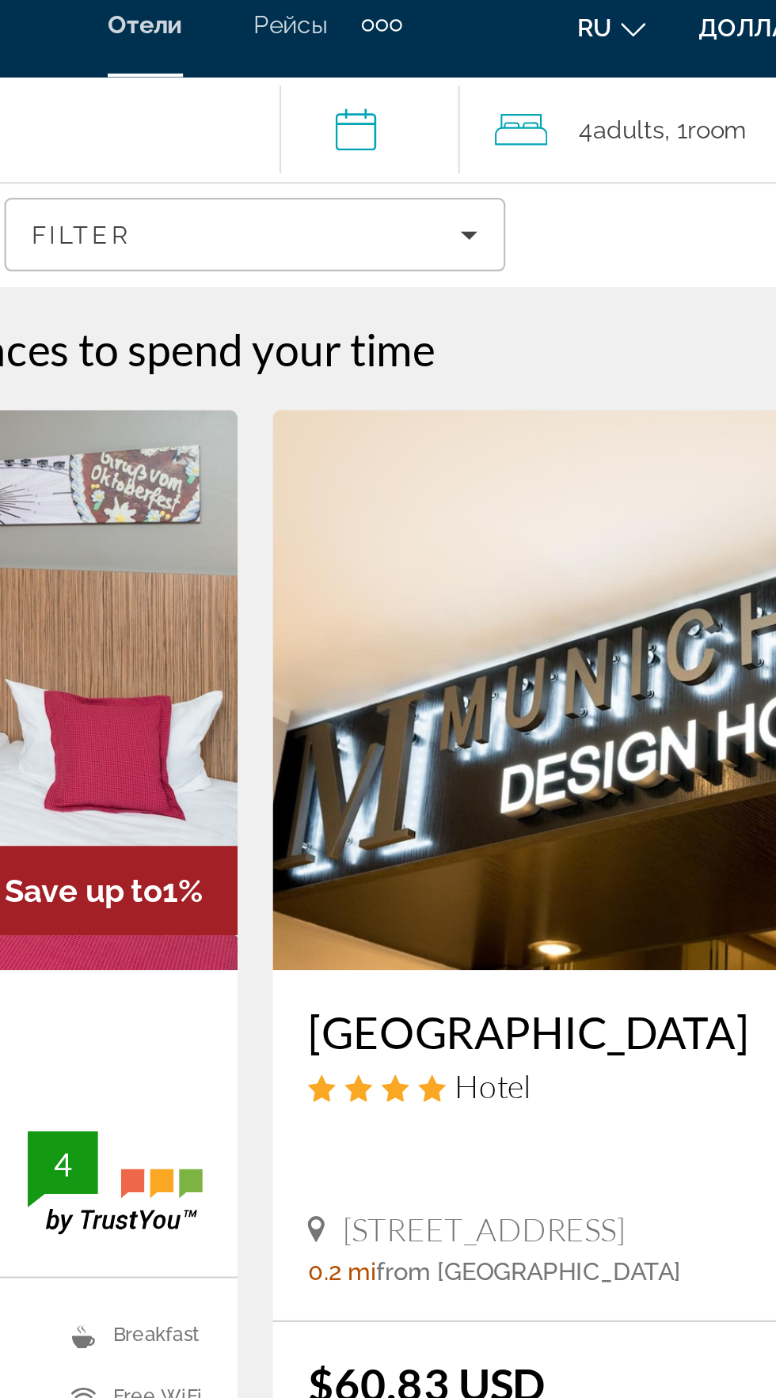
click at [444, 60] on input "**********" at bounding box center [443, 73] width 88 height 52
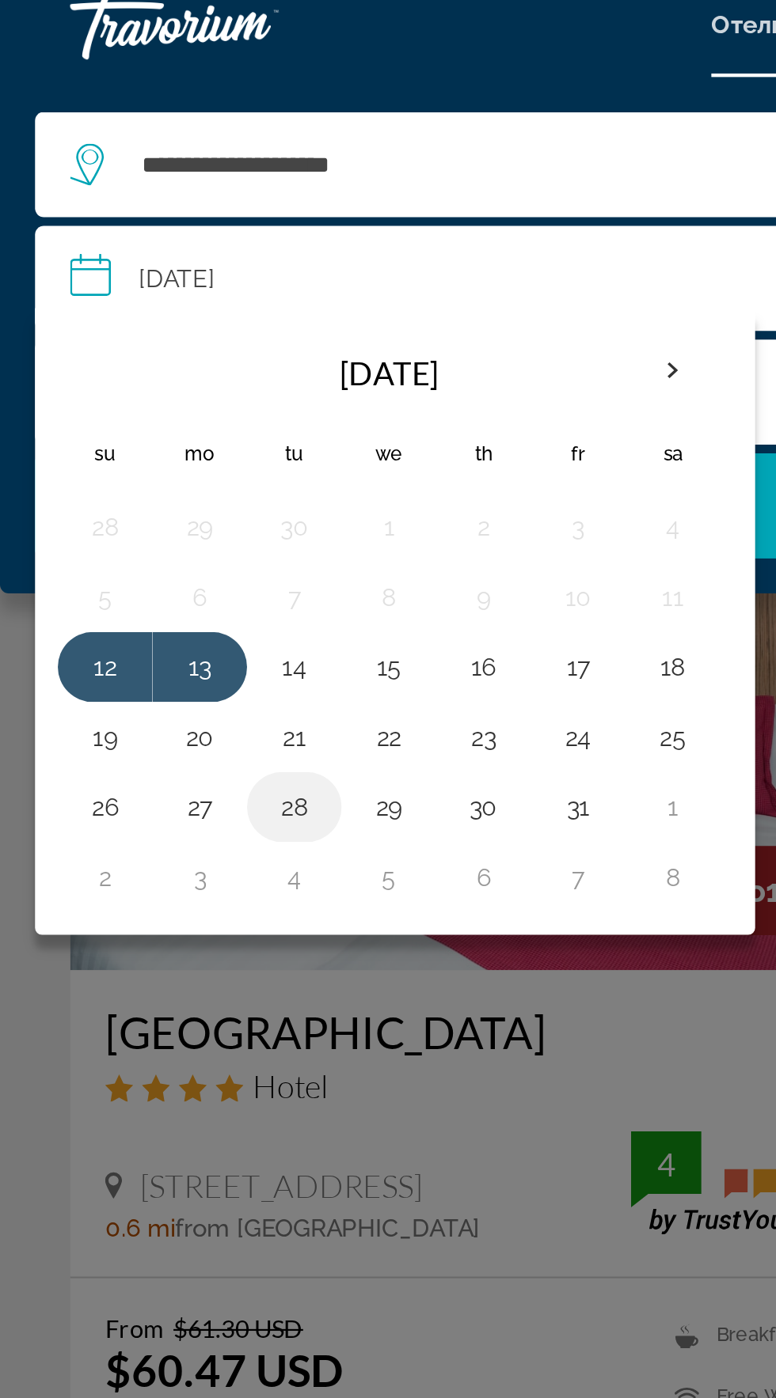
click at [129, 374] on button "28" at bounding box center [132, 377] width 25 height 22
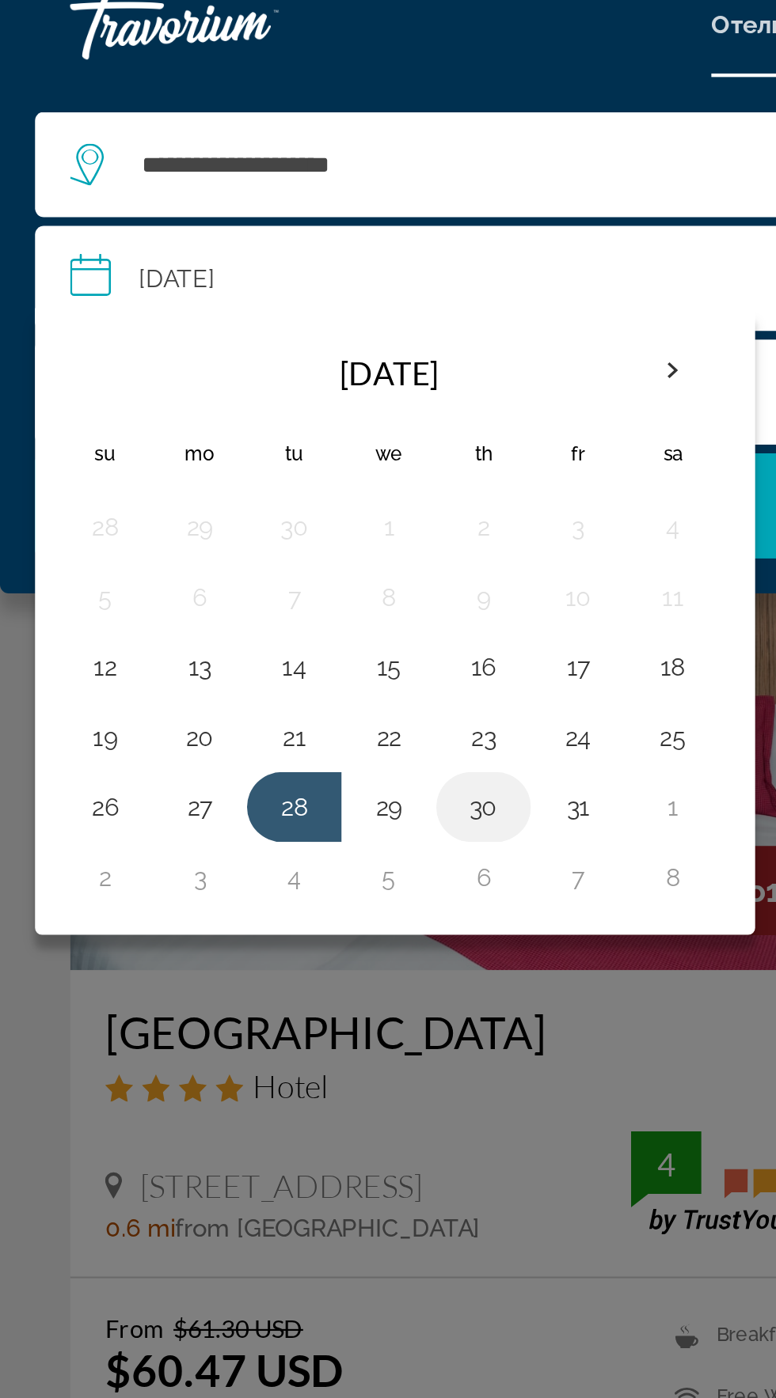
click at [225, 369] on button "30" at bounding box center [218, 377] width 25 height 22
type input "**********"
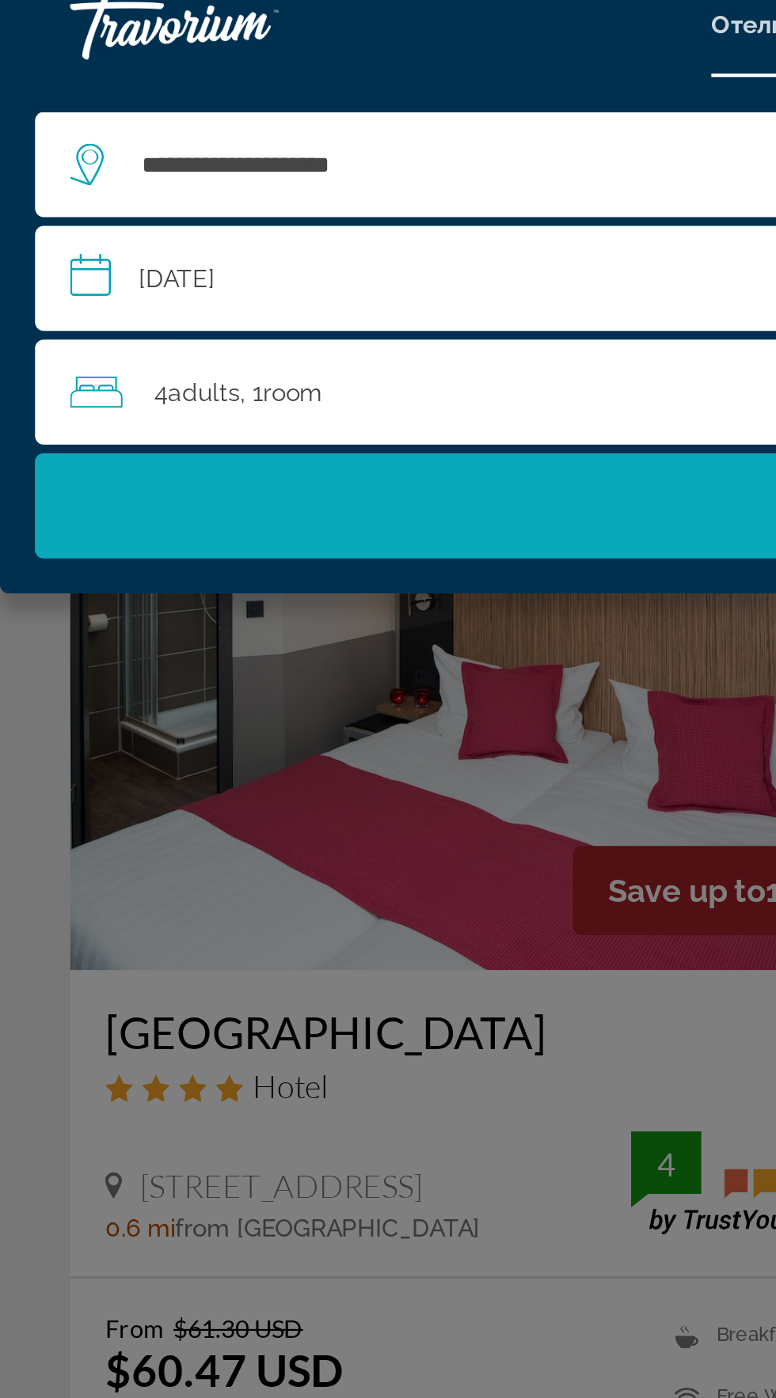
click at [289, 230] on span "Search" at bounding box center [388, 241] width 744 height 38
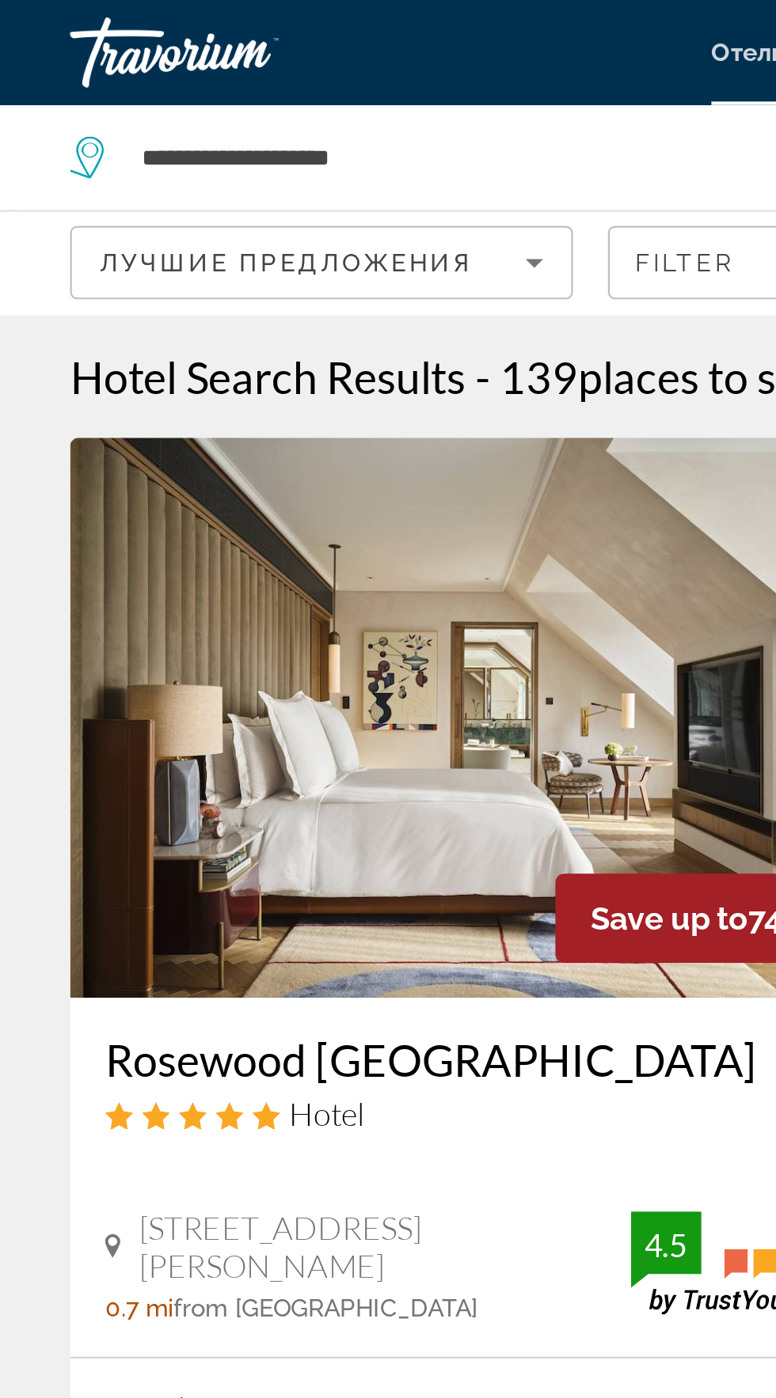
click at [233, 117] on icon "Sort by" at bounding box center [241, 118] width 19 height 19
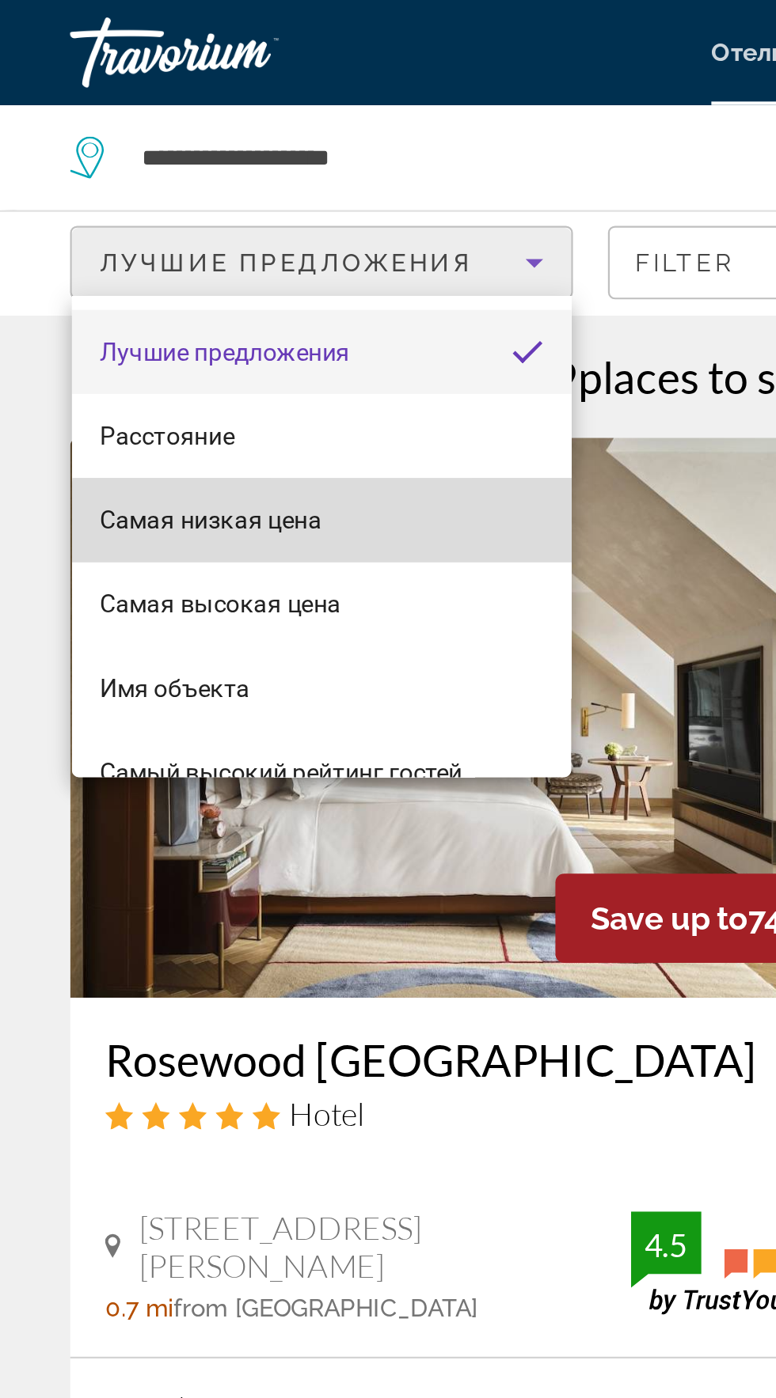
click at [169, 237] on mat-option "Самая низкая цена" at bounding box center [145, 235] width 226 height 38
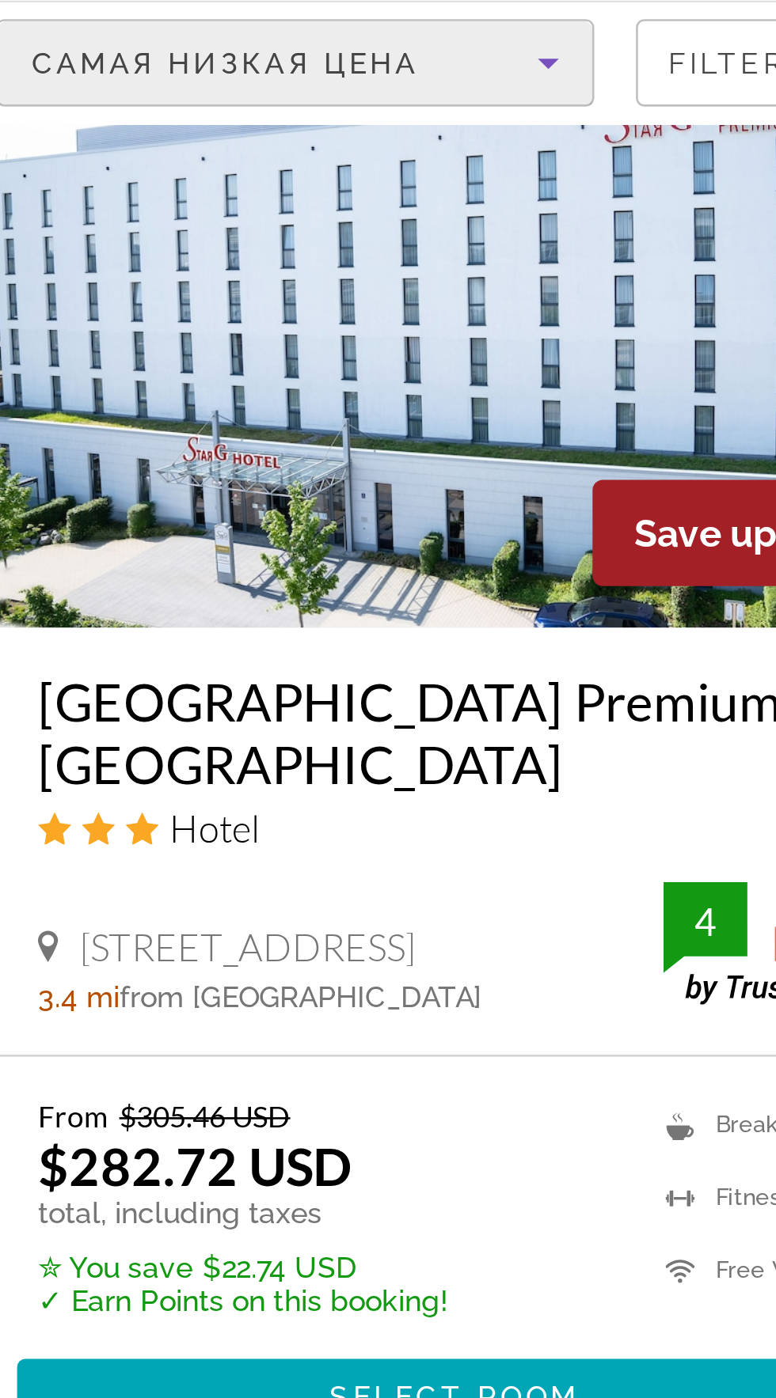
scroll to position [2455, 0]
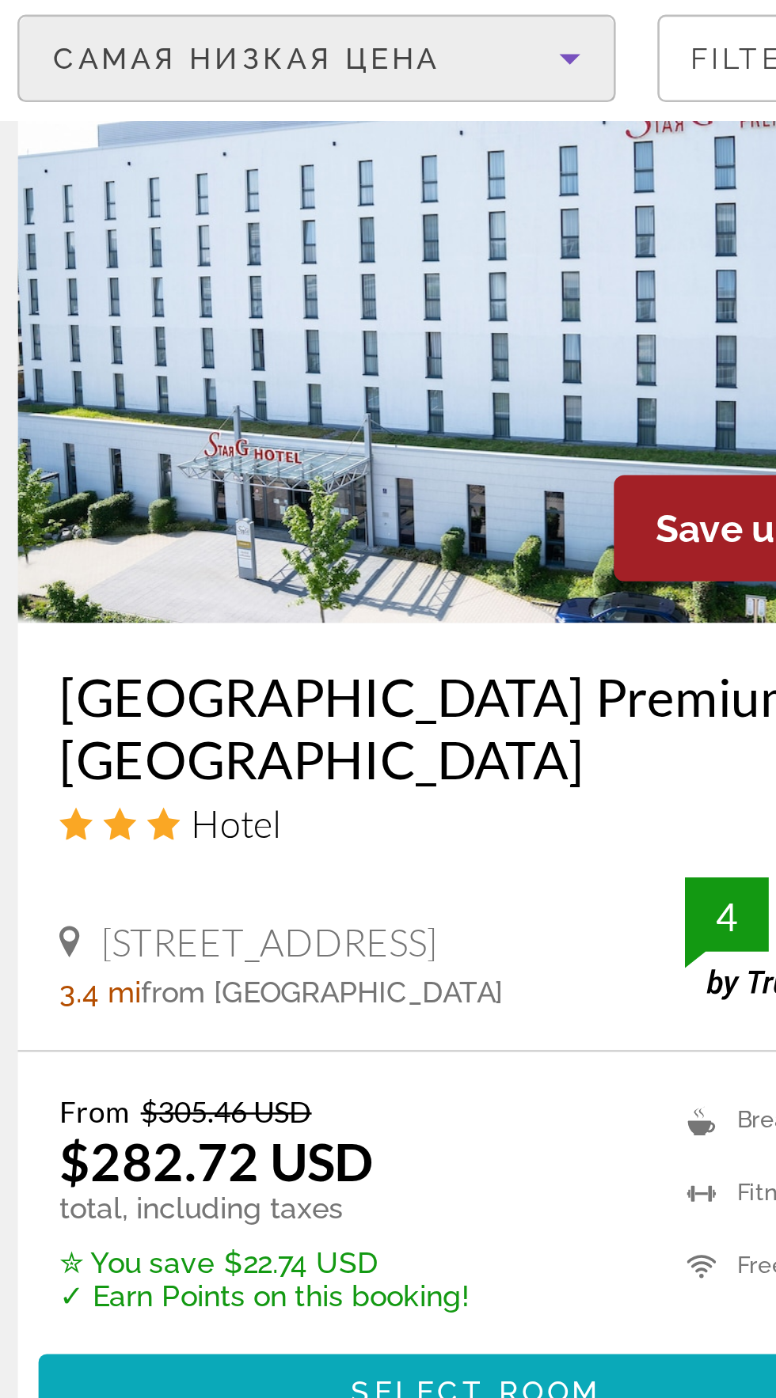
click at [188, 621] on span "Select Room" at bounding box center [205, 625] width 95 height 13
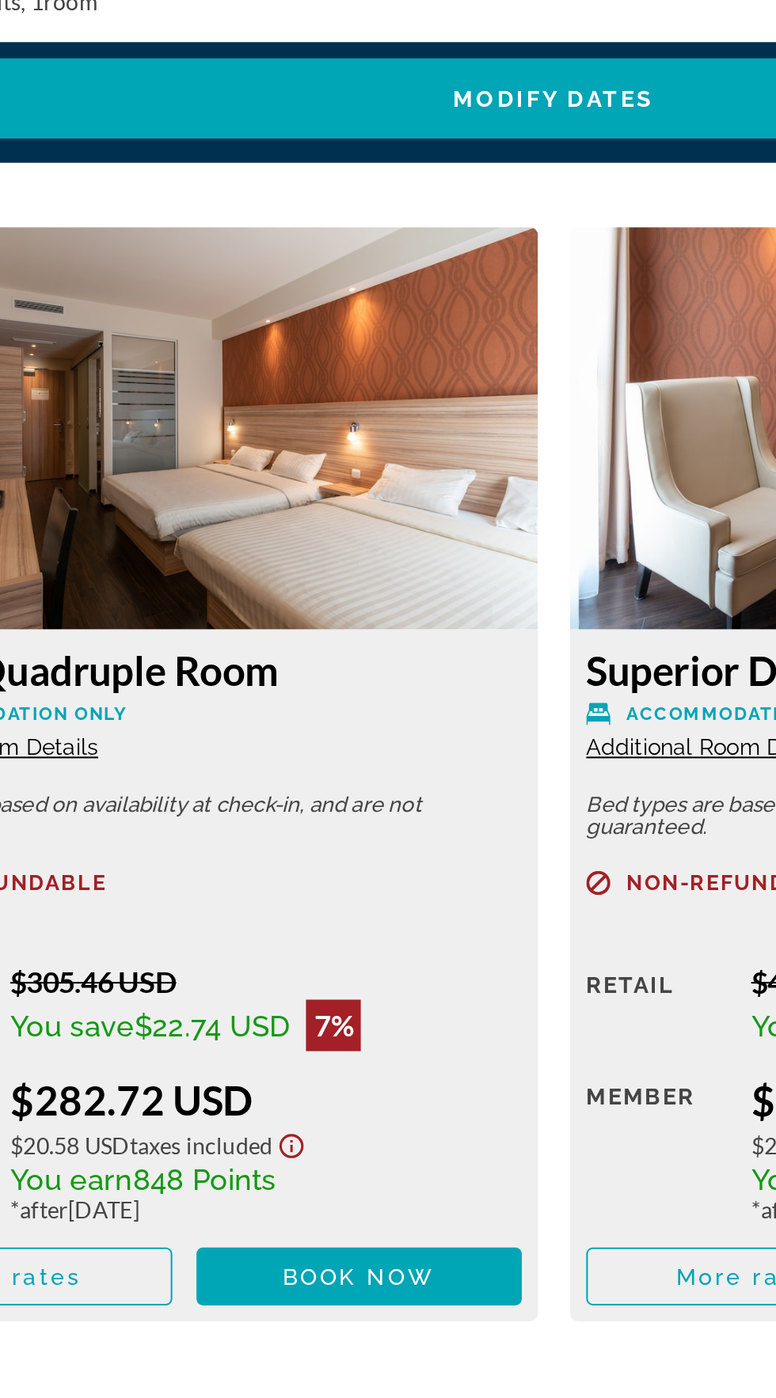
scroll to position [1983, 0]
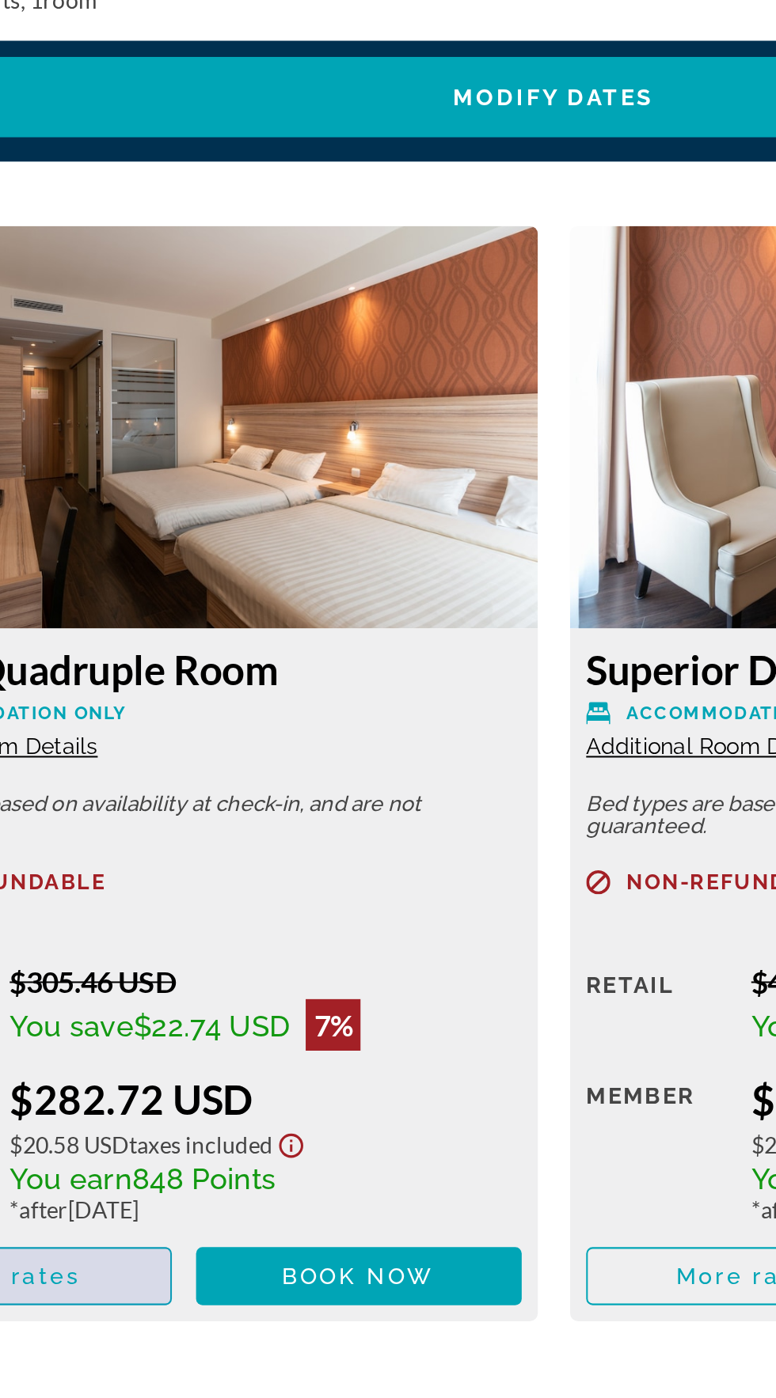
click at [117, 1333] on span "Основное содержание" at bounding box center [119, 1349] width 159 height 38
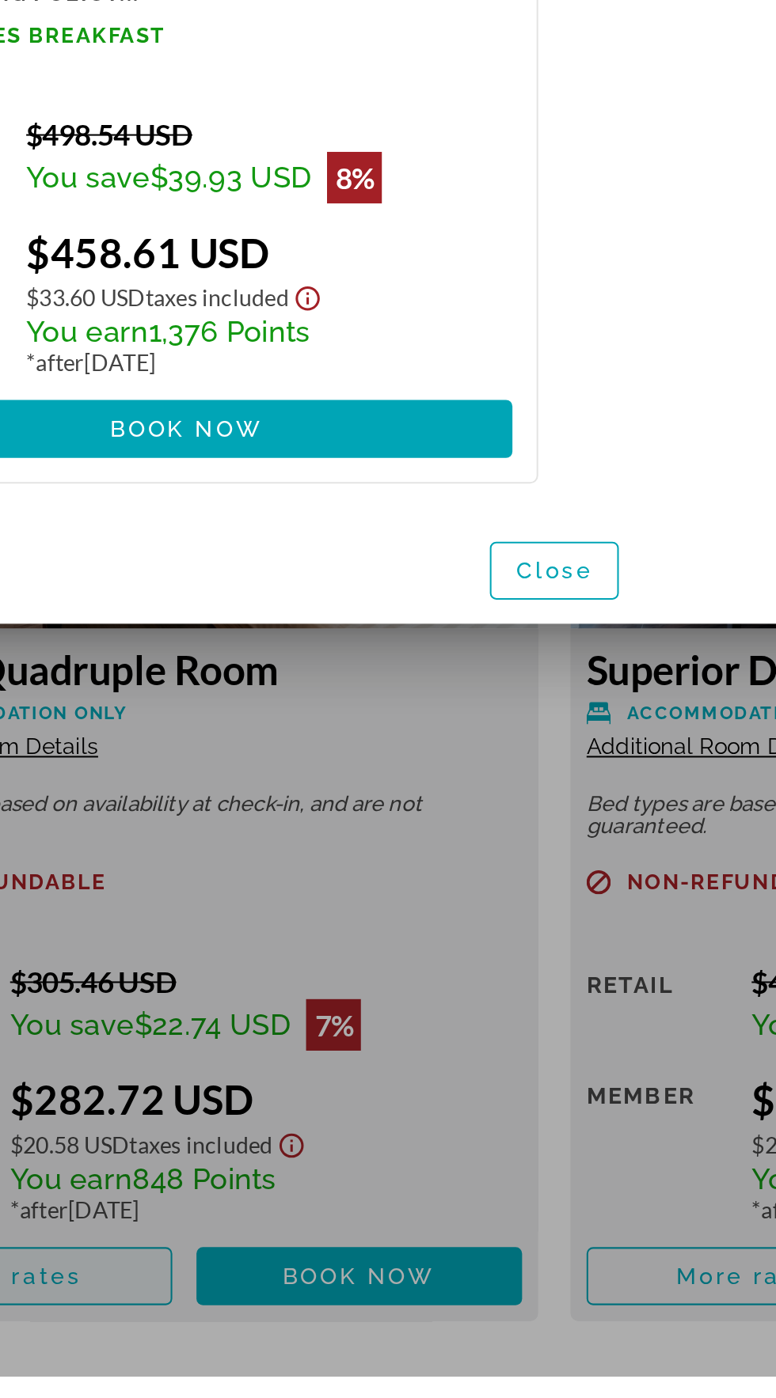
scroll to position [0, 0]
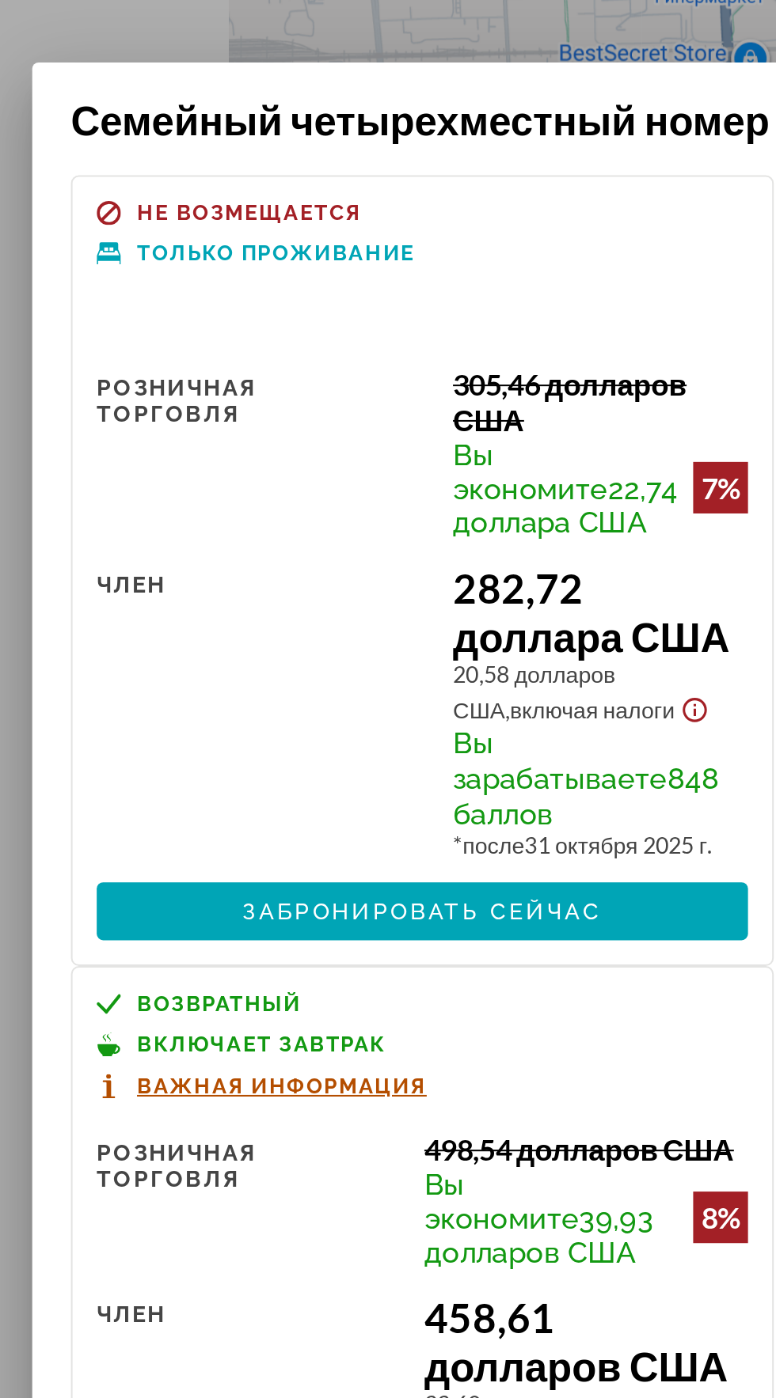
click at [2, 781] on div at bounding box center [388, 699] width 776 height 1398
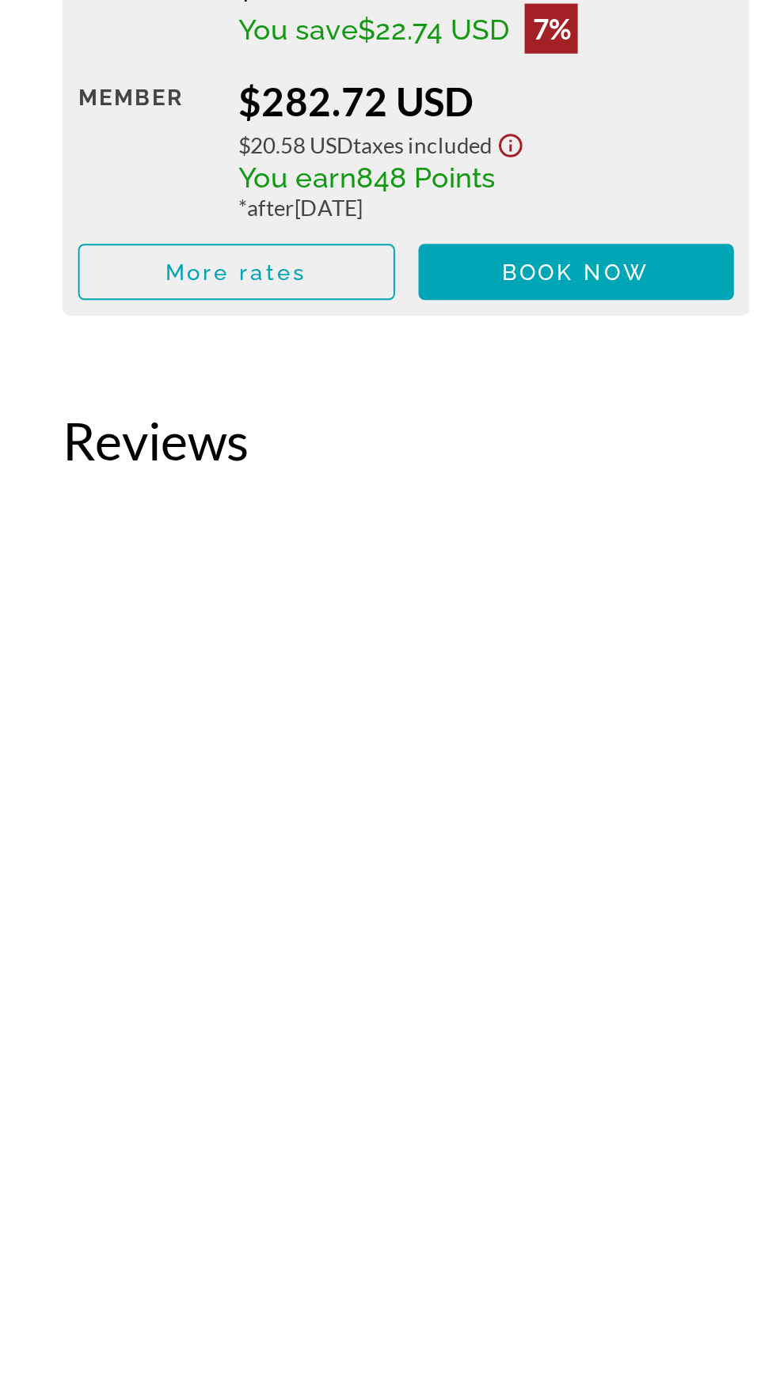
scroll to position [2460, 0]
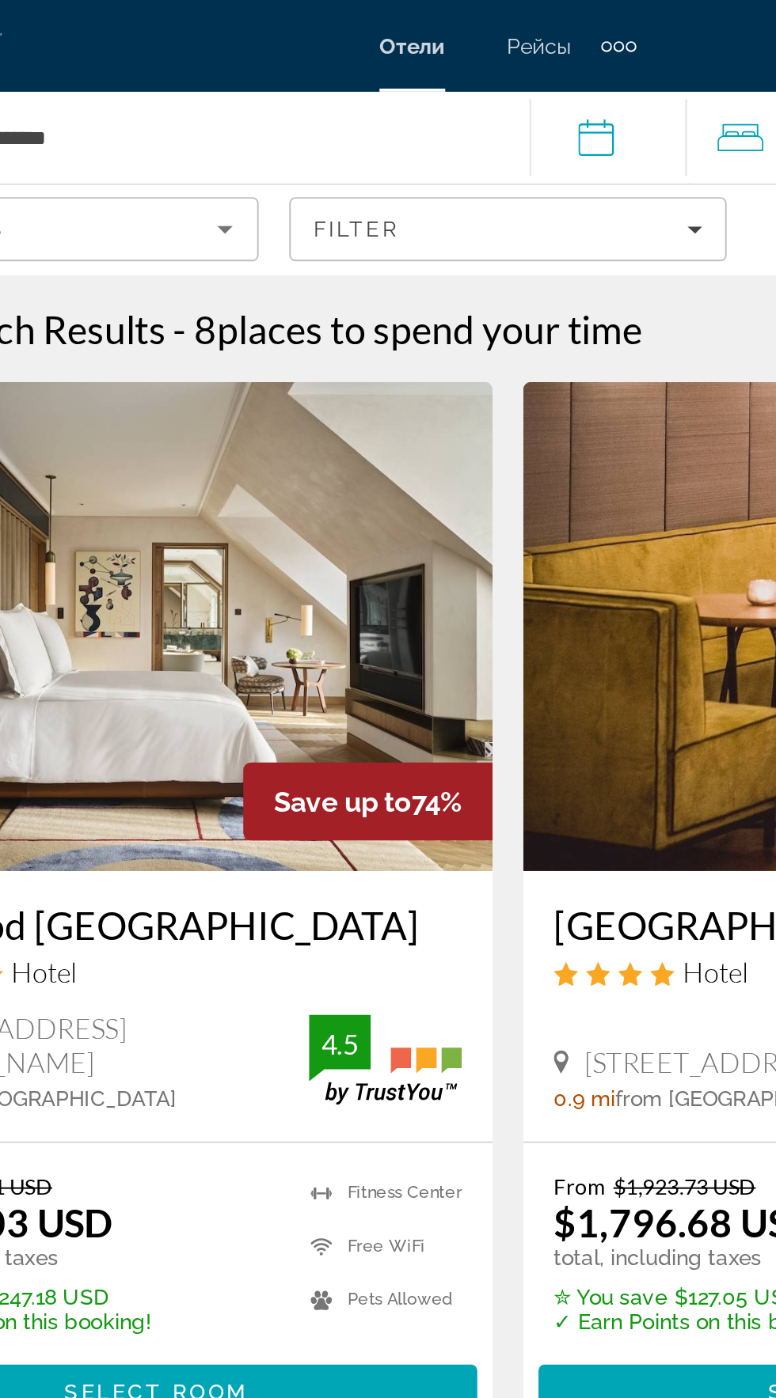
click at [456, 72] on input "**********" at bounding box center [443, 73] width 88 height 52
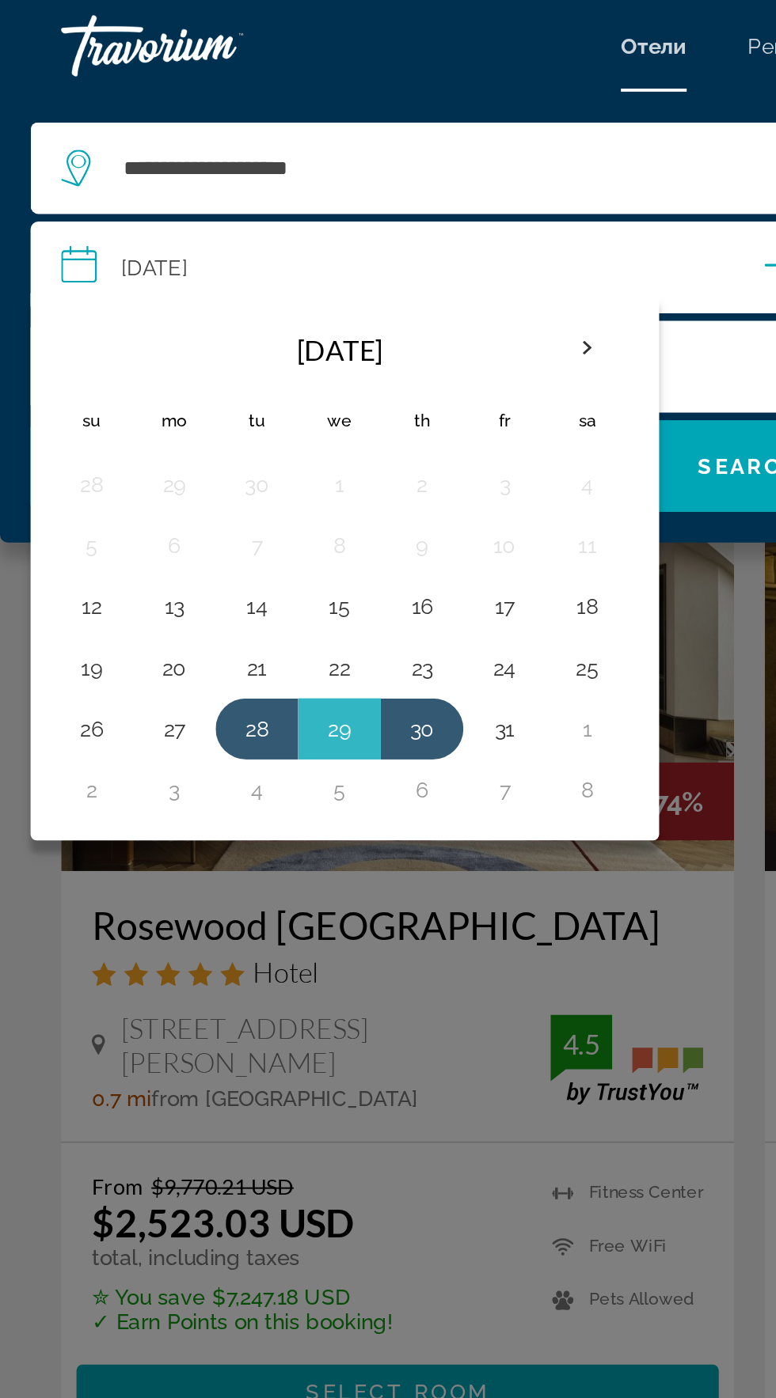
click at [374, 296] on div "Основное содержание" at bounding box center [388, 699] width 776 height 1398
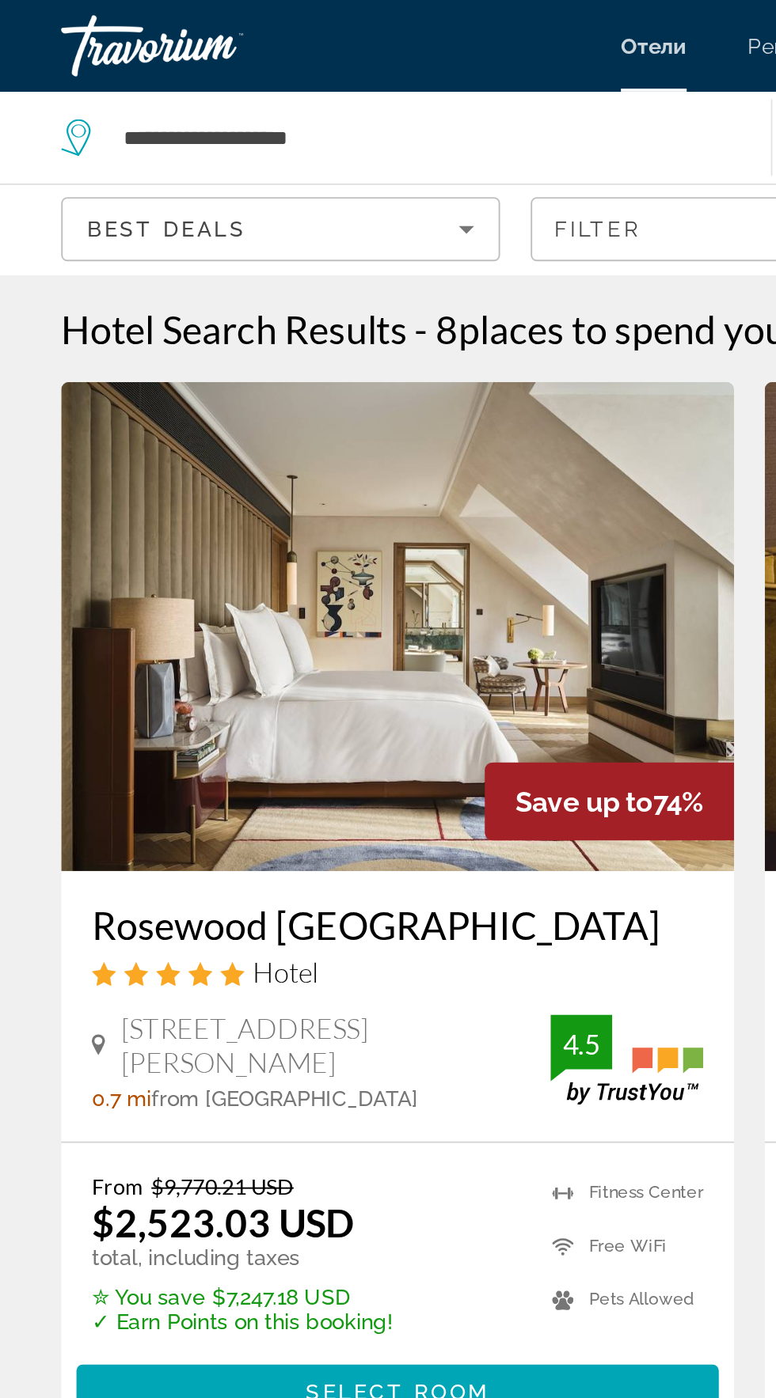
click at [226, 123] on div "Best Deals" at bounding box center [141, 118] width 192 height 19
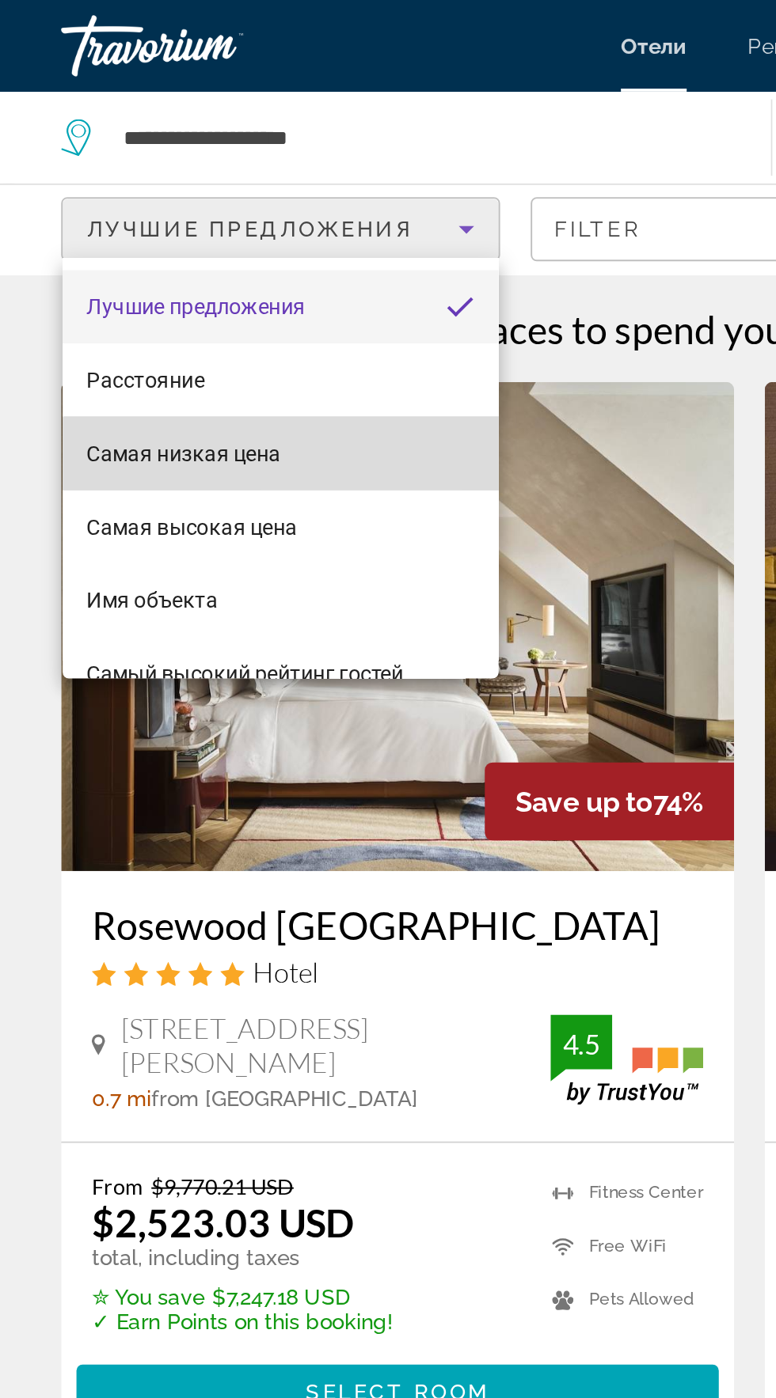
click at [156, 236] on mat-option "Самая низкая цена" at bounding box center [145, 235] width 226 height 38
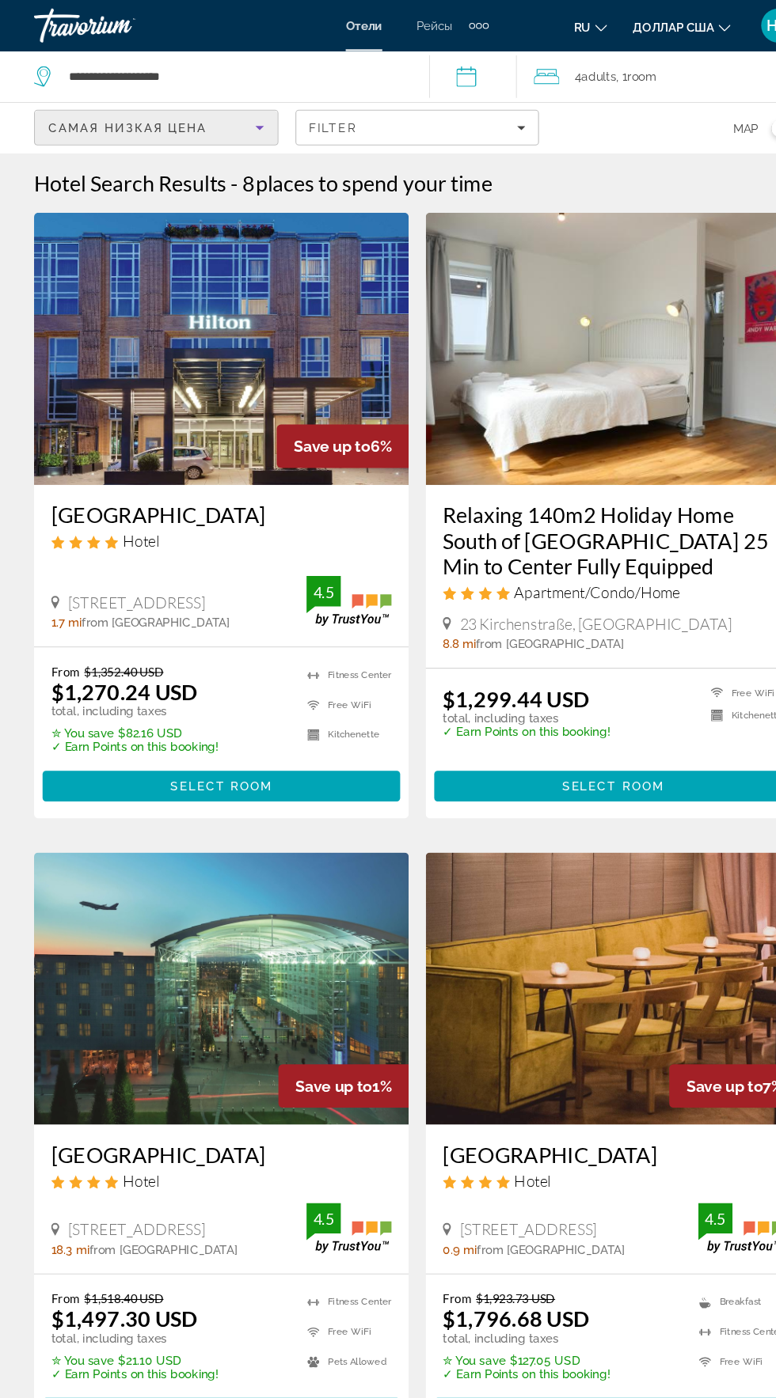
click at [203, 125] on div "Самая низкая цена" at bounding box center [141, 118] width 192 height 19
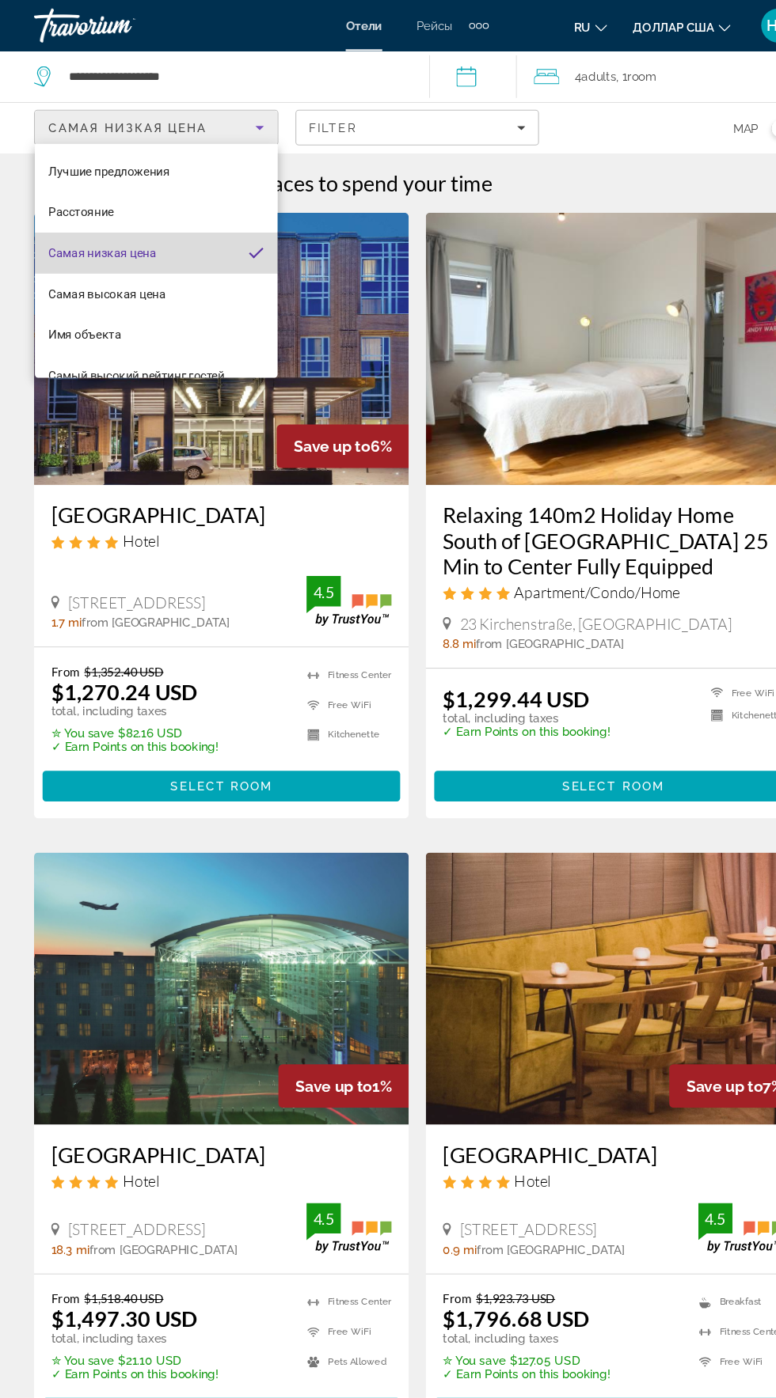
click at [160, 230] on mat-option "Самая низкая цена" at bounding box center [145, 235] width 226 height 38
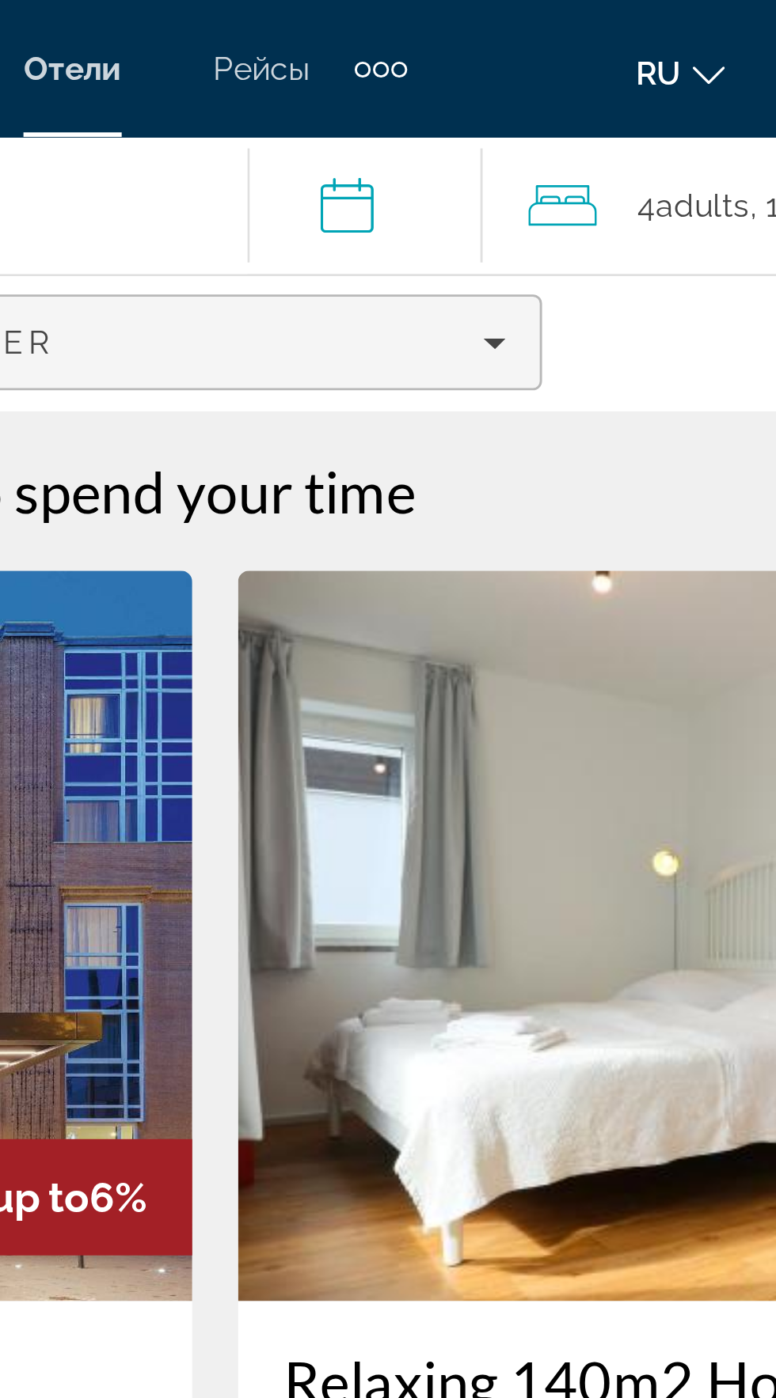
click at [458, 117] on div "Filter" at bounding box center [388, 118] width 202 height 13
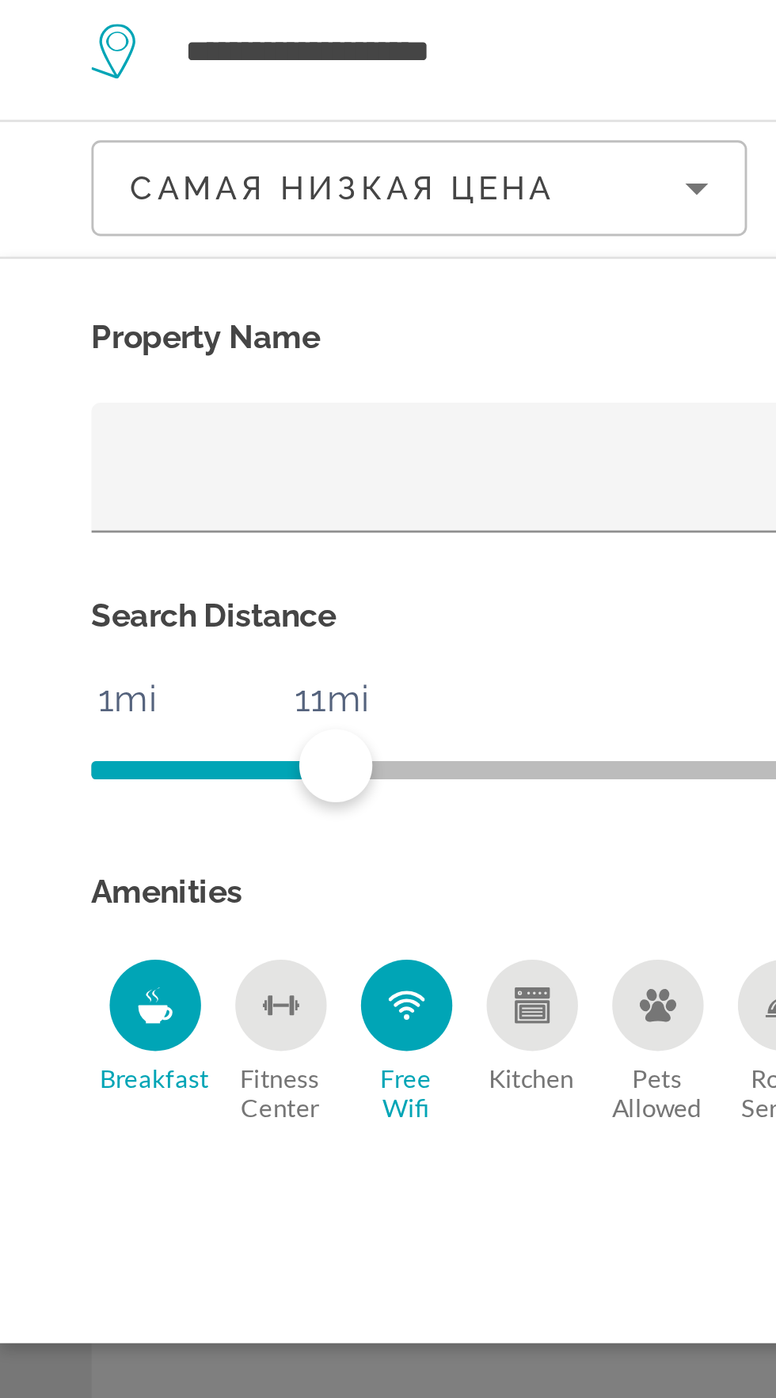
click at [174, 481] on div "Reset Show Results" at bounding box center [388, 489] width 712 height 28
click at [173, 550] on div "Search widget" at bounding box center [388, 817] width 776 height 1161
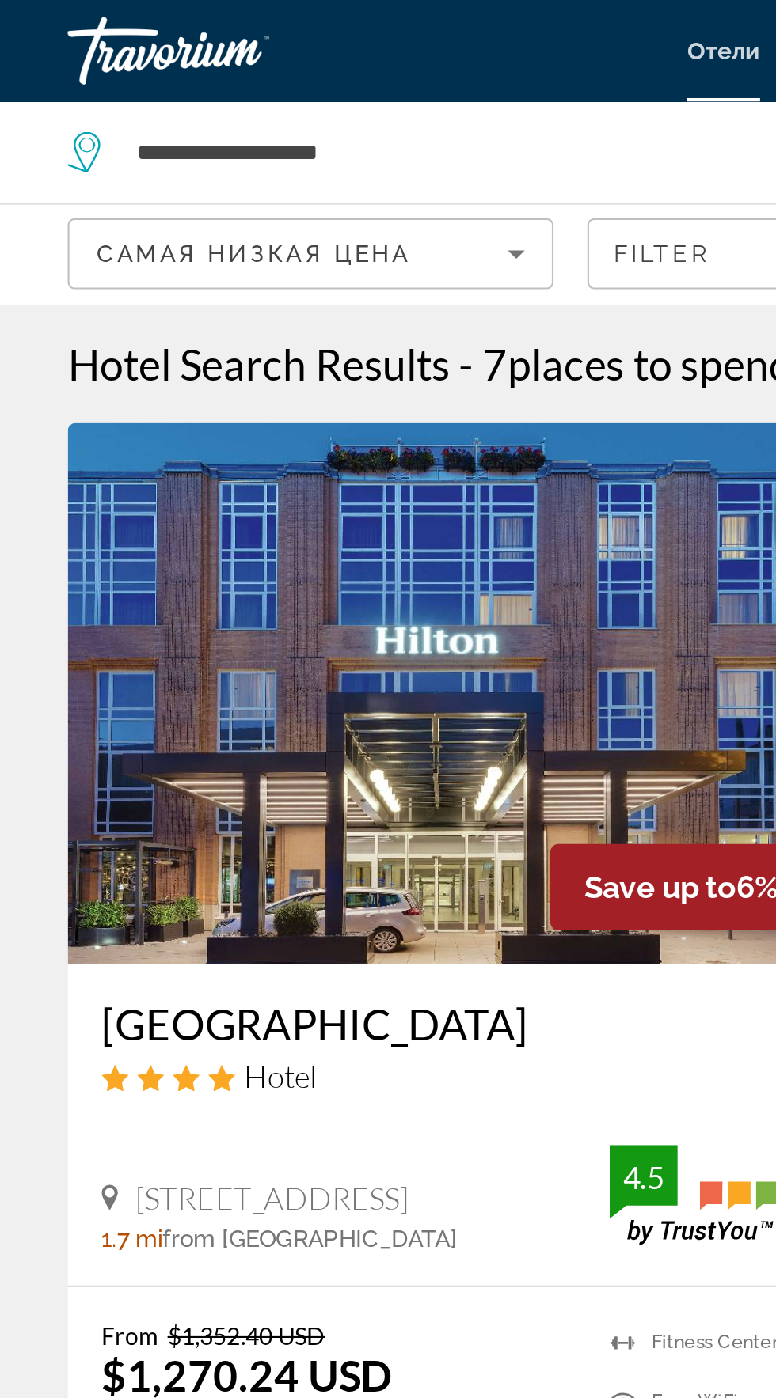
click at [225, 121] on div "Самая низкая цена" at bounding box center [141, 118] width 192 height 19
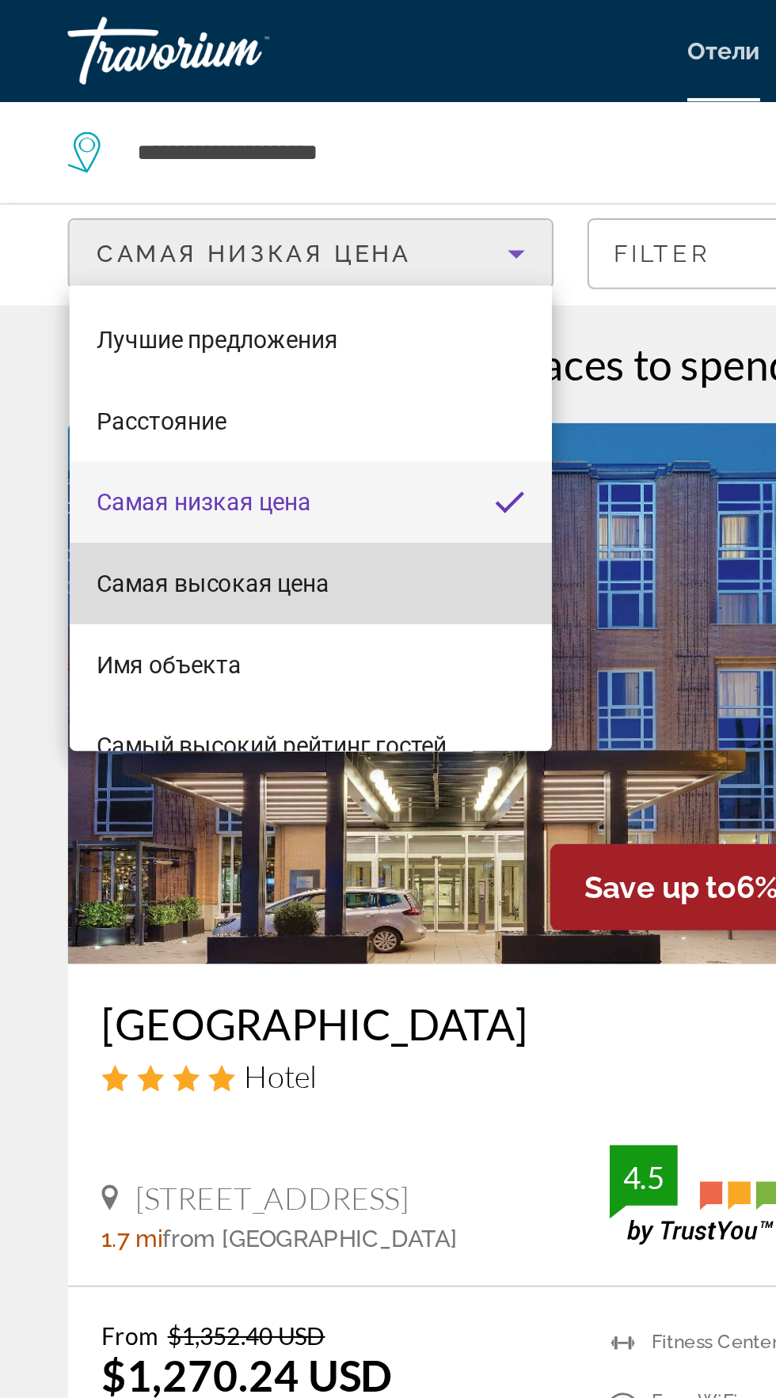
click at [171, 278] on mat-option "Самая высокая цена" at bounding box center [145, 273] width 226 height 38
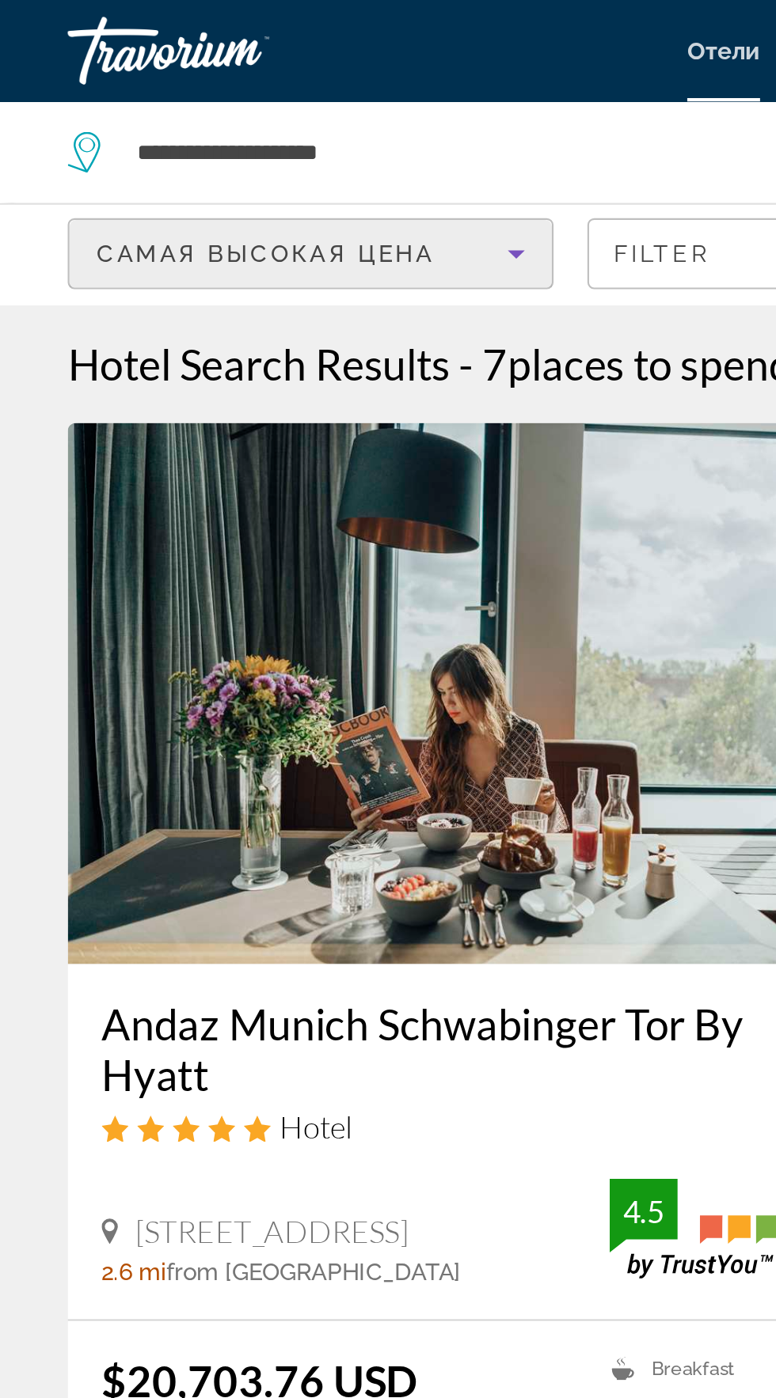
click at [207, 125] on div "Самая высокая цена" at bounding box center [141, 118] width 192 height 19
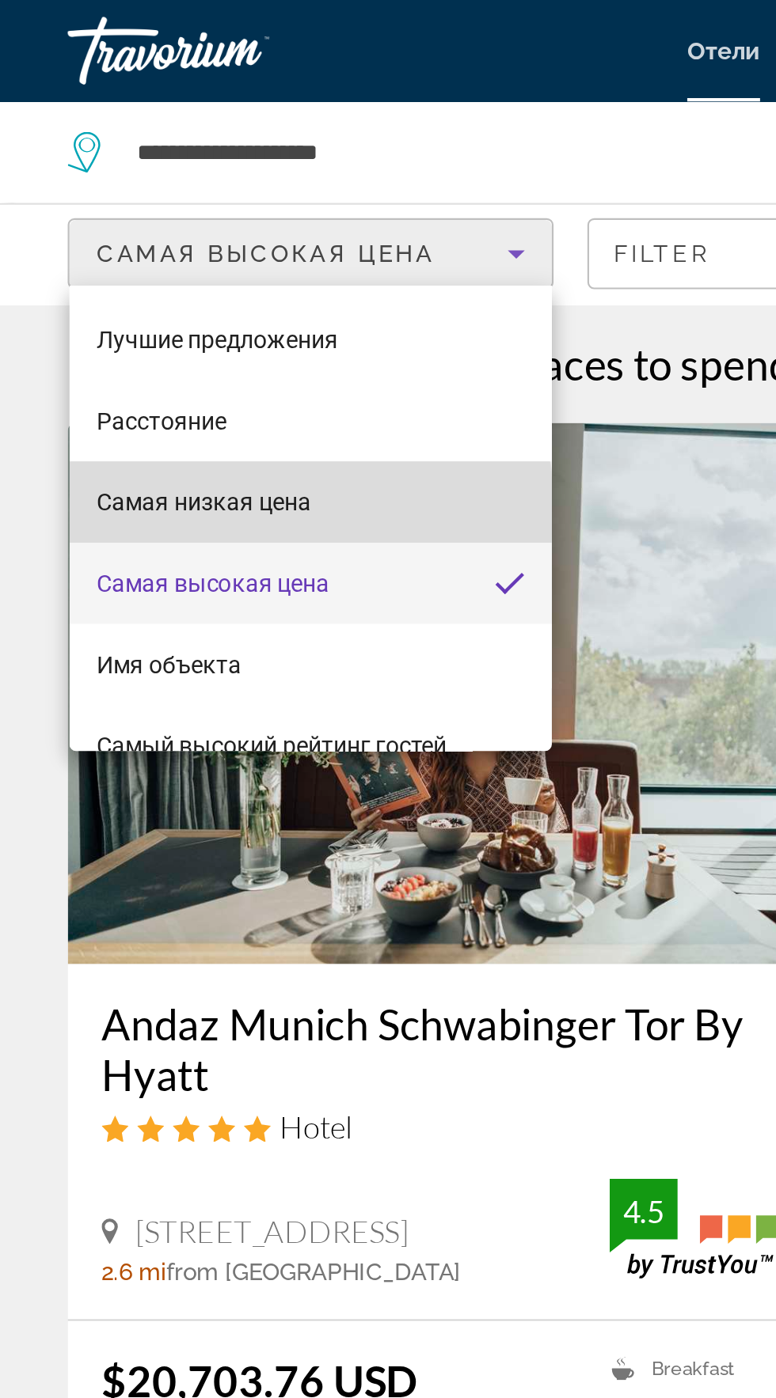
click at [113, 237] on font "Самая низкая цена" at bounding box center [95, 235] width 101 height 13
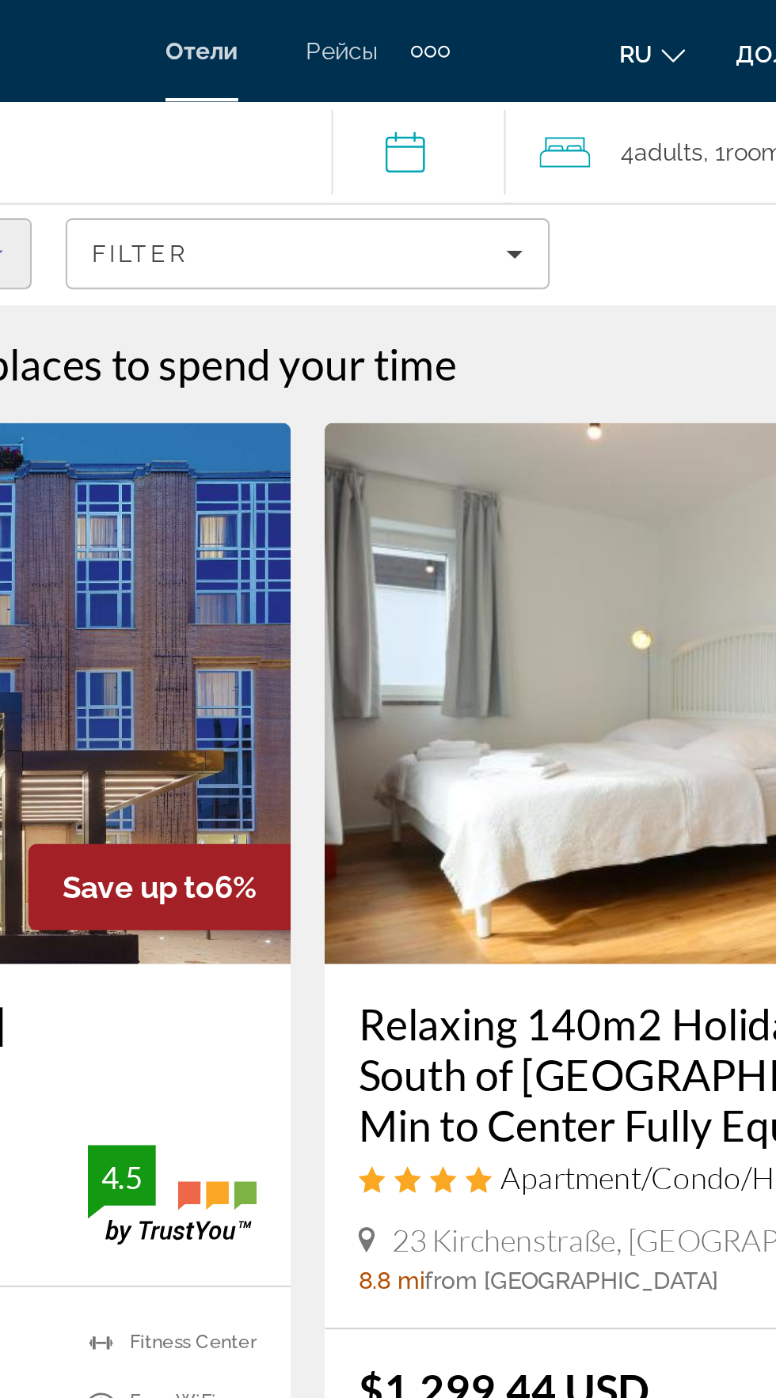
click at [443, 79] on input "**********" at bounding box center [443, 73] width 88 height 52
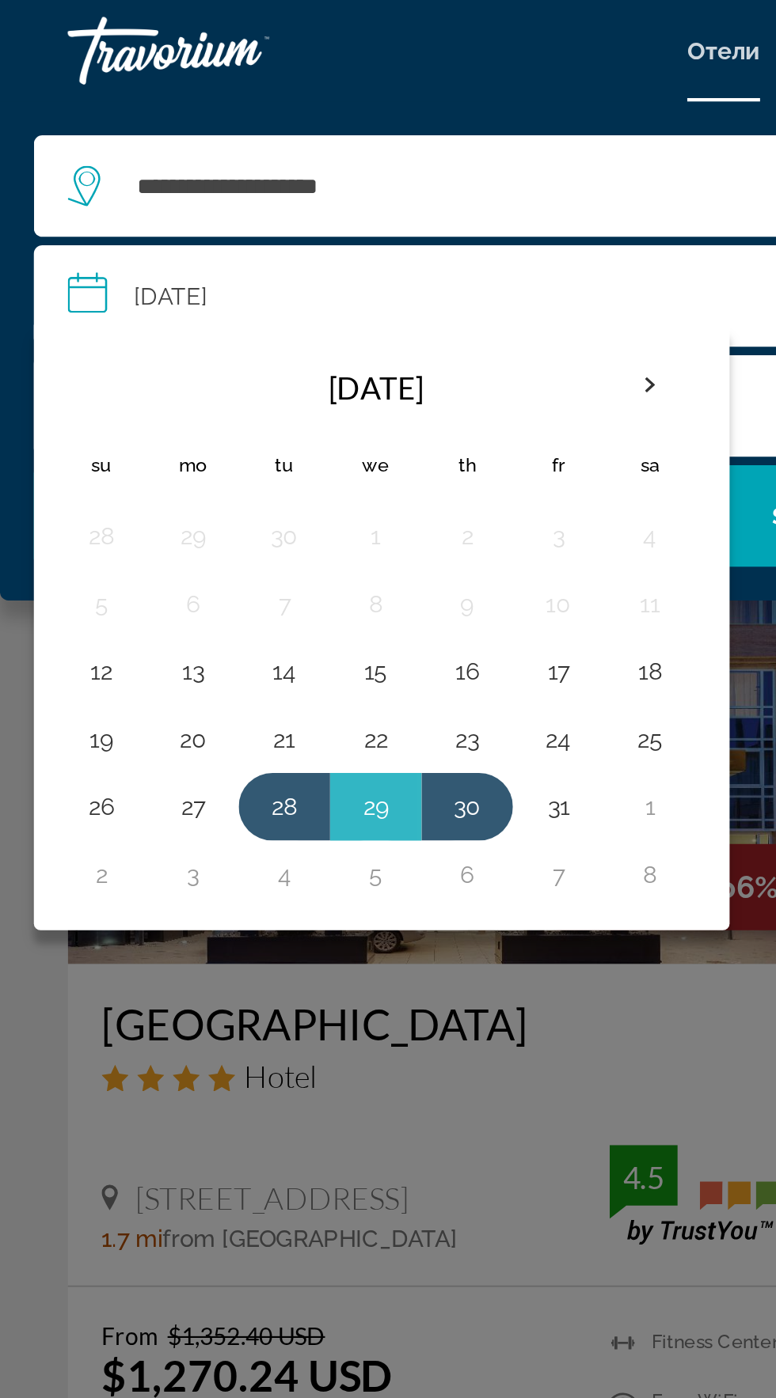
click at [347, 142] on input "**********" at bounding box center [391, 141] width 750 height 52
click at [228, 528] on div "Основное содержание" at bounding box center [388, 699] width 776 height 1398
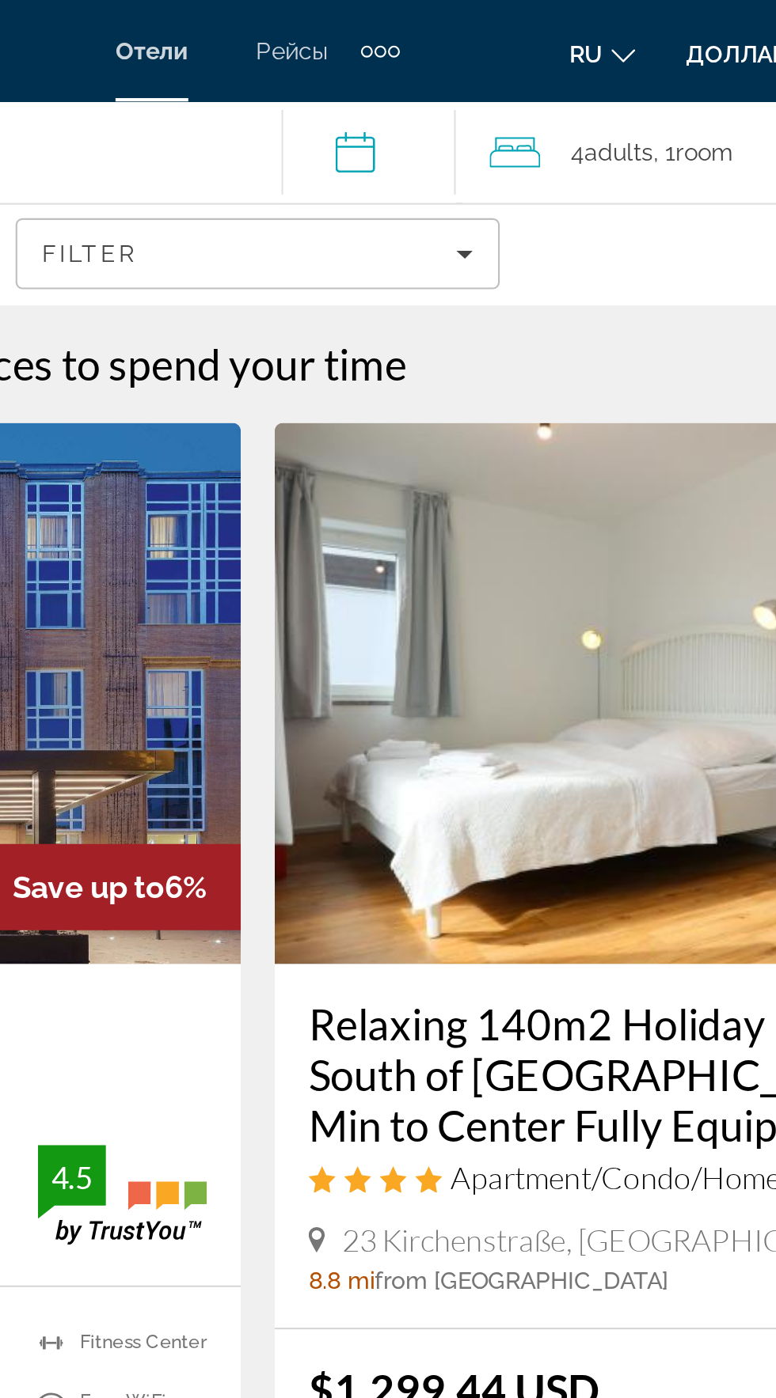
click at [431, 83] on input "**********" at bounding box center [443, 73] width 88 height 52
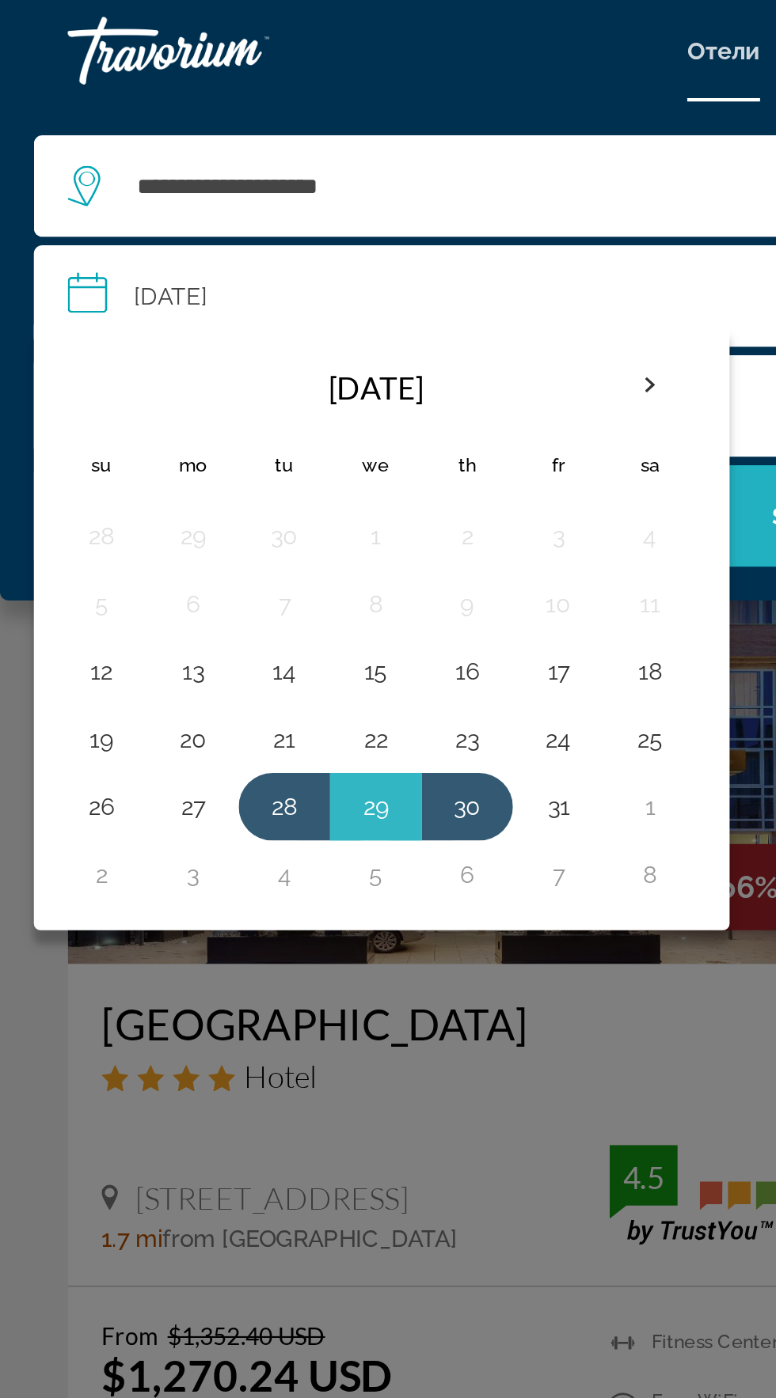
click at [345, 260] on span "Search" at bounding box center [388, 241] width 744 height 38
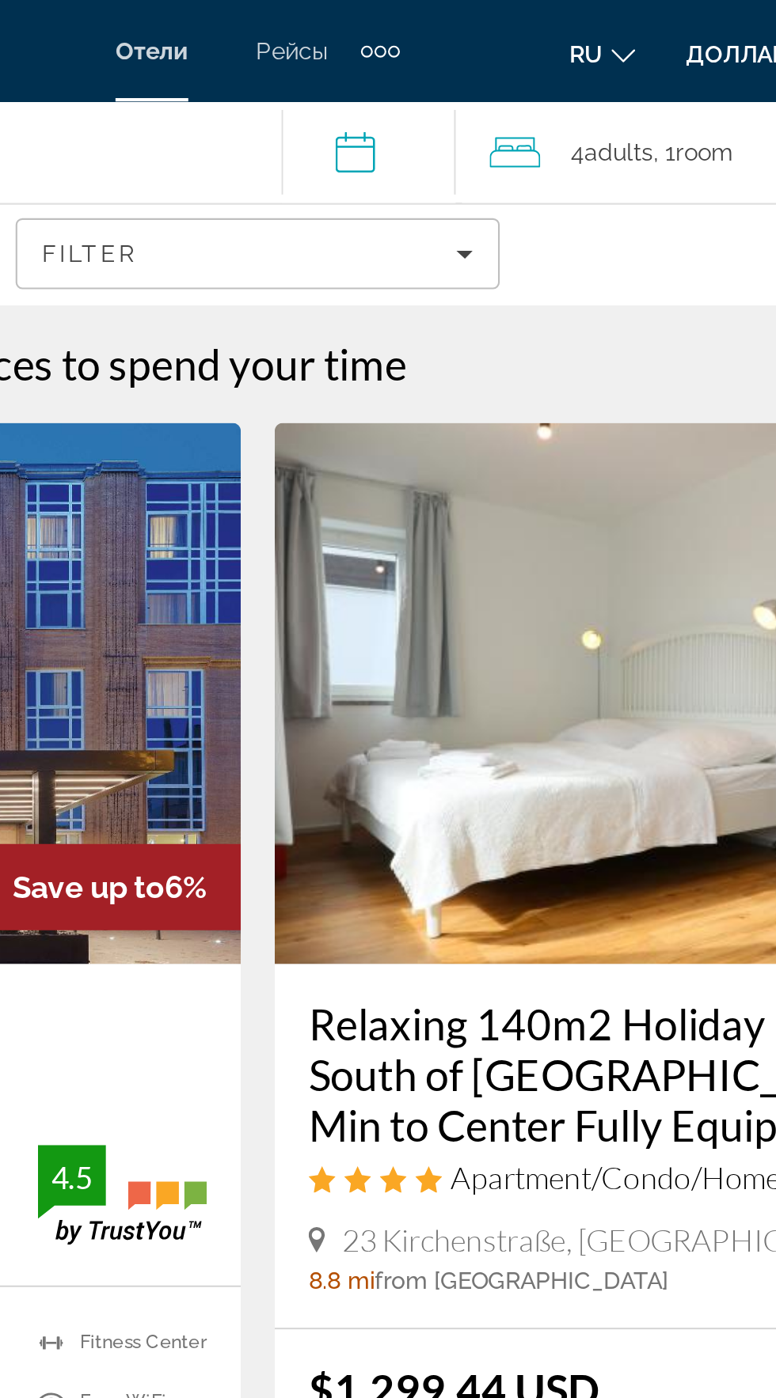
click at [602, 66] on span "Room" at bounding box center [596, 71] width 27 height 13
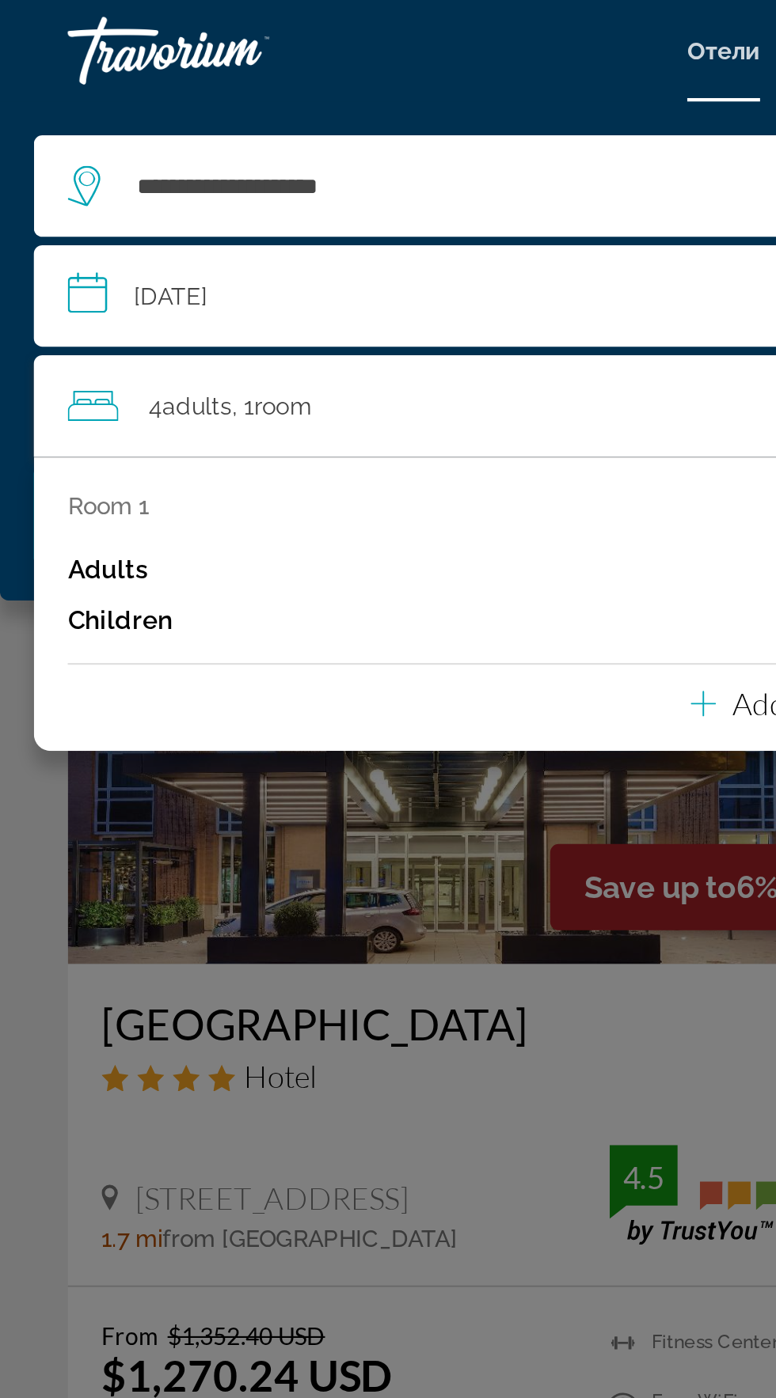
click at [194, 381] on div "Основное содержание" at bounding box center [388, 699] width 776 height 1398
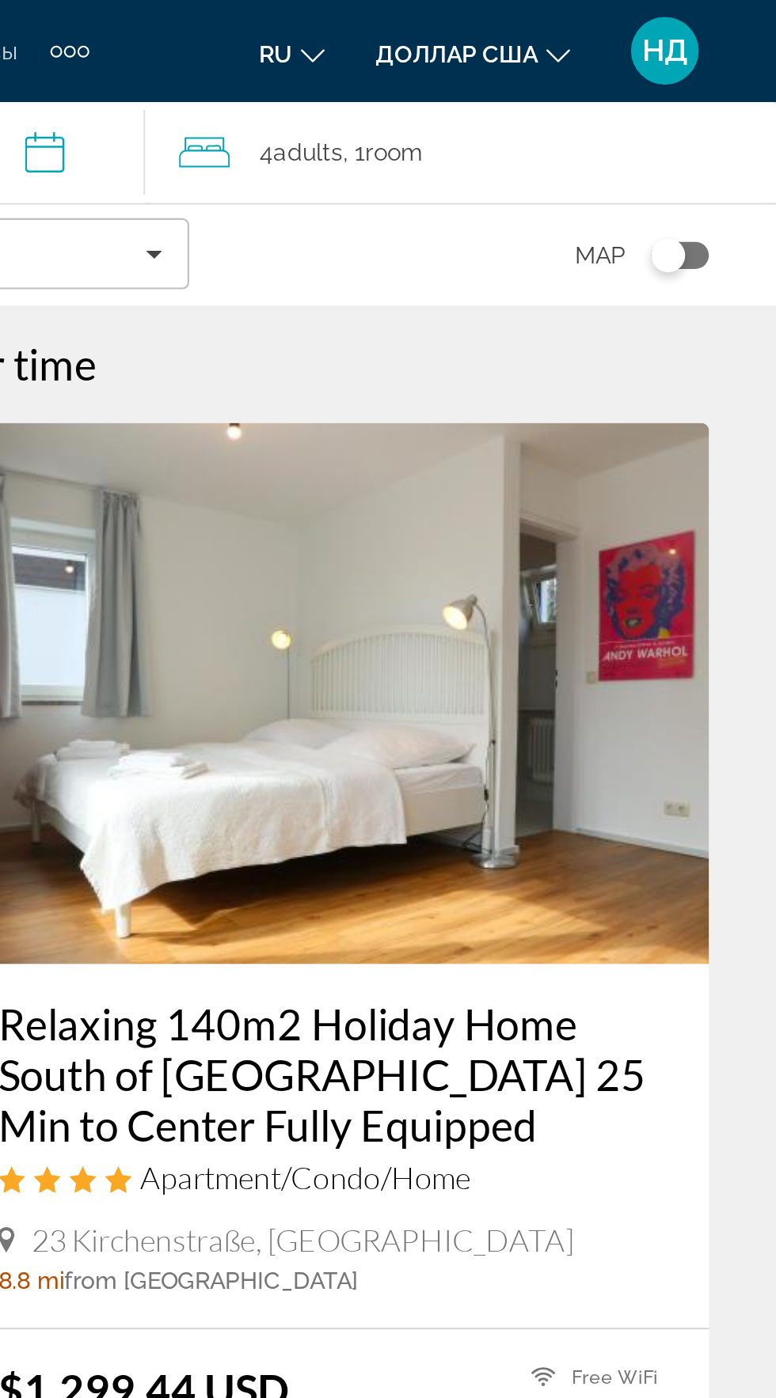
click at [644, 78] on div "4 Adult Adults , 1 Room rooms" at bounding box center [635, 71] width 279 height 22
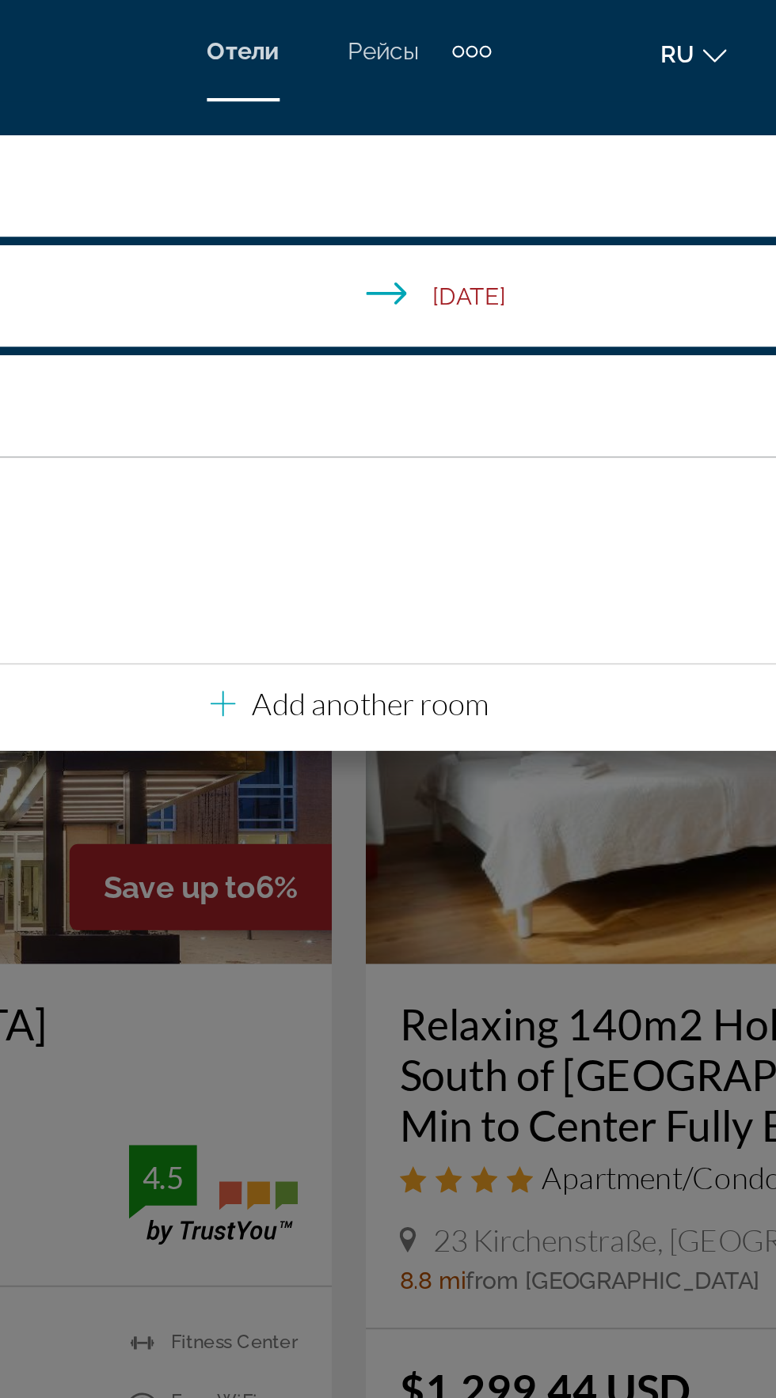
click at [451, 393] on div "Основное содержание" at bounding box center [388, 699] width 776 height 1398
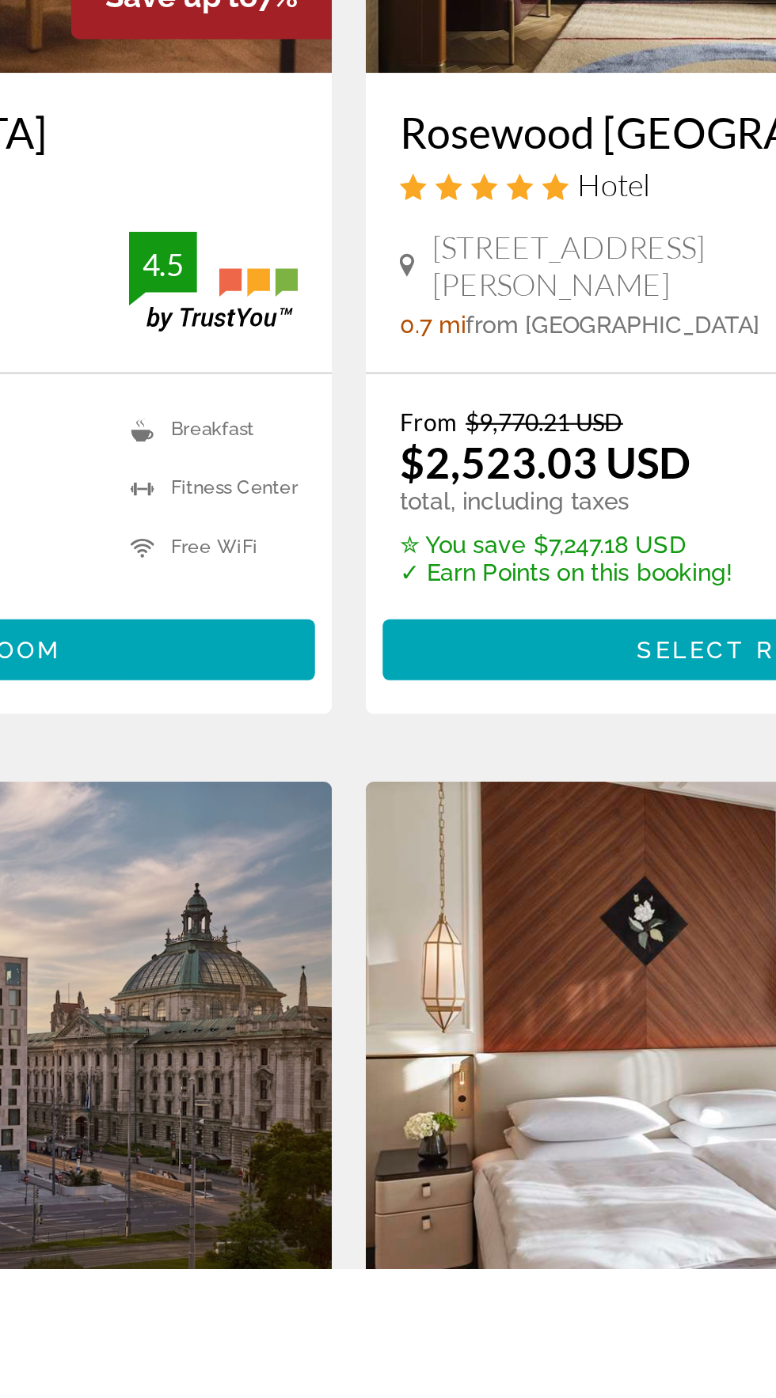
scroll to position [208, 0]
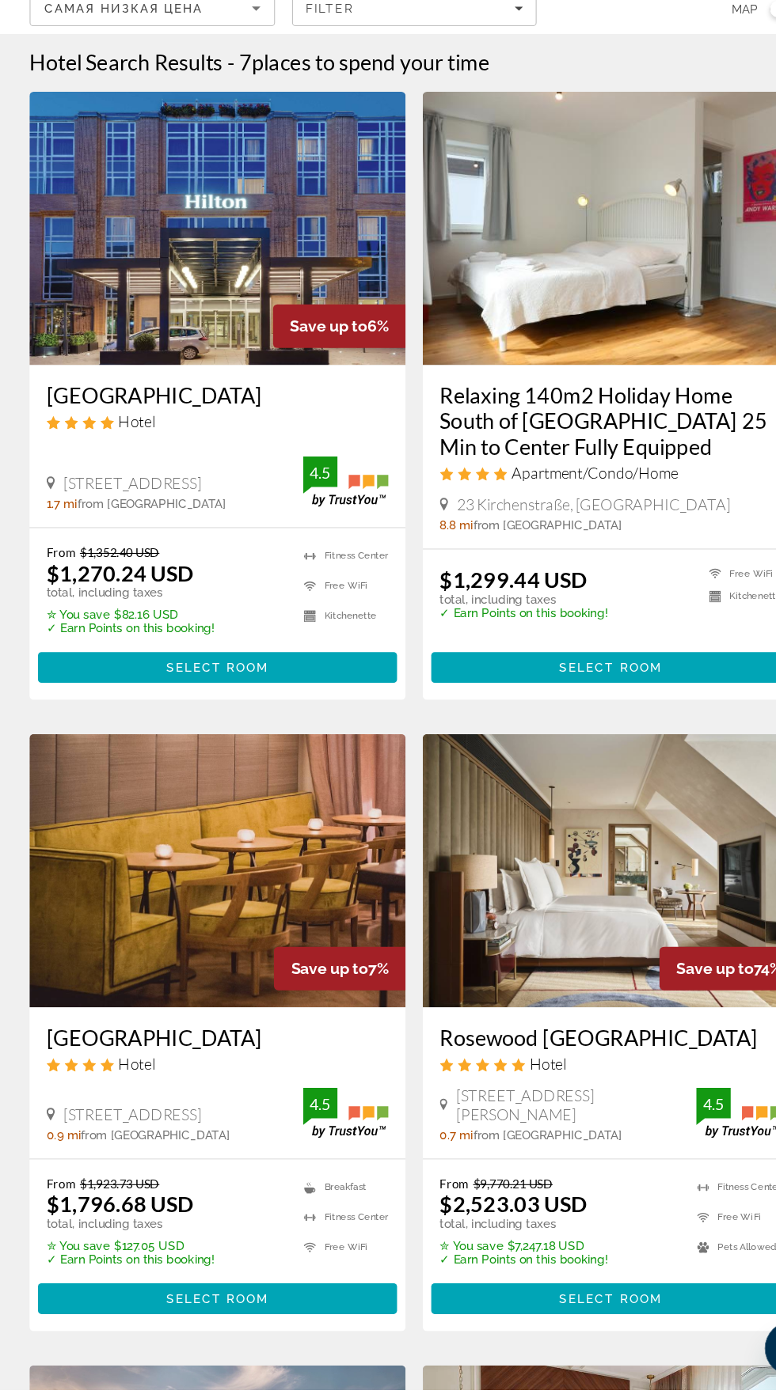
scroll to position [1, 0]
